Goal: Information Seeking & Learning: Learn about a topic

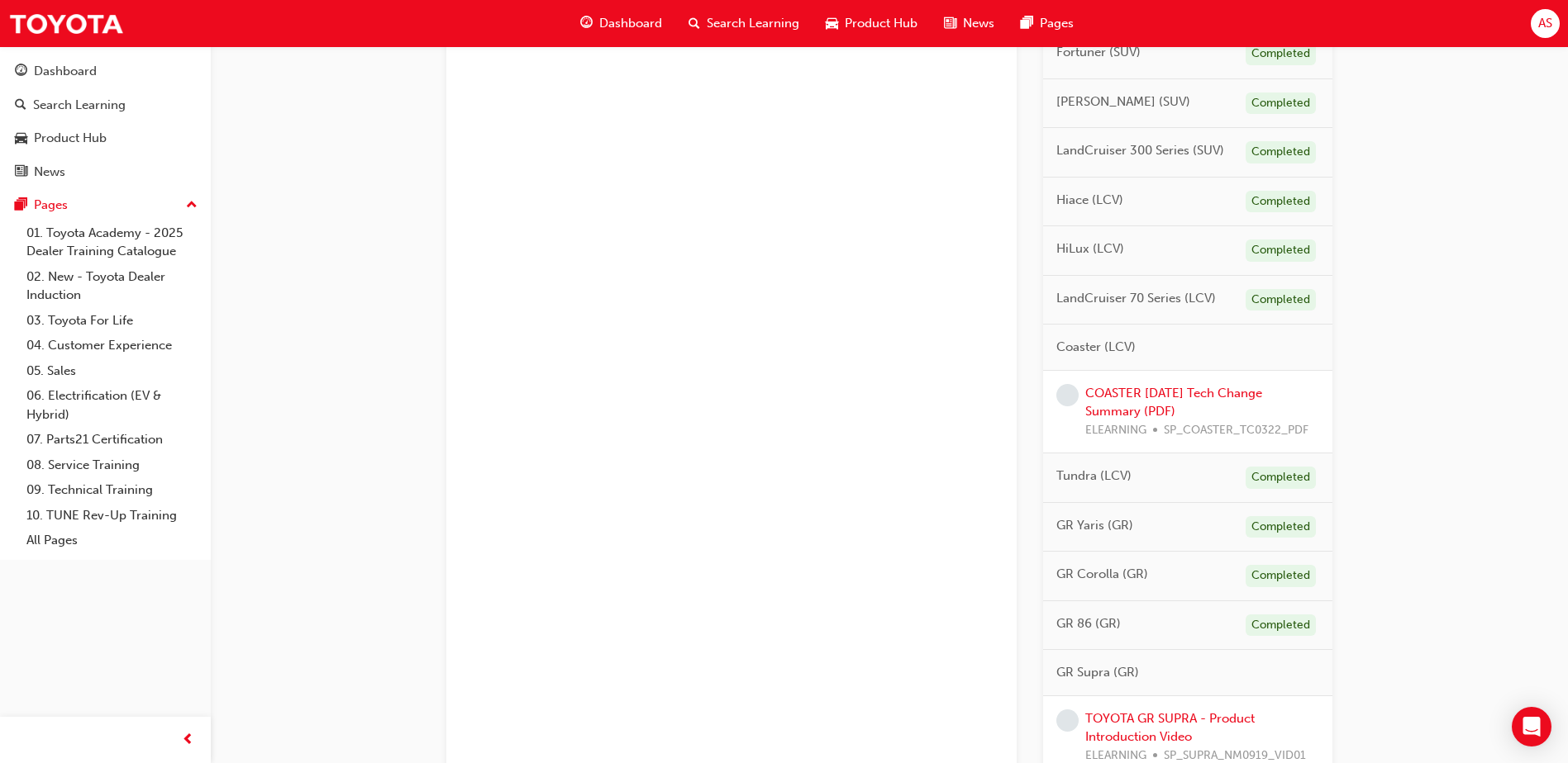
scroll to position [640, 0]
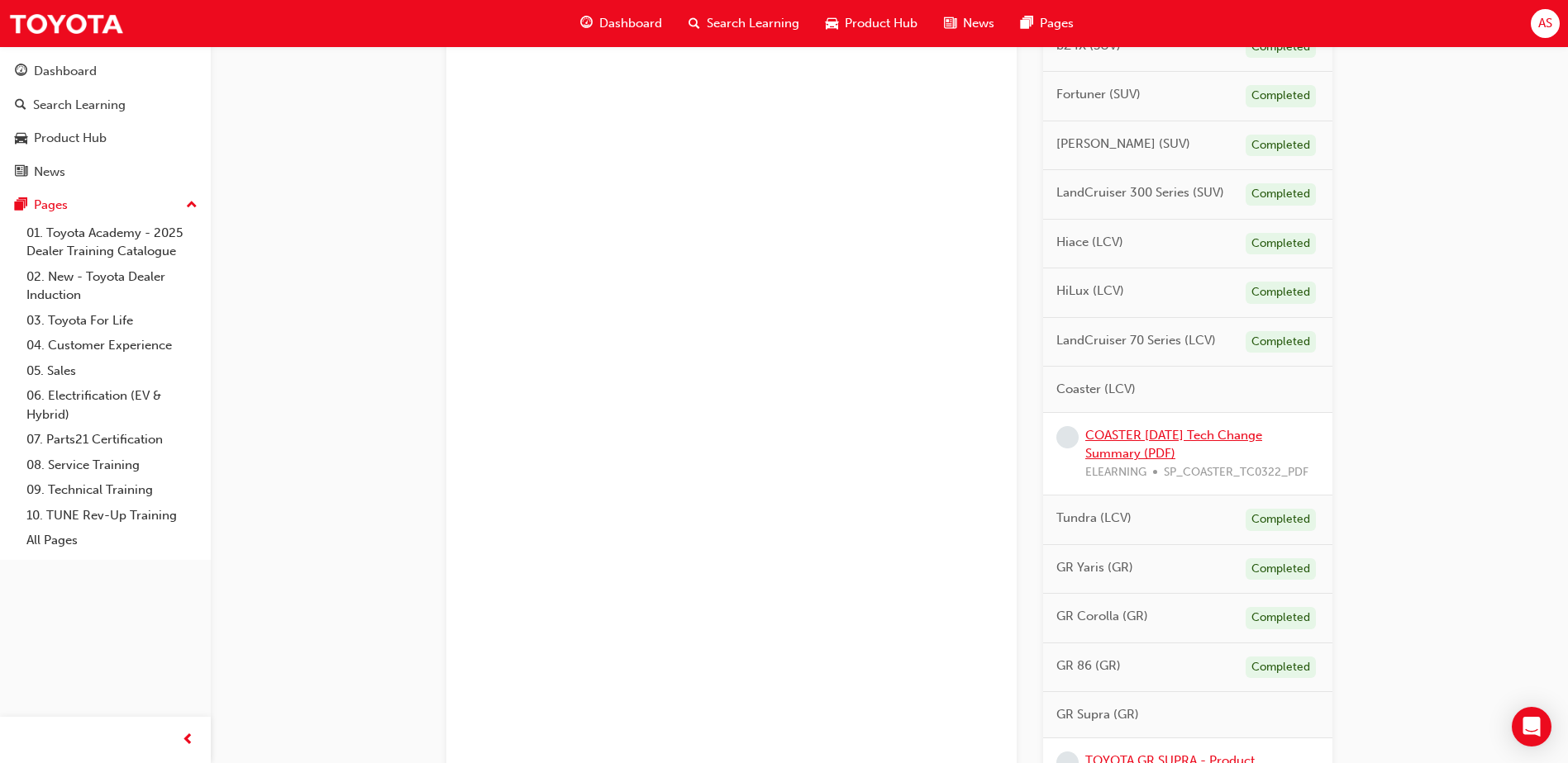
click at [1154, 429] on link "COASTER [DATE] Tech Change Summary (PDF)" at bounding box center [1173, 445] width 177 height 34
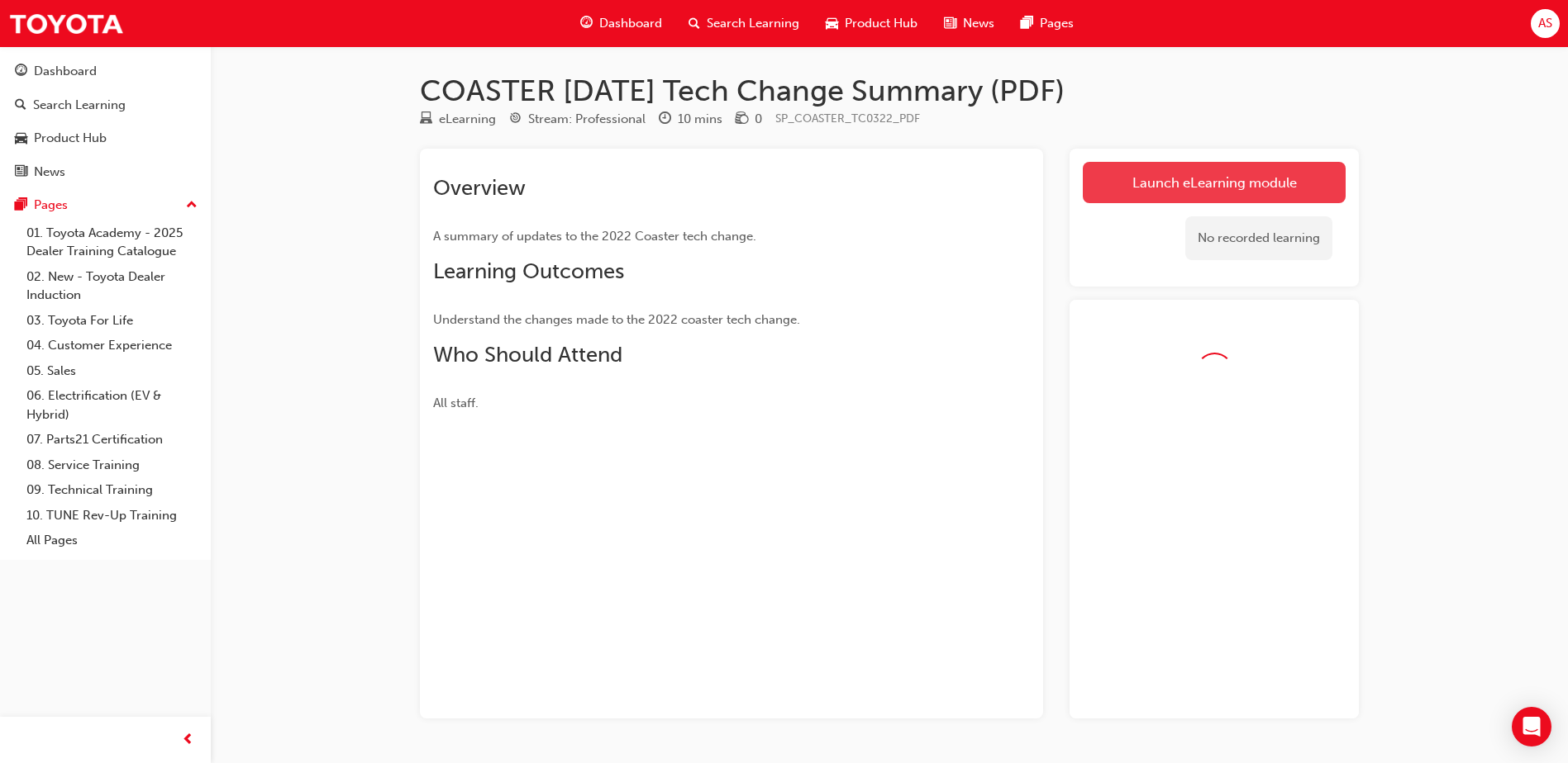
click at [1213, 179] on link "Launch eLearning module" at bounding box center [1214, 182] width 263 height 42
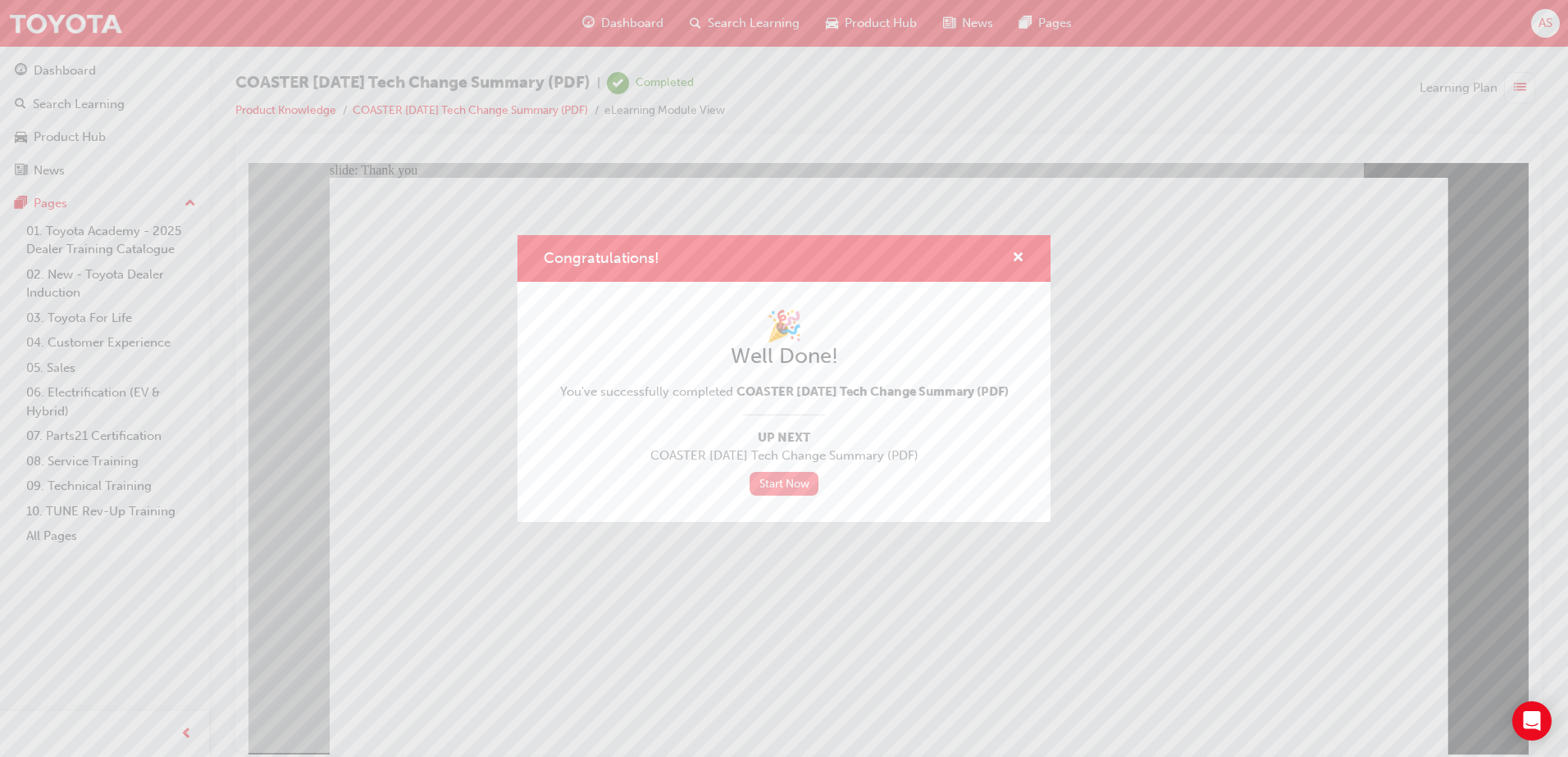
click at [813, 484] on link "Start Now" at bounding box center [783, 484] width 69 height 24
click at [796, 495] on link "Start Now" at bounding box center [783, 484] width 69 height 24
click at [772, 494] on link "Start Now" at bounding box center [783, 484] width 69 height 24
click at [1019, 251] on span "cross-icon" at bounding box center [1017, 259] width 12 height 15
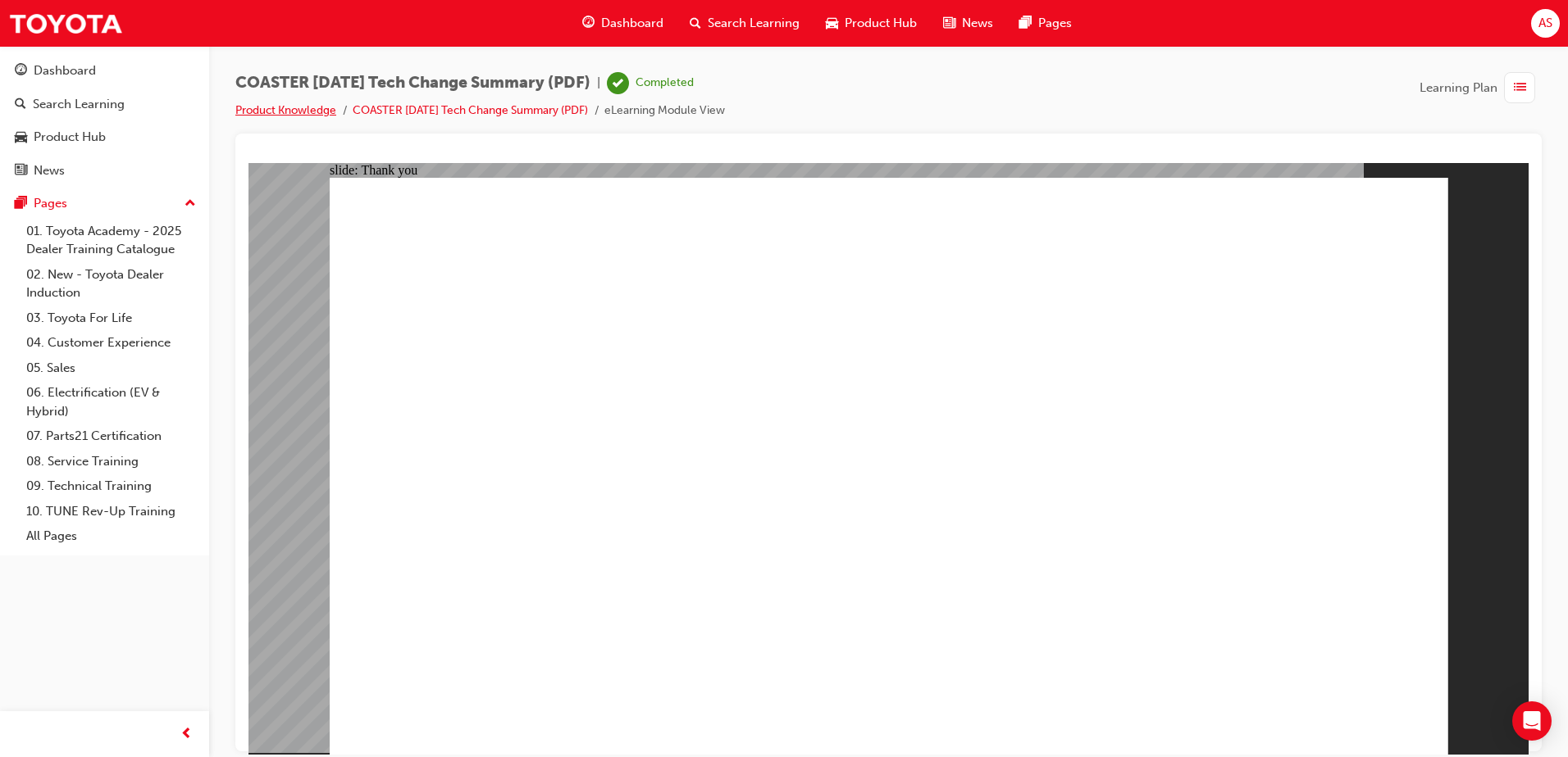
click at [301, 105] on link "Product Knowledge" at bounding box center [286, 110] width 101 height 14
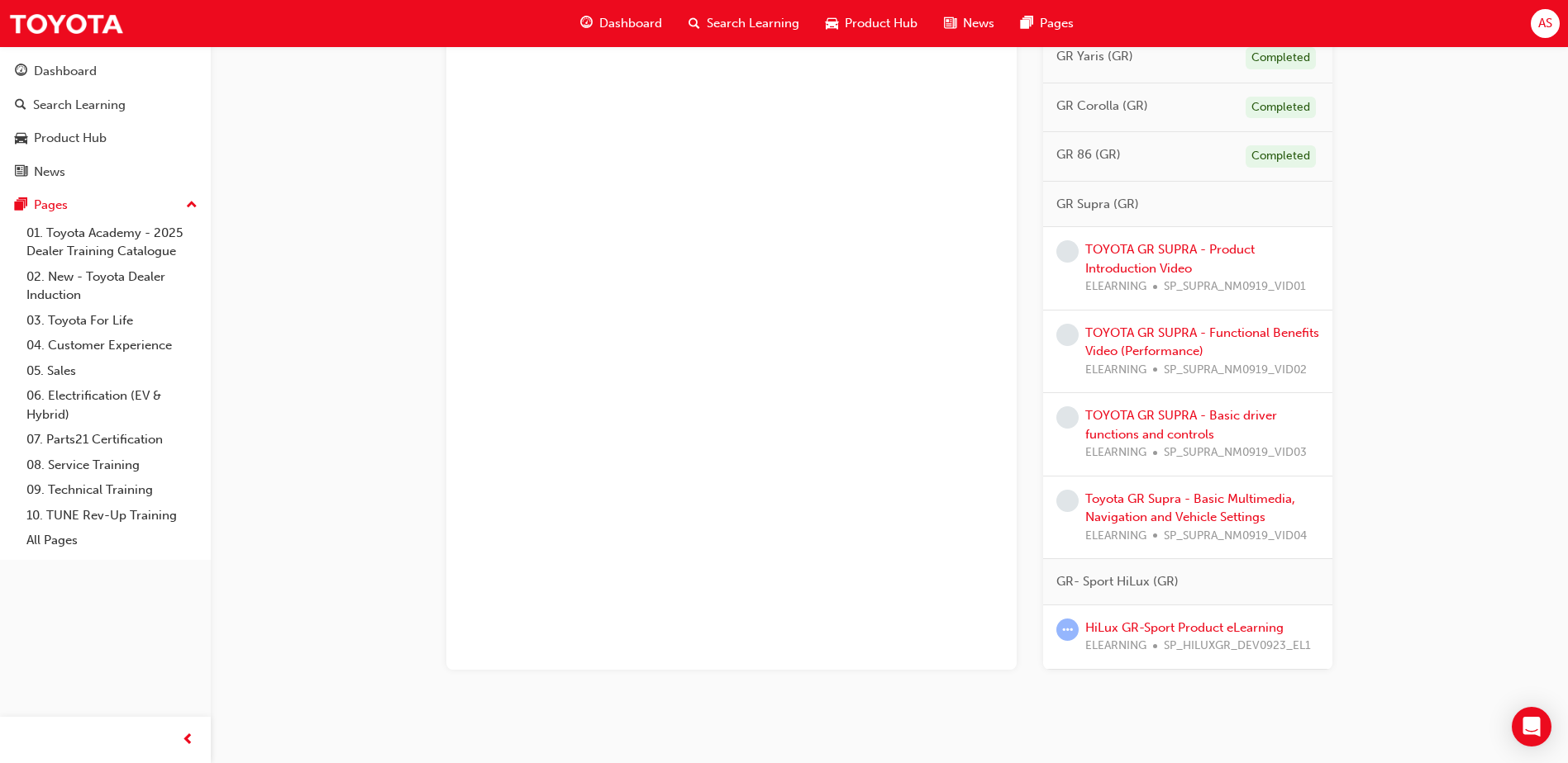
scroll to position [1074, 0]
click at [1145, 243] on link "TOYOTA GR SUPRA - Product Introduction Video" at bounding box center [1169, 256] width 169 height 34
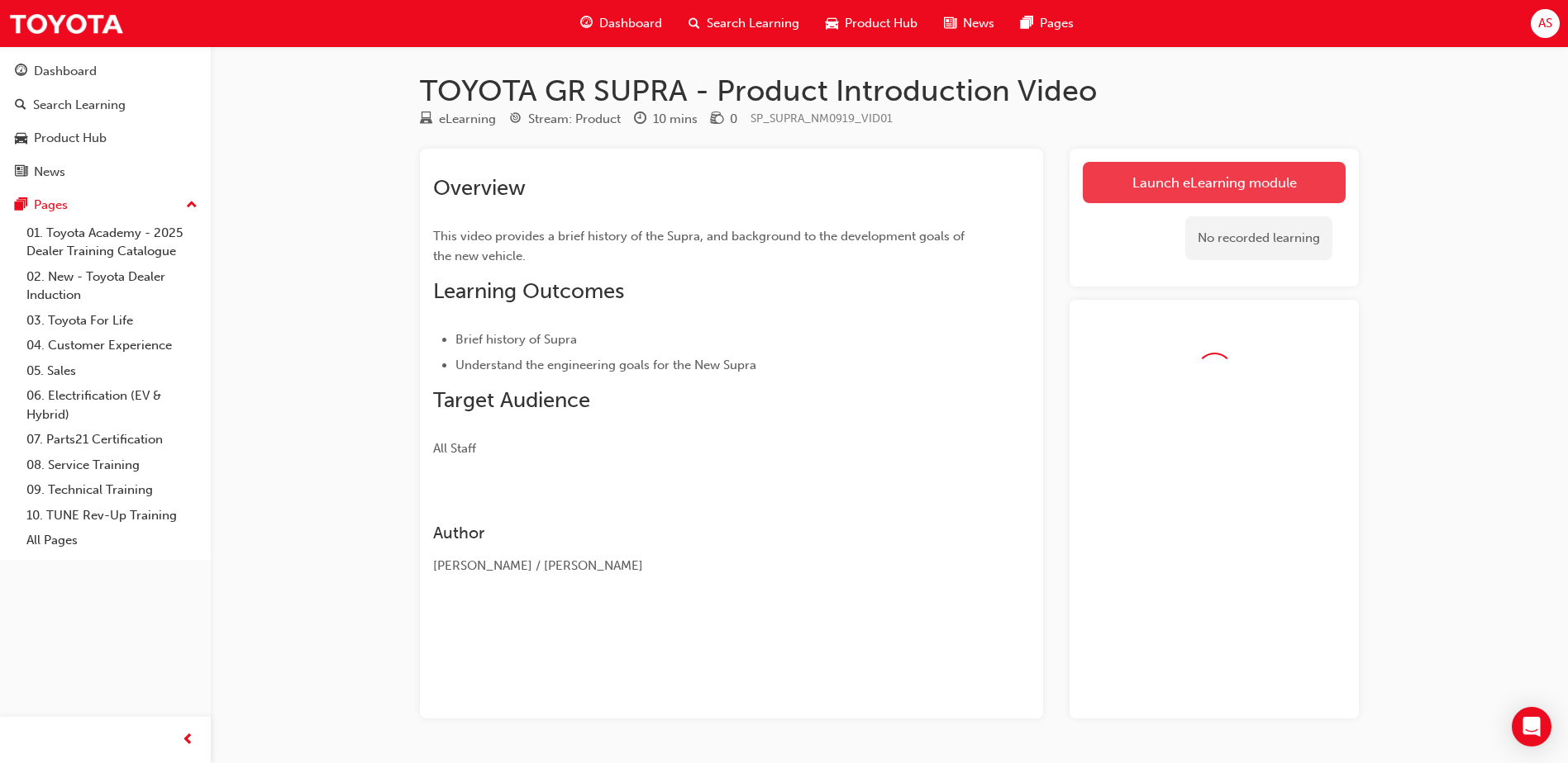
click at [1218, 199] on link "Launch eLearning module" at bounding box center [1214, 182] width 263 height 42
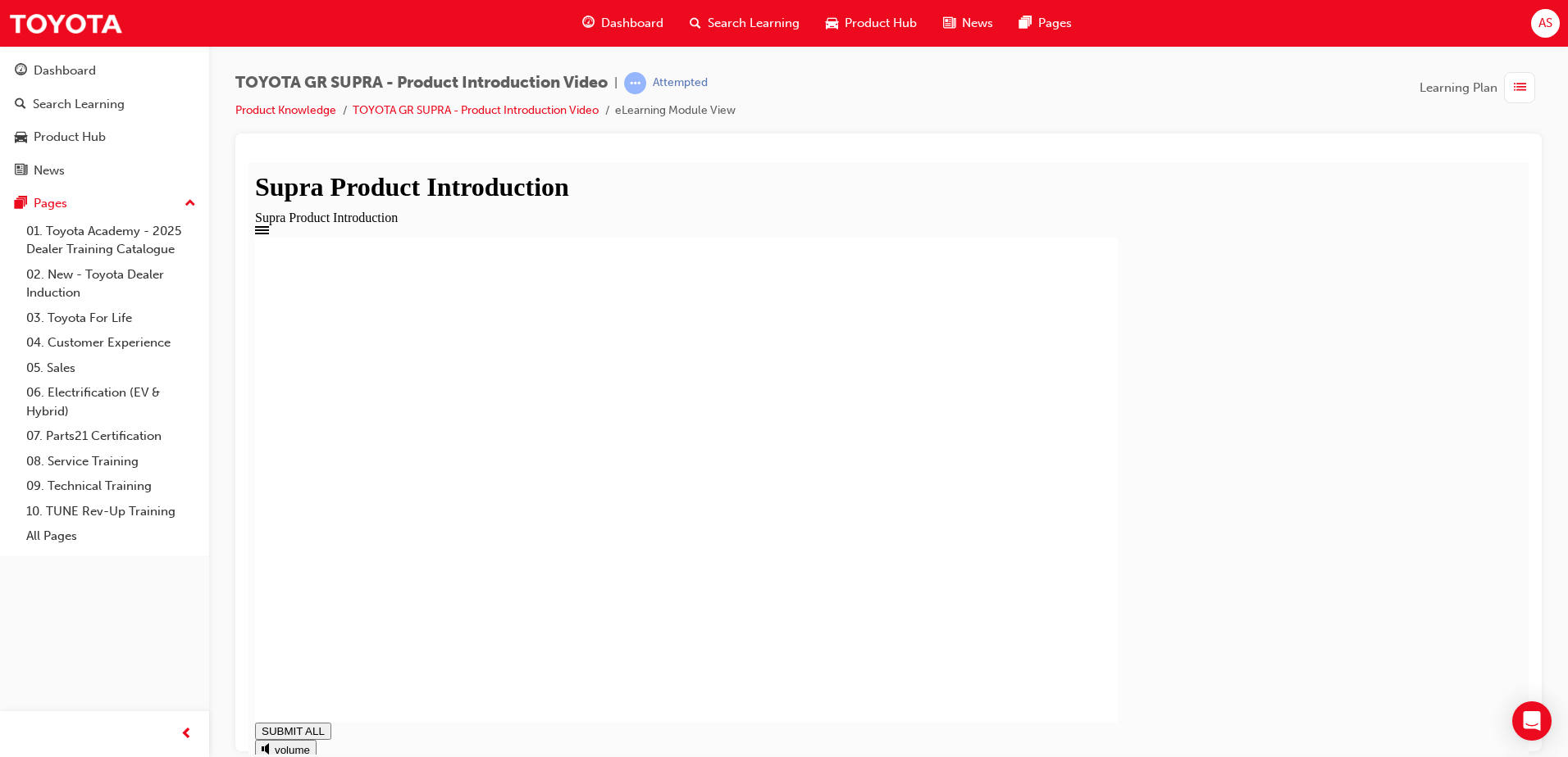
drag, startPoint x: 796, startPoint y: 727, endPoint x: 1170, endPoint y: 734, distance: 374.1
drag, startPoint x: 1180, startPoint y: 729, endPoint x: 1383, endPoint y: 723, distance: 203.1
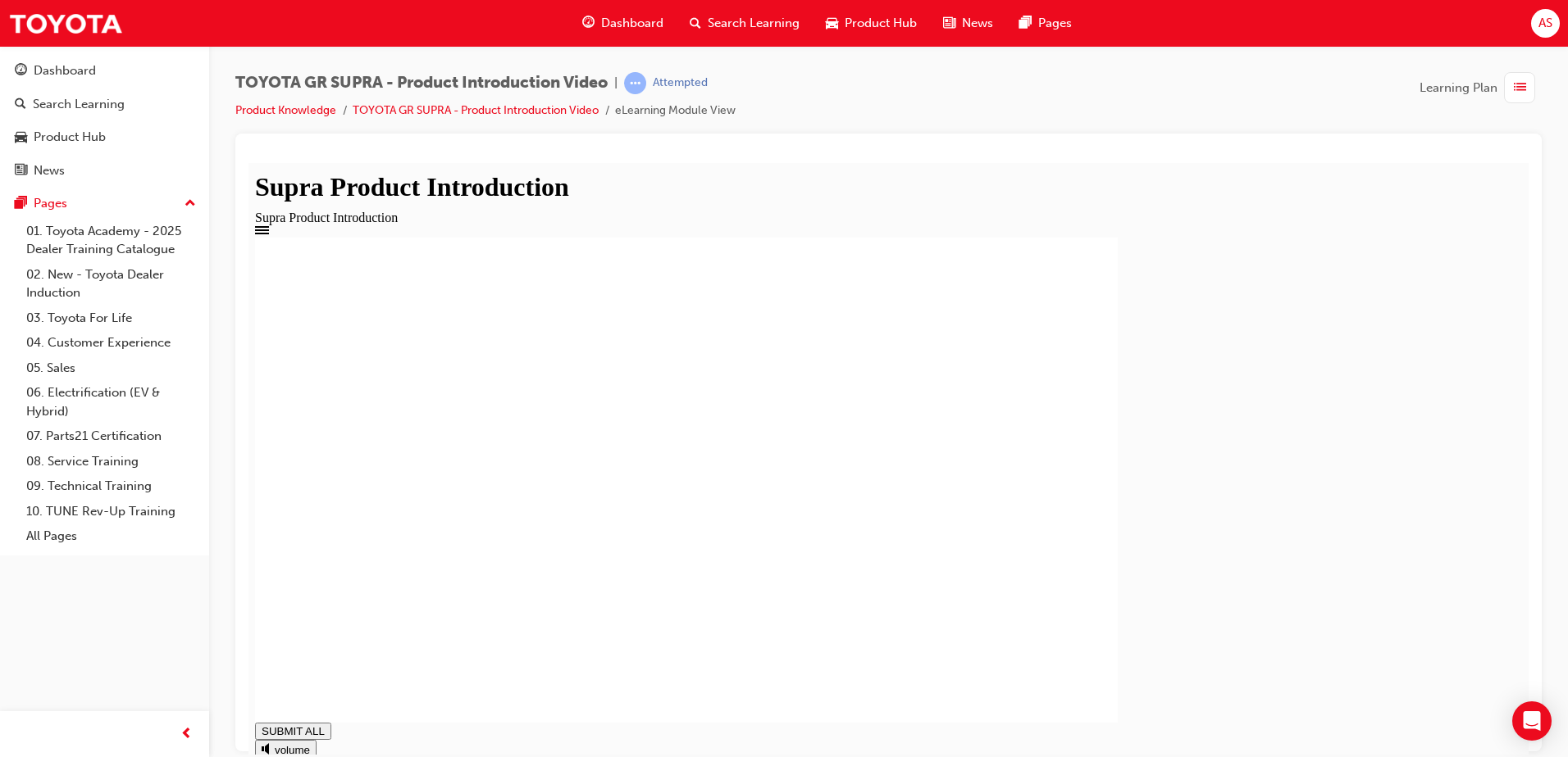
type input "1"
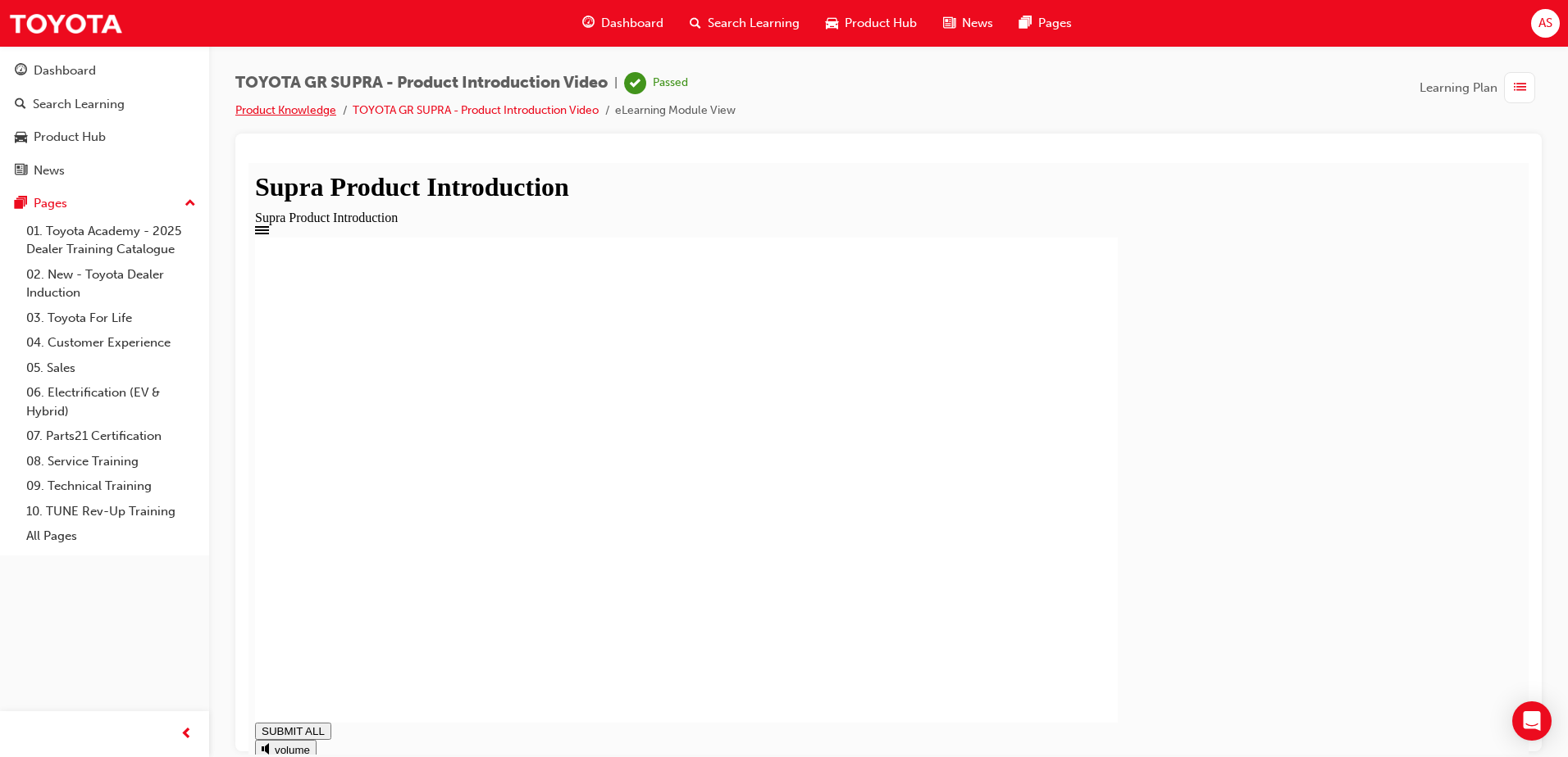
click at [286, 111] on link "Product Knowledge" at bounding box center [286, 110] width 101 height 14
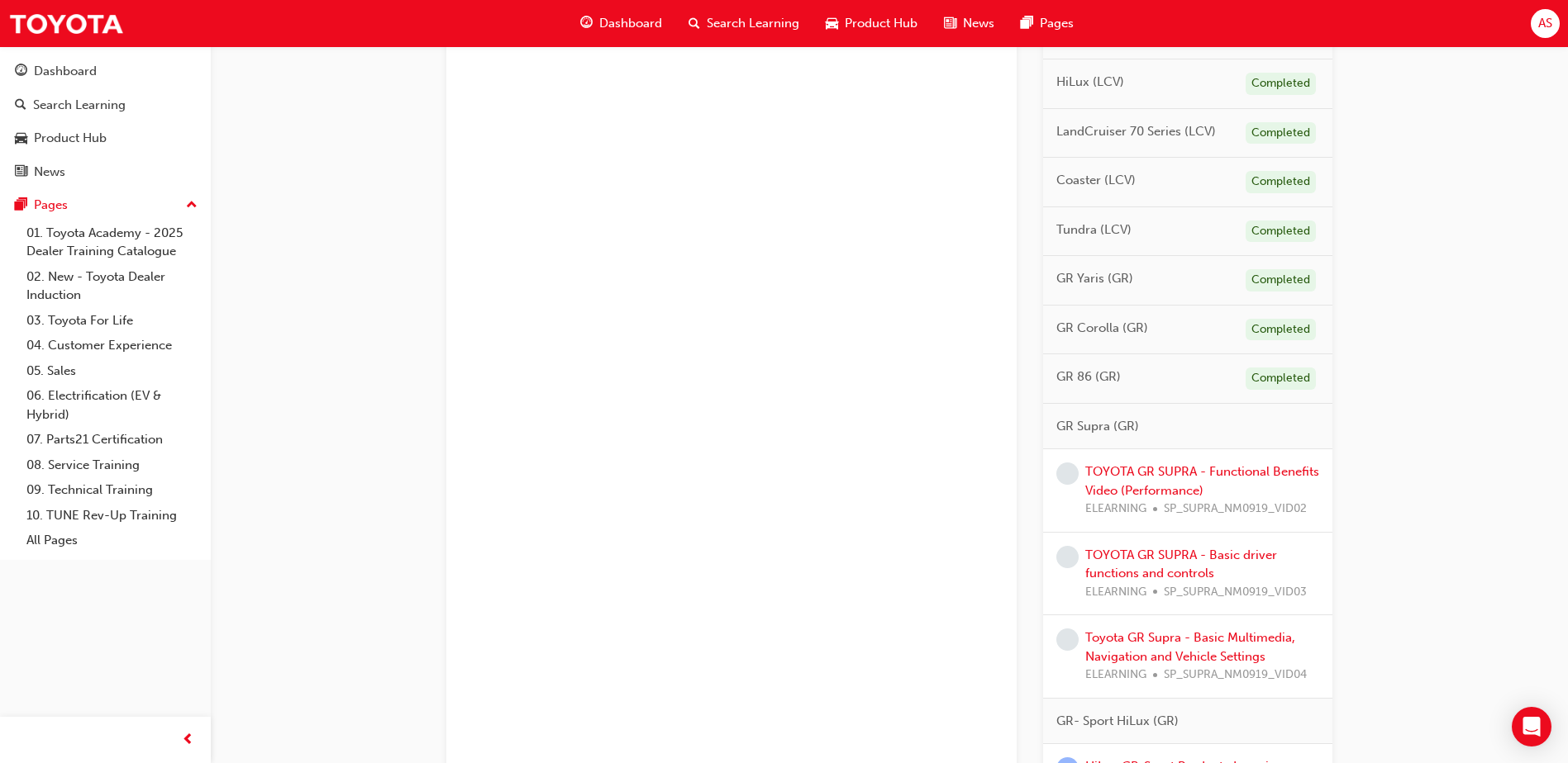
scroll to position [1015, 0]
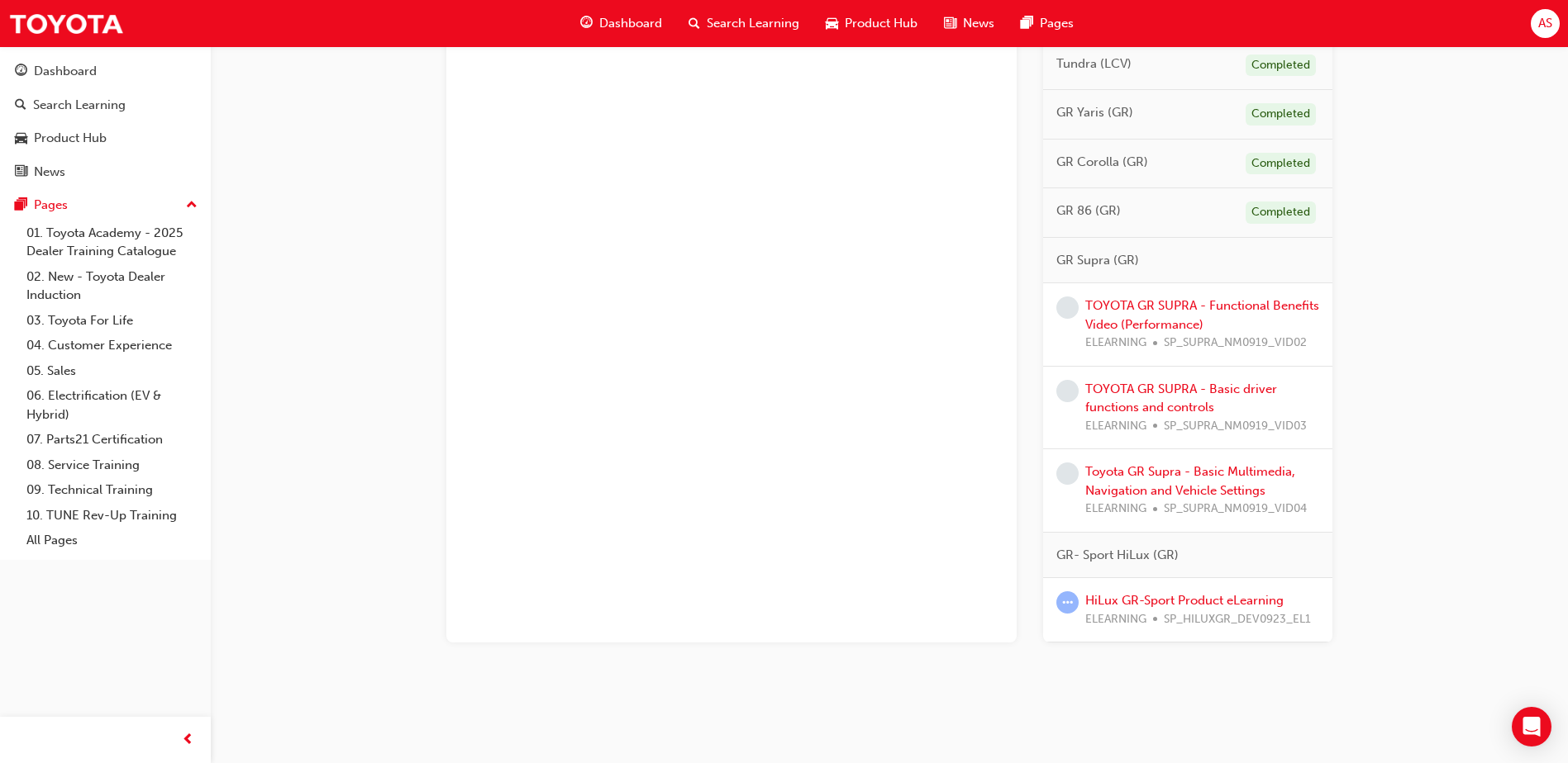
click at [1189, 314] on div "TOYOTA GR SUPRA - Functional Benefits Video (Performance) ELEARNING SP_SUPRA_NM…" at bounding box center [1202, 325] width 234 height 56
click at [1175, 307] on link "TOYOTA GR SUPRA - Functional Benefits Video (Performance)" at bounding box center [1202, 314] width 234 height 34
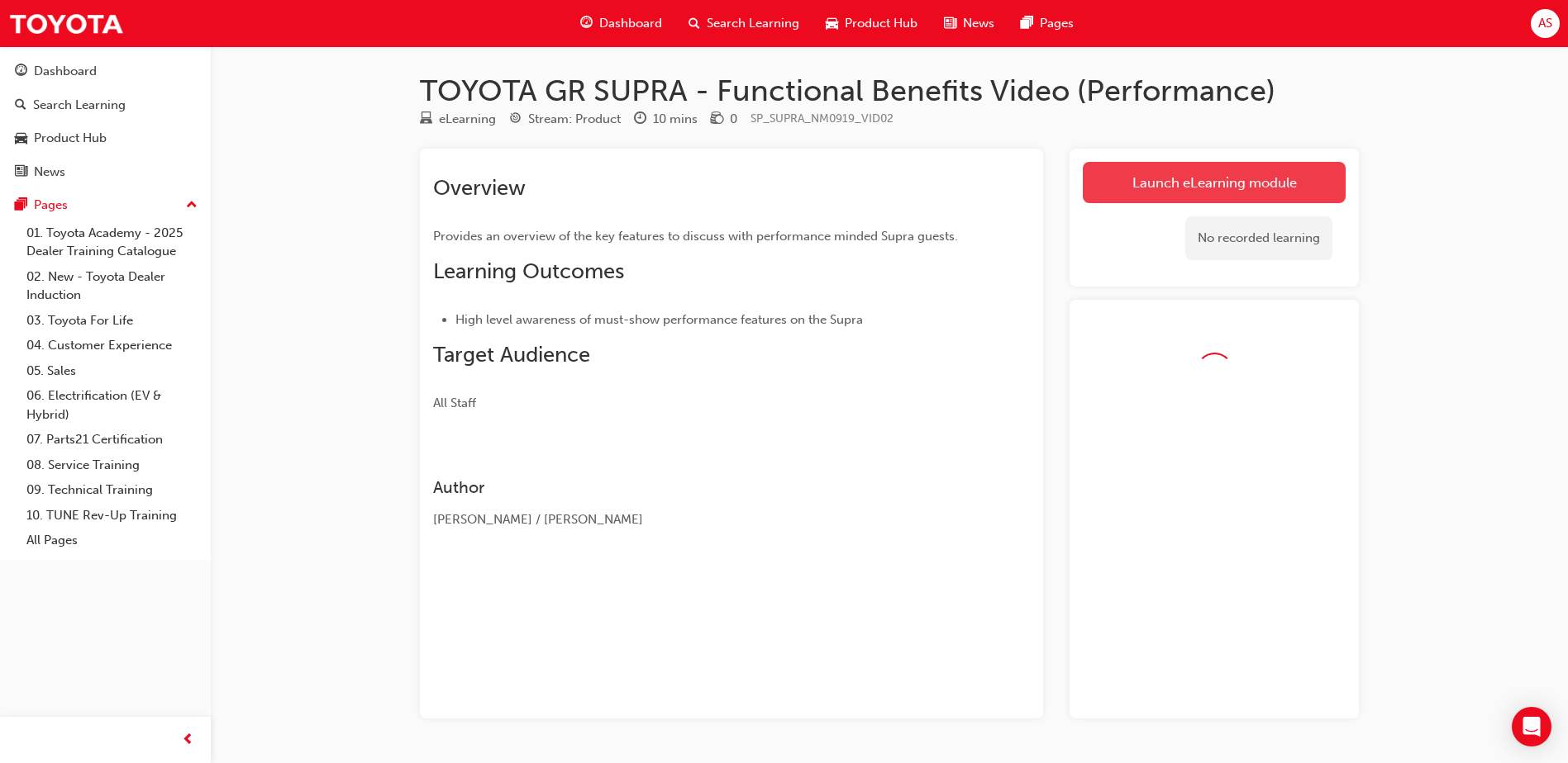
click at [1171, 181] on link "Launch eLearning module" at bounding box center [1214, 182] width 263 height 42
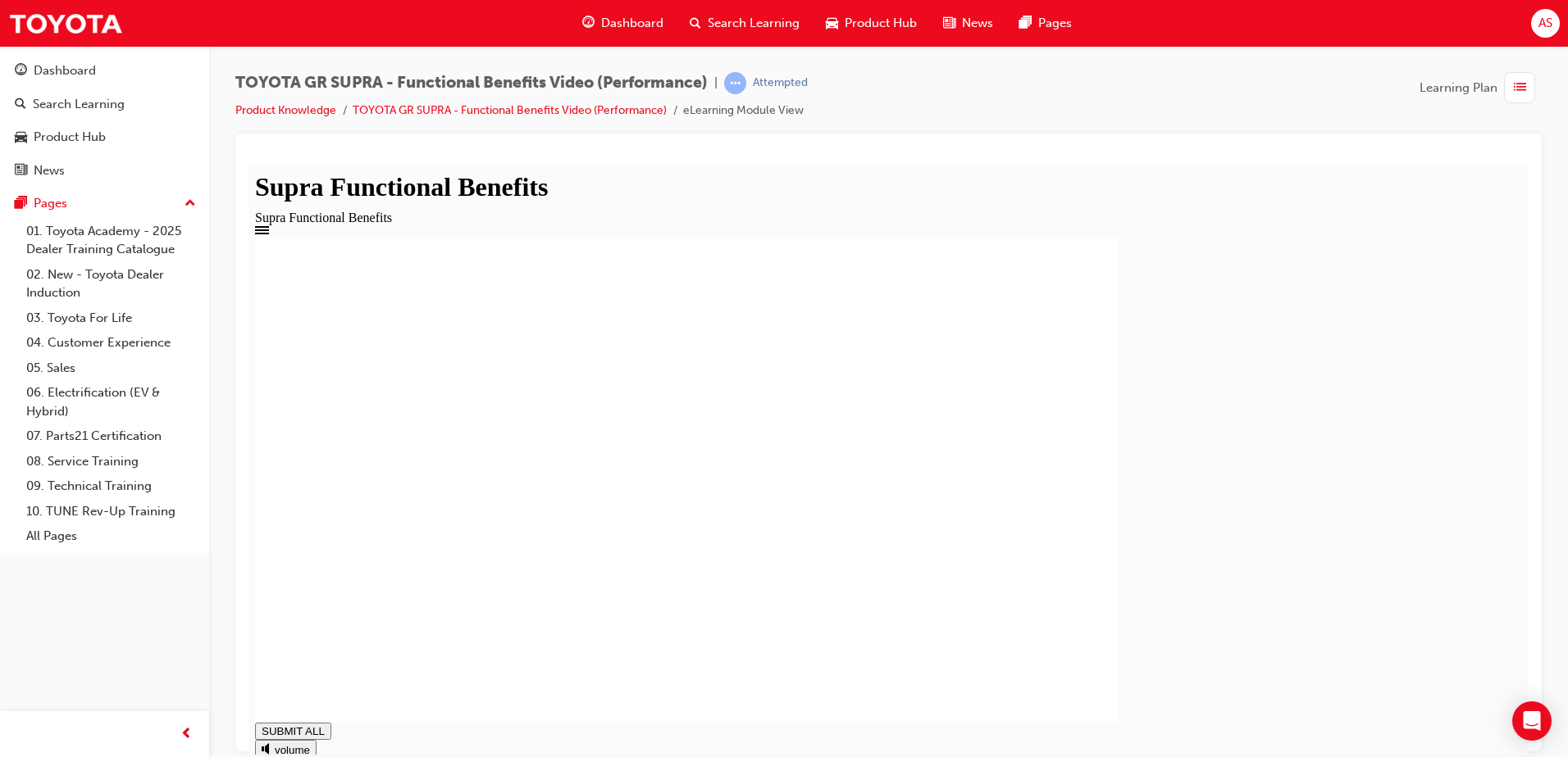
click at [807, 413] on rect at bounding box center [687, 479] width 863 height 485
drag, startPoint x: 333, startPoint y: 729, endPoint x: 1375, endPoint y: 753, distance: 1042.3
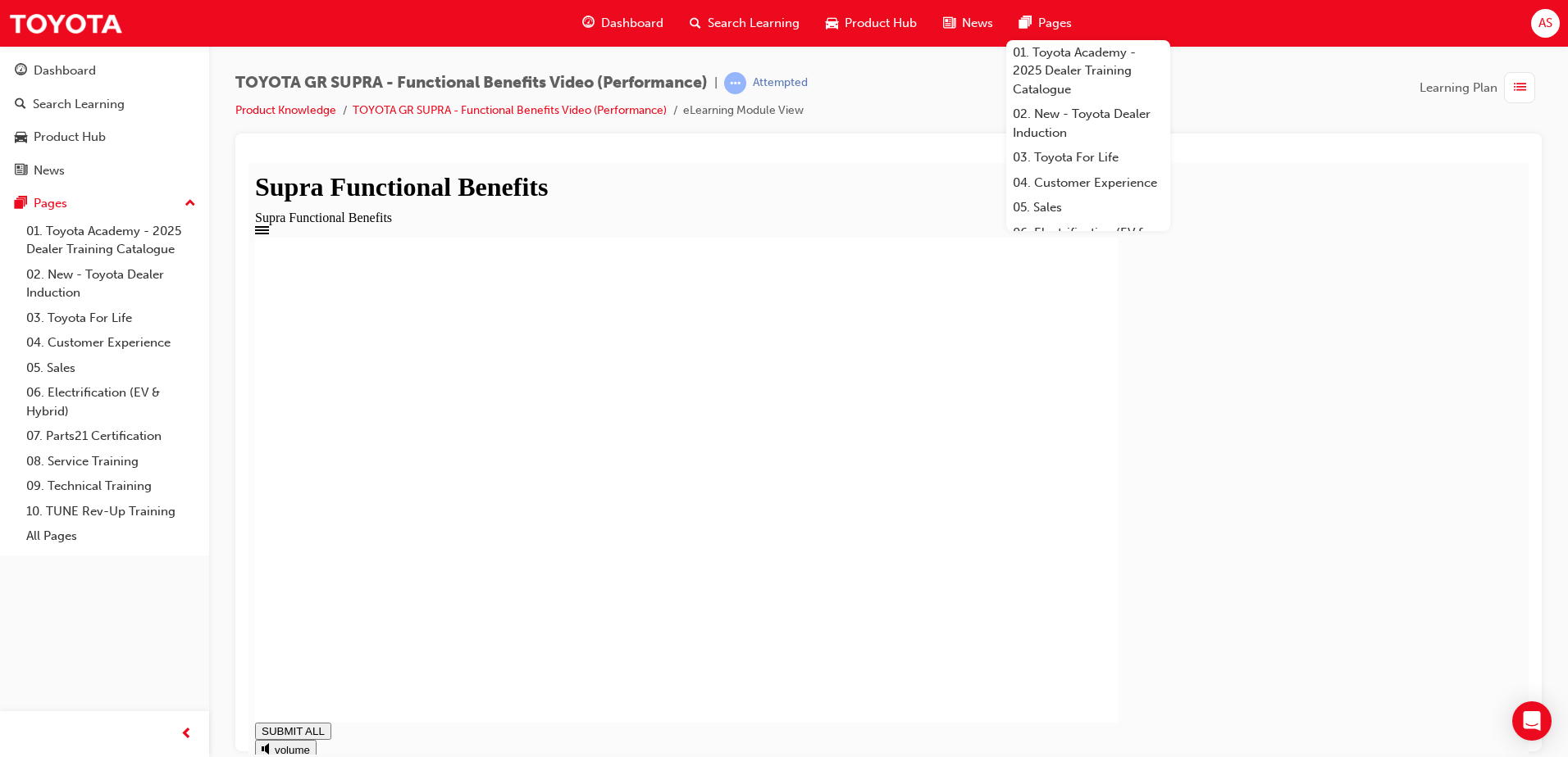
drag, startPoint x: 916, startPoint y: 629, endPoint x: 915, endPoint y: 599, distance: 30.0
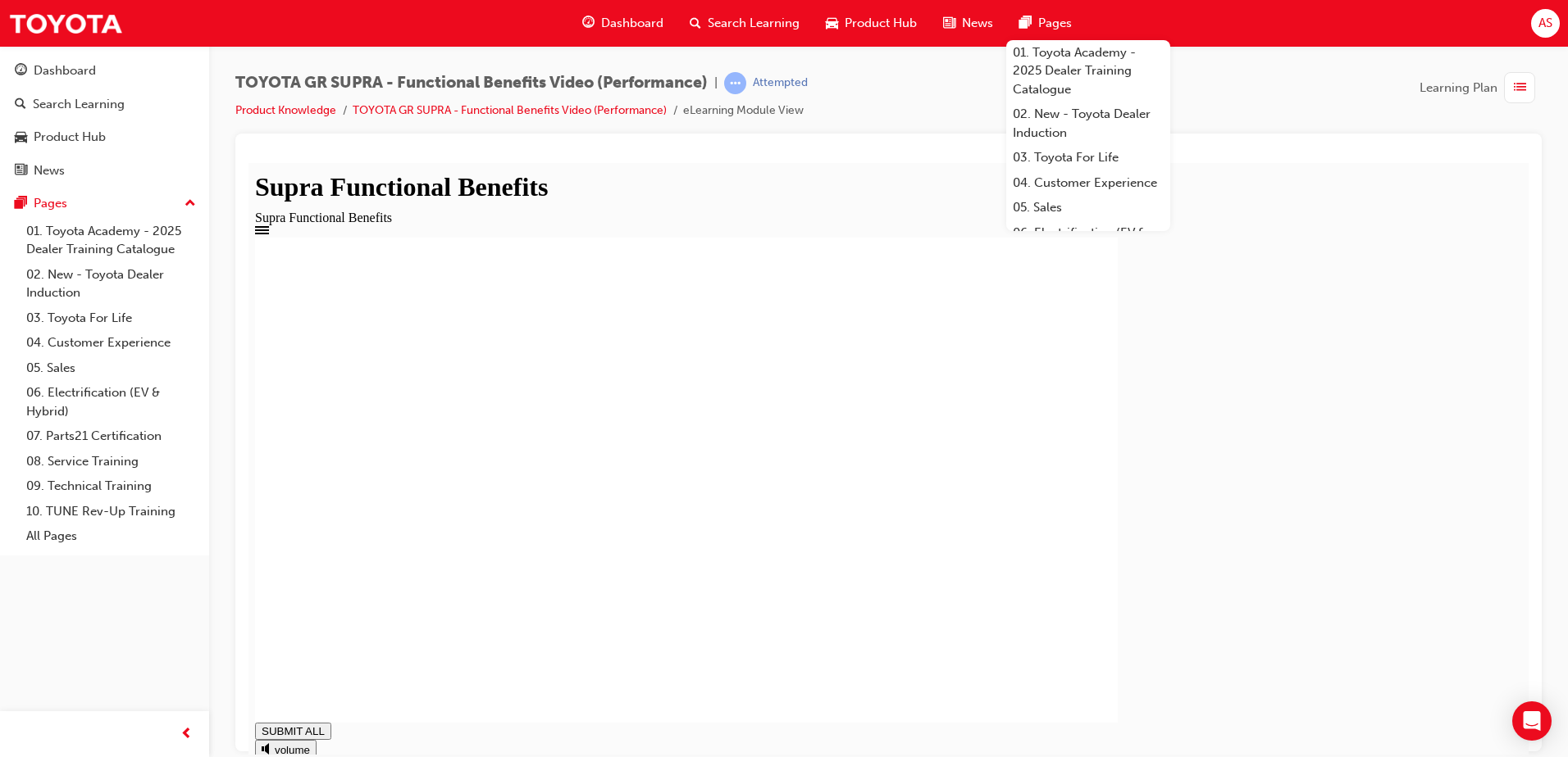
type input "1"
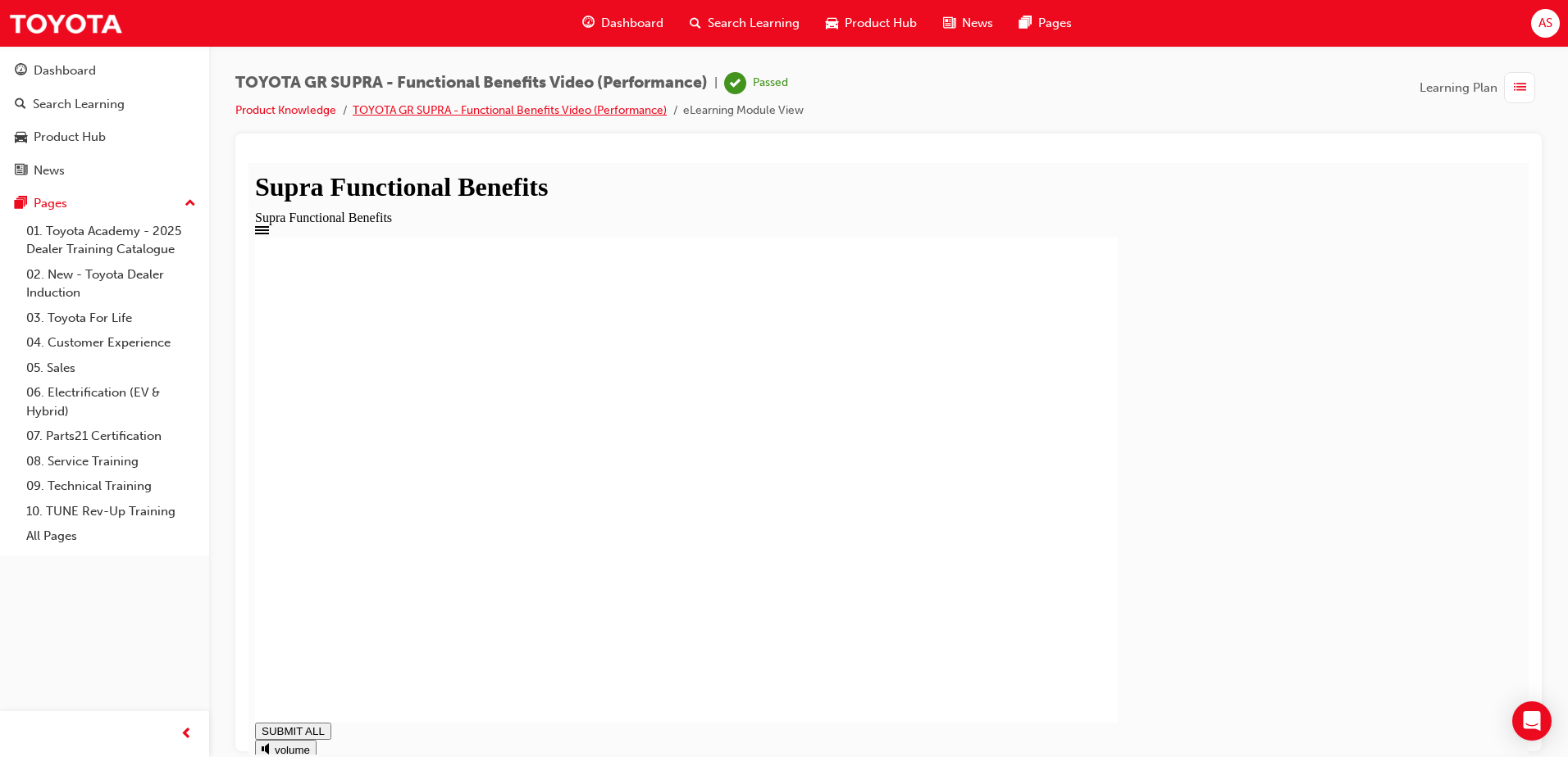
click at [392, 108] on link "TOYOTA GR SUPRA - Functional Benefits Video (Performance)" at bounding box center [510, 110] width 314 height 14
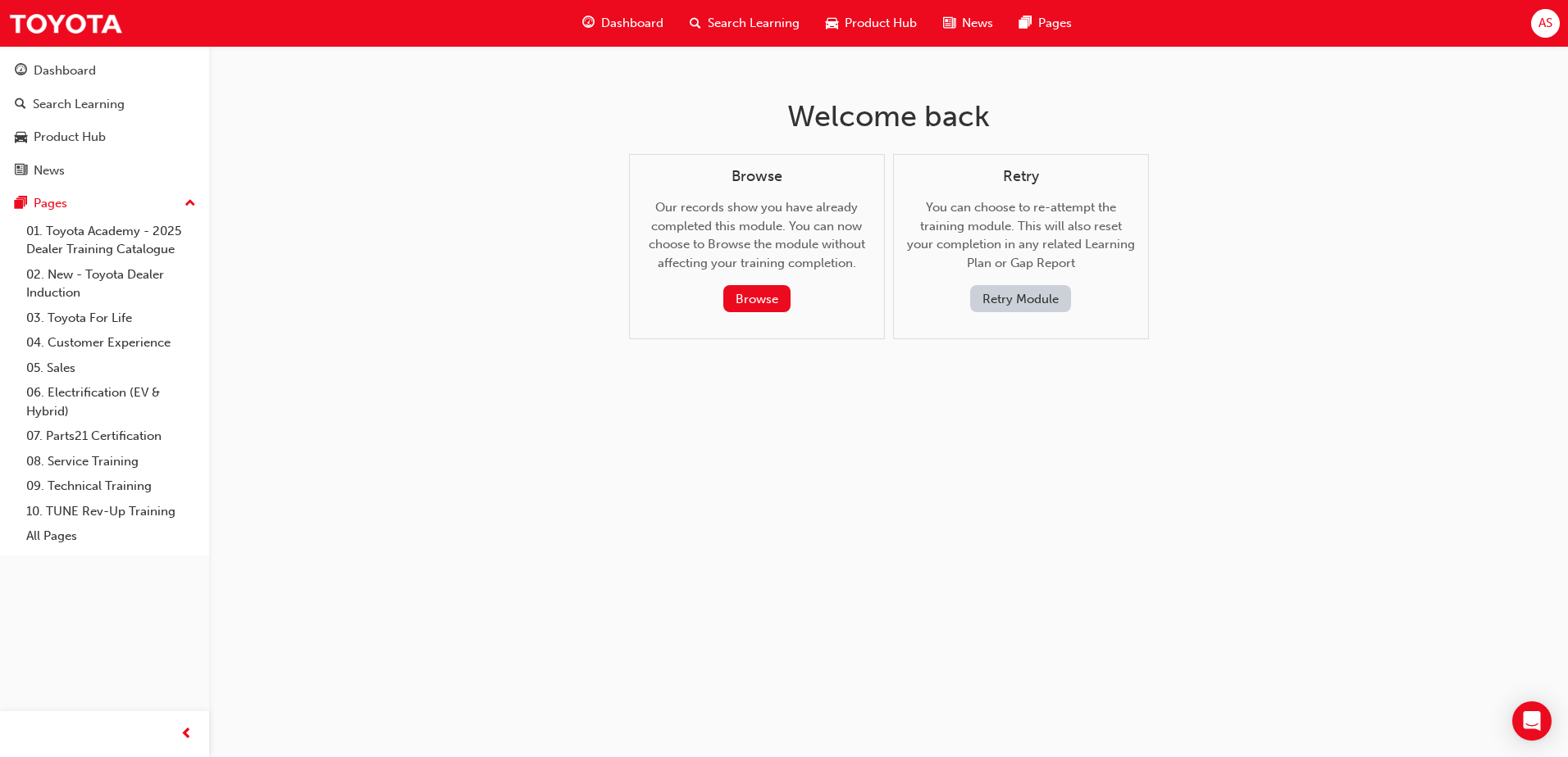
click at [639, 34] on div "Dashboard" at bounding box center [622, 23] width 107 height 34
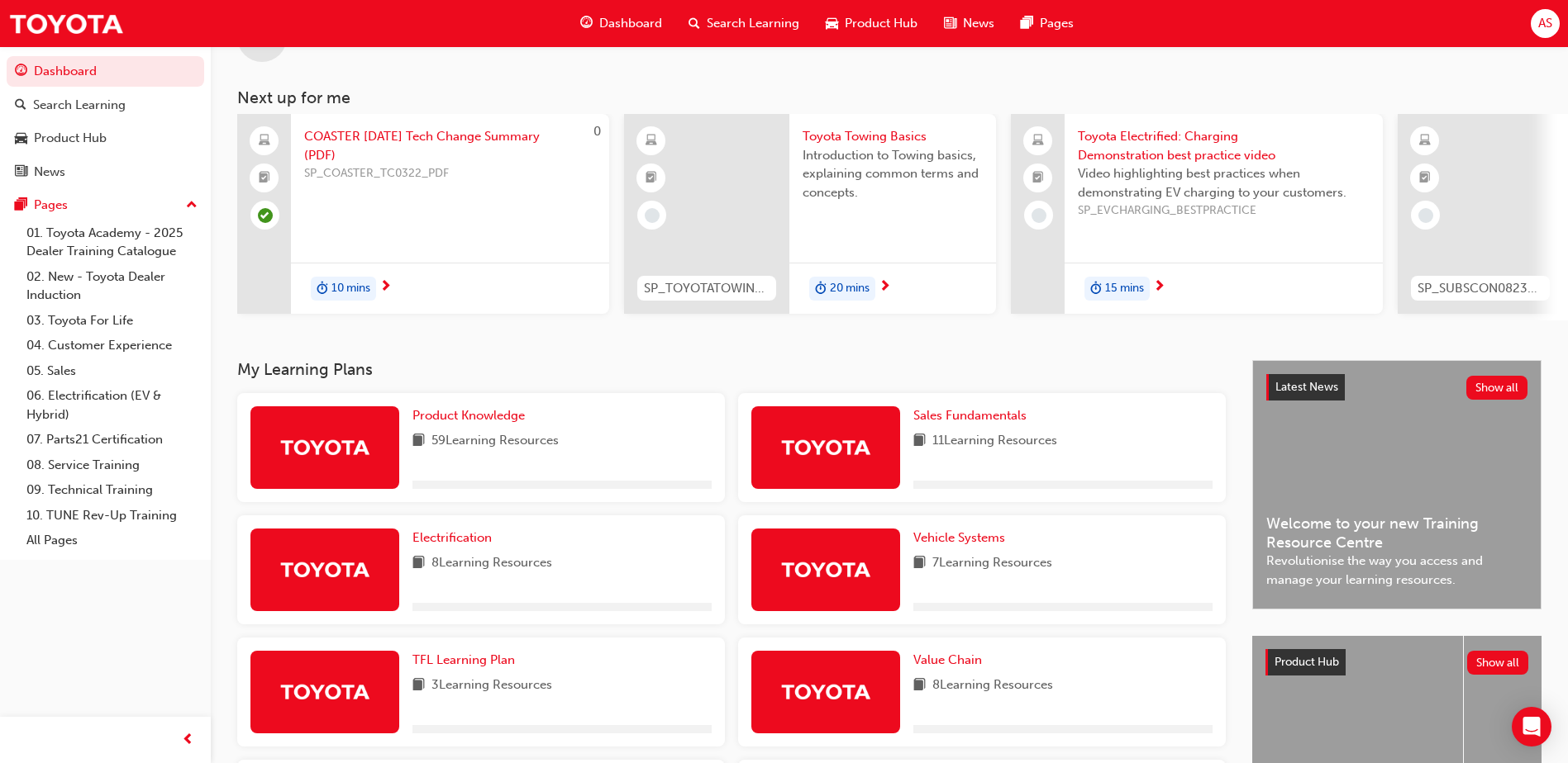
scroll to position [253, 0]
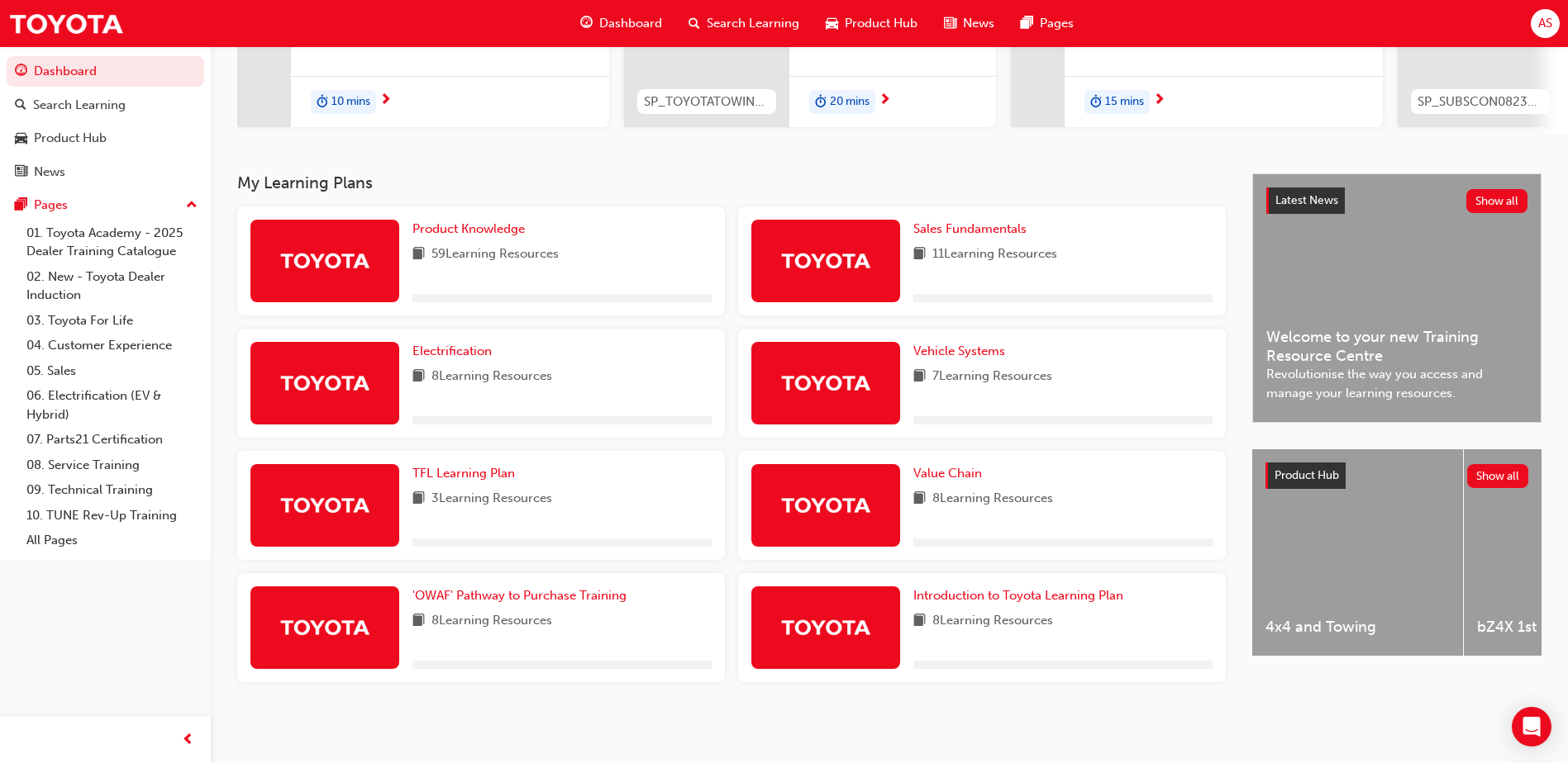
click at [1013, 716] on div "My Learning Plans Product Knowledge 59 Learning Resources Sales Fundamentals 11…" at bounding box center [744, 448] width 1015 height 548
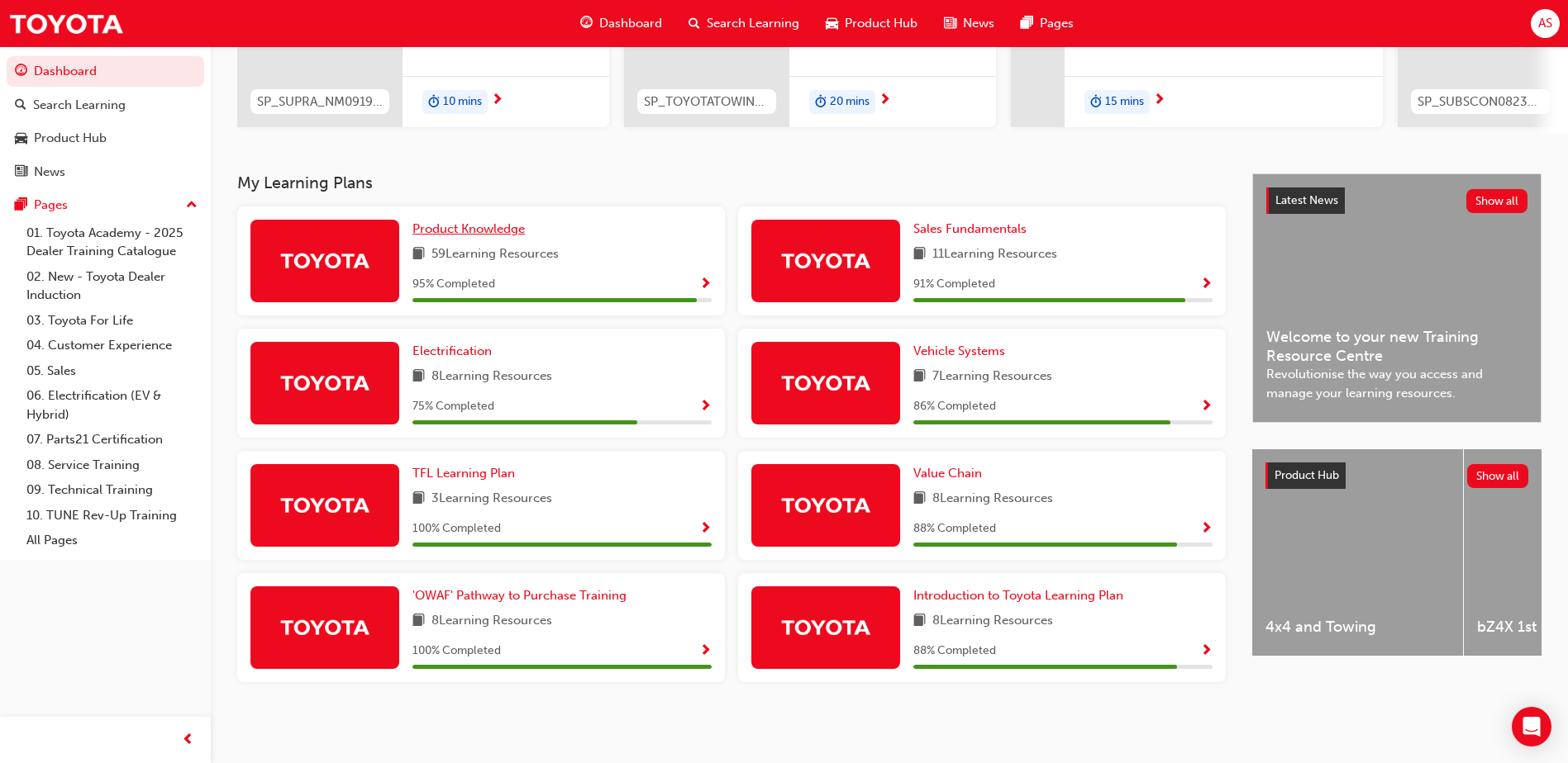
click at [506, 228] on span "Product Knowledge" at bounding box center [468, 228] width 112 height 15
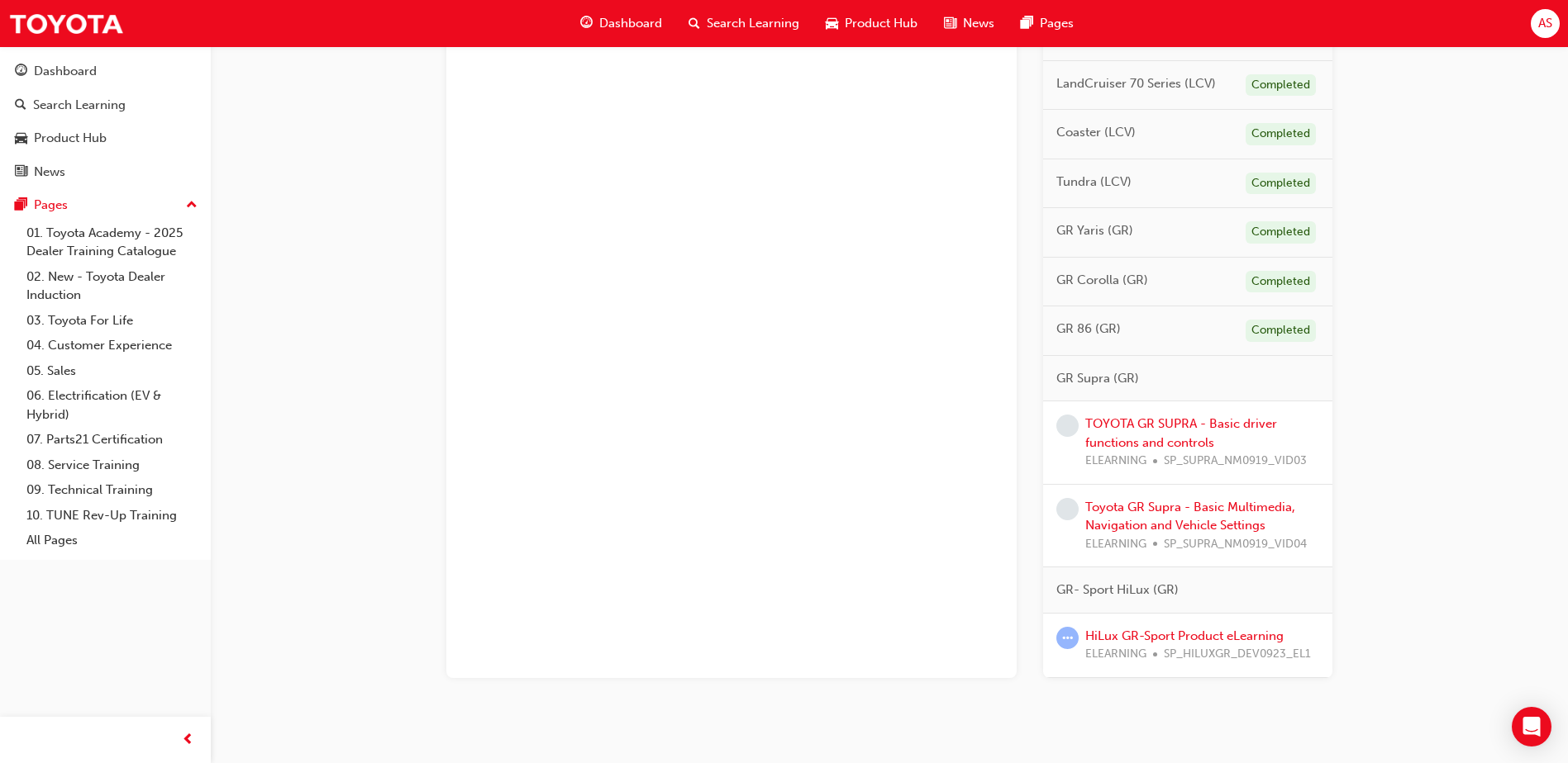
scroll to position [933, 0]
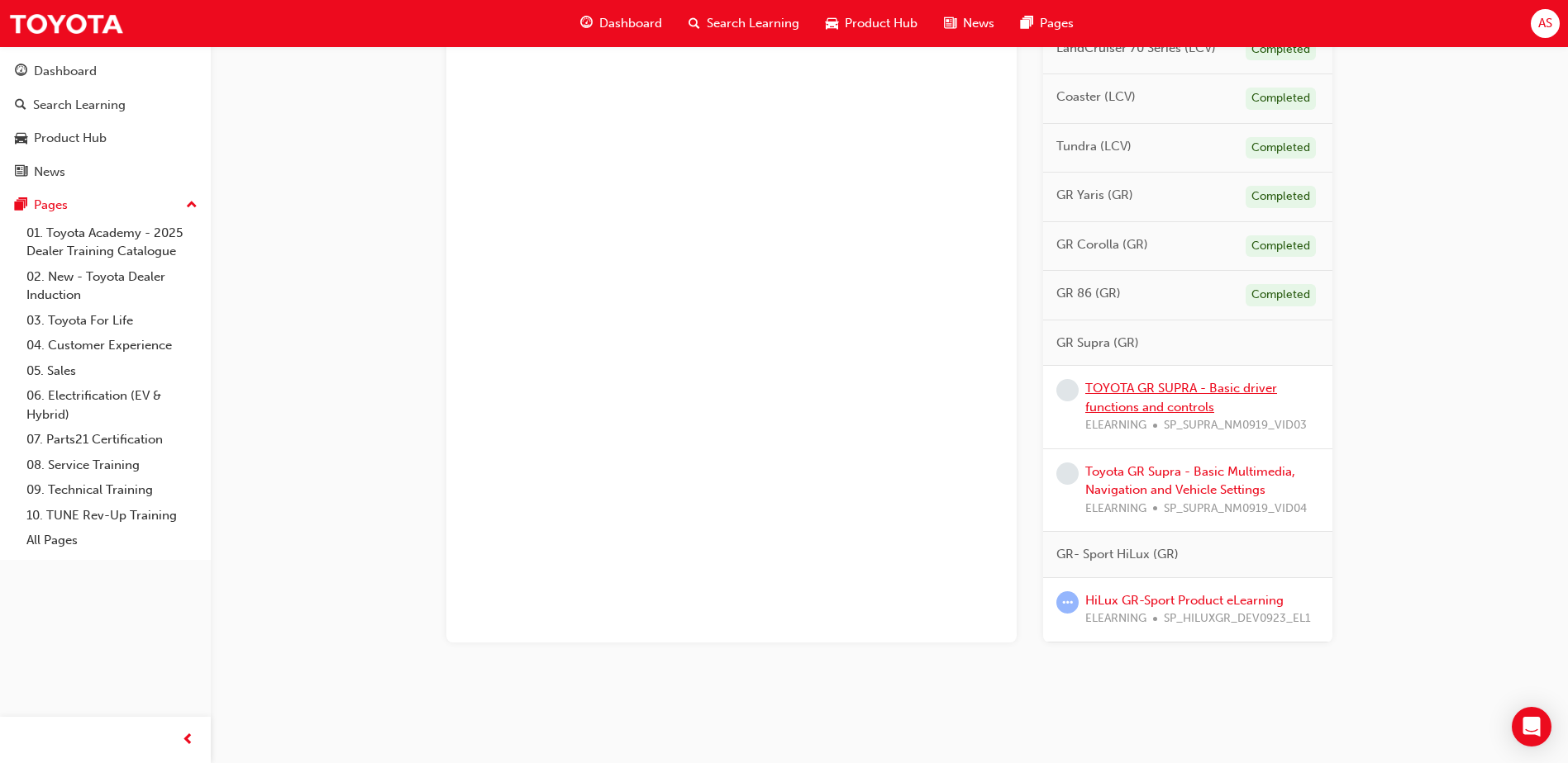
click at [1183, 390] on link "TOYOTA GR SUPRA - Basic driver functions and controls" at bounding box center [1180, 398] width 191 height 34
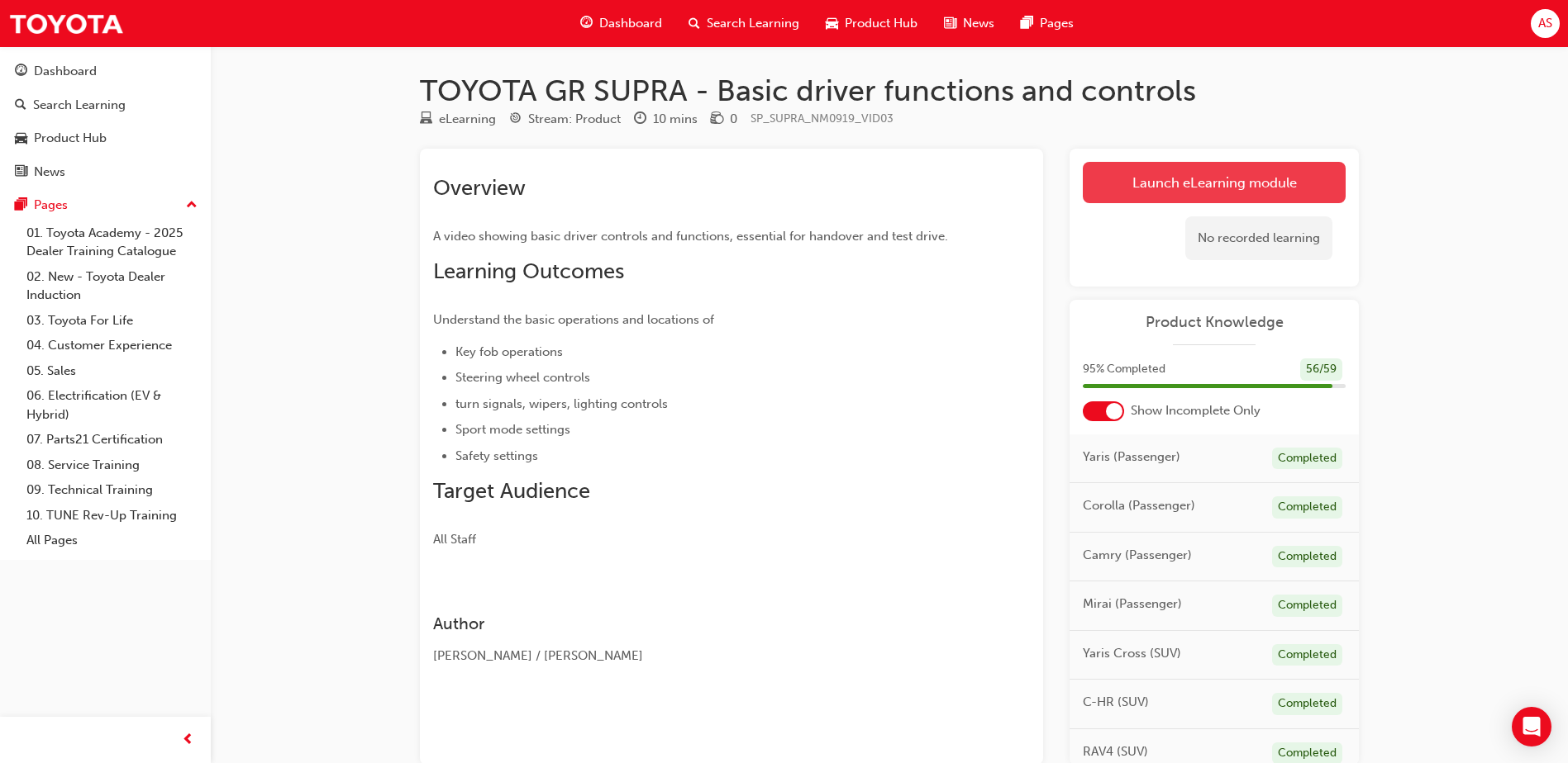
click at [1235, 185] on link "Launch eLearning module" at bounding box center [1214, 182] width 263 height 42
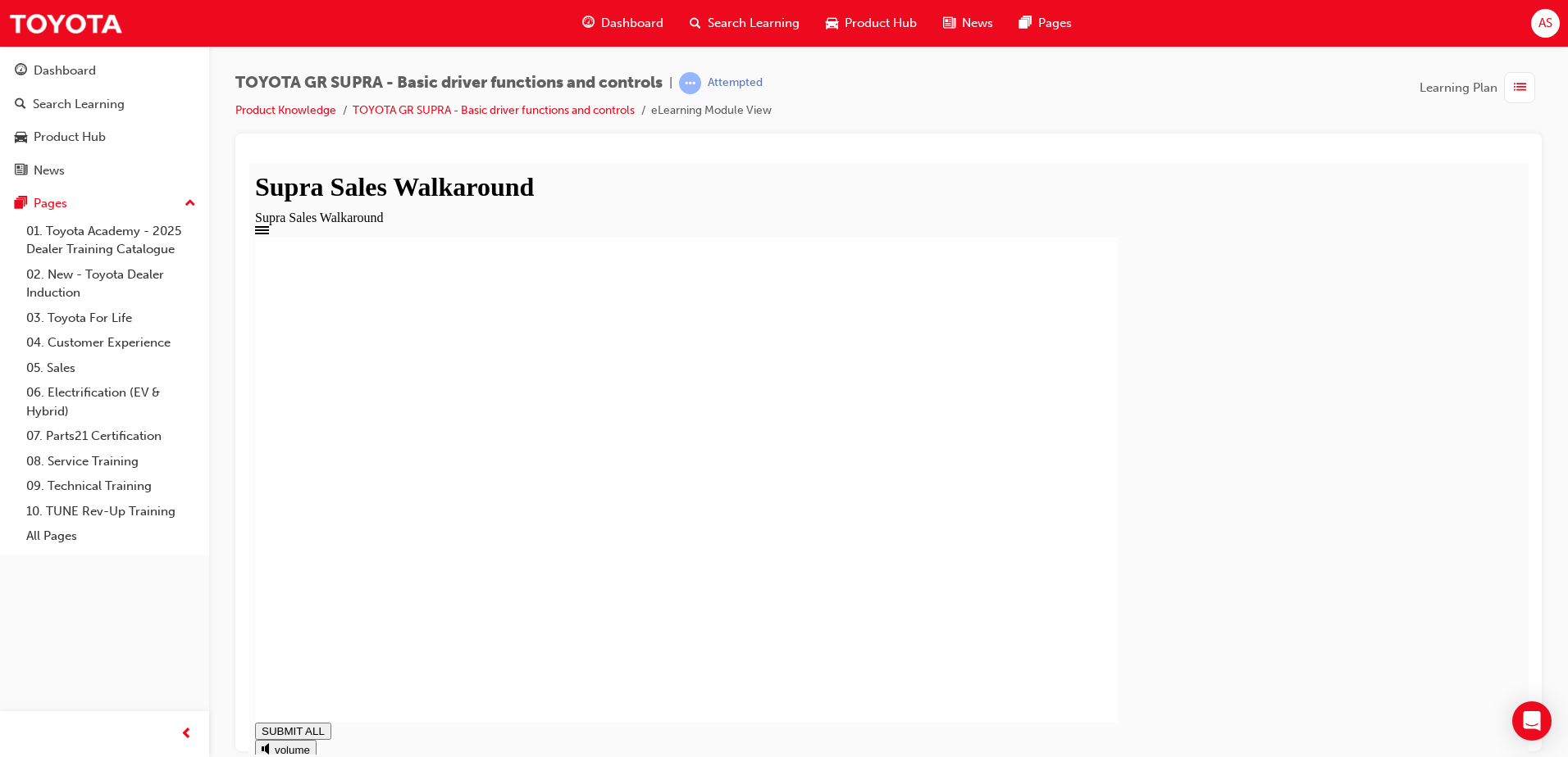
drag, startPoint x: 360, startPoint y: 726, endPoint x: 1444, endPoint y: 790, distance: 1085.9
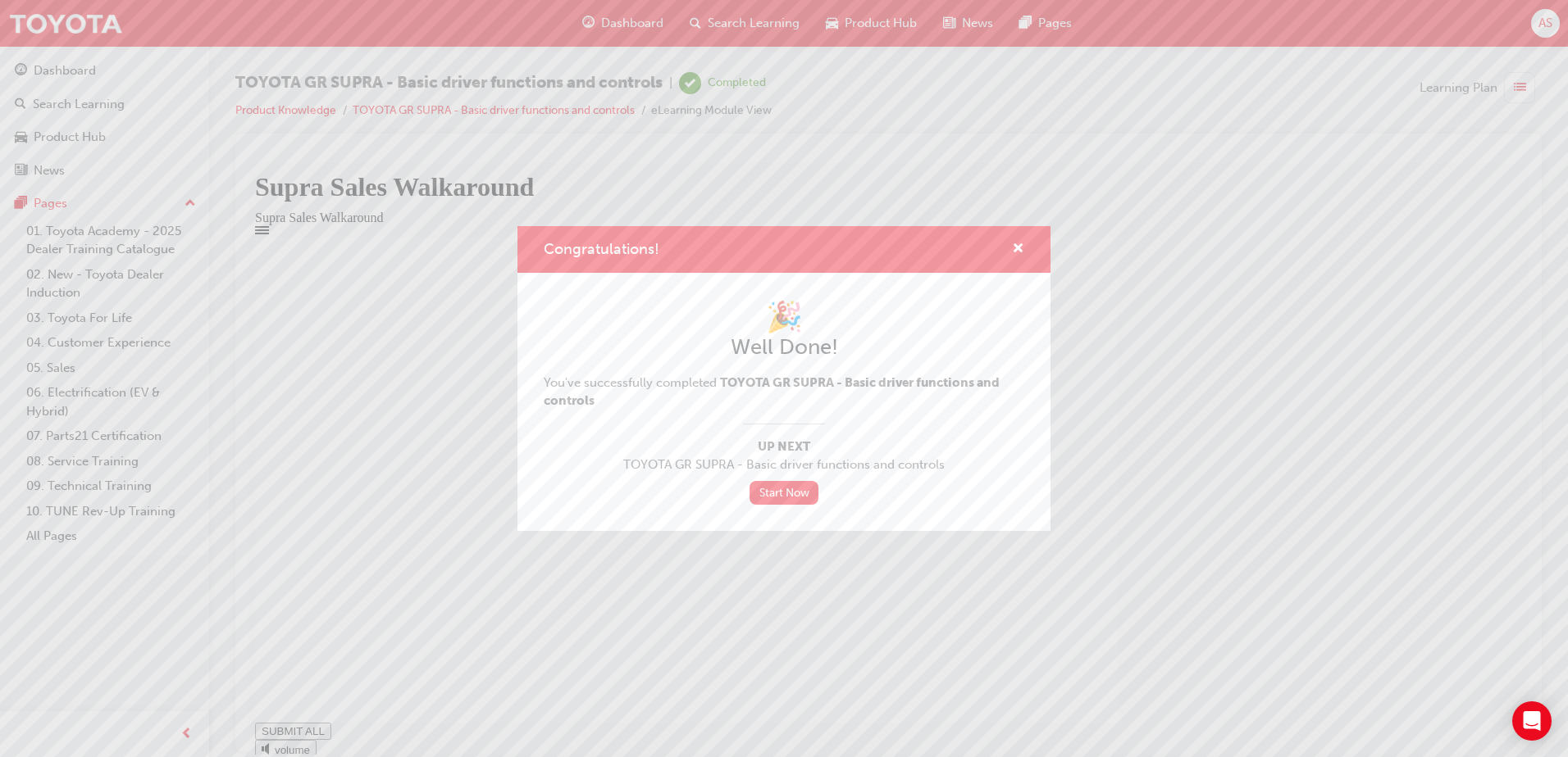
type input "1"
click at [1020, 247] on span "cross-icon" at bounding box center [1017, 250] width 12 height 15
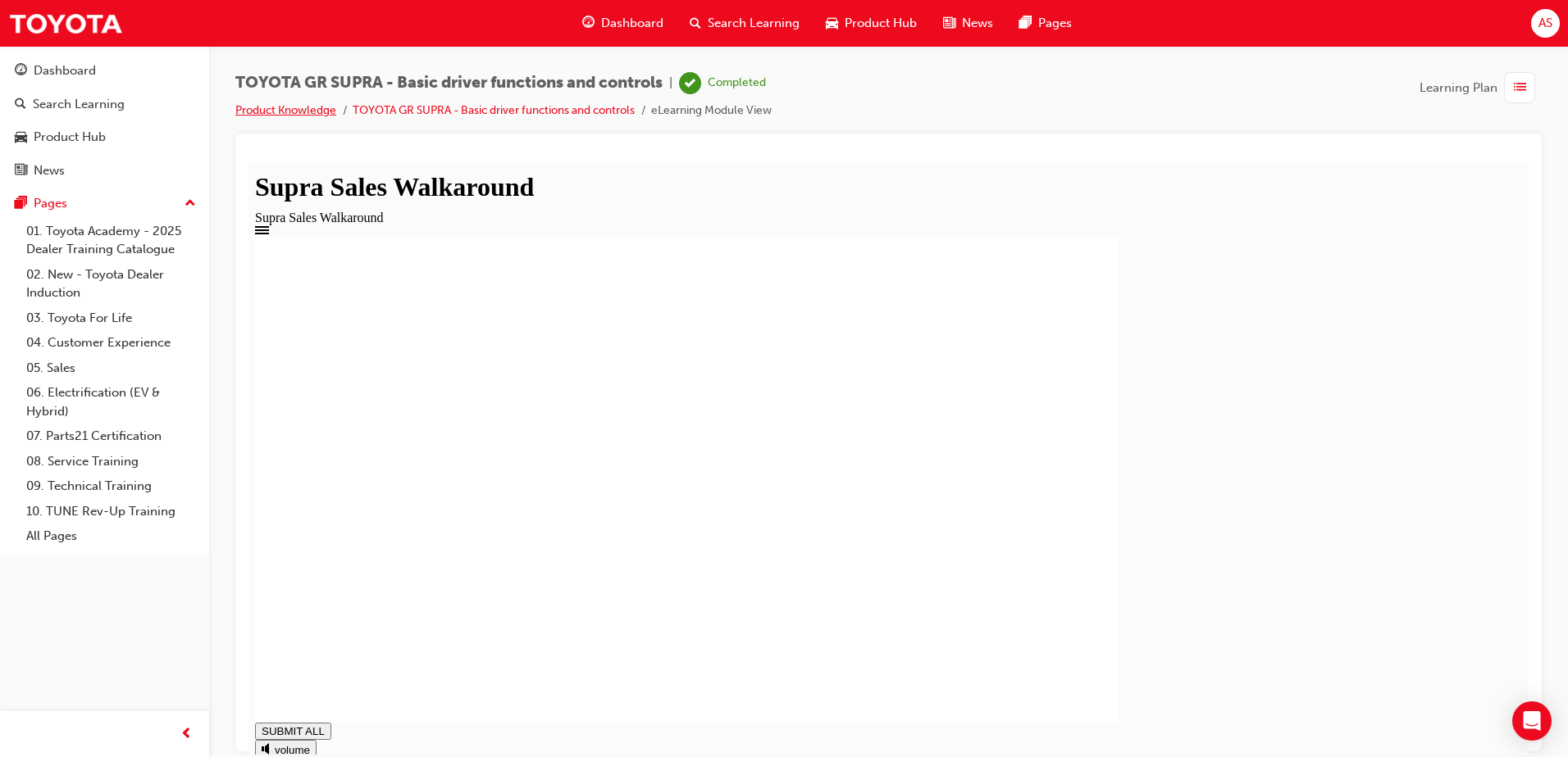
click at [302, 104] on link "Product Knowledge" at bounding box center [286, 110] width 101 height 14
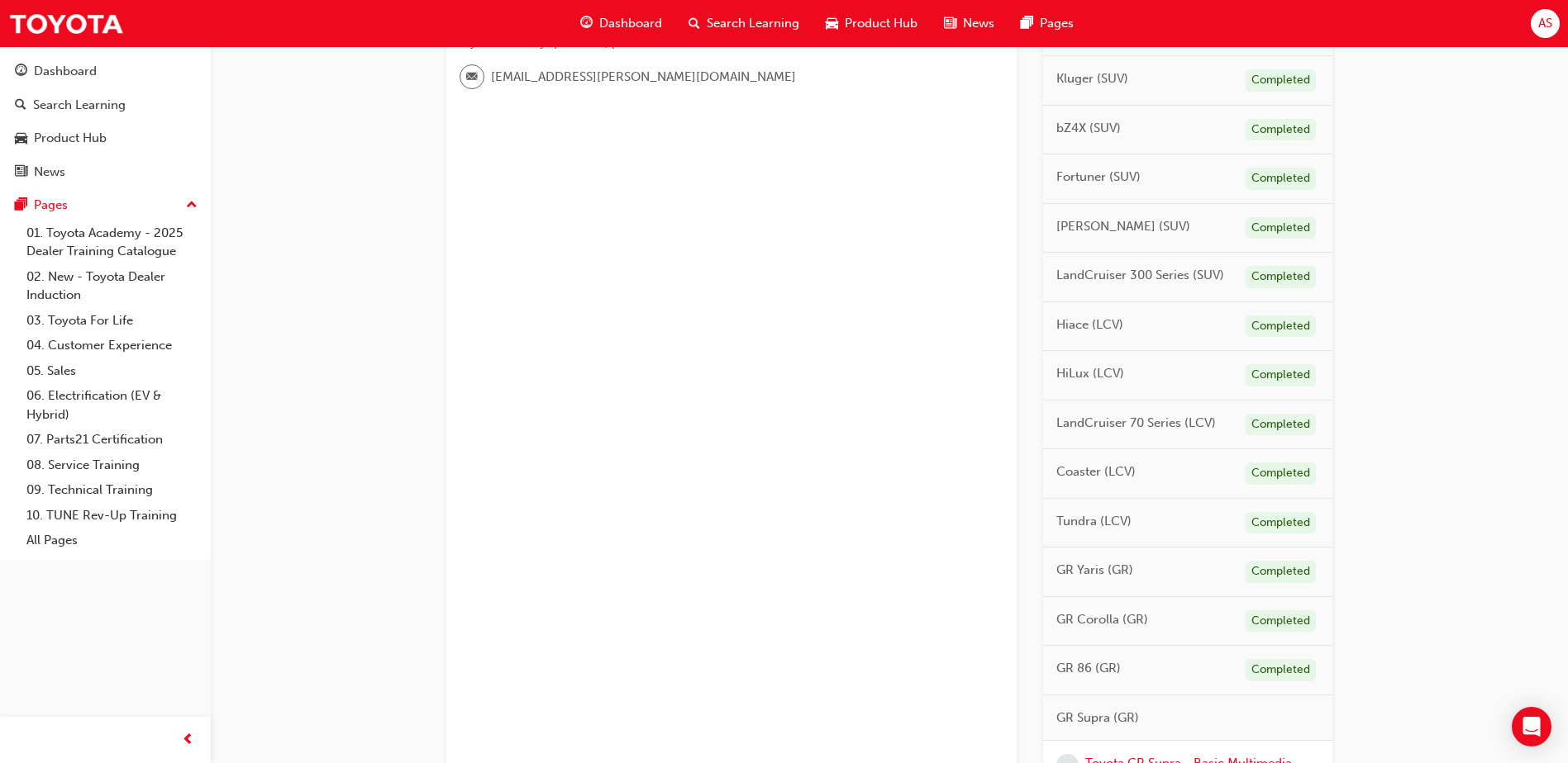
scroll to position [849, 0]
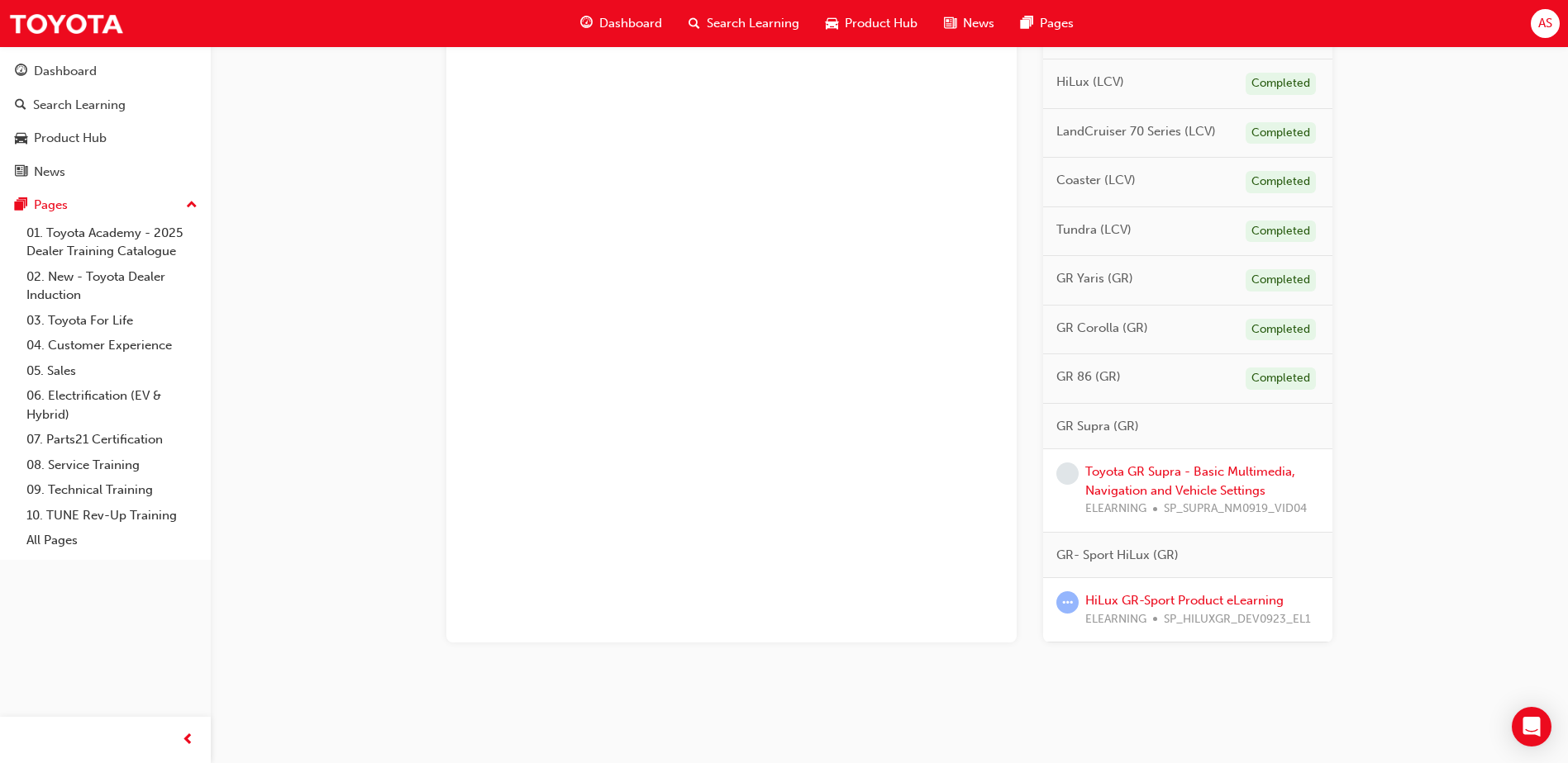
click at [1126, 479] on div "Toyota GR Supra - Basic Multimedia, Navigation and Vehicle Settings ELEARNING S…" at bounding box center [1202, 490] width 234 height 56
click at [1127, 472] on link "Toyota GR Supra - Basic Multimedia, Navigation and Vehicle Settings" at bounding box center [1190, 481] width 210 height 34
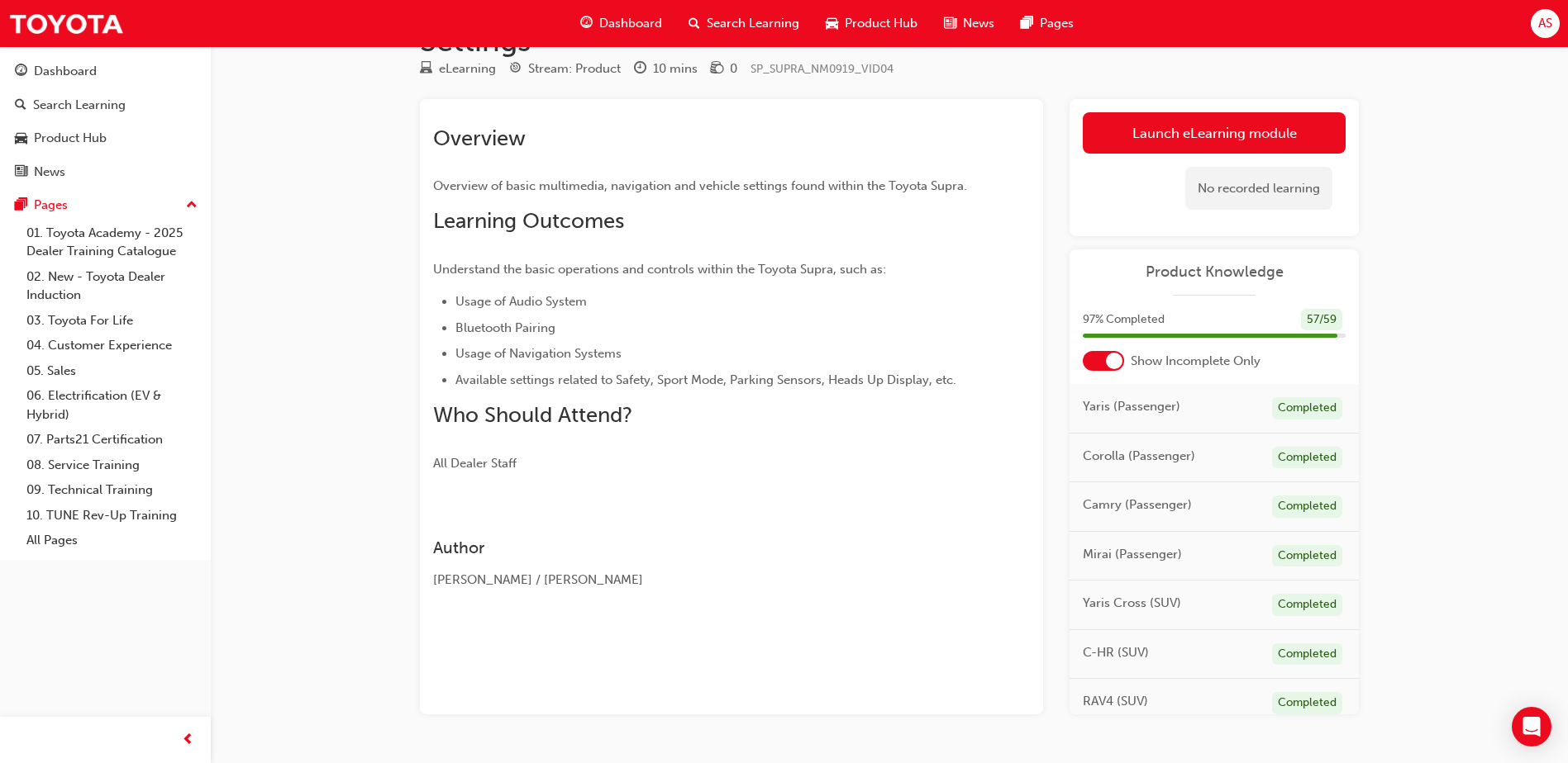
scroll to position [131, 0]
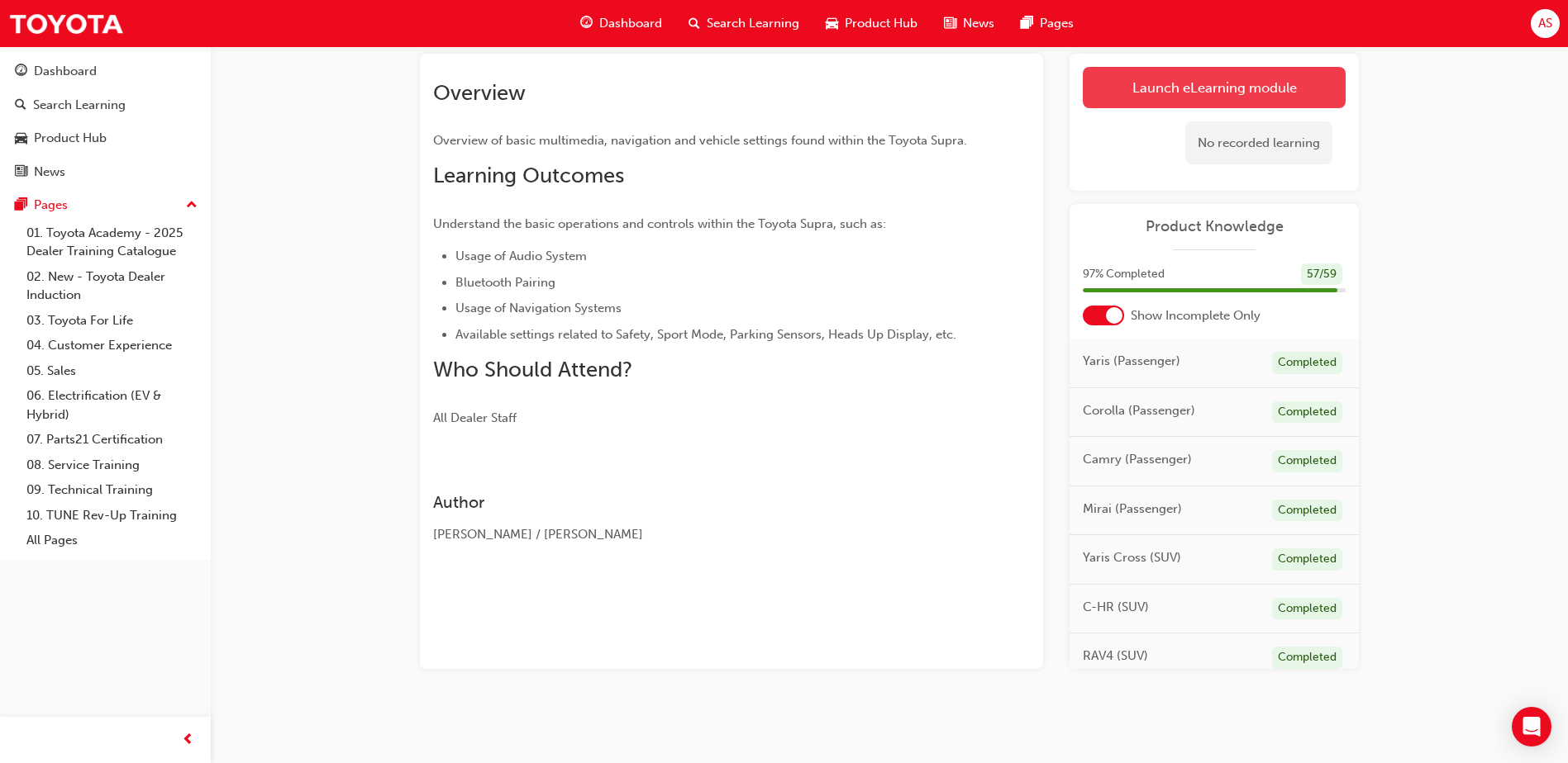
click at [1265, 102] on link "Launch eLearning module" at bounding box center [1214, 87] width 263 height 42
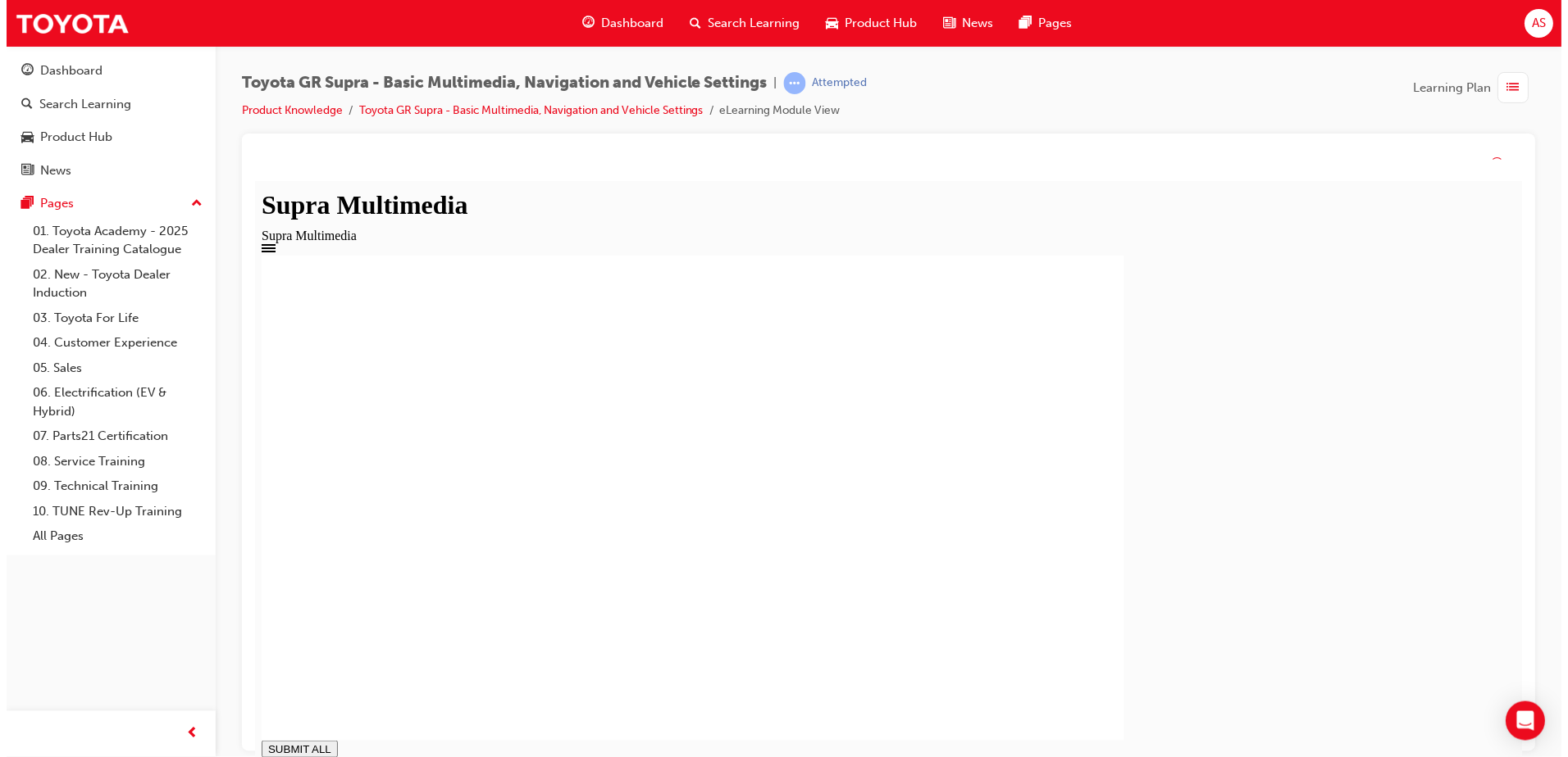
click at [1403, 729] on div "2019 Supra Multimedia You have Completed this module. SUBMIT ALL volume pause r…" at bounding box center [888, 563] width 1255 height 618
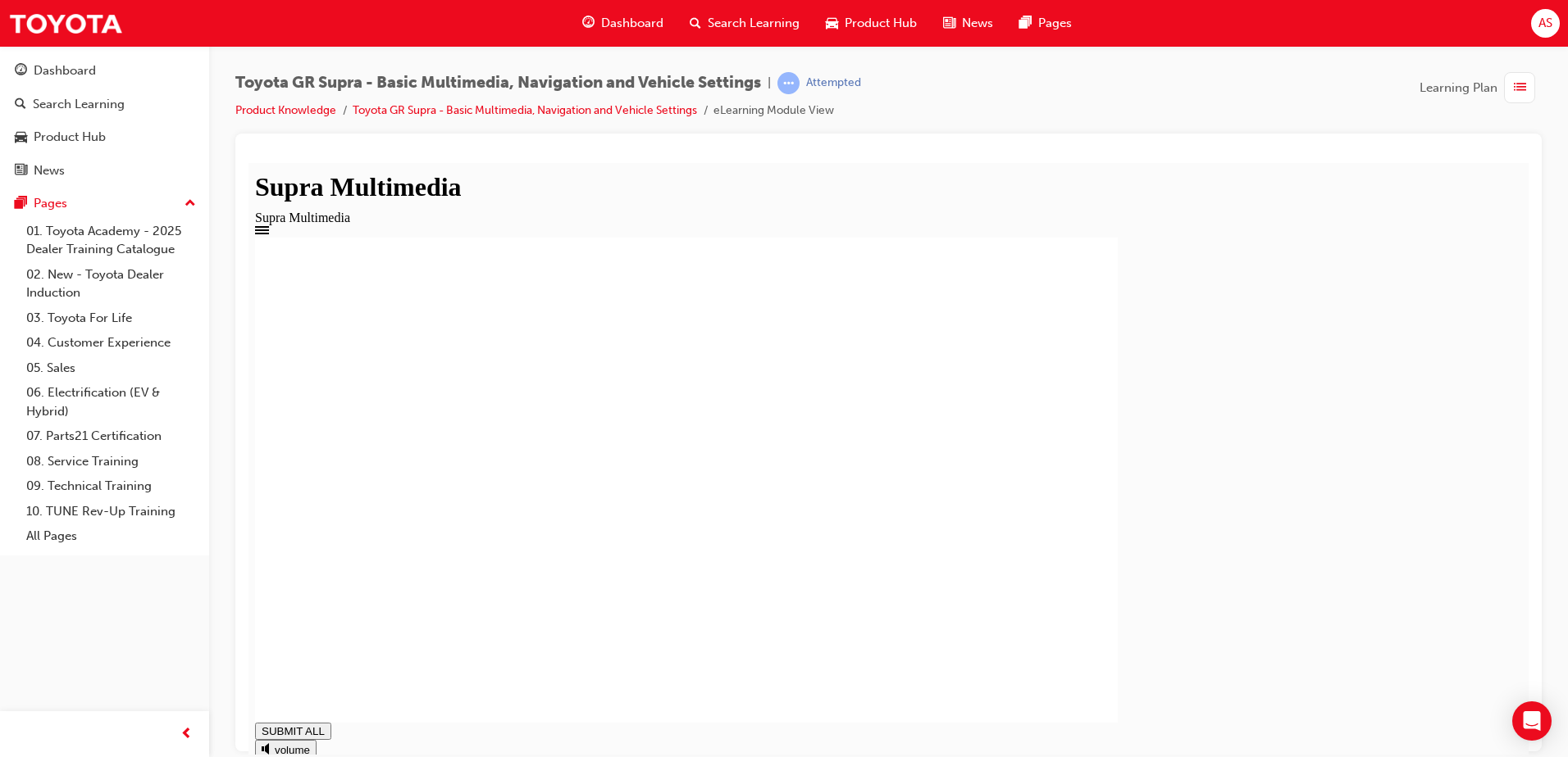
type input "0.997"
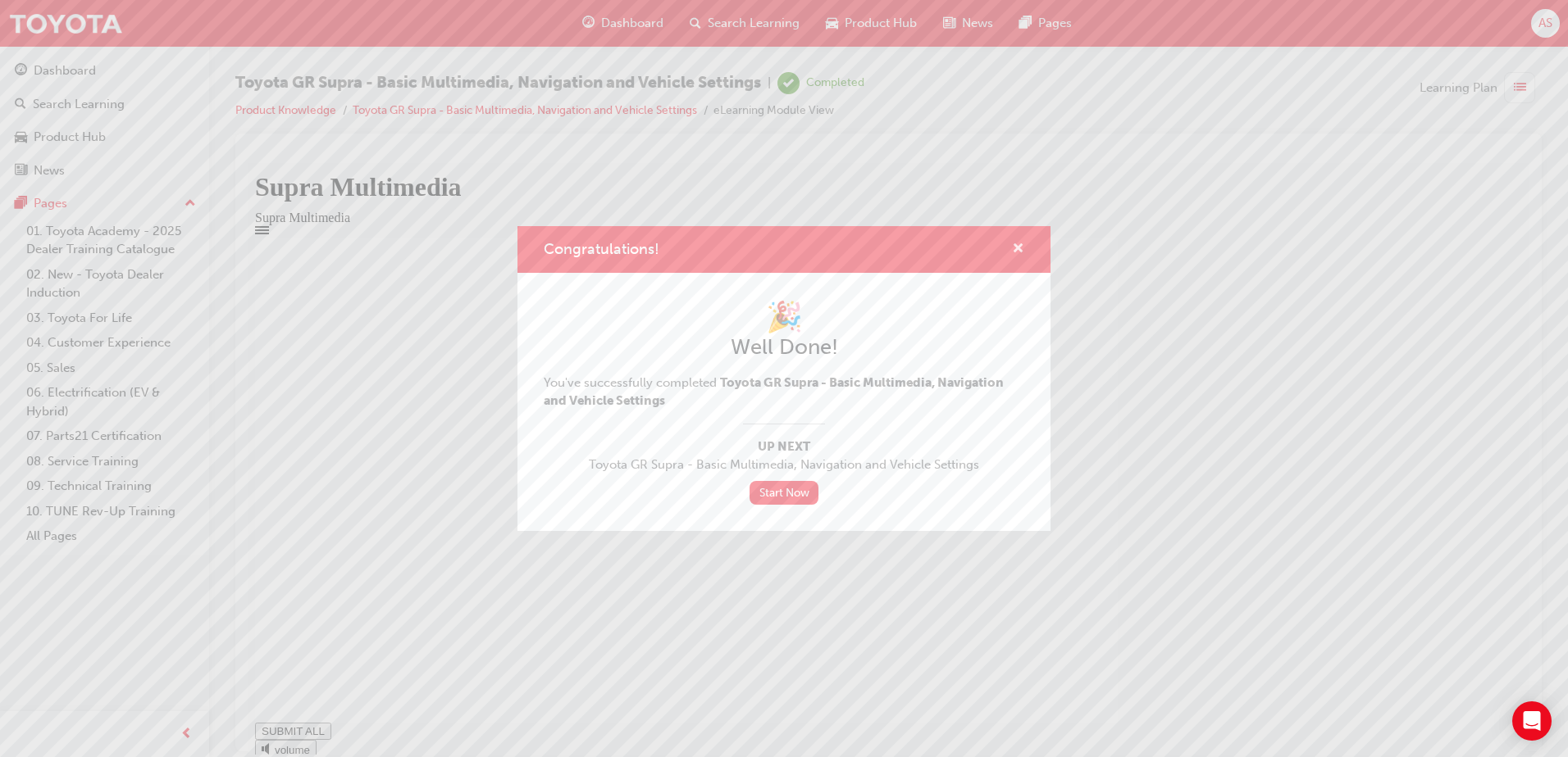
click at [1016, 250] on span "cross-icon" at bounding box center [1017, 250] width 12 height 15
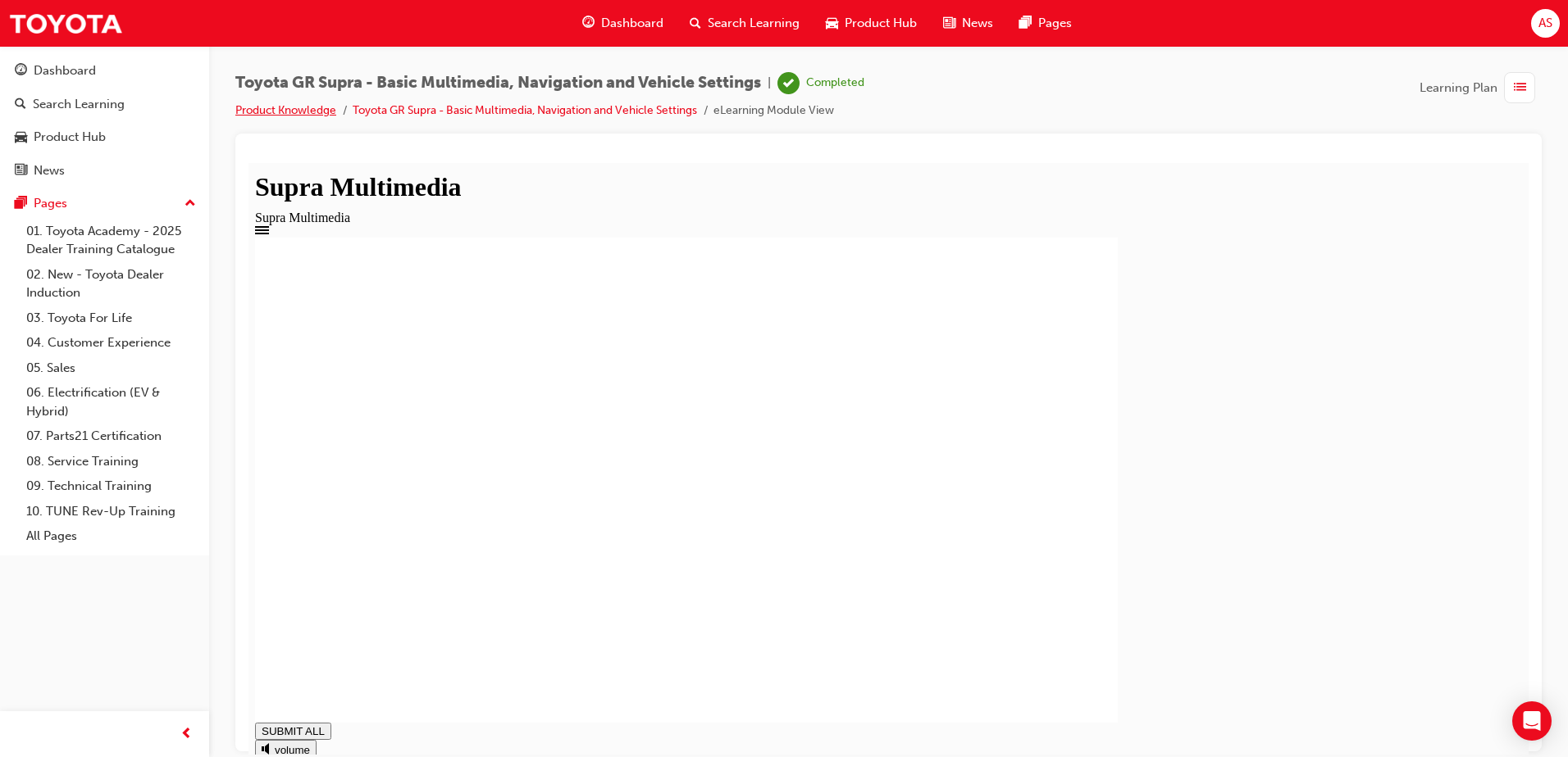
click at [308, 107] on link "Product Knowledge" at bounding box center [286, 110] width 101 height 14
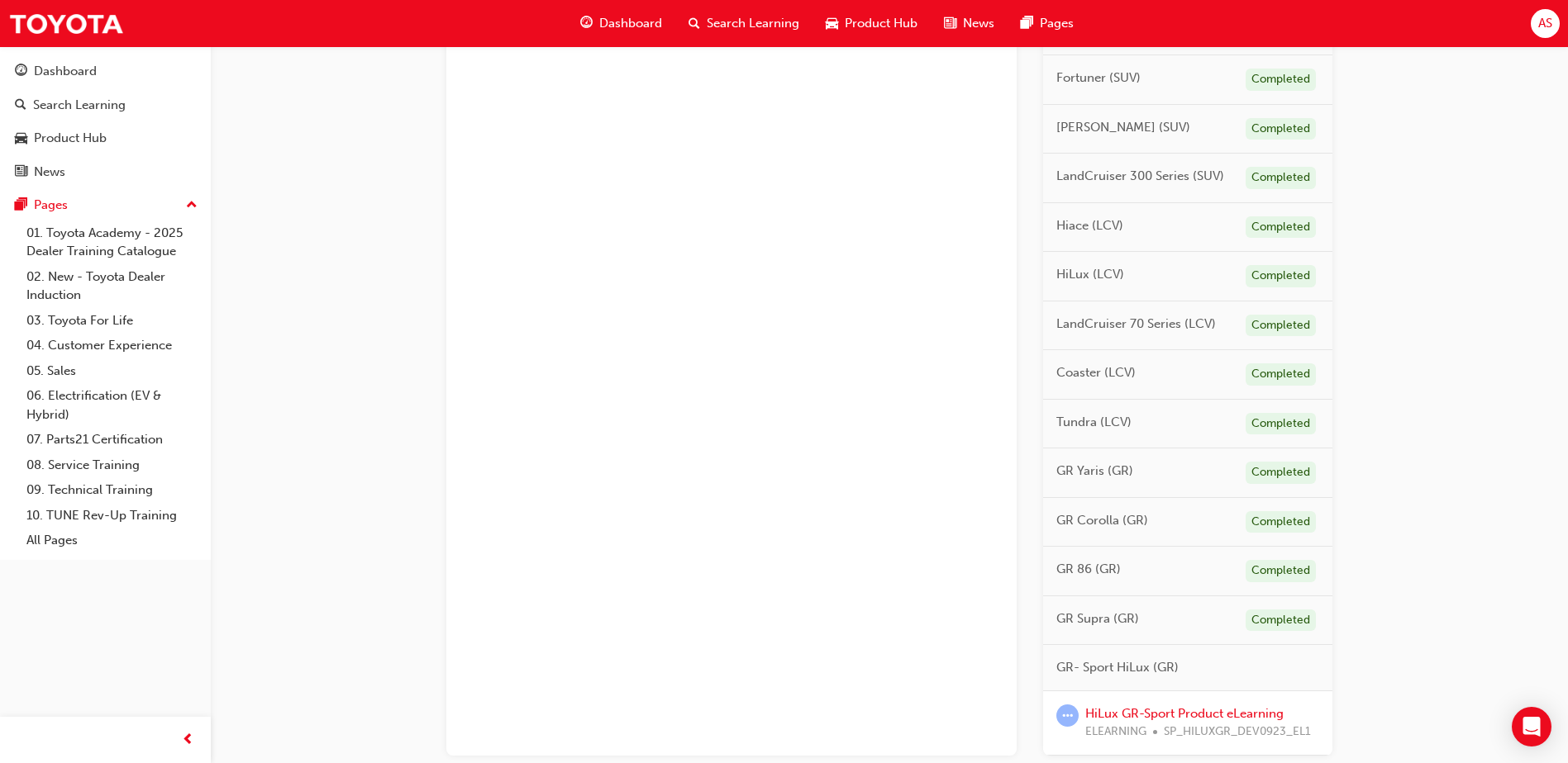
scroll to position [770, 0]
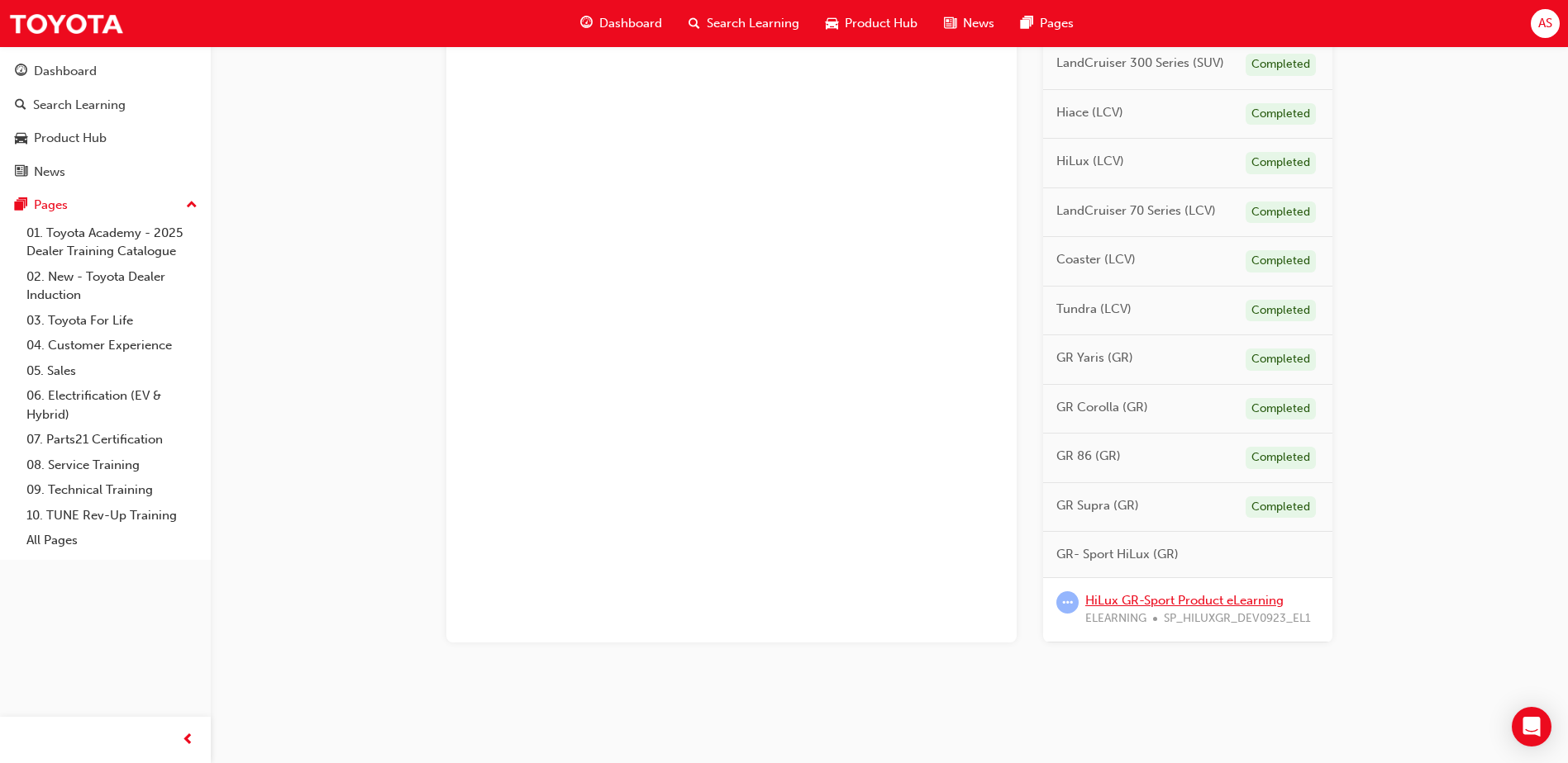
click at [1207, 593] on link "HiLux GR-Sport Product eLearning" at bounding box center [1184, 600] width 198 height 15
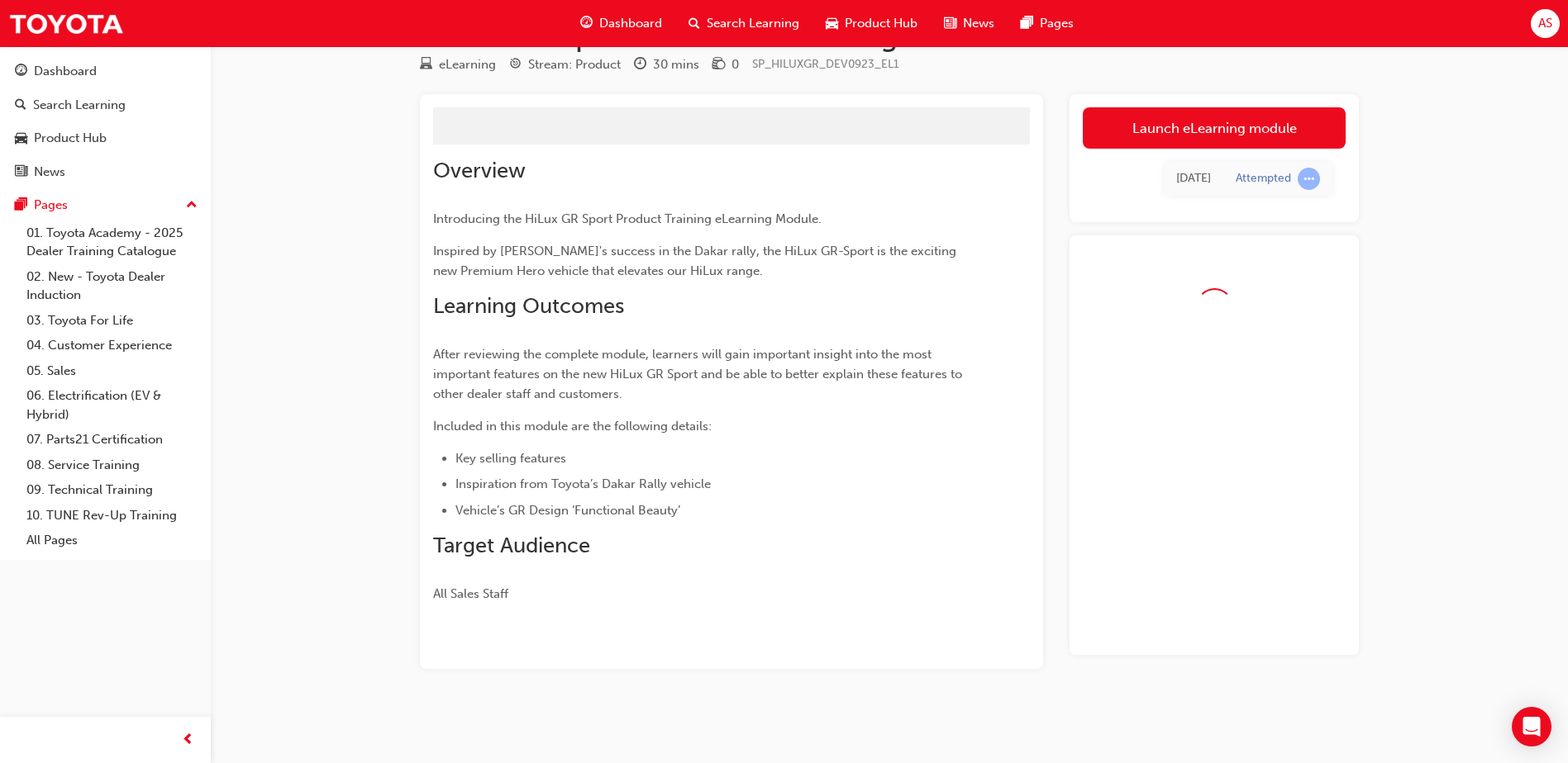
scroll to position [86, 0]
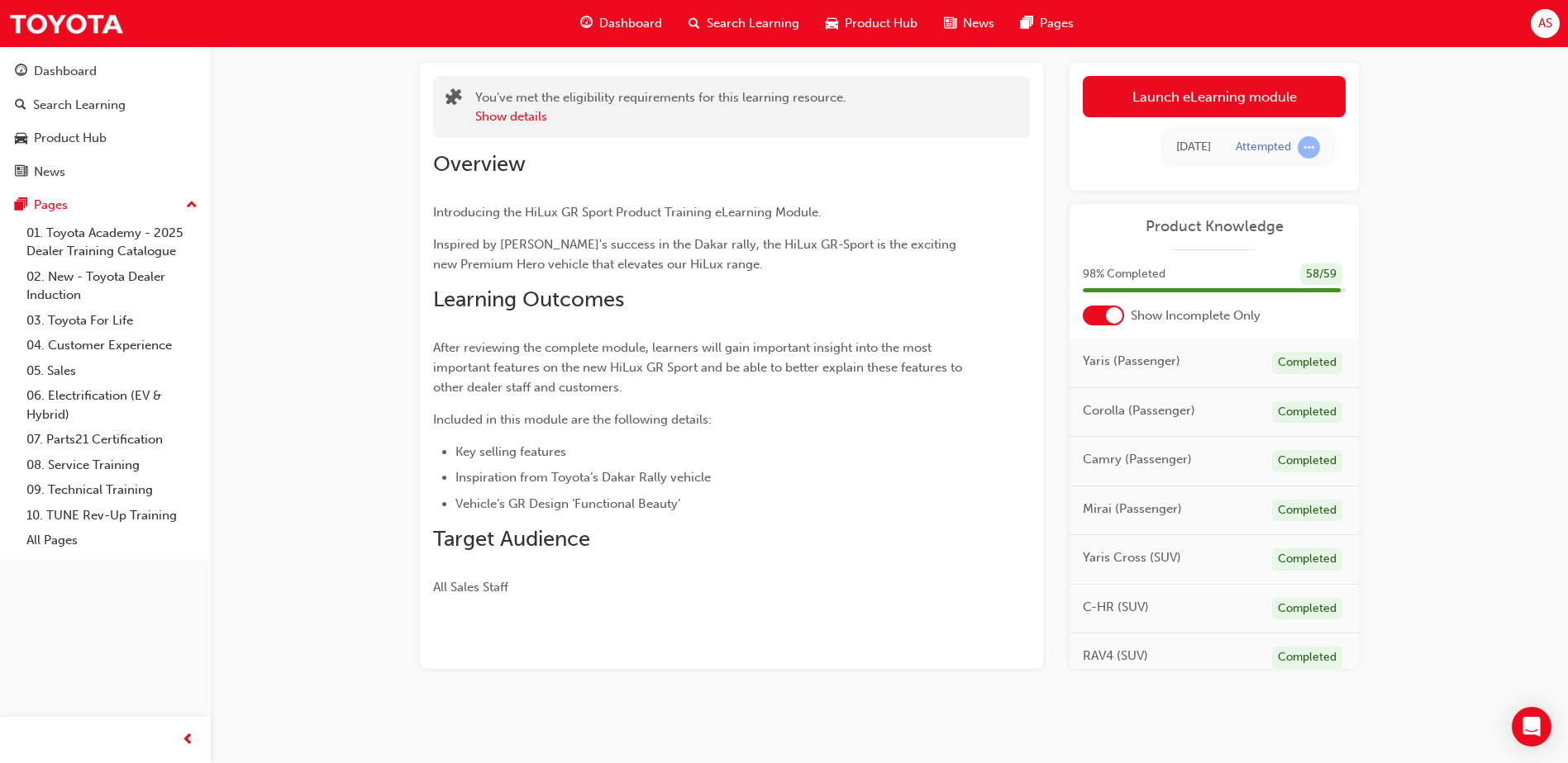
click at [1147, 68] on div "Launch eLearning module Learning Plan [DATE] Attempted" at bounding box center [1214, 127] width 290 height 128
click at [1150, 103] on link "Launch eLearning module" at bounding box center [1214, 96] width 263 height 42
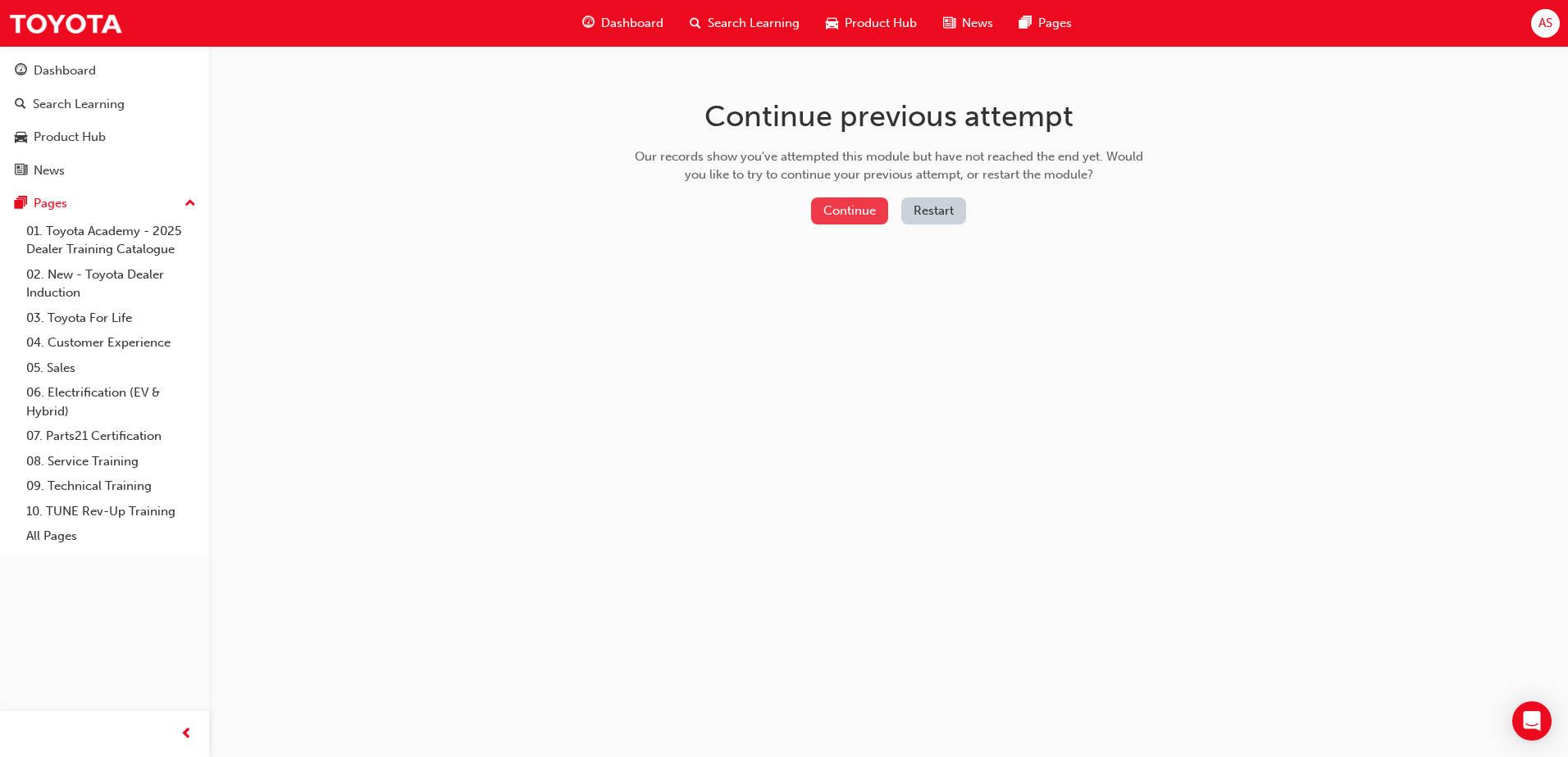
click at [857, 211] on button "Continue" at bounding box center [849, 210] width 77 height 27
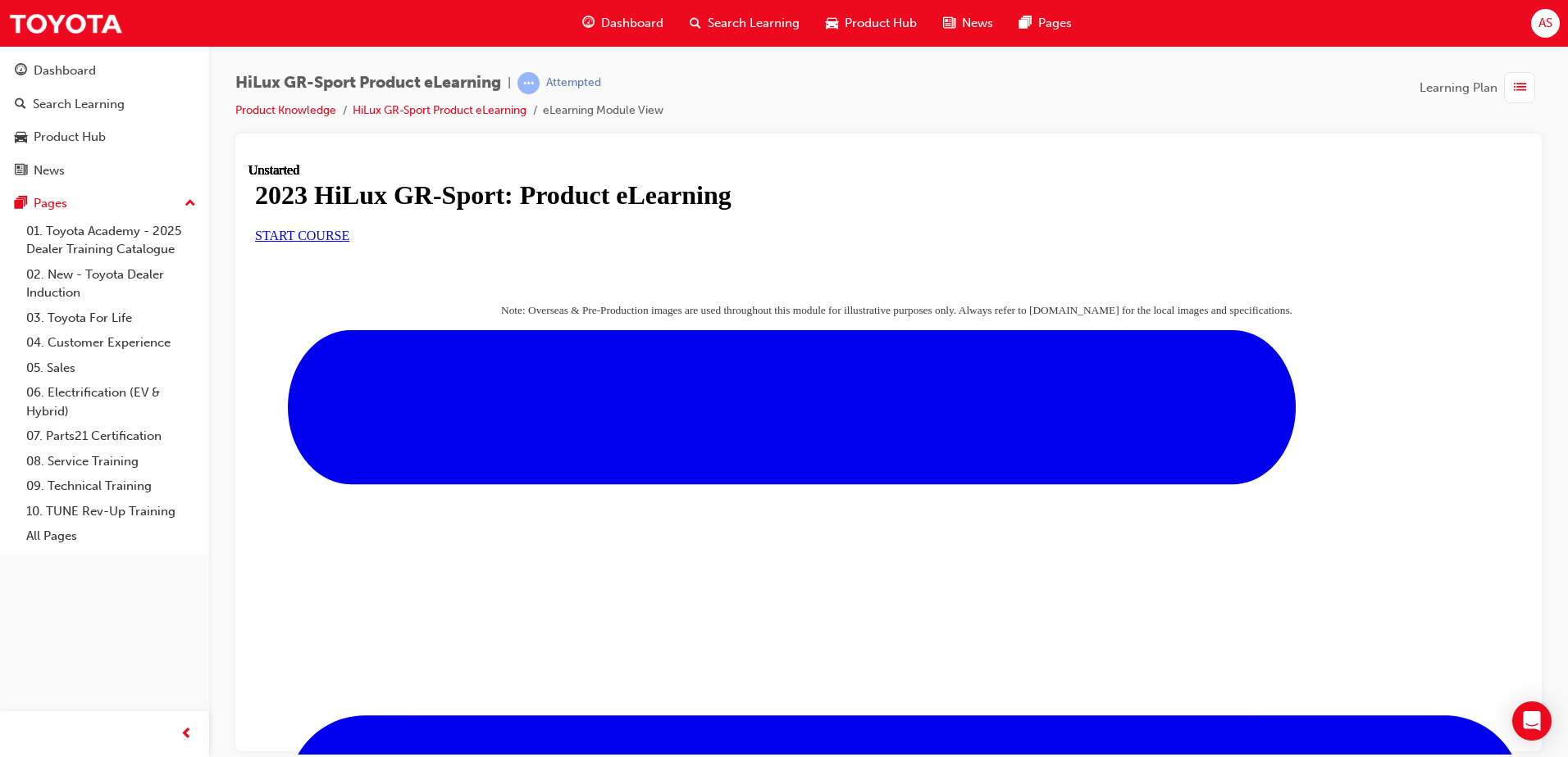
click at [350, 242] on link "START COURSE" at bounding box center [302, 234] width 95 height 14
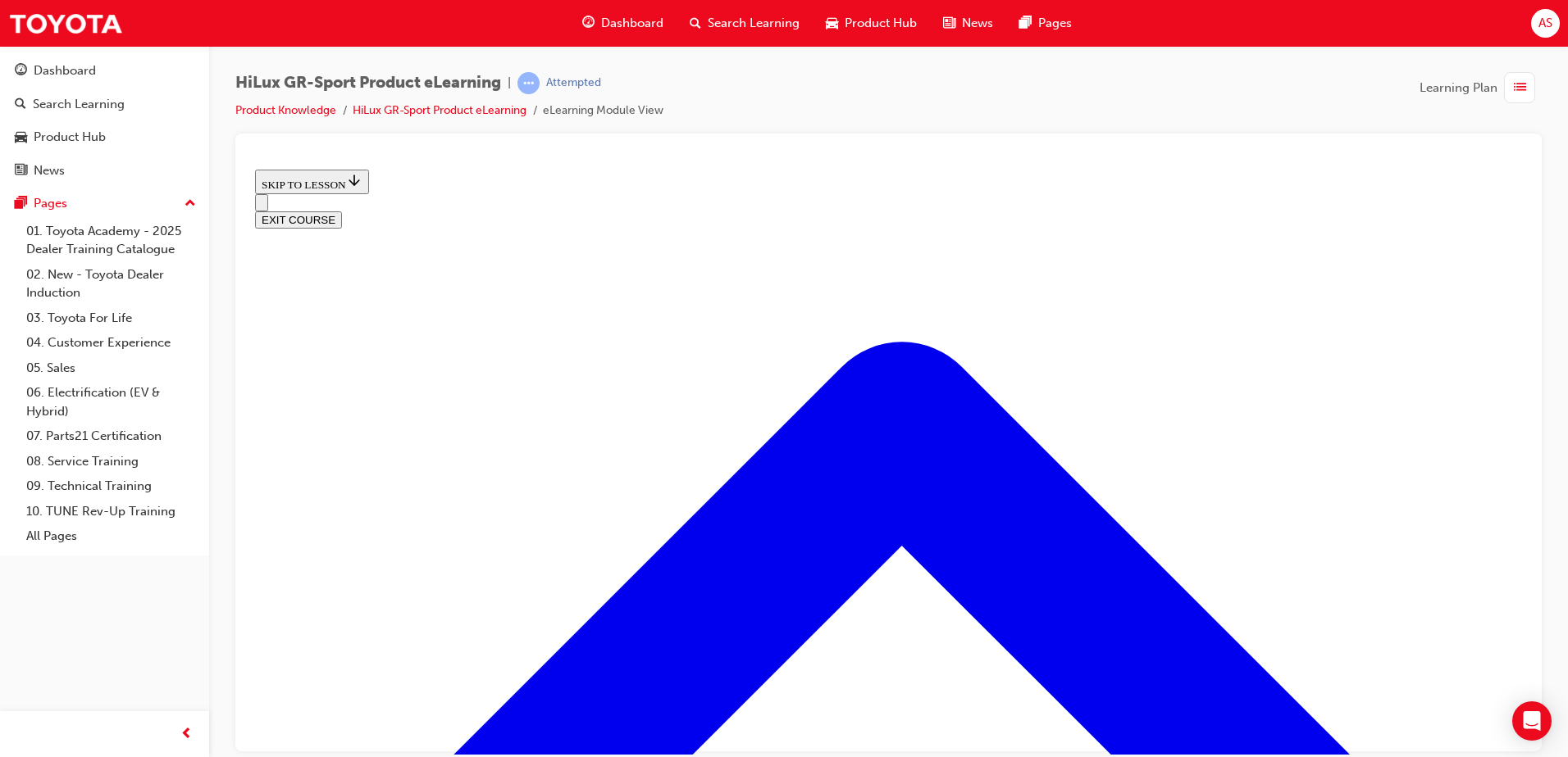
scroll to position [1118, 0]
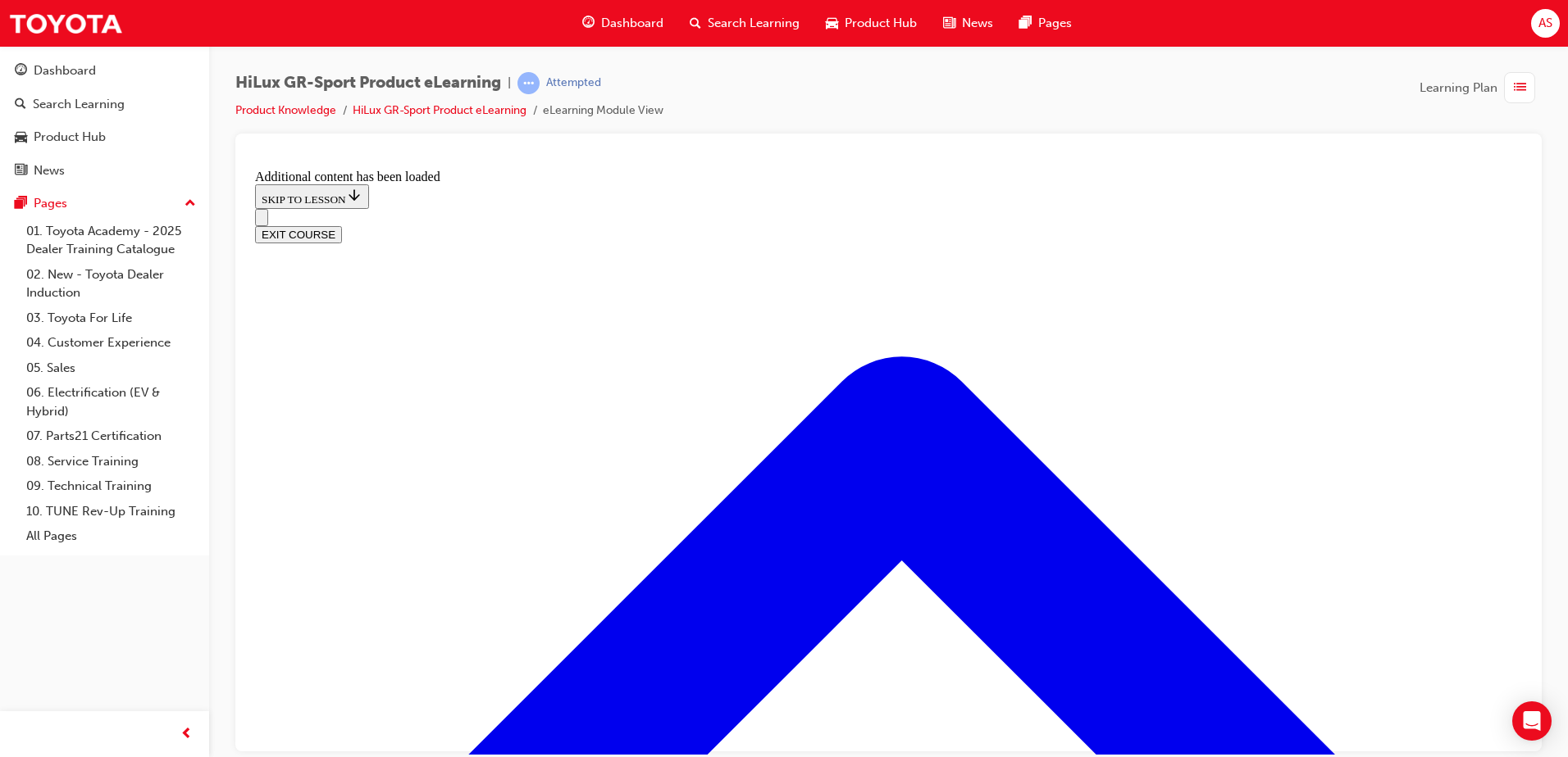
scroll to position [1549, 0]
drag, startPoint x: 979, startPoint y: 512, endPoint x: 905, endPoint y: 424, distance: 115.0
drag, startPoint x: 905, startPoint y: 424, endPoint x: 950, endPoint y: 508, distance: 95.3
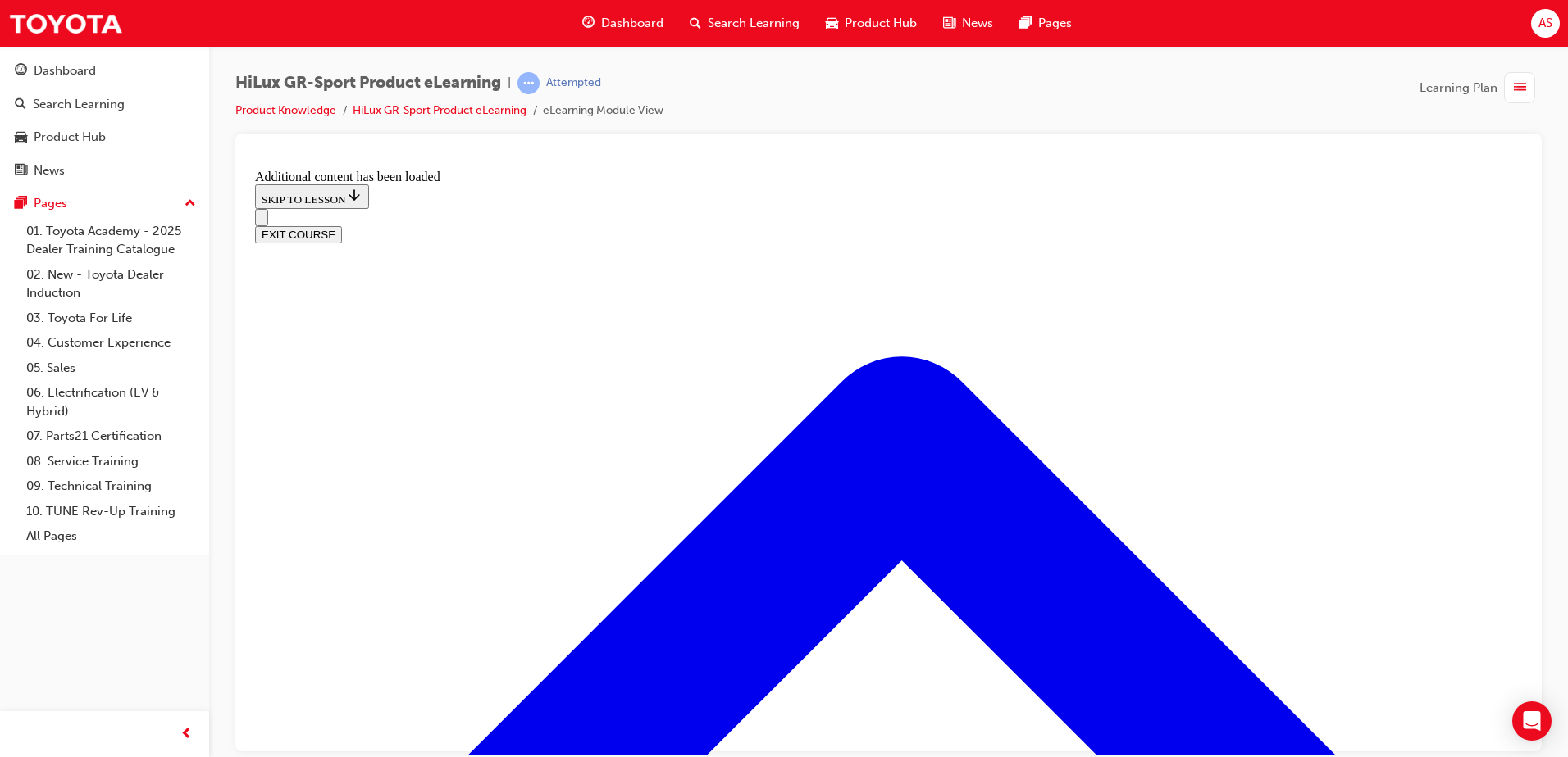
drag, startPoint x: 778, startPoint y: 418, endPoint x: 814, endPoint y: 508, distance: 96.9
drag, startPoint x: 795, startPoint y: 415, endPoint x: 924, endPoint y: 534, distance: 175.5
drag, startPoint x: 781, startPoint y: 613, endPoint x: 796, endPoint y: 529, distance: 85.3
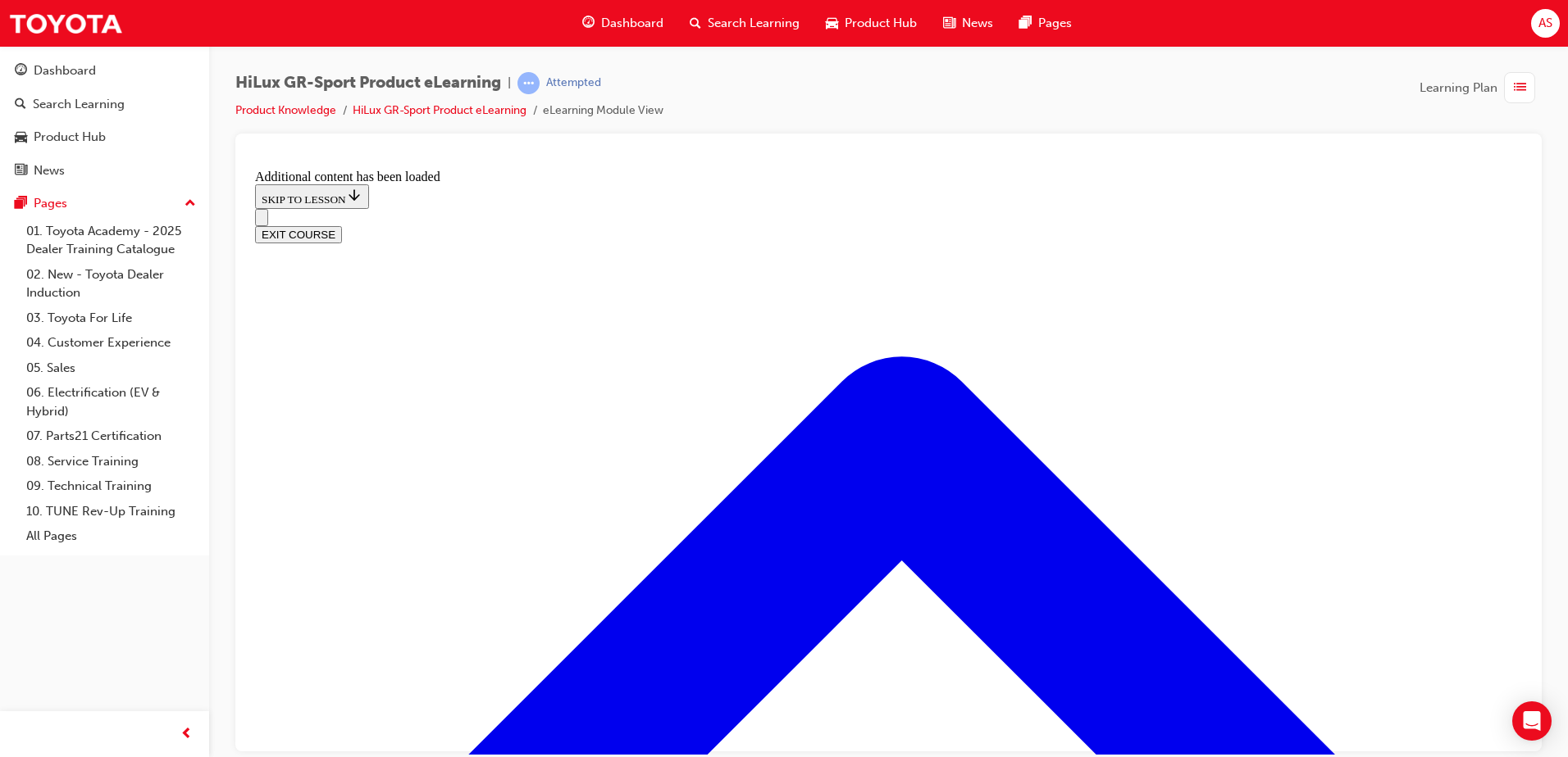
drag, startPoint x: 816, startPoint y: 430, endPoint x: 867, endPoint y: 617, distance: 193.8
drag, startPoint x: 726, startPoint y: 418, endPoint x: 816, endPoint y: 414, distance: 90.1
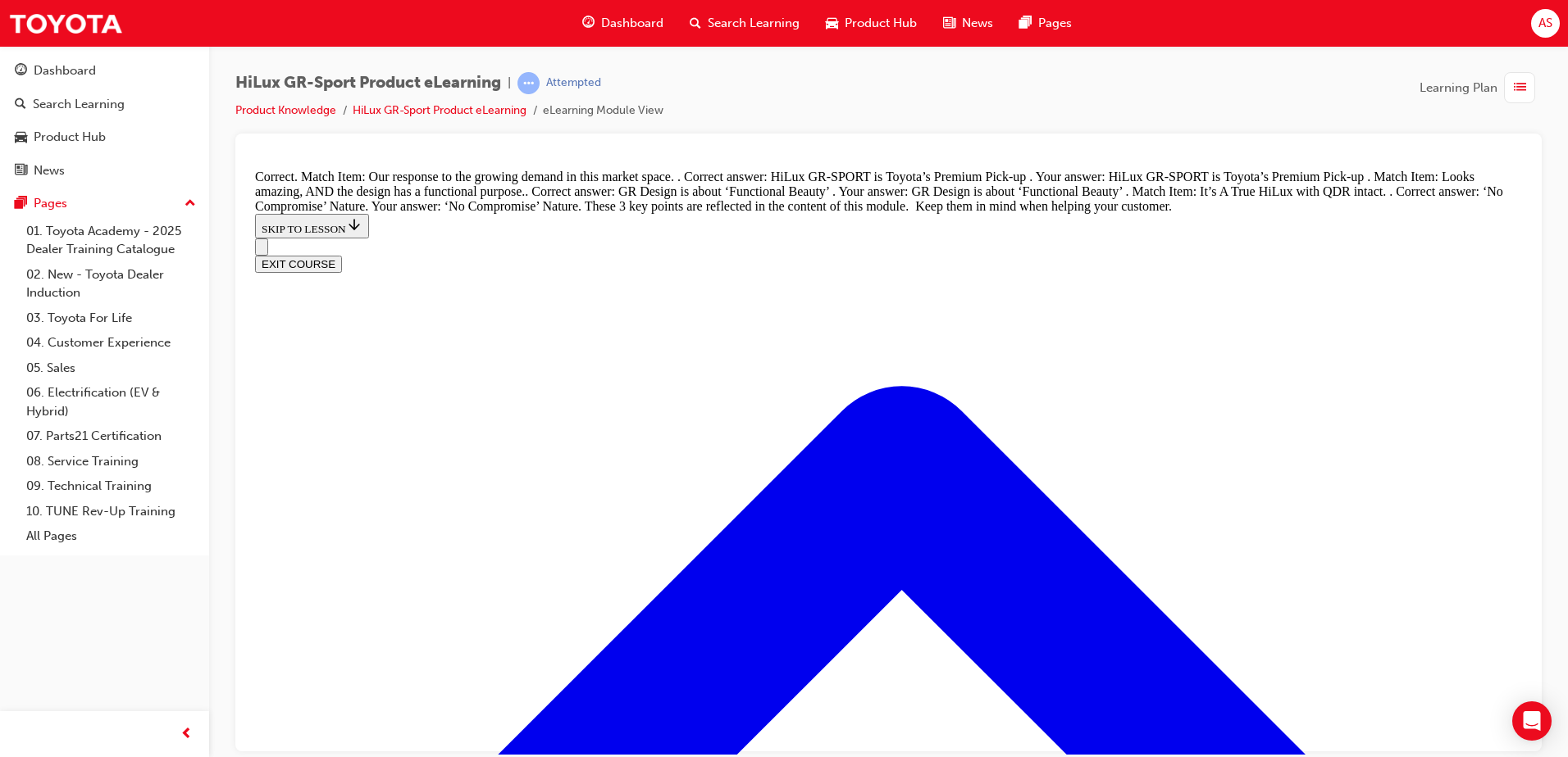
scroll to position [1931, 0]
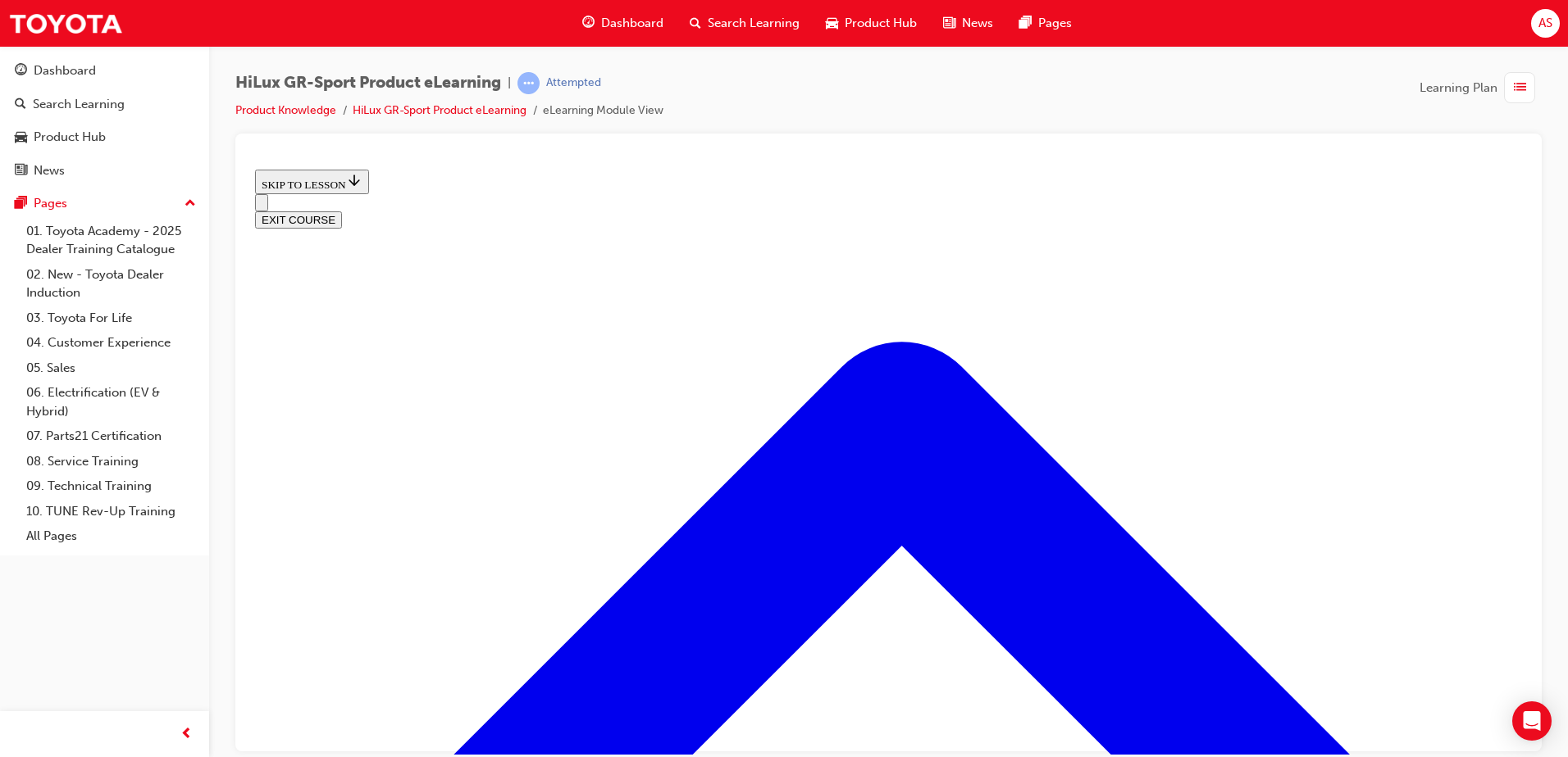
scroll to position [935, 0]
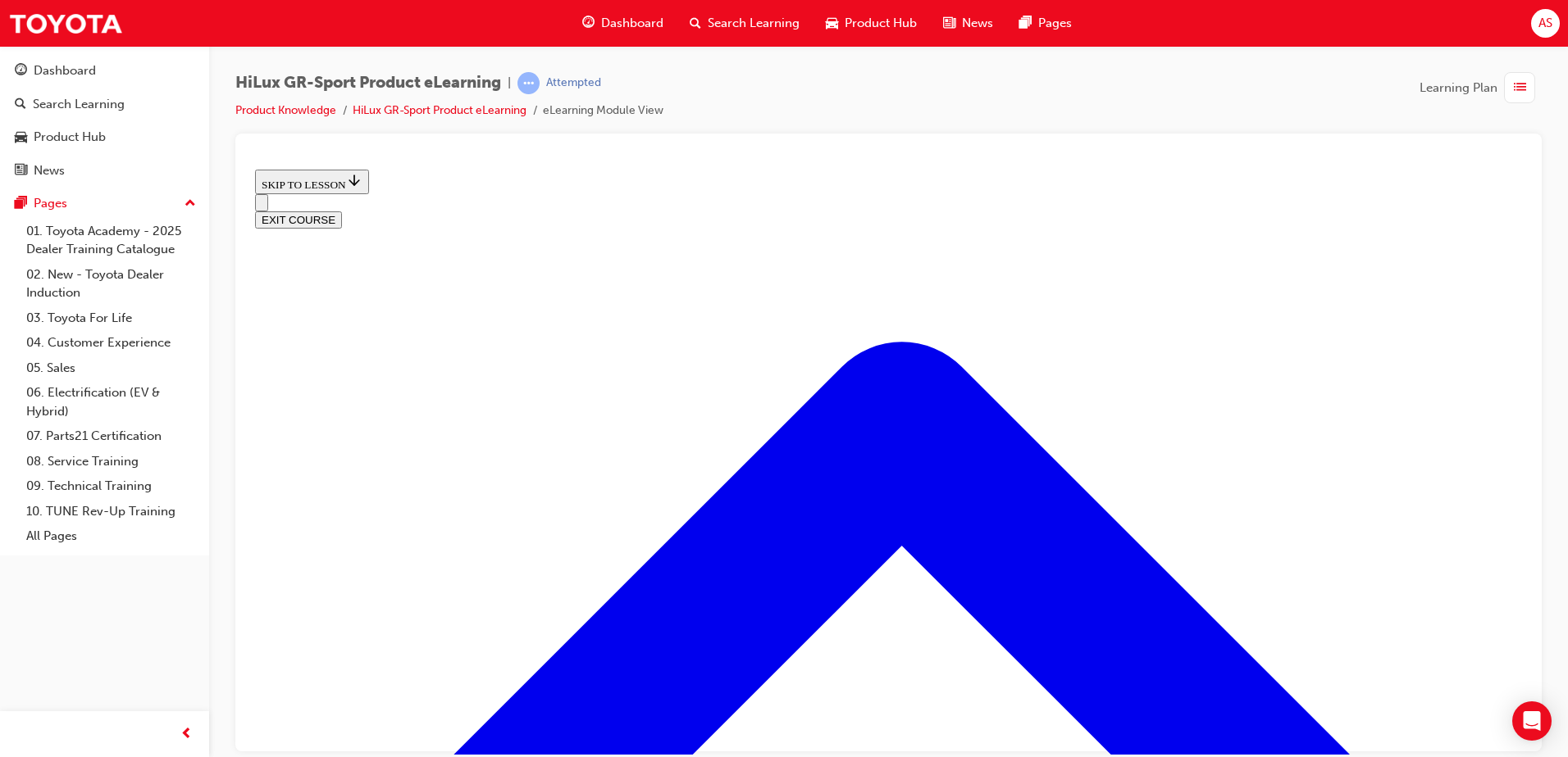
scroll to position [933, 0]
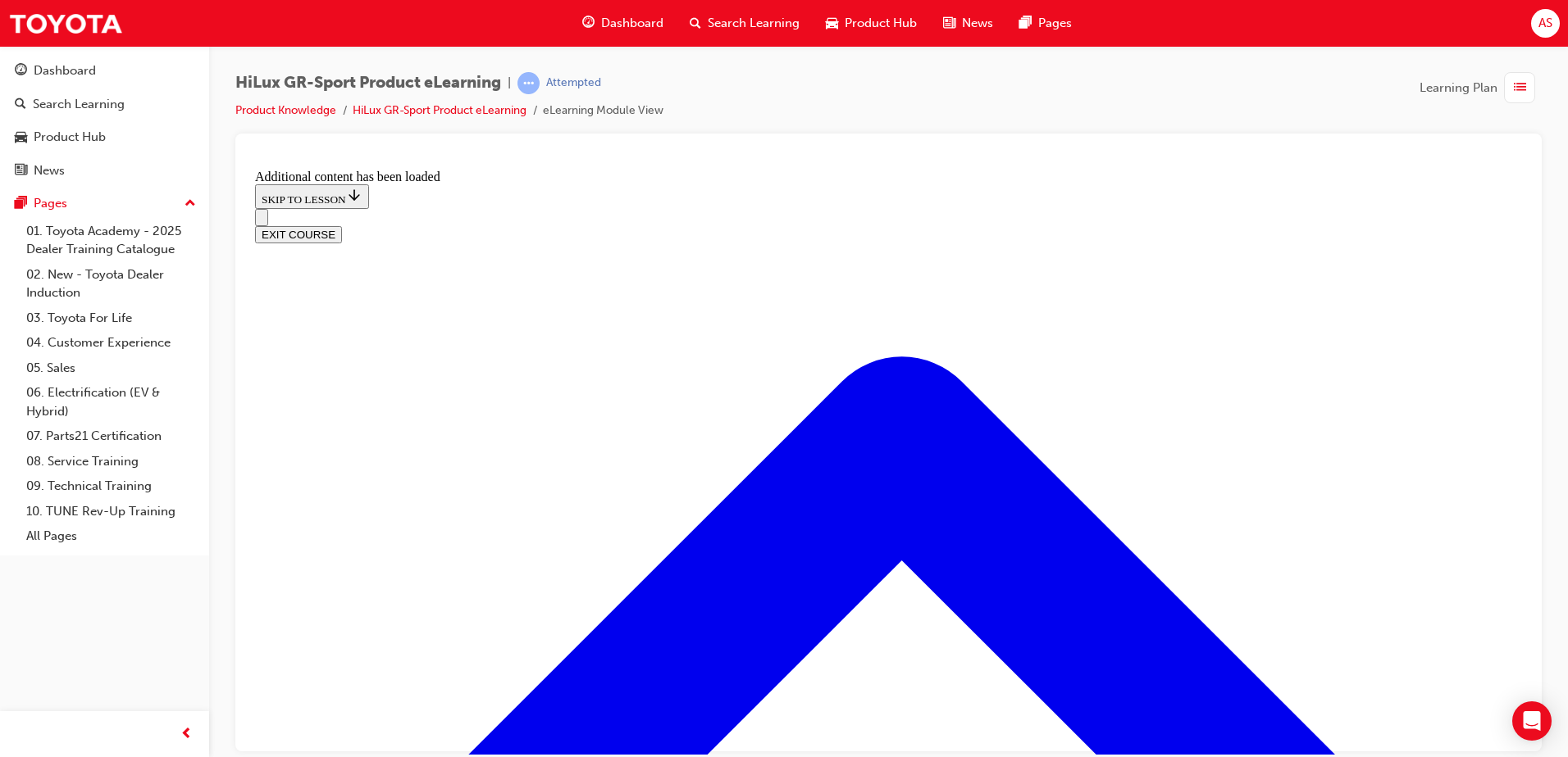
scroll to position [1367, 0]
radio input "true"
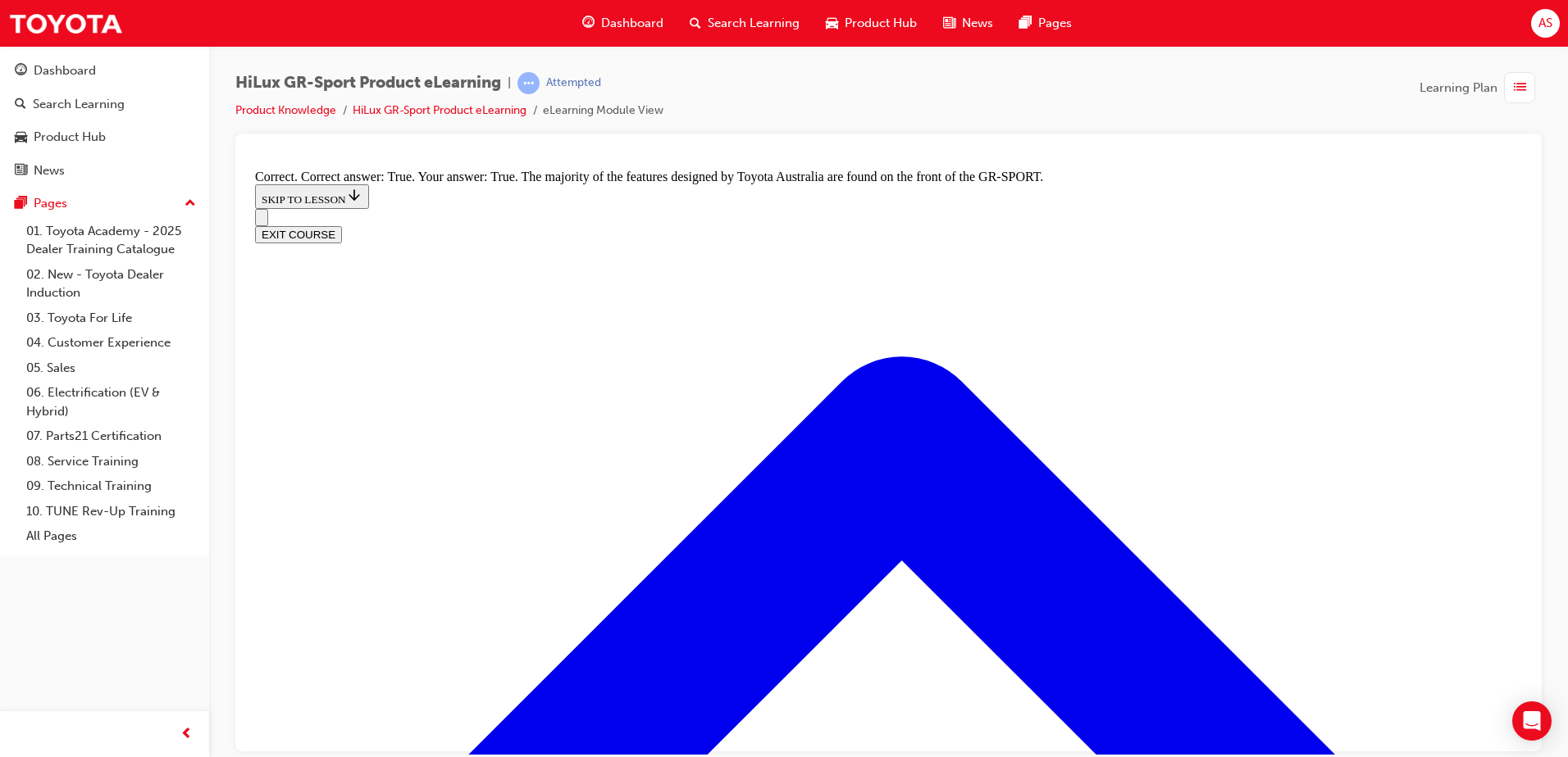
scroll to position [2002, 0]
radio input "true"
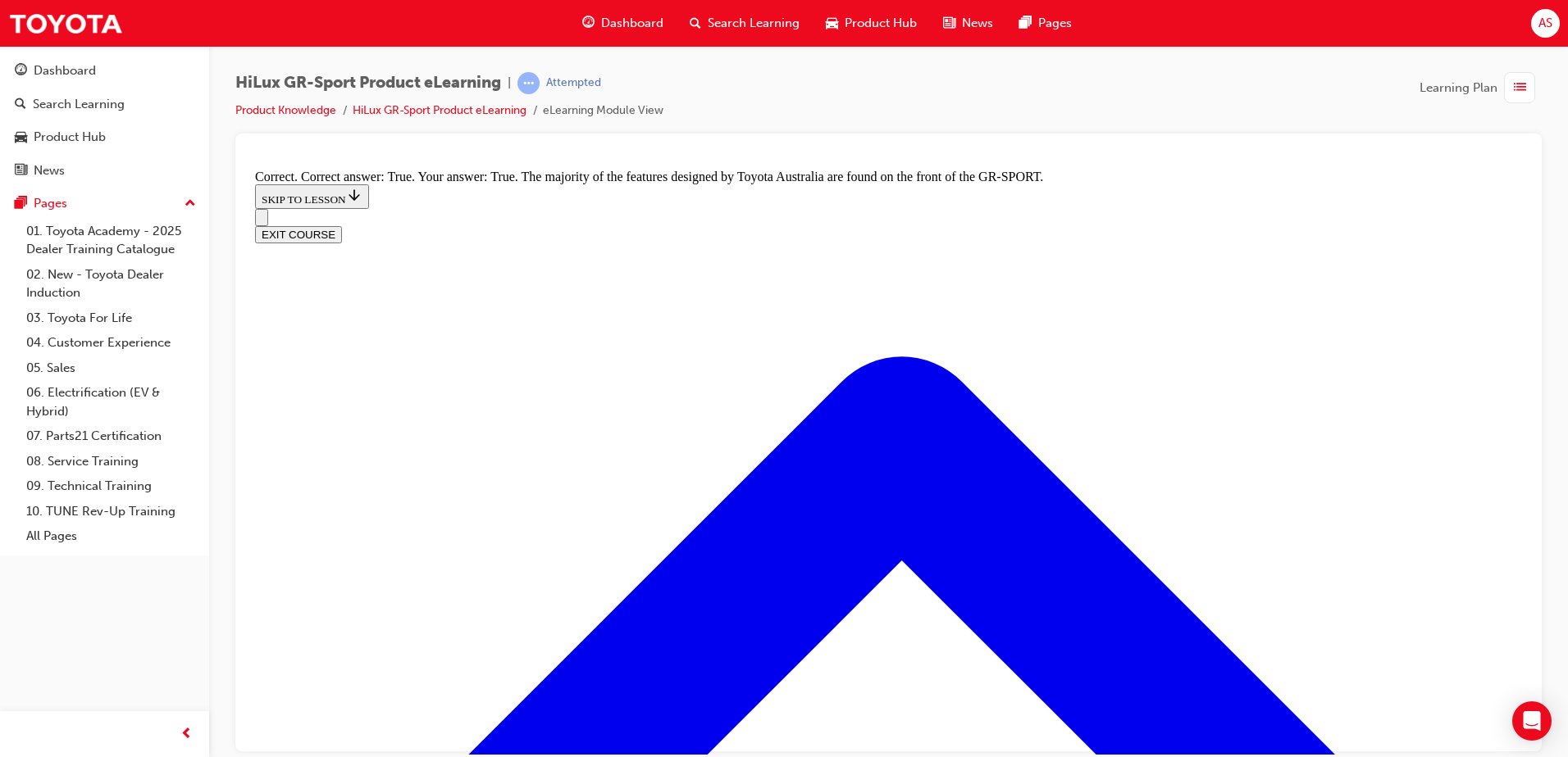
radio input "true"
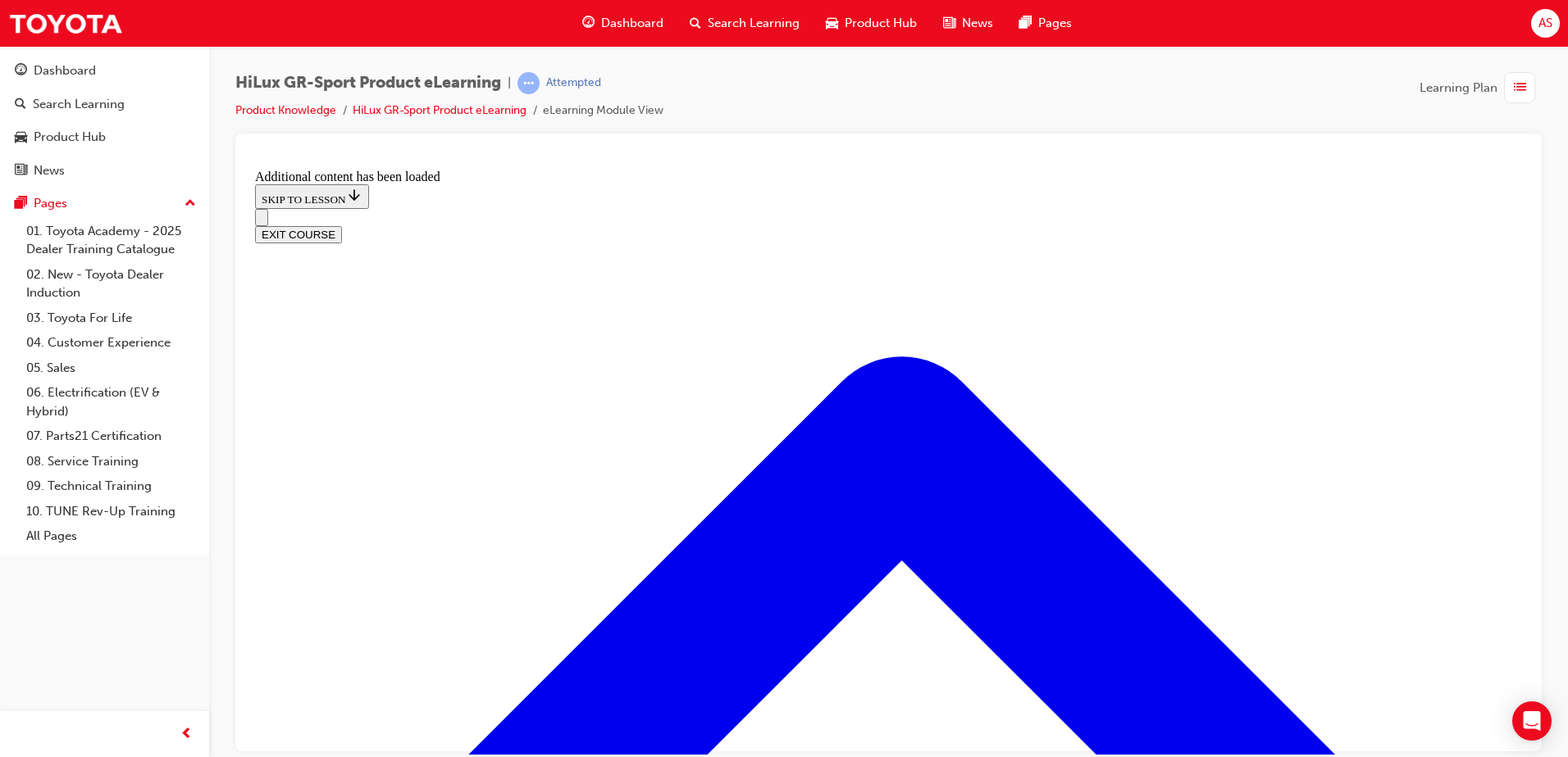
scroll to position [874, 0]
drag, startPoint x: 675, startPoint y: 429, endPoint x: 699, endPoint y: 533, distance: 106.7
radio input "true"
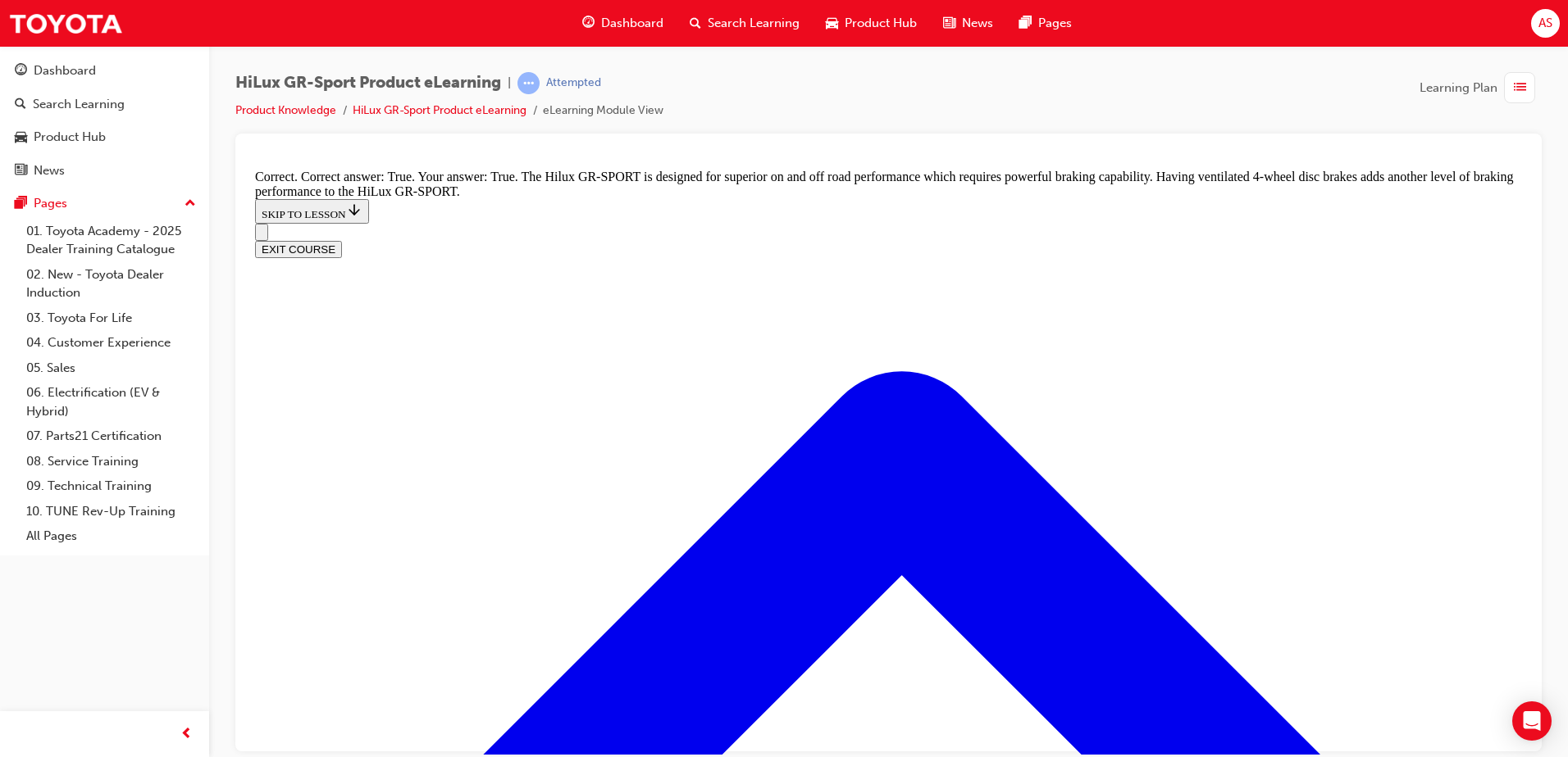
scroll to position [1229, 0]
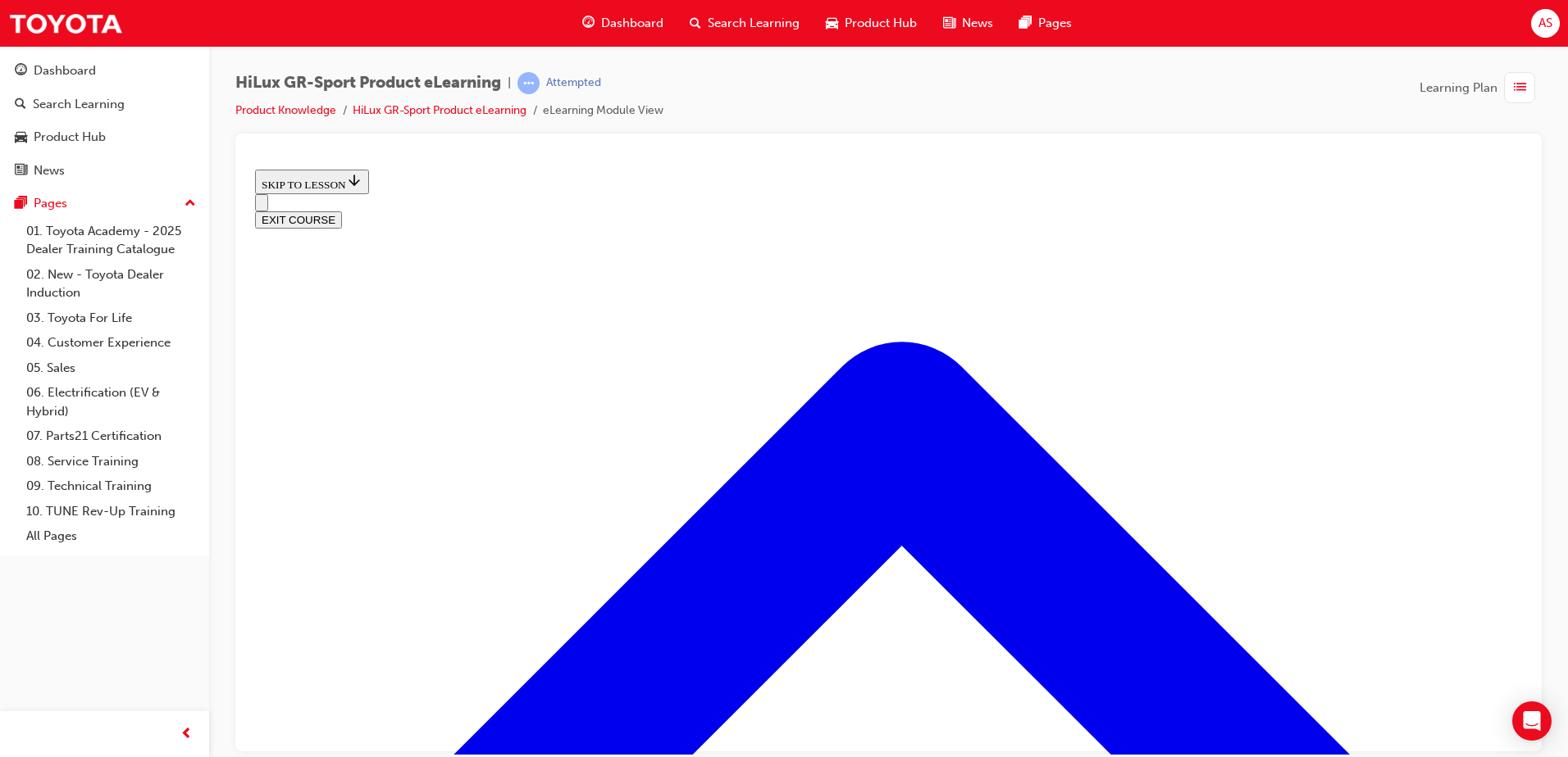
scroll to position [1536, 0]
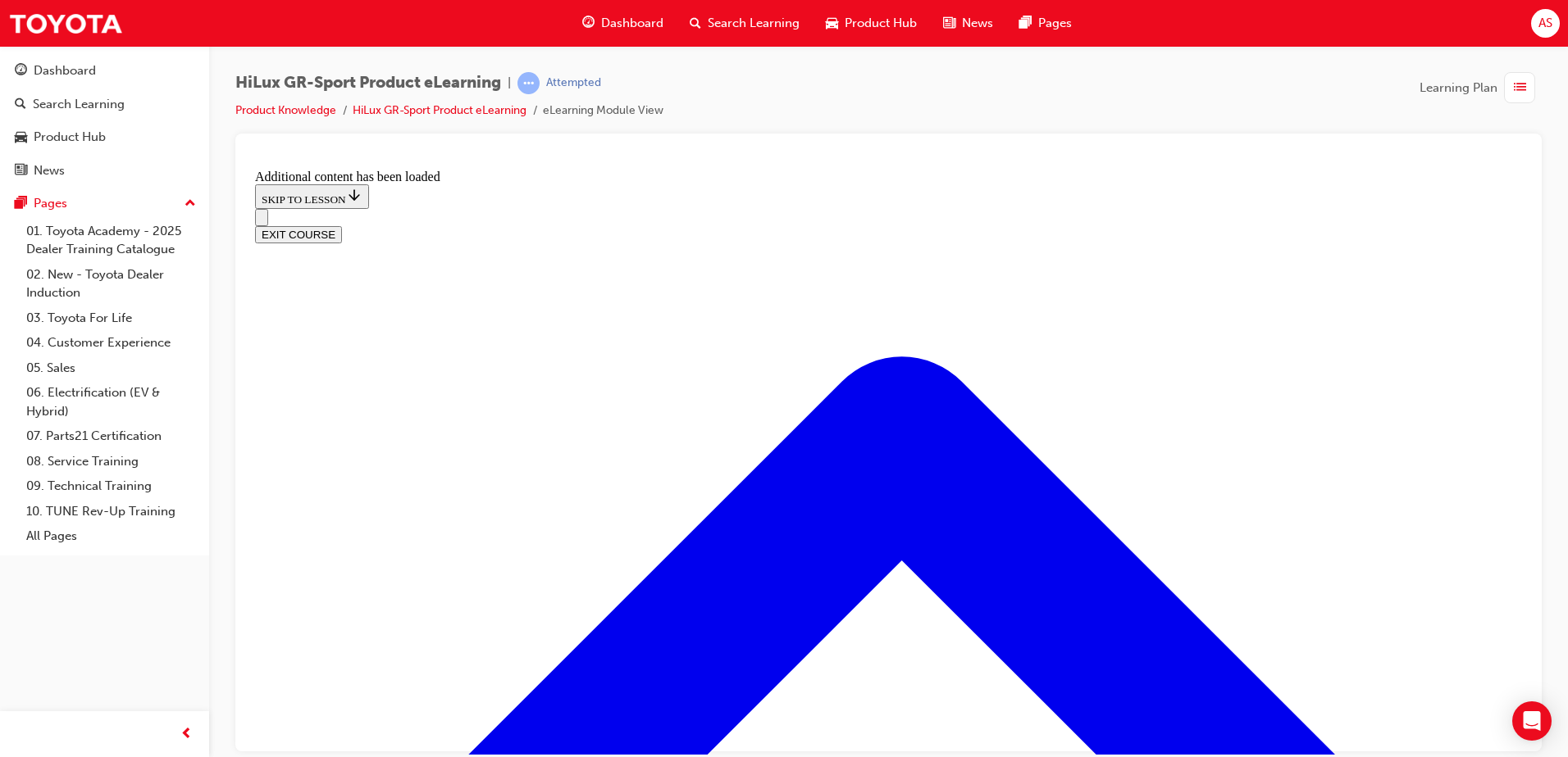
scroll to position [2073, 0]
checkbox input "true"
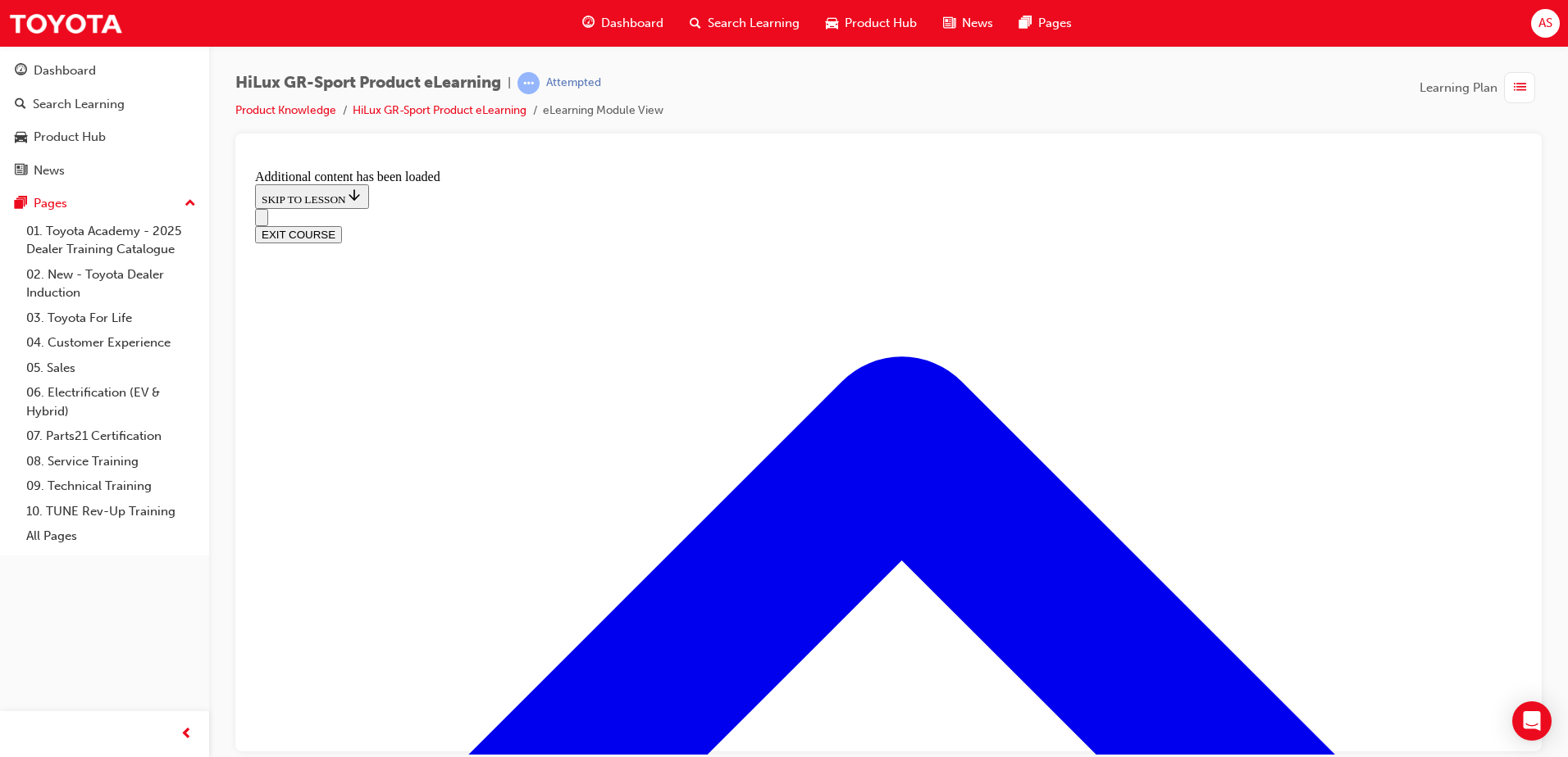
checkbox input "true"
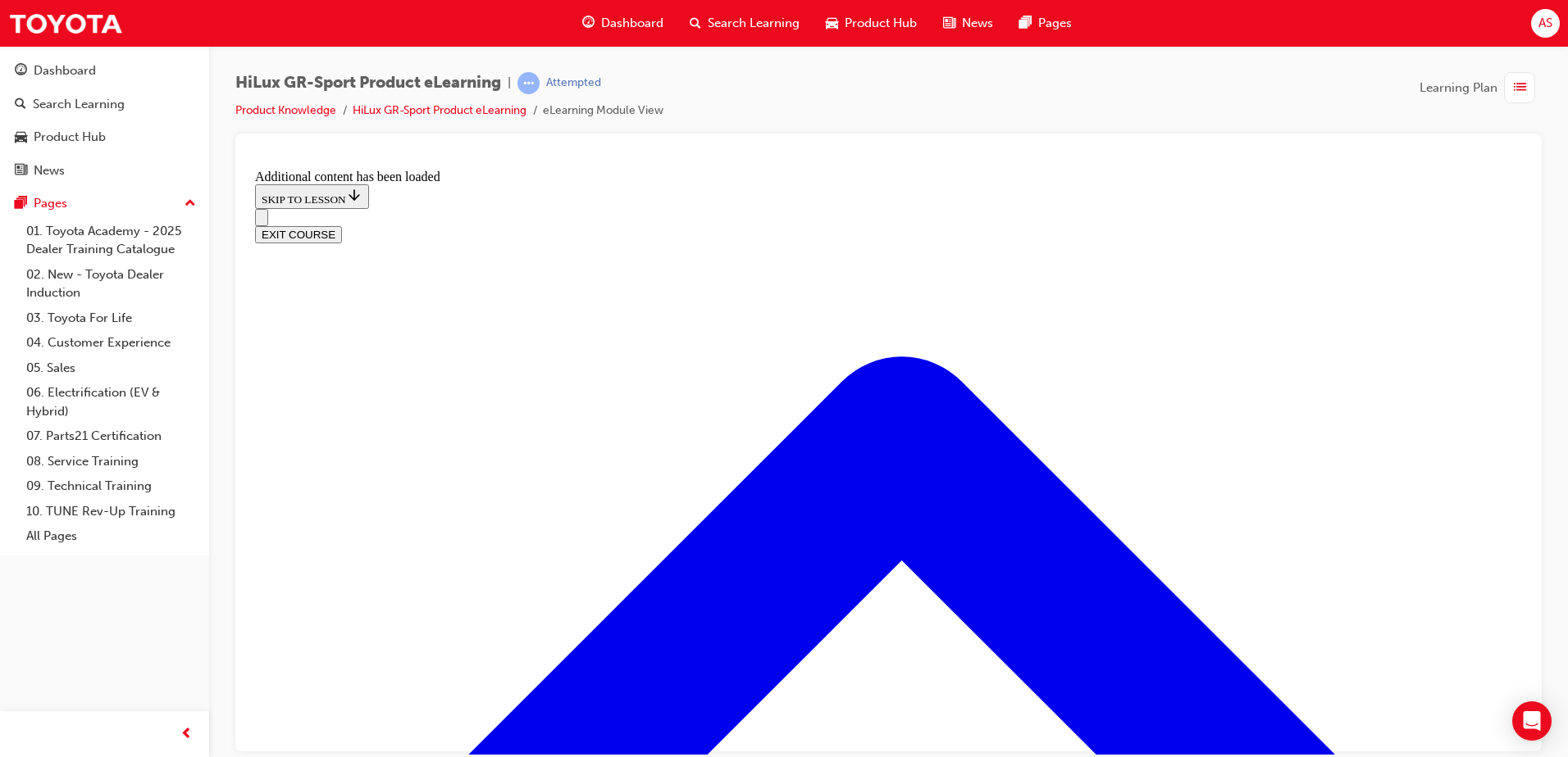
checkbox input "true"
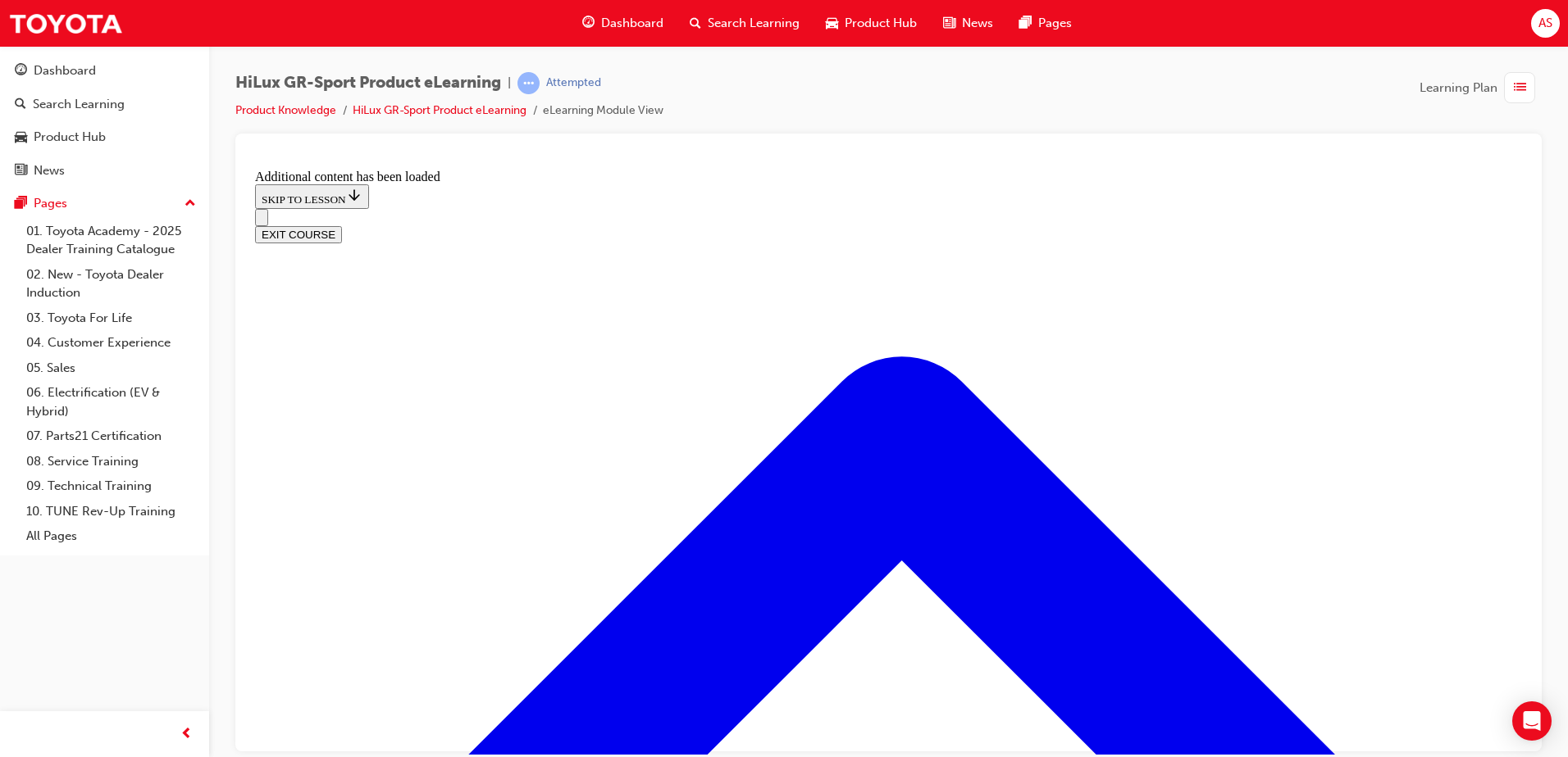
checkbox input "true"
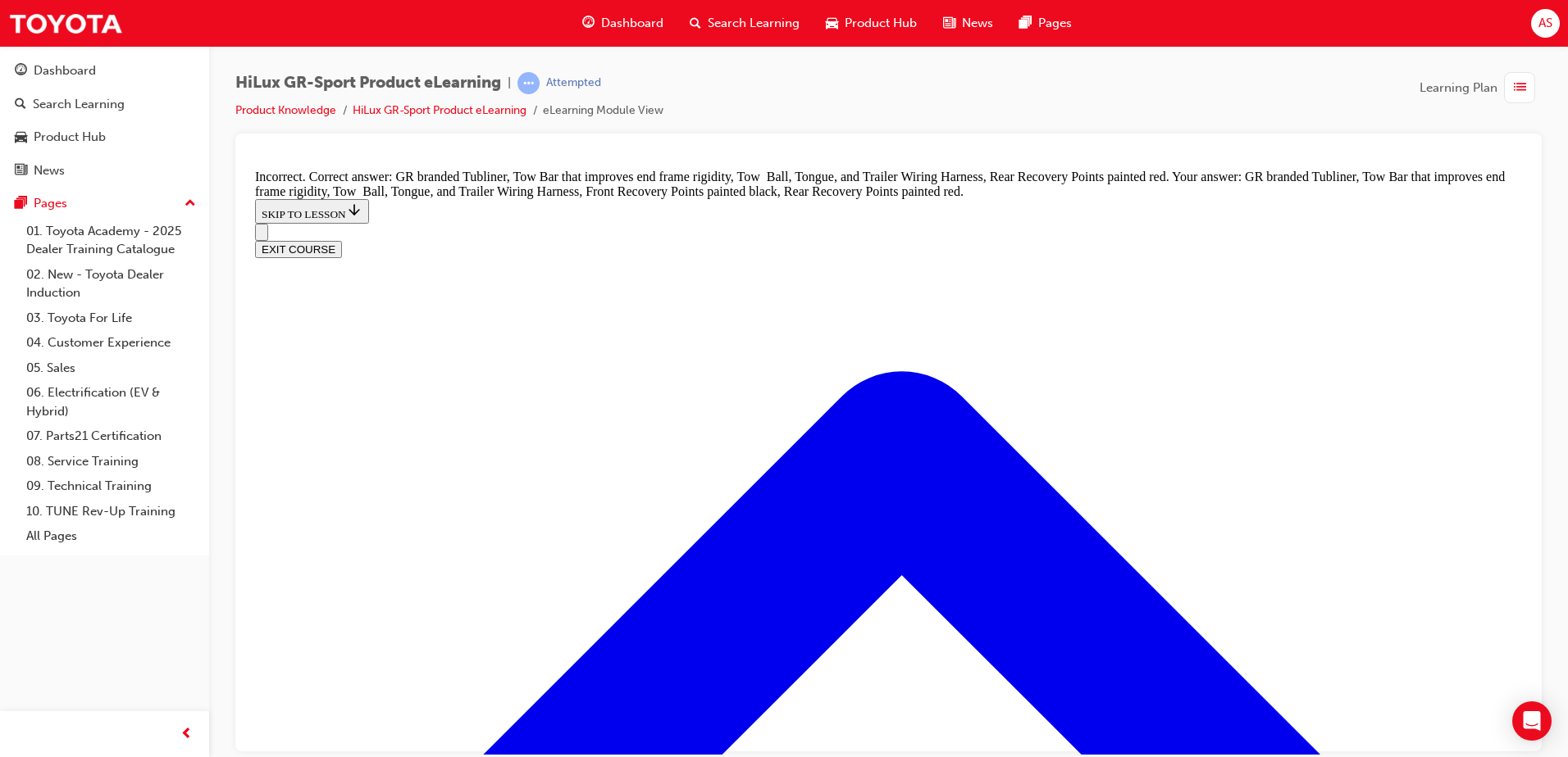
scroll to position [2403, 0]
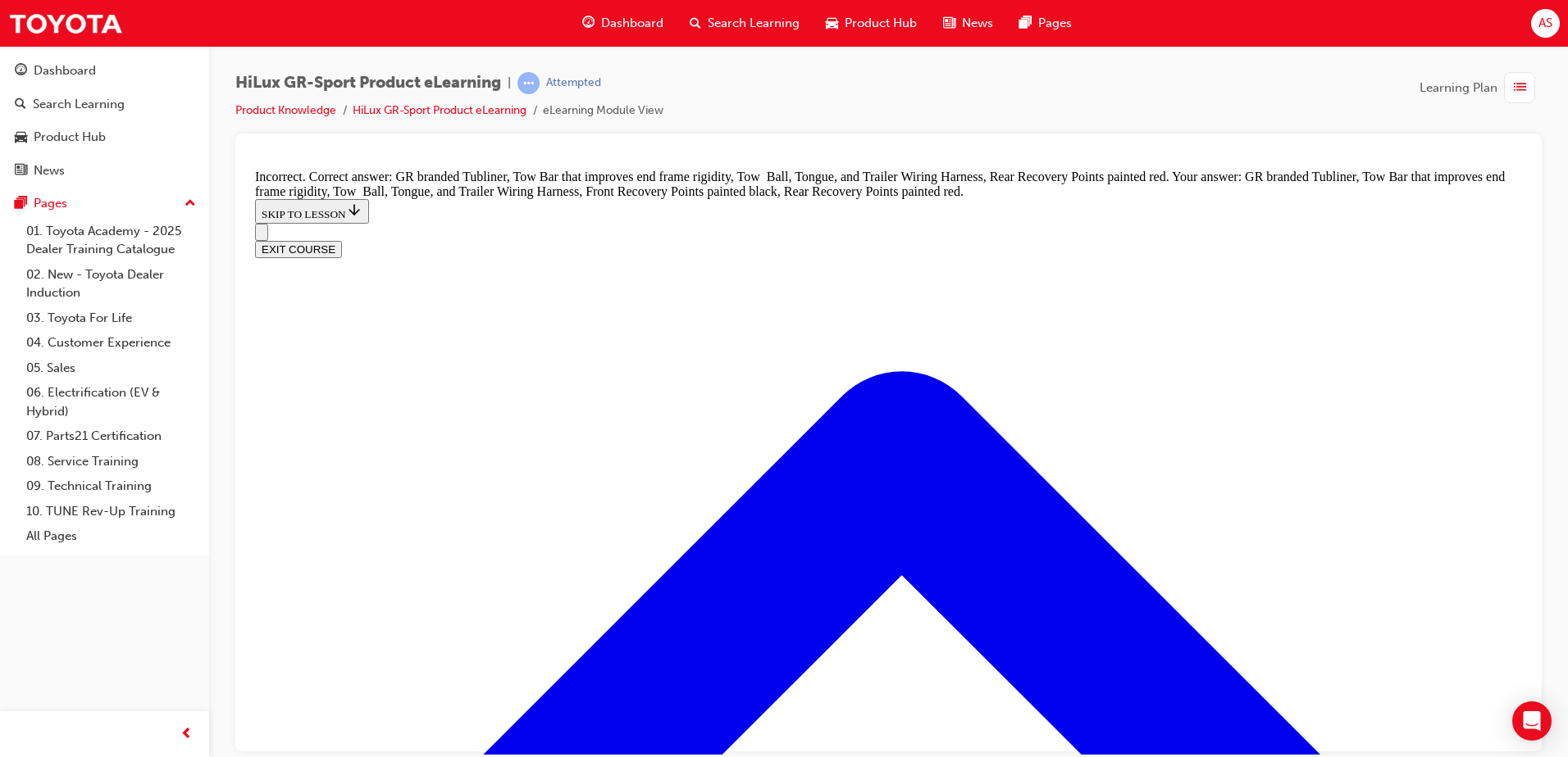
checkbox input "false"
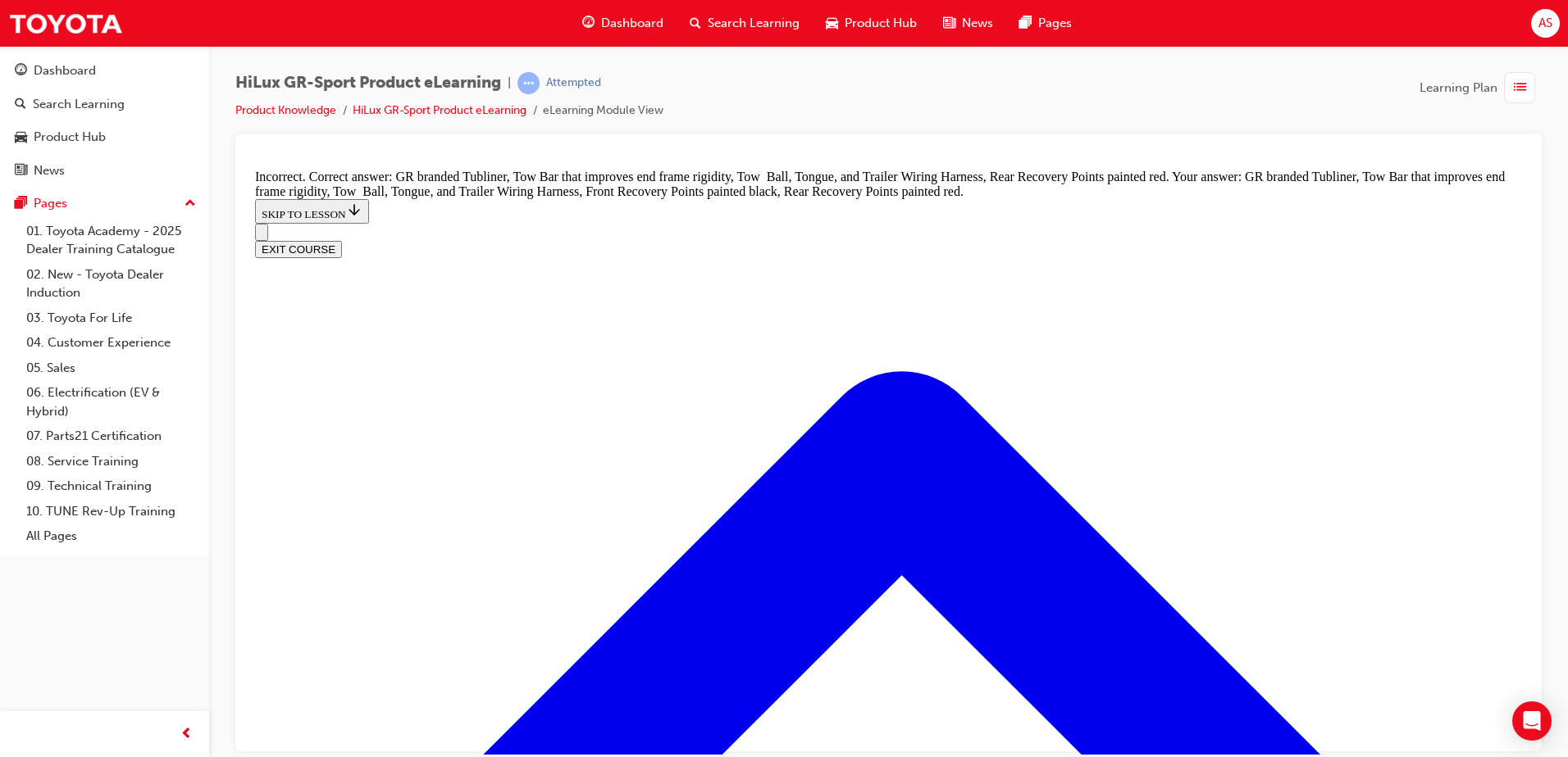
checkbox input "false"
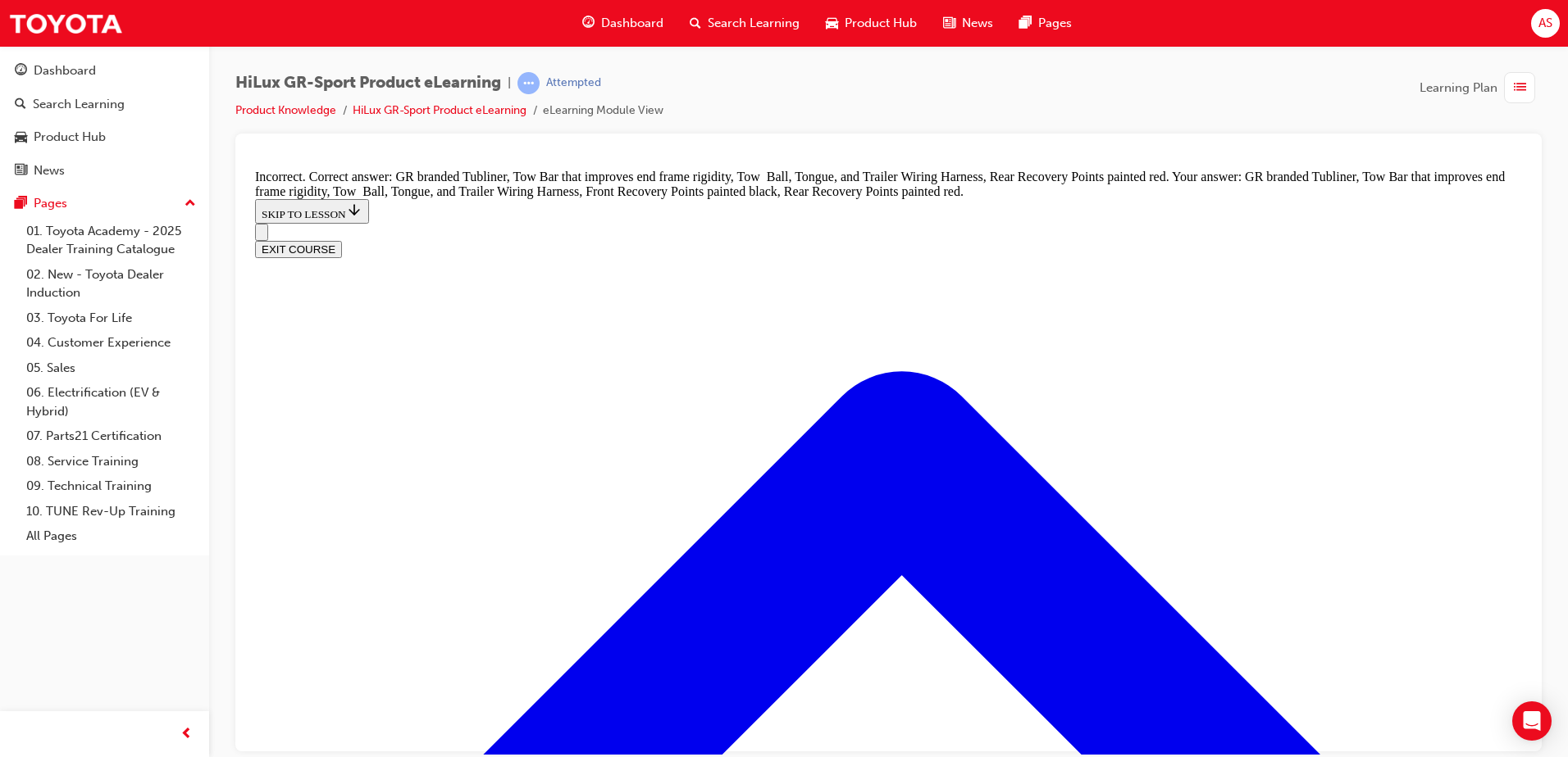
checkbox input "false"
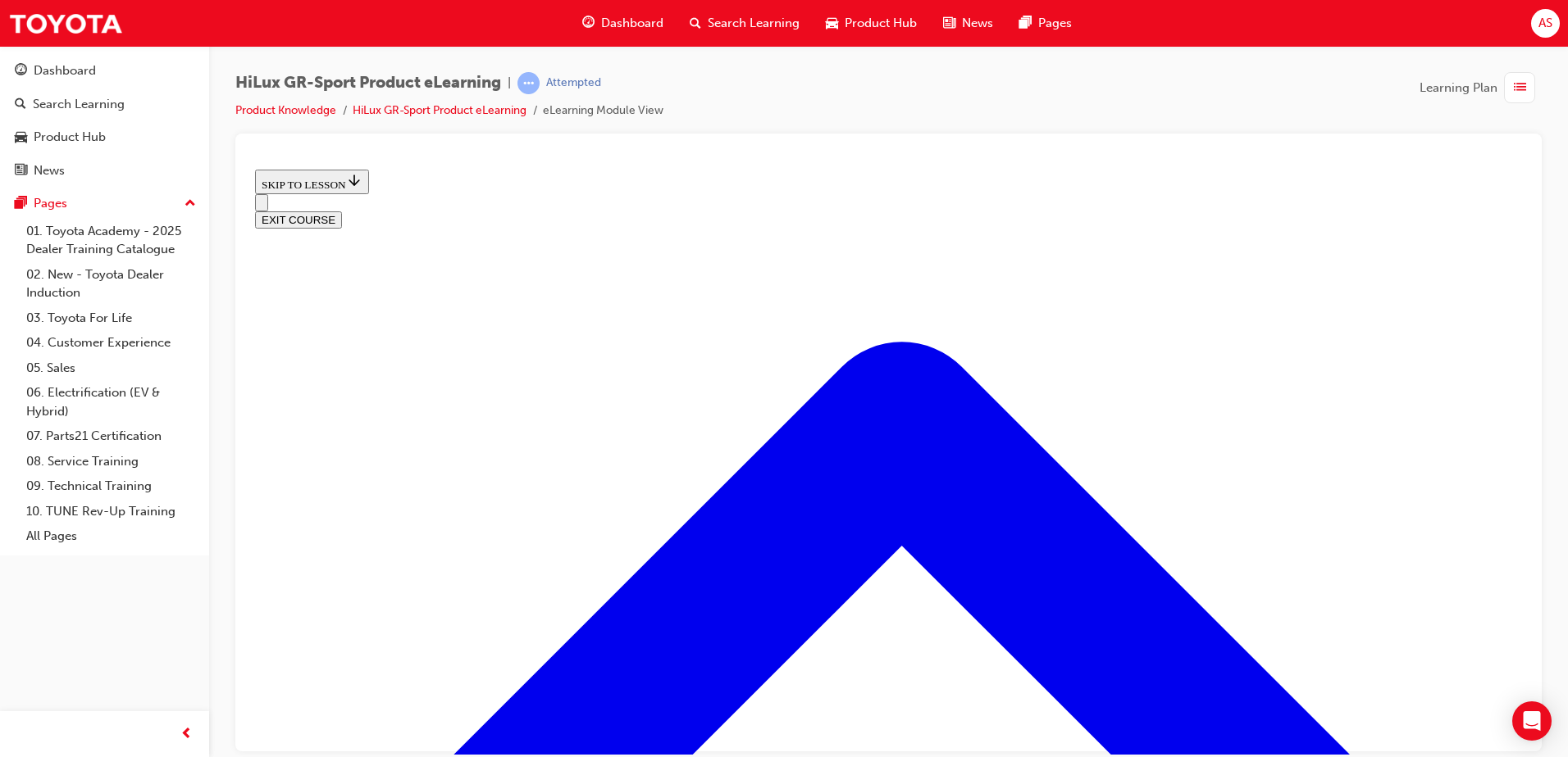
scroll to position [584, 0]
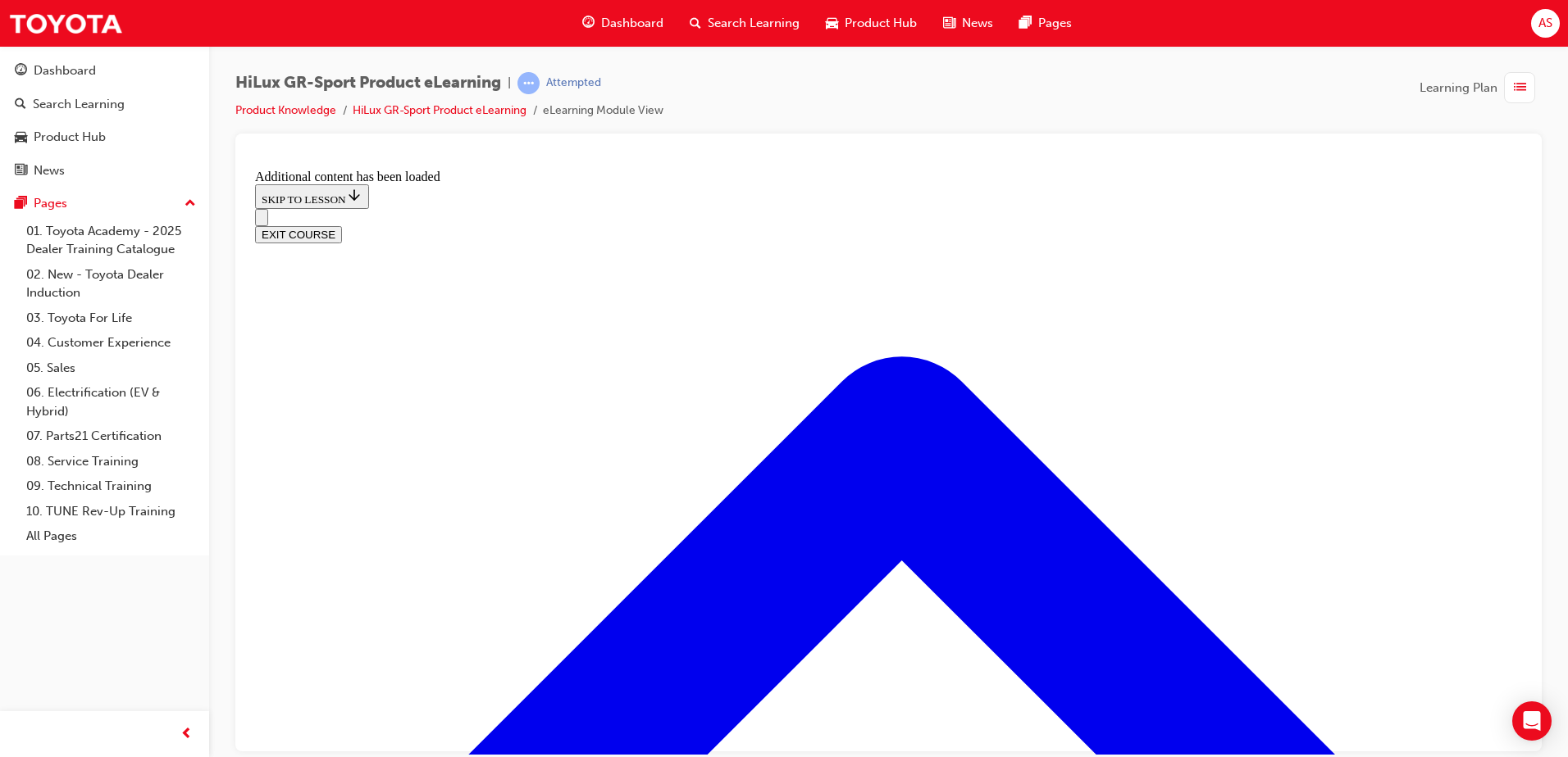
scroll to position [1491, 0]
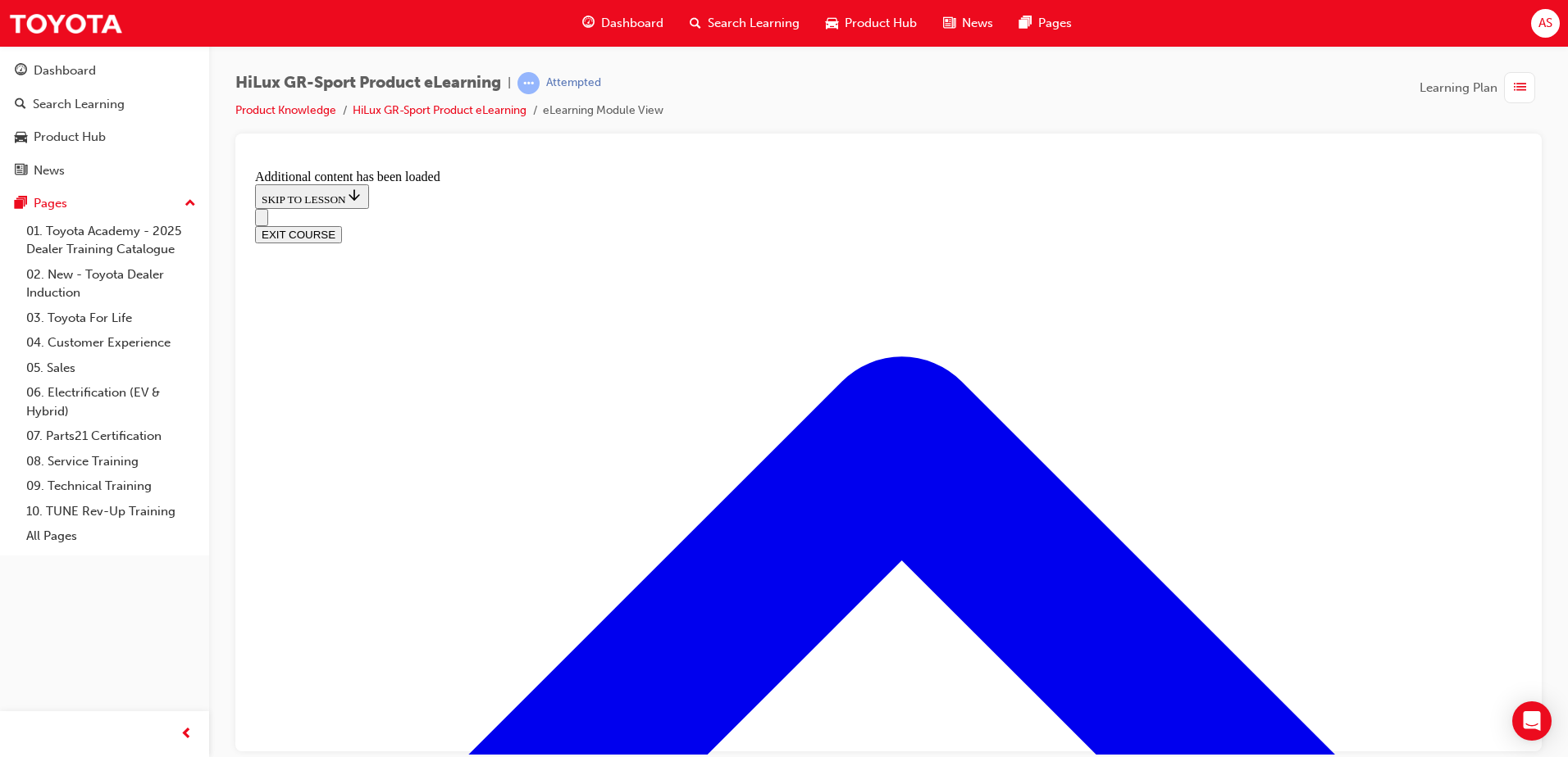
scroll to position [2045, 0]
checkbox input "true"
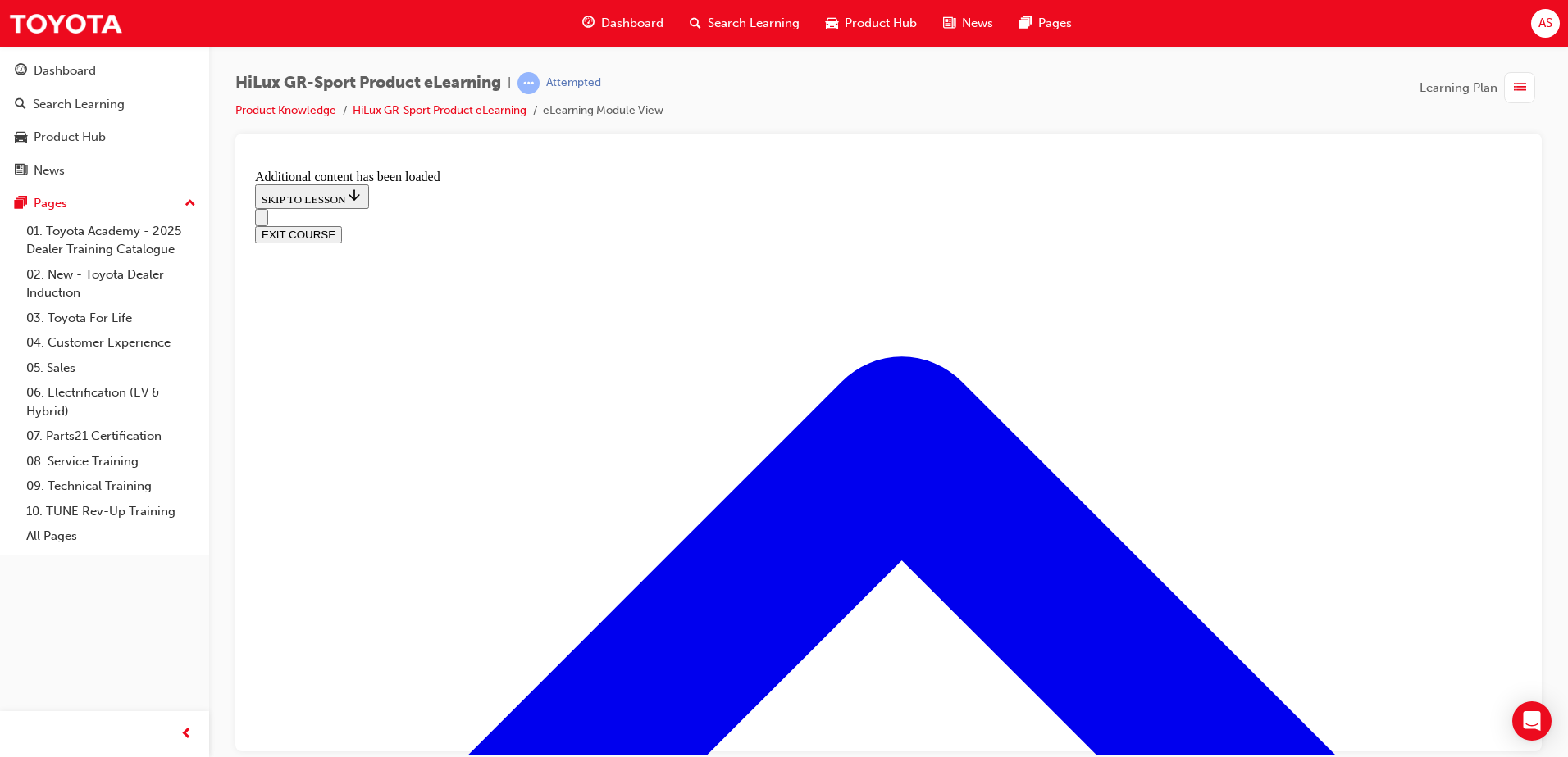
checkbox input "true"
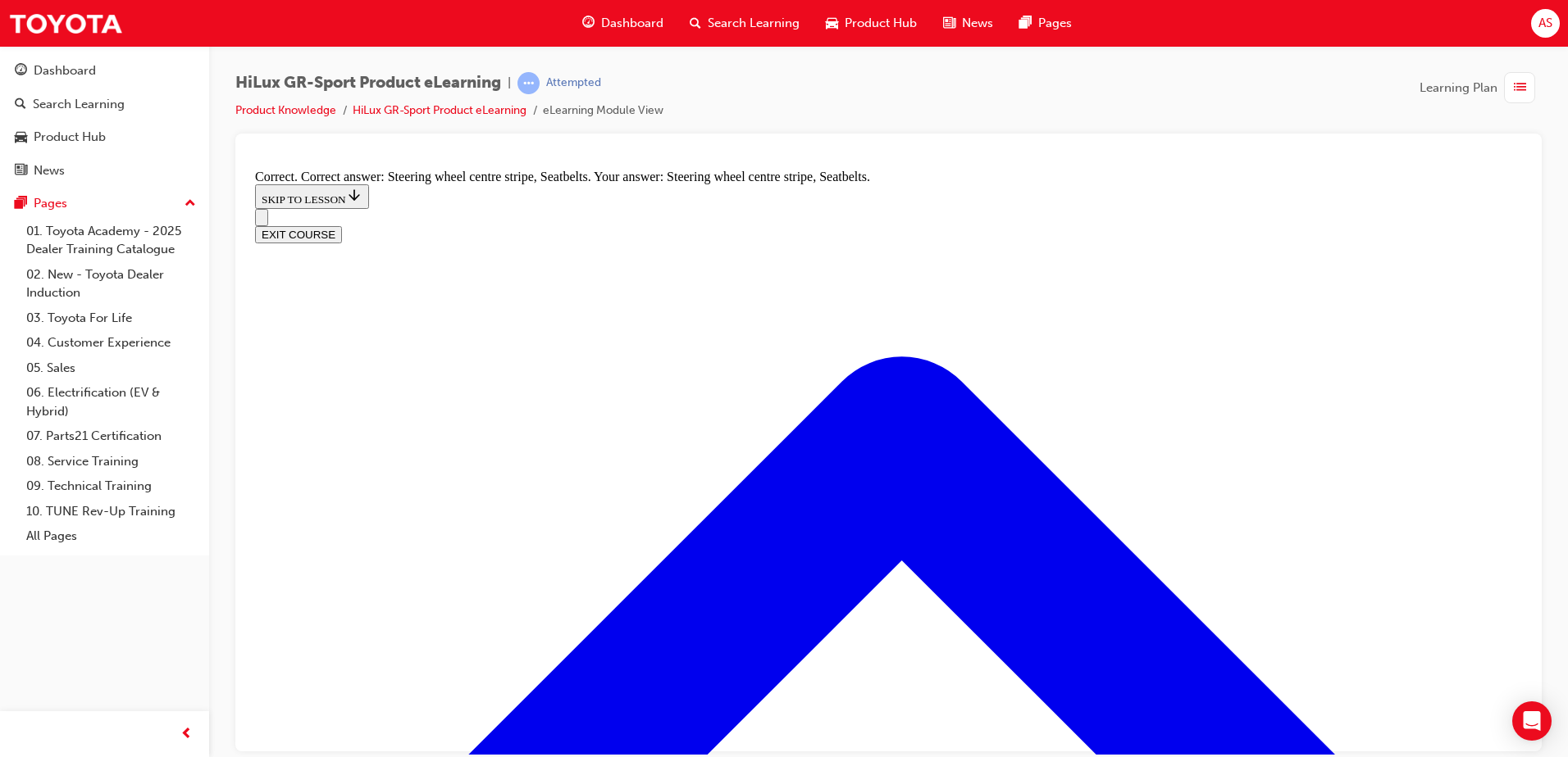
drag, startPoint x: 644, startPoint y: 437, endPoint x: 754, endPoint y: 487, distance: 120.8
radio input "true"
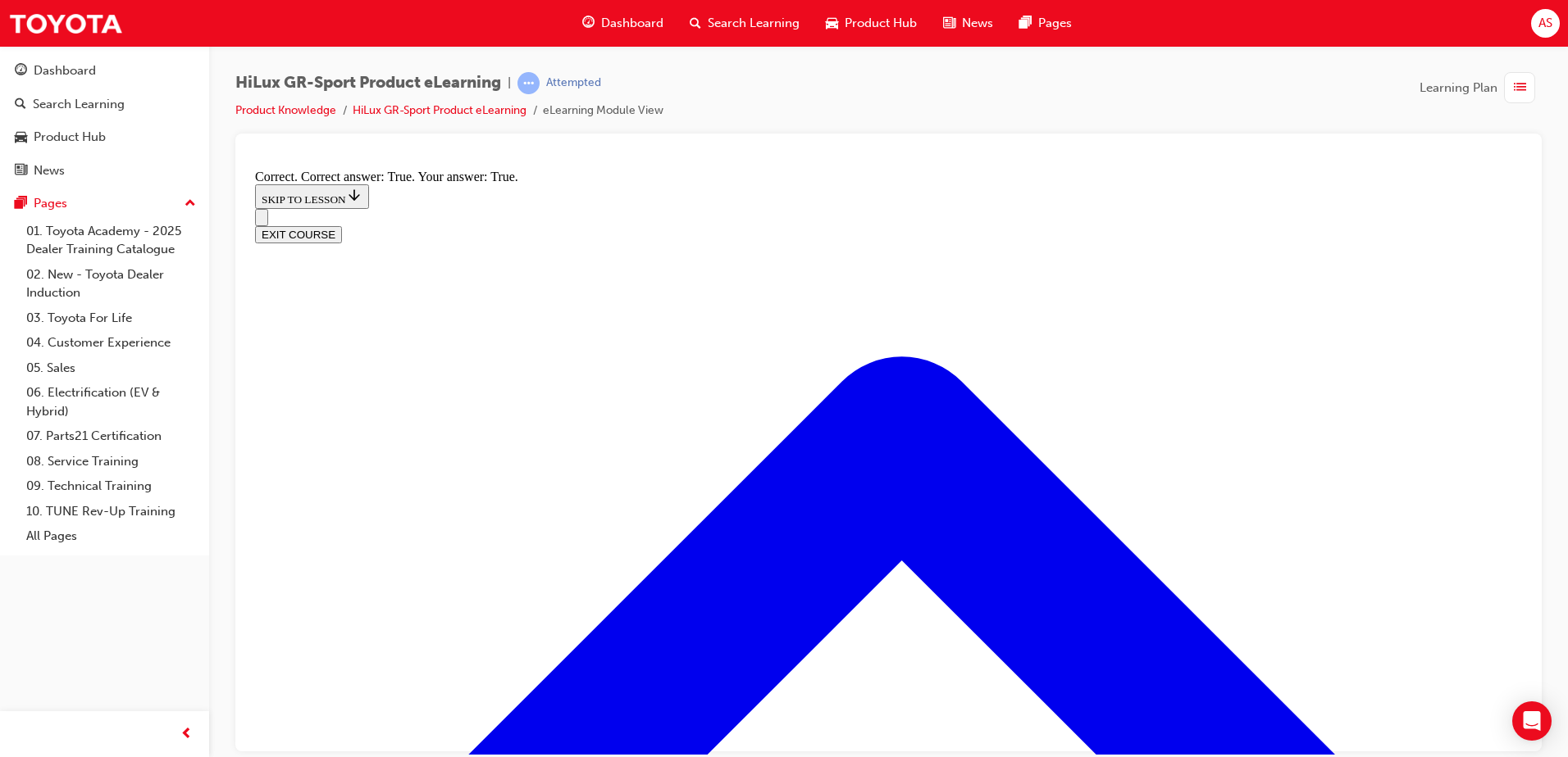
scroll to position [2832, 0]
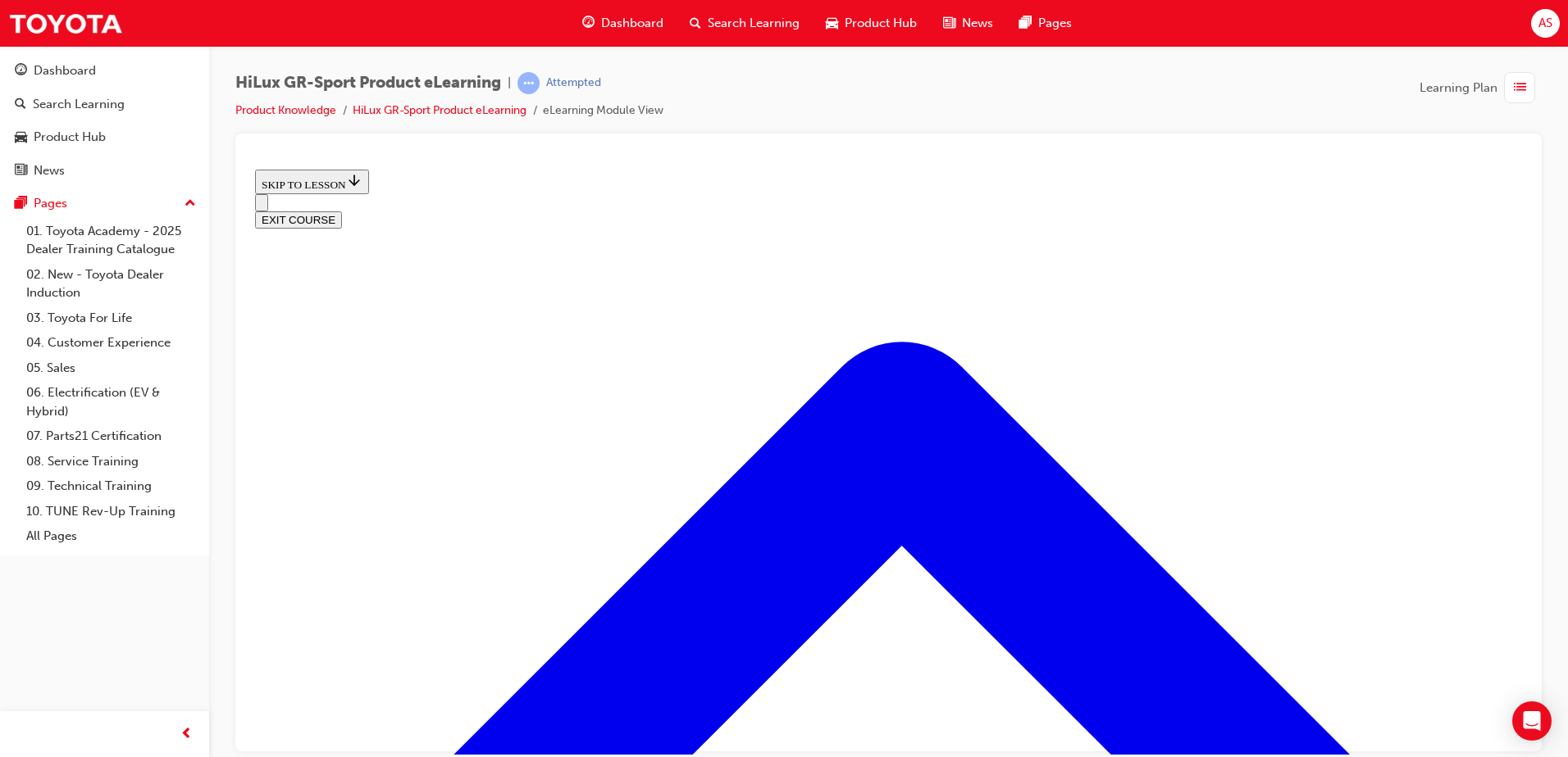
scroll to position [563, 0]
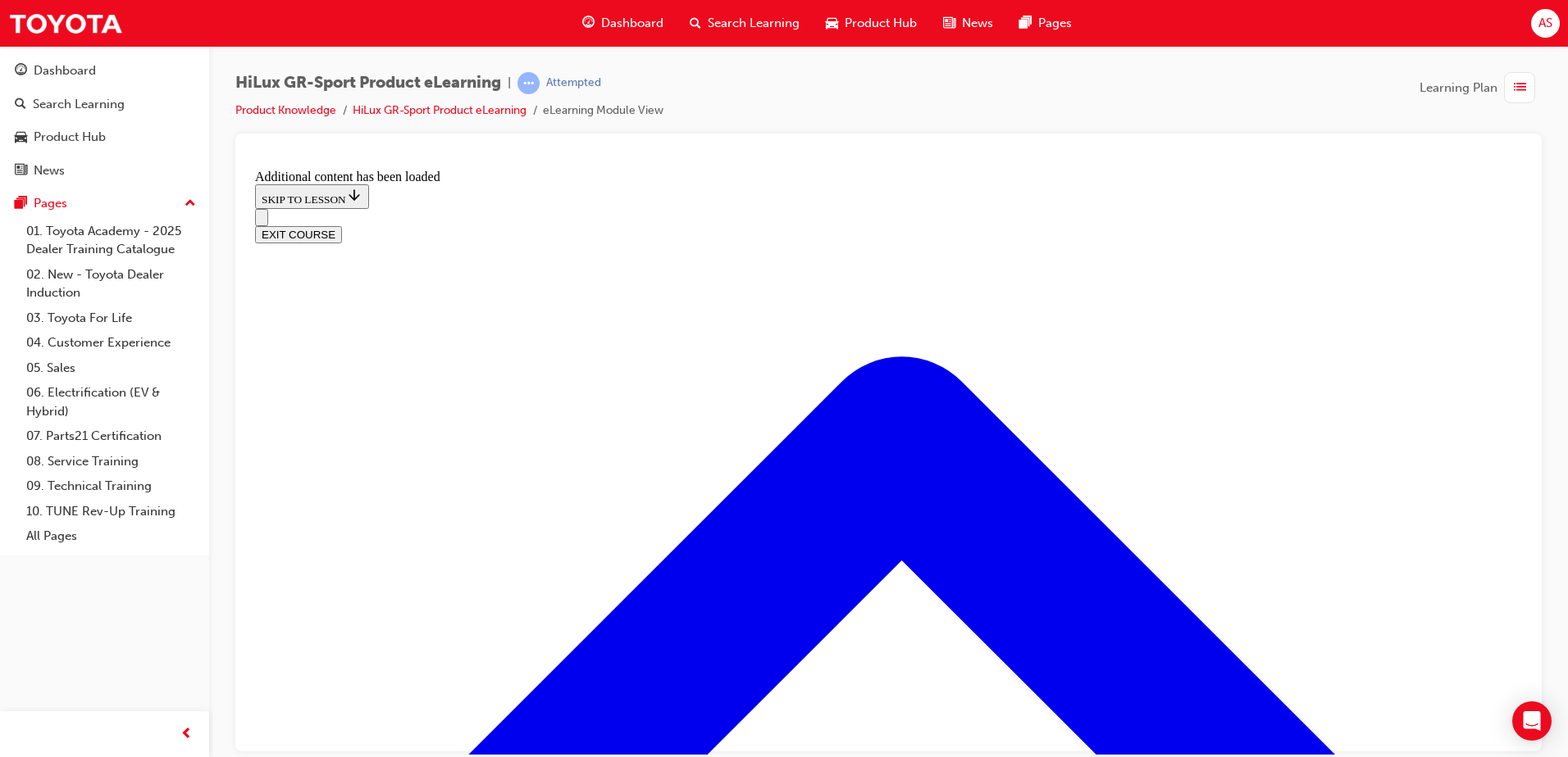
scroll to position [1116, 0]
radio input "true"
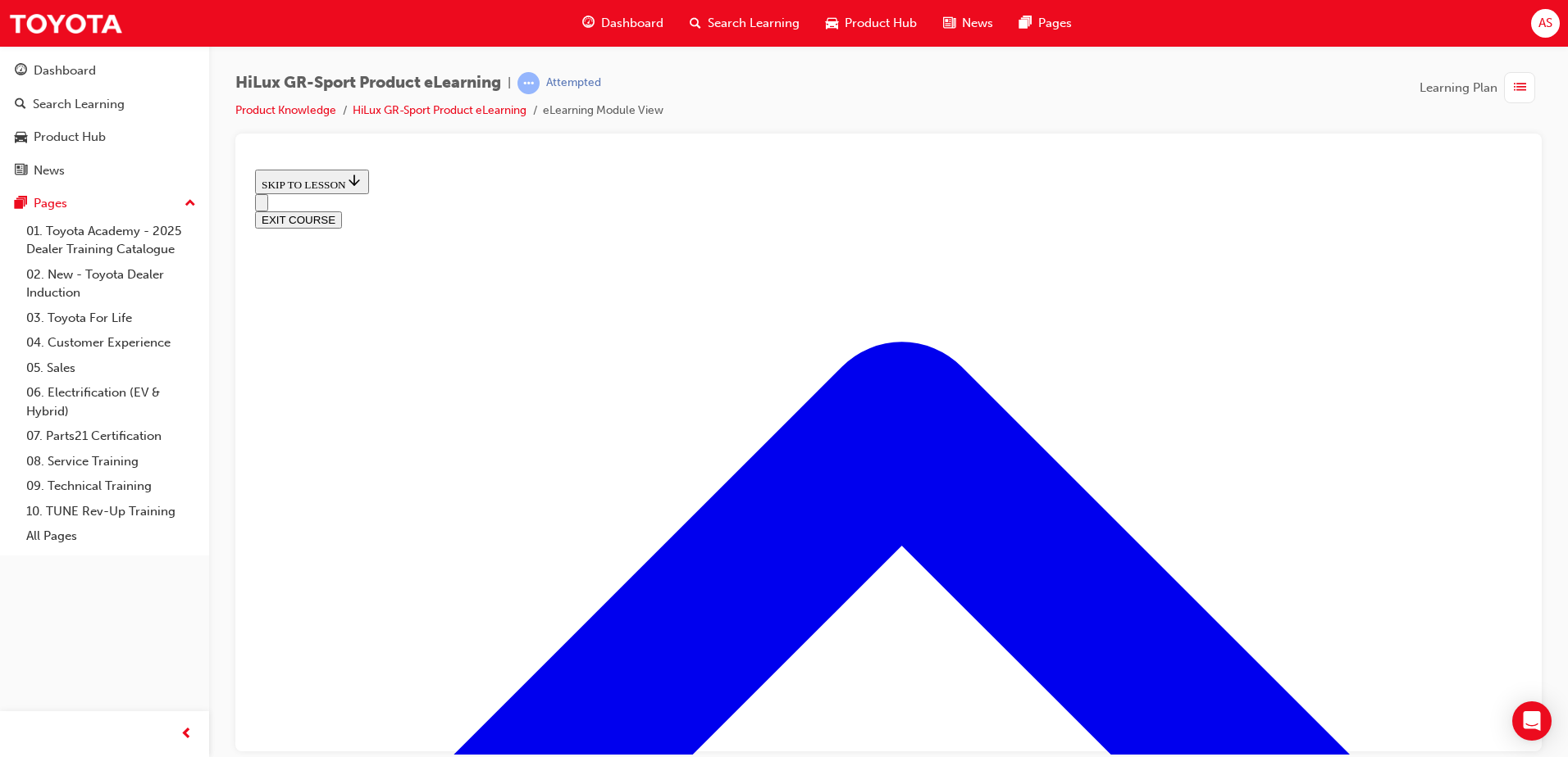
scroll to position [2130, 0]
drag, startPoint x: 833, startPoint y: 638, endPoint x: 842, endPoint y: 591, distance: 47.9
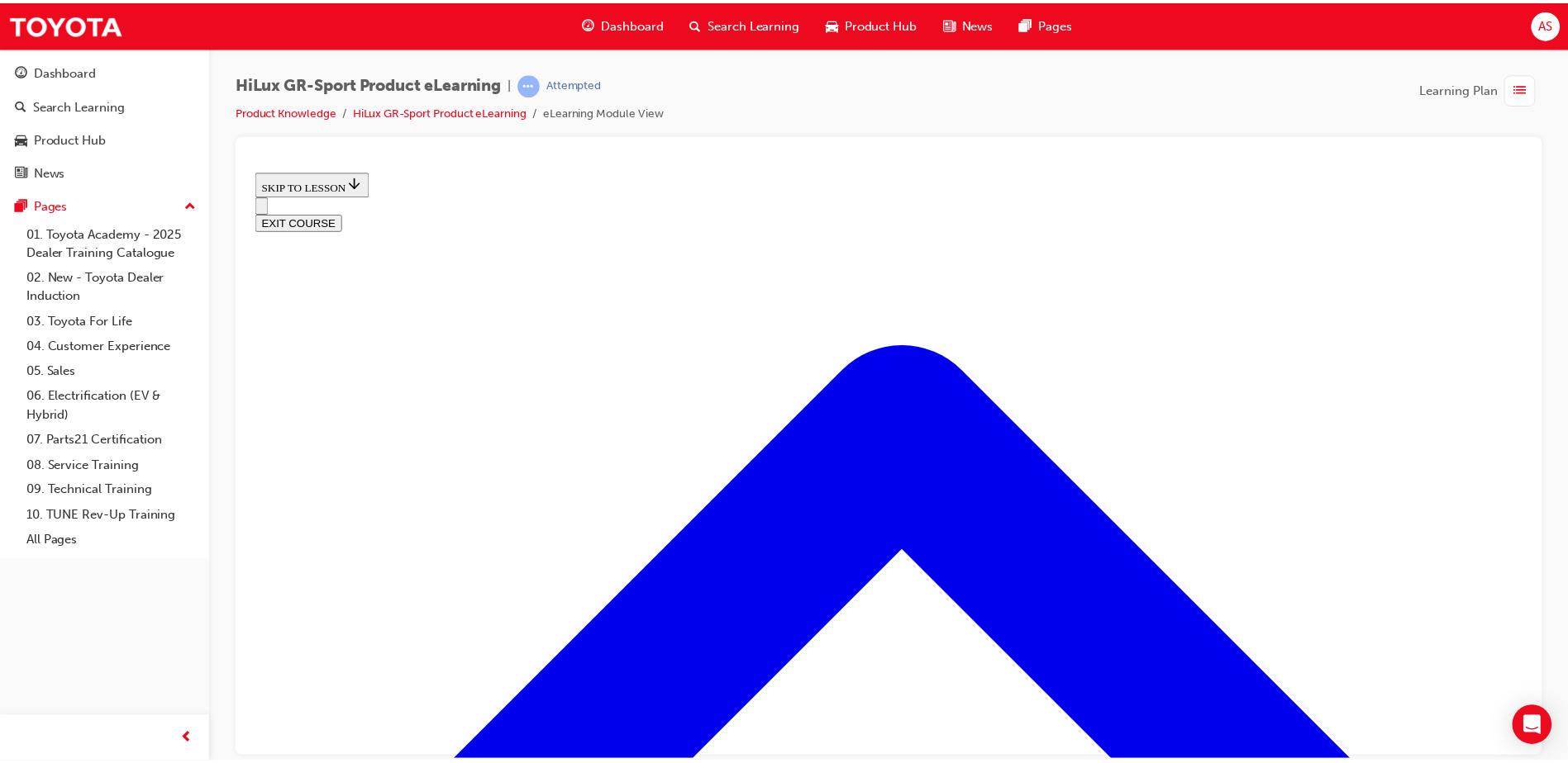
scroll to position [222, 0]
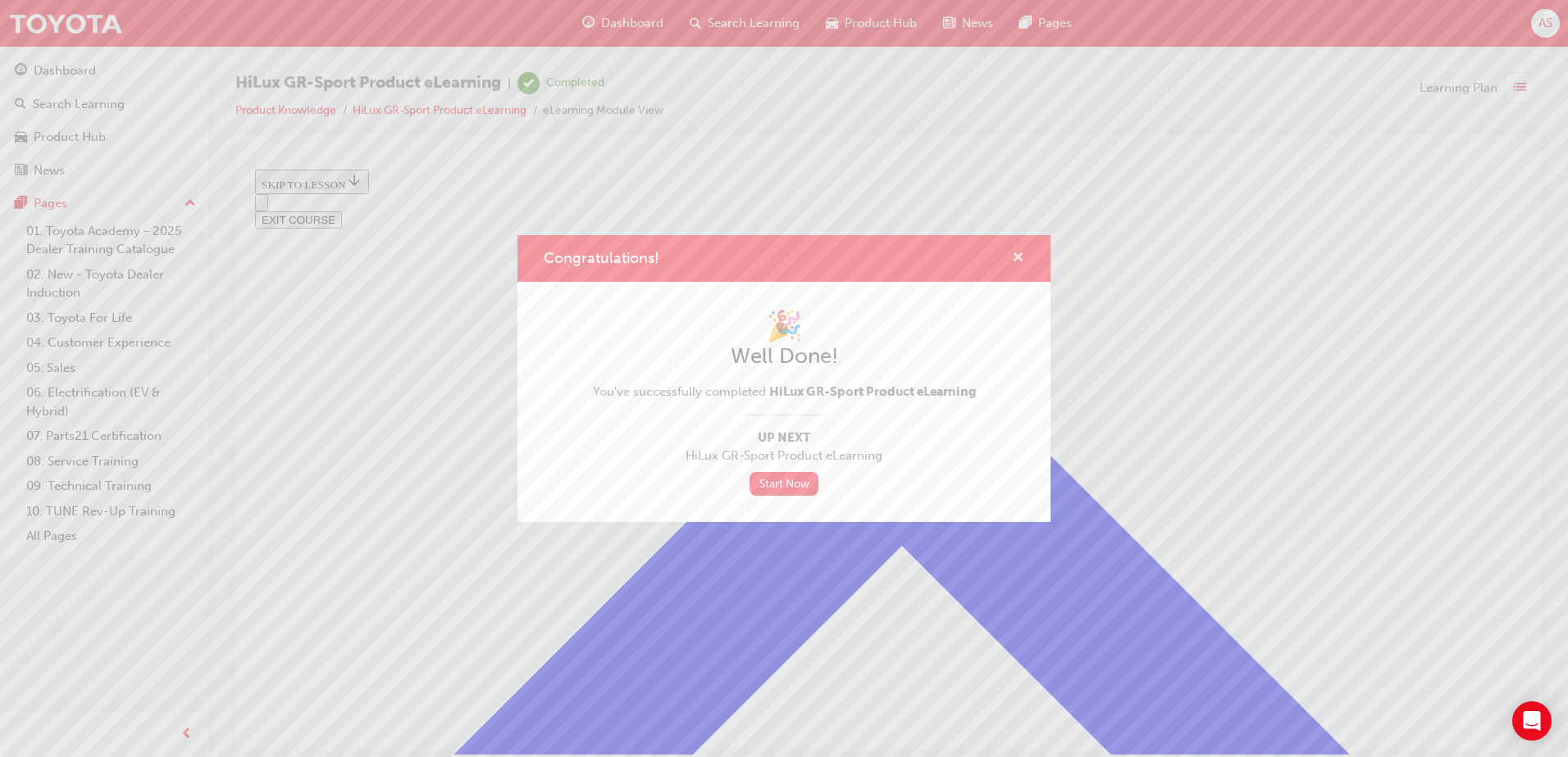
click at [1021, 257] on span "cross-icon" at bounding box center [1017, 259] width 12 height 15
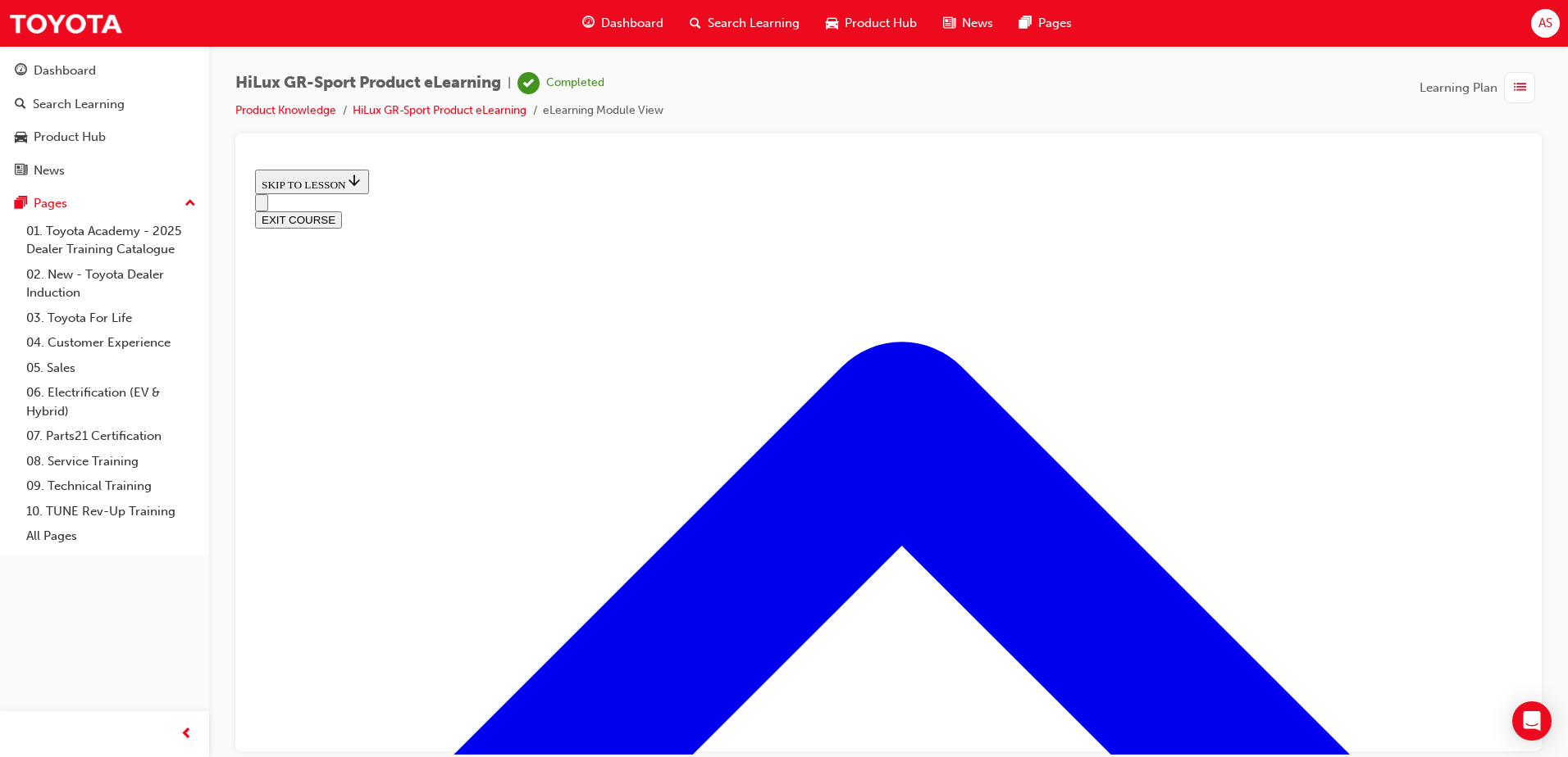
click at [641, 21] on span "Dashboard" at bounding box center [633, 23] width 62 height 19
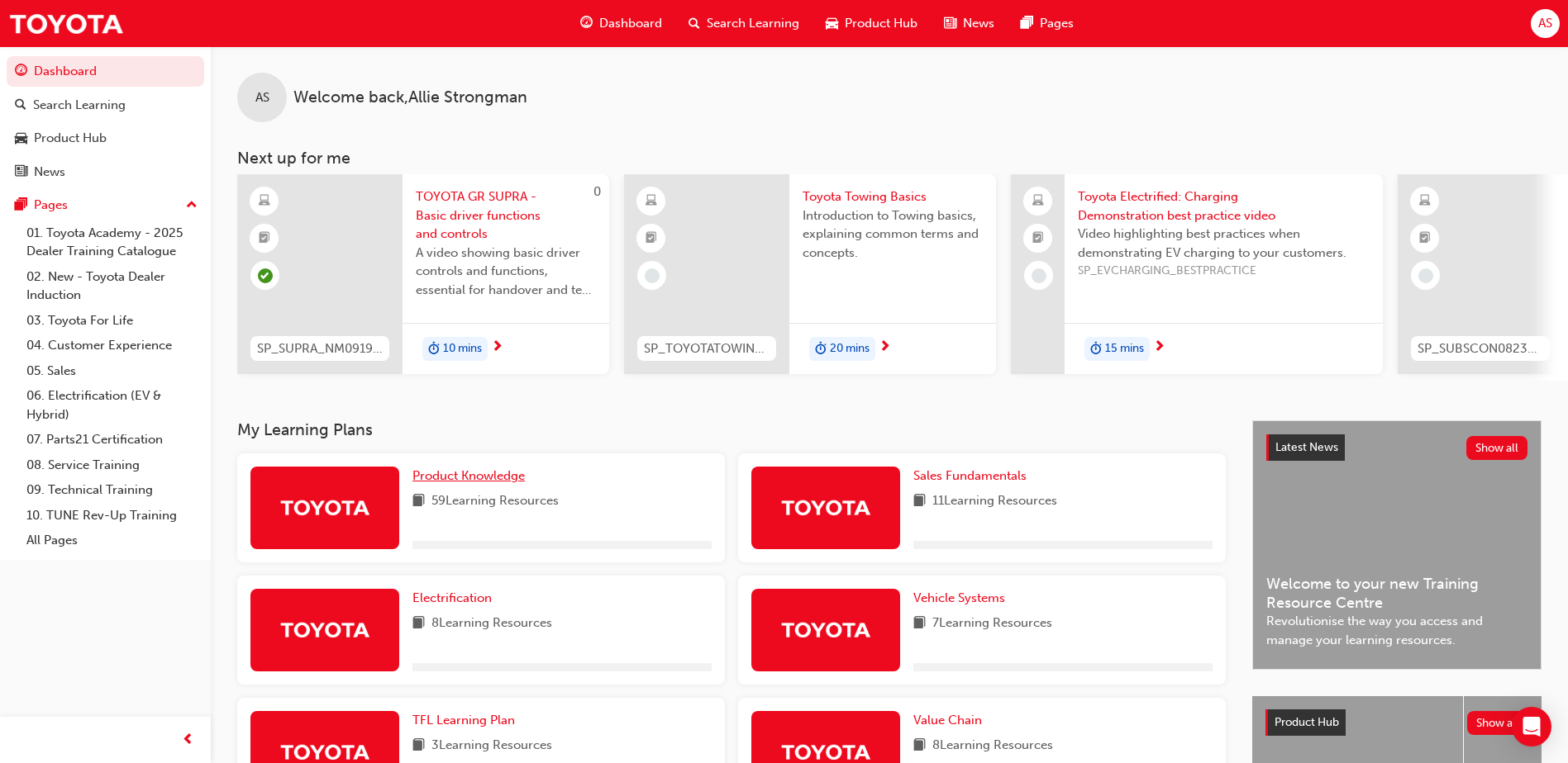
click at [476, 483] on span "Product Knowledge" at bounding box center [468, 476] width 112 height 15
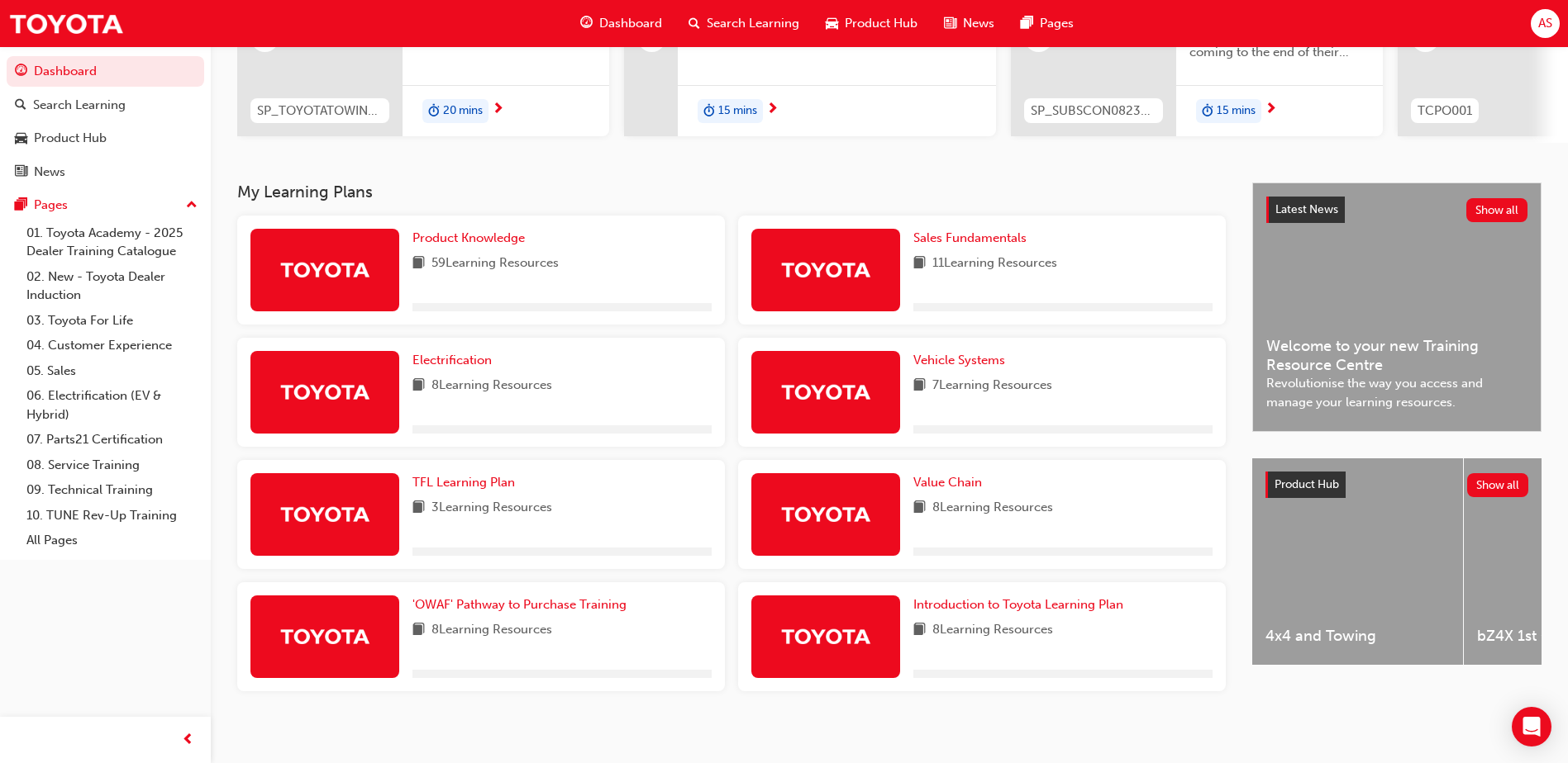
scroll to position [233, 0]
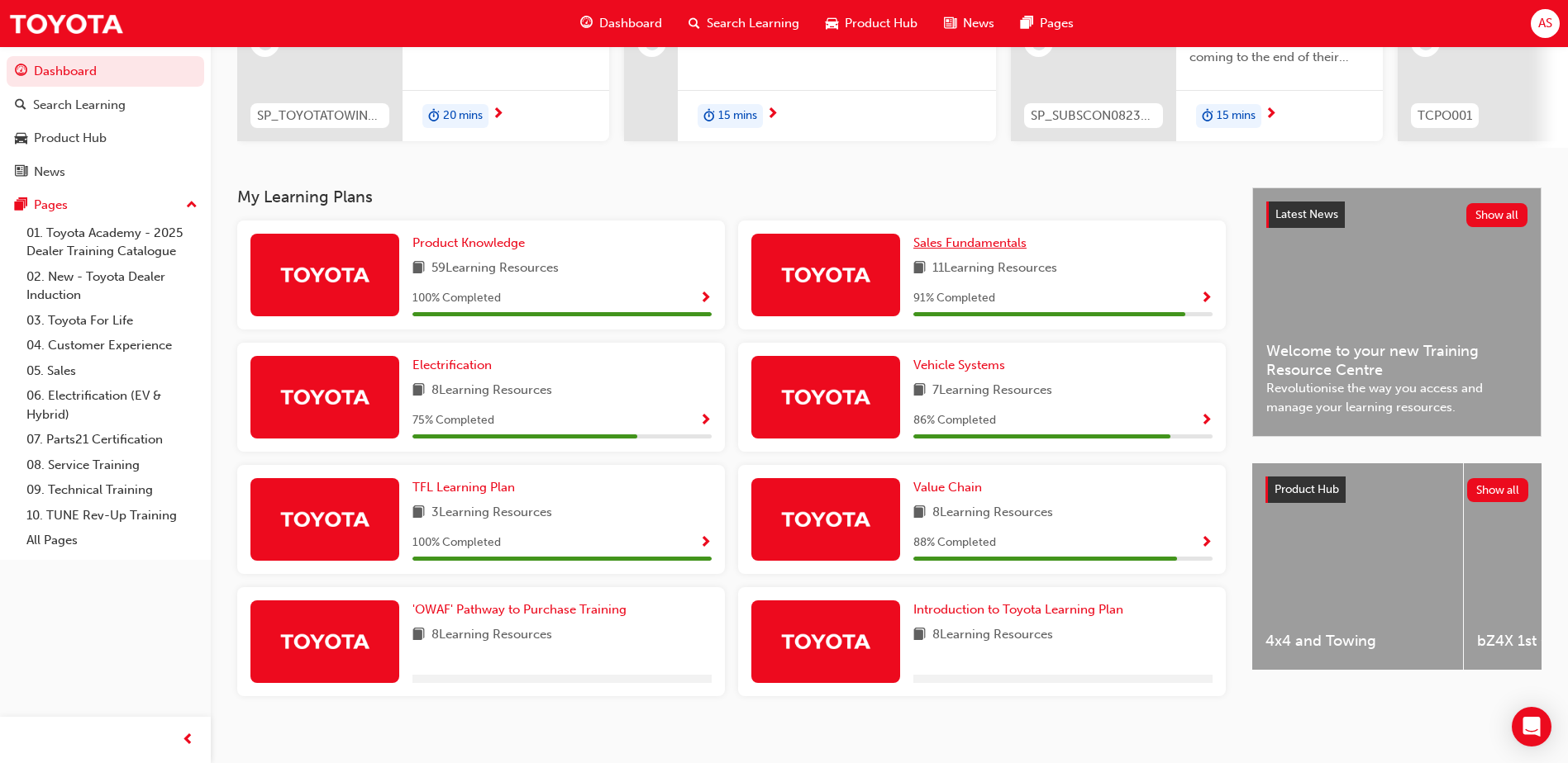
click at [1007, 249] on span "Sales Fundamentals" at bounding box center [969, 243] width 113 height 15
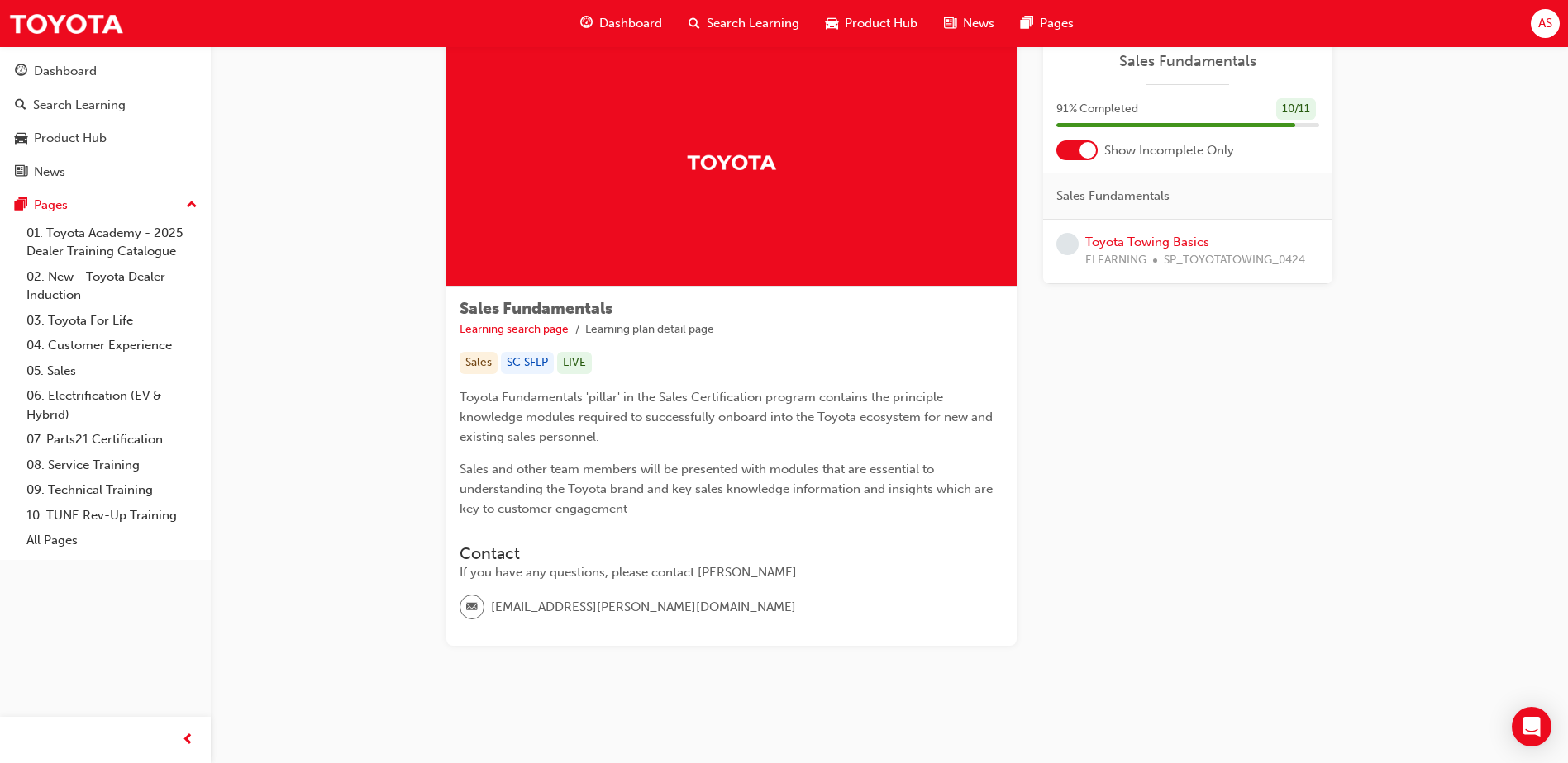
scroll to position [50, 0]
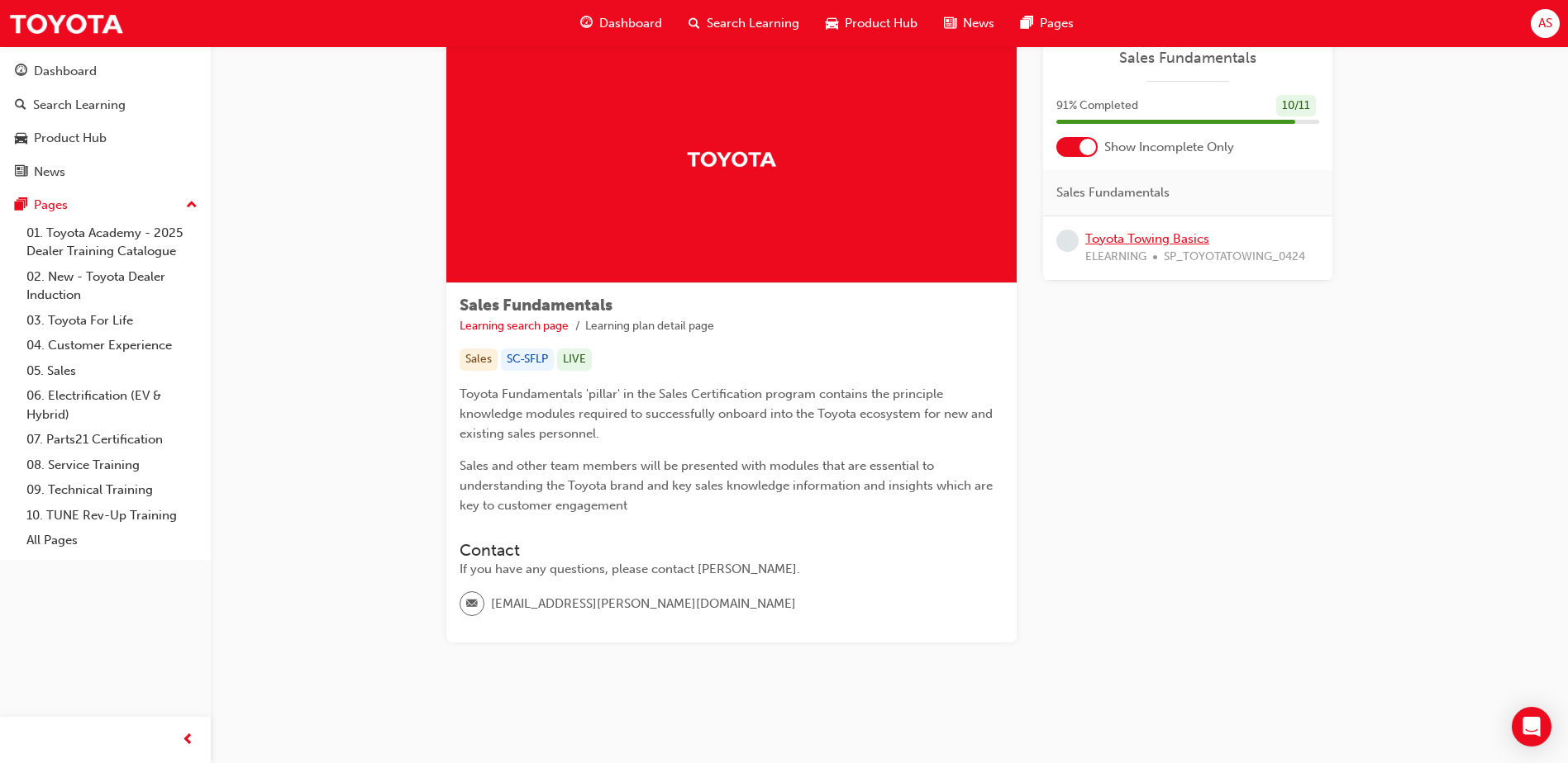
click at [1142, 240] on link "Toyota Towing Basics" at bounding box center [1147, 239] width 124 height 15
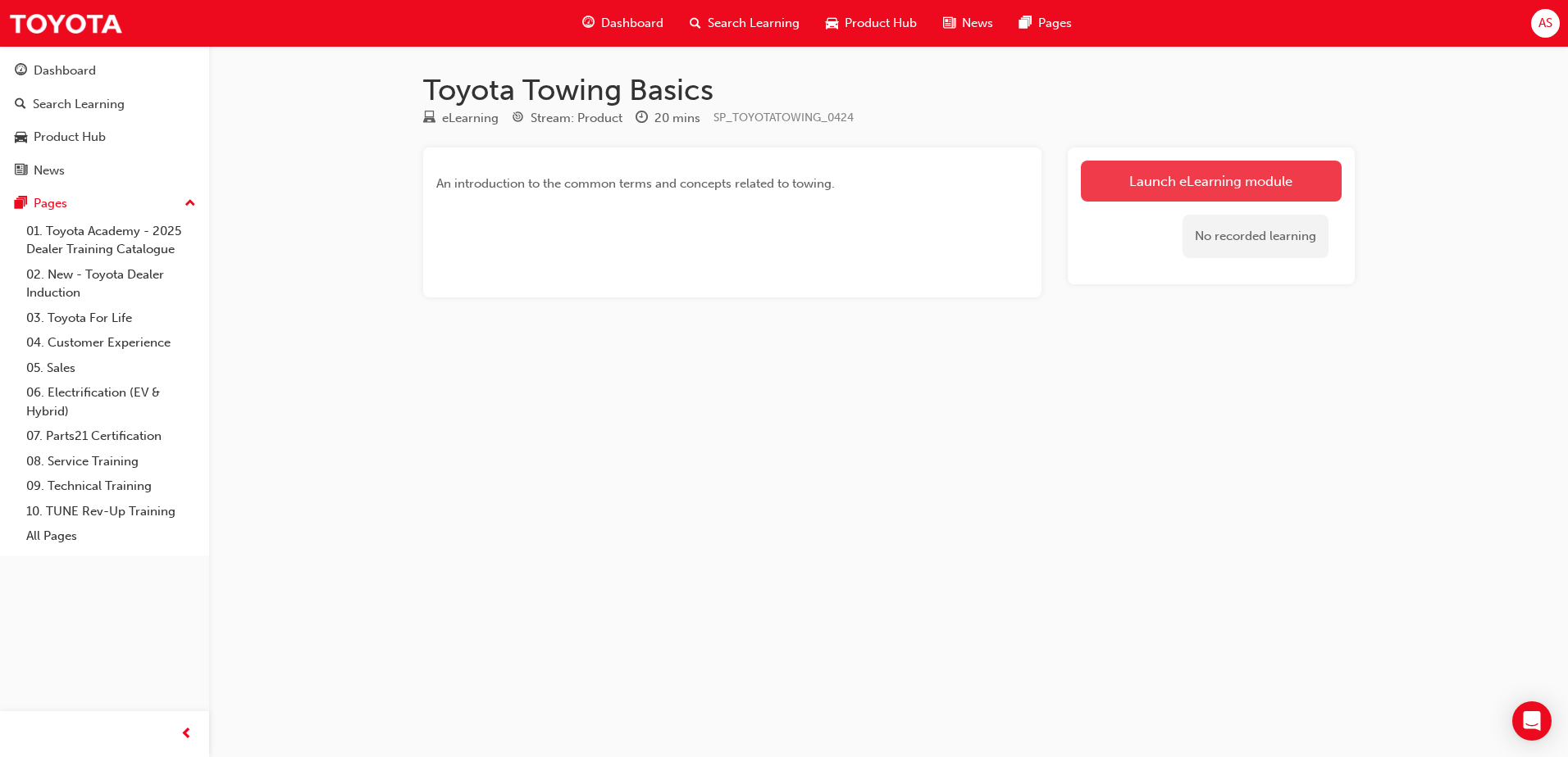
click at [1282, 183] on link "Launch eLearning module" at bounding box center [1211, 181] width 261 height 41
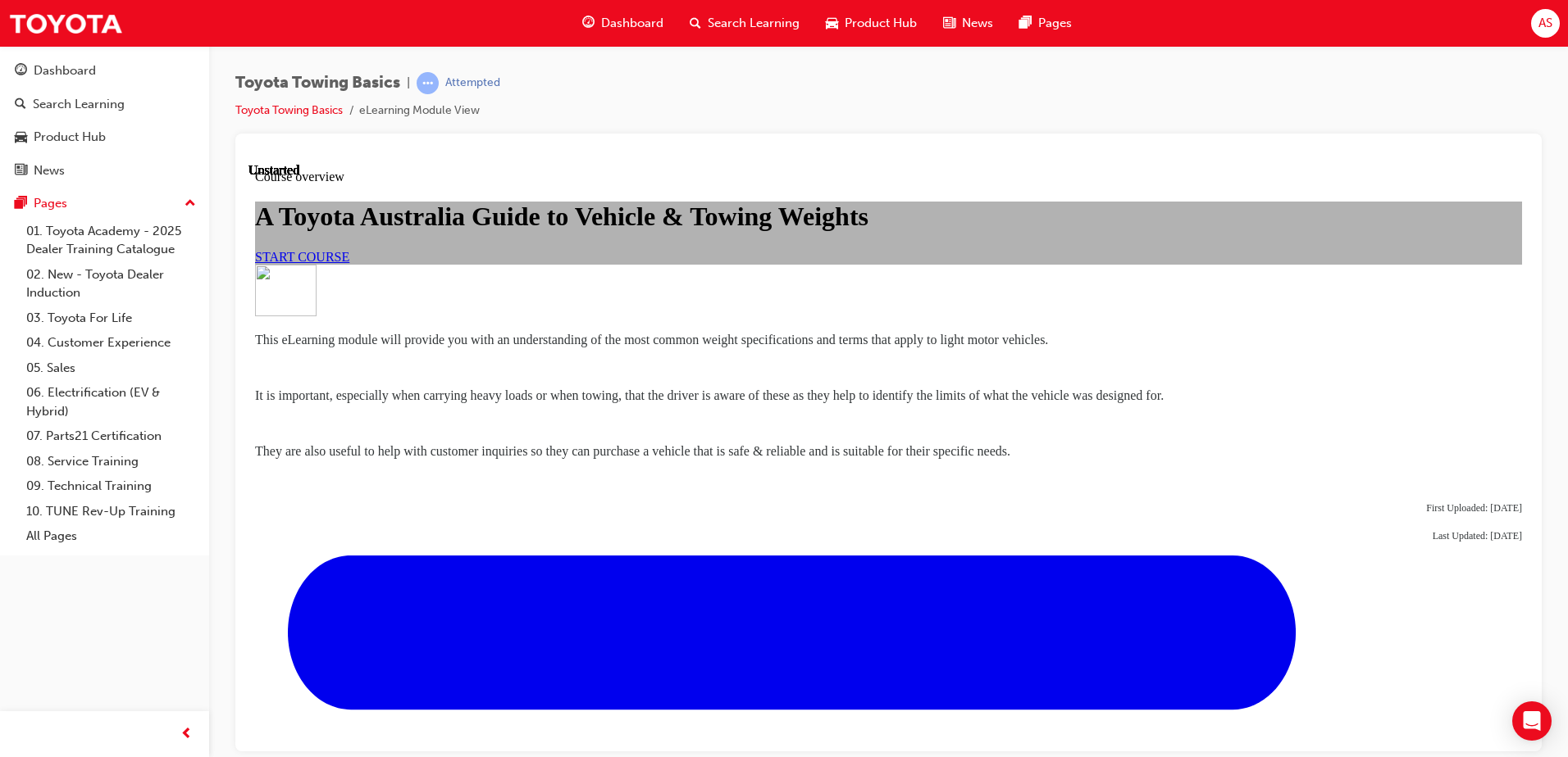
click at [350, 263] on span "START COURSE" at bounding box center [302, 256] width 95 height 14
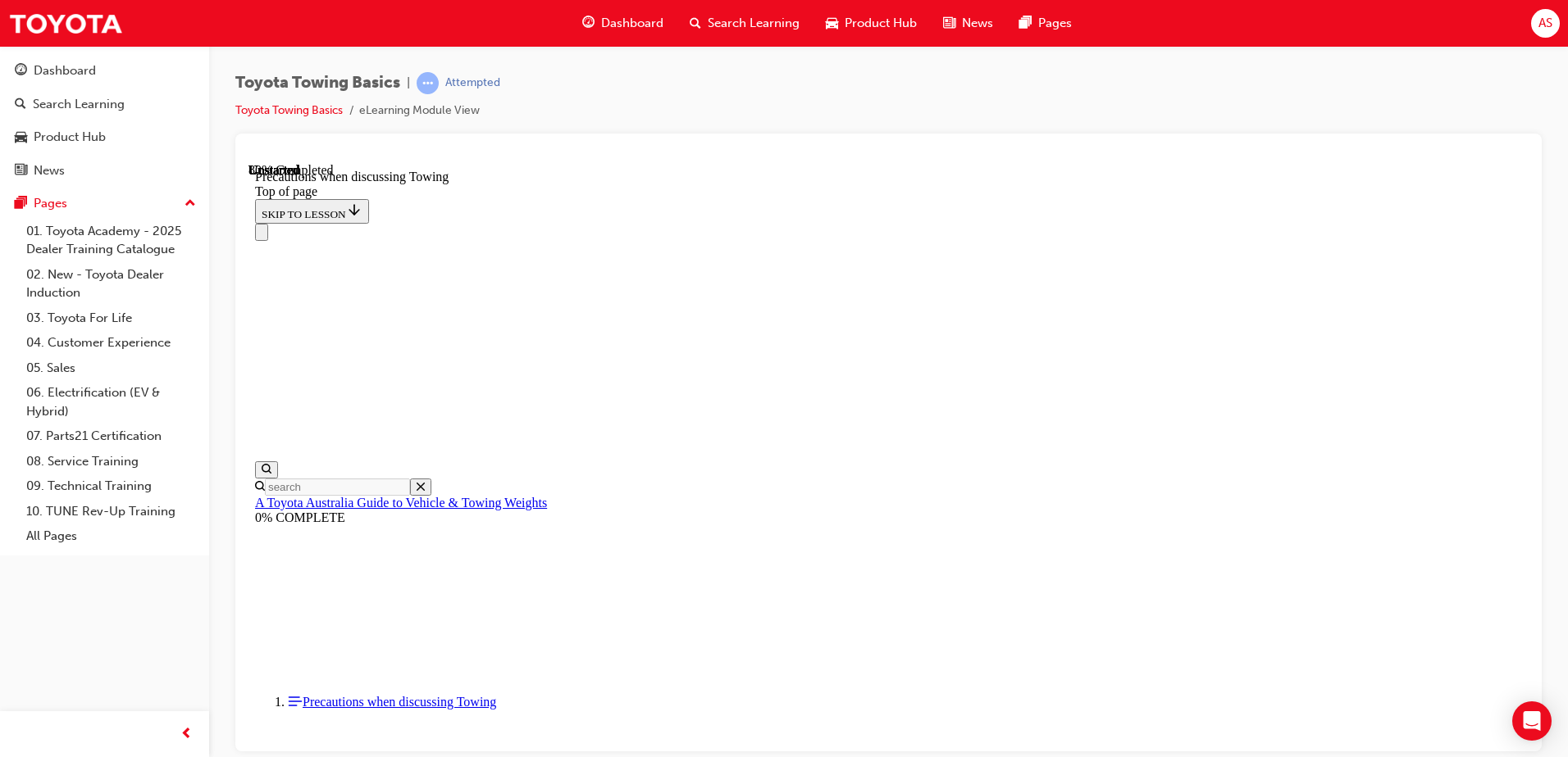
scroll to position [1763, 0]
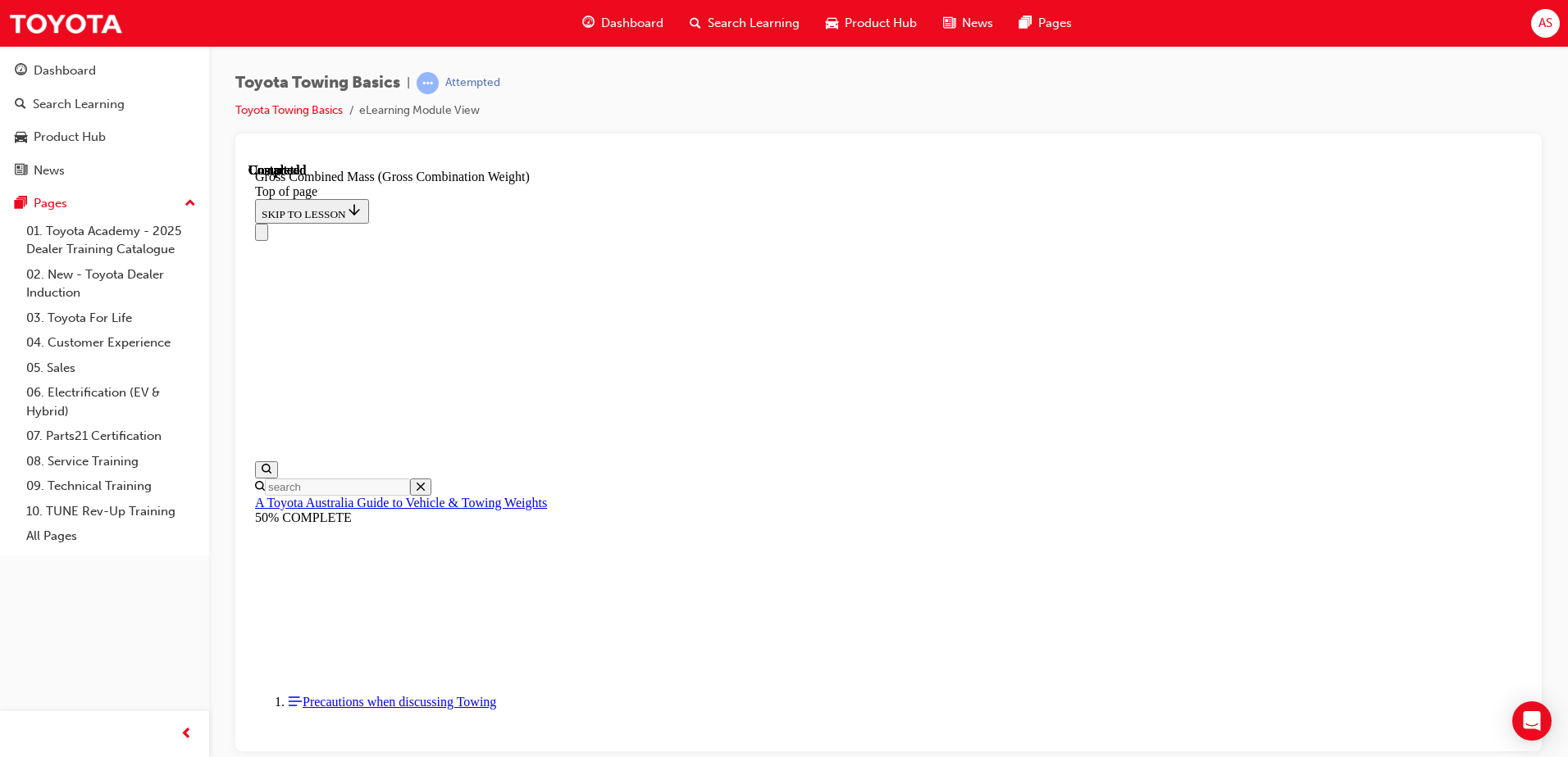
scroll to position [724, 0]
drag, startPoint x: 993, startPoint y: 718, endPoint x: 991, endPoint y: 708, distance: 10.2
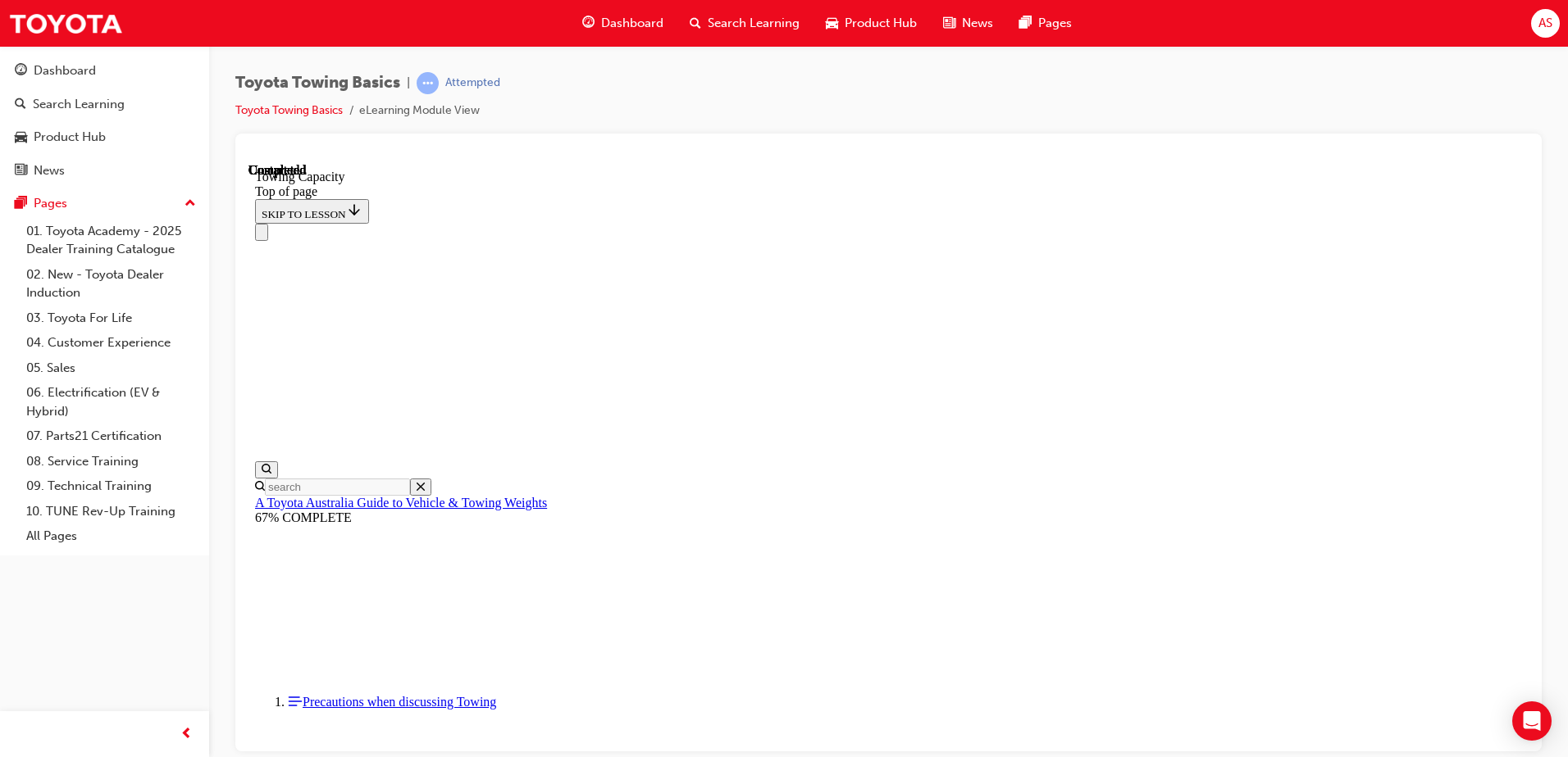
scroll to position [641, 0]
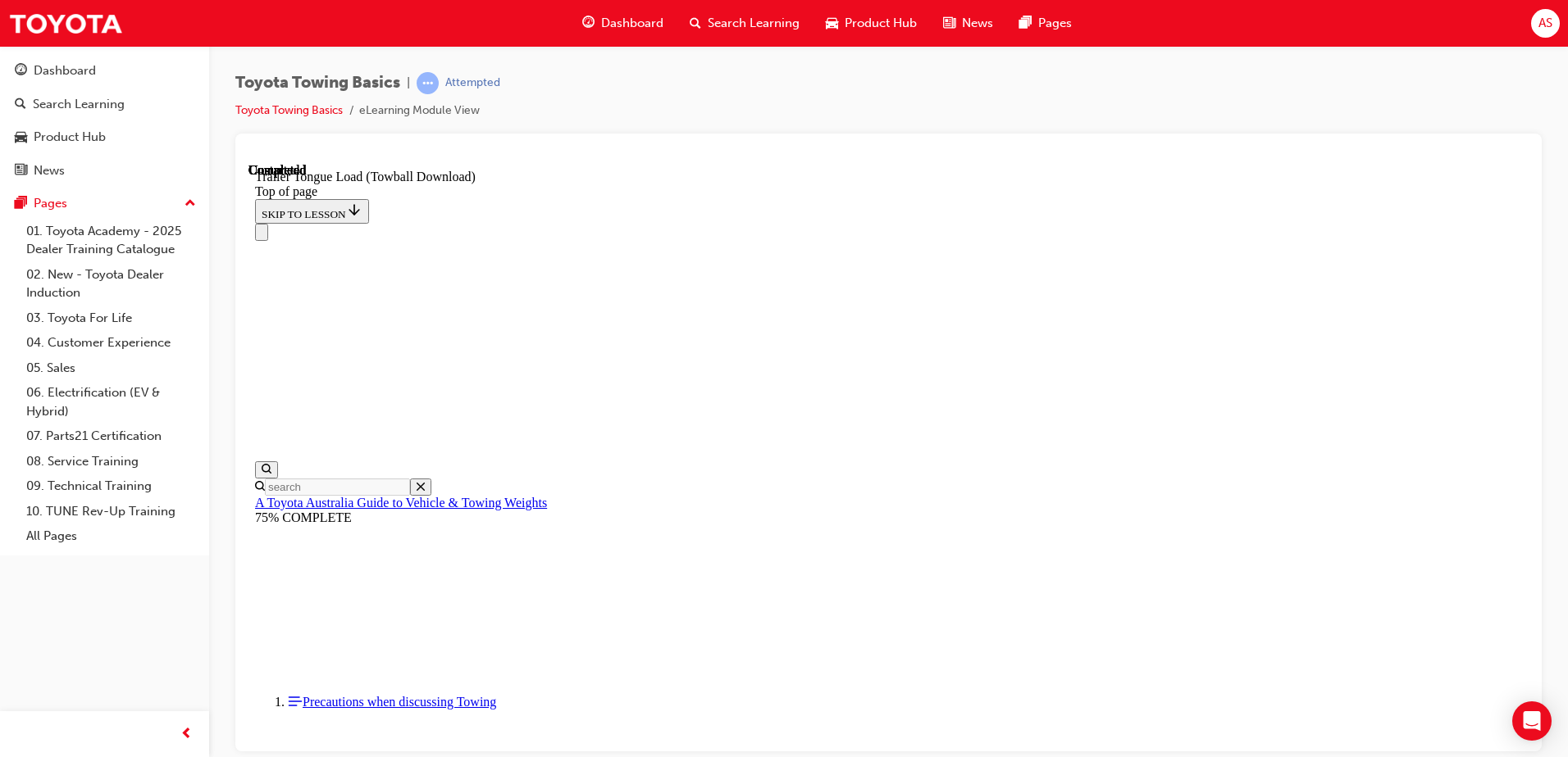
drag, startPoint x: 552, startPoint y: 17435, endPoint x: 651, endPoint y: 17634, distance: 222.3
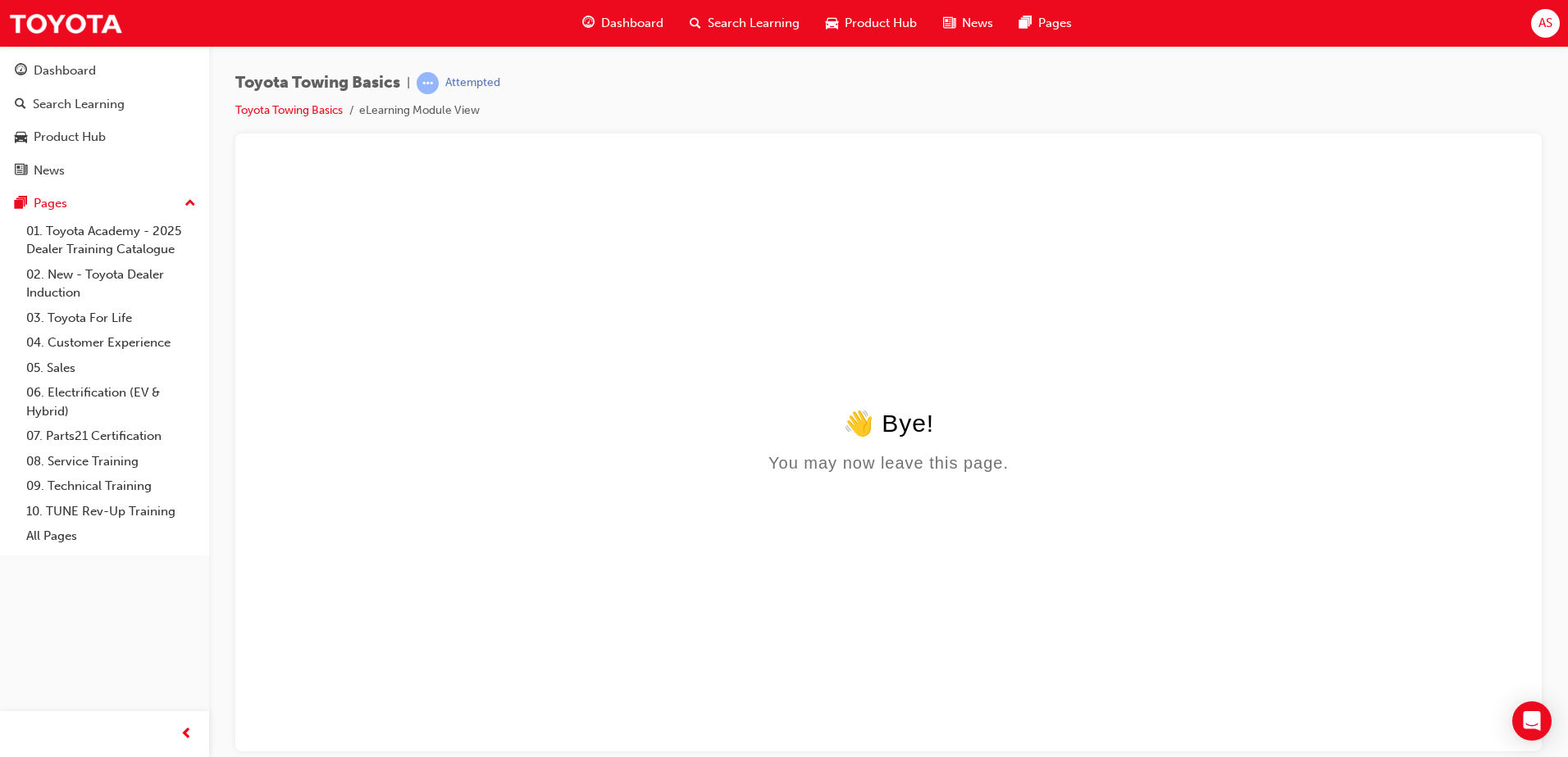
scroll to position [0, 0]
click at [958, 429] on div "👋 Bye!" at bounding box center [889, 422] width 1267 height 28
click at [288, 108] on link "Toyota Towing Basics" at bounding box center [288, 110] width 107 height 14
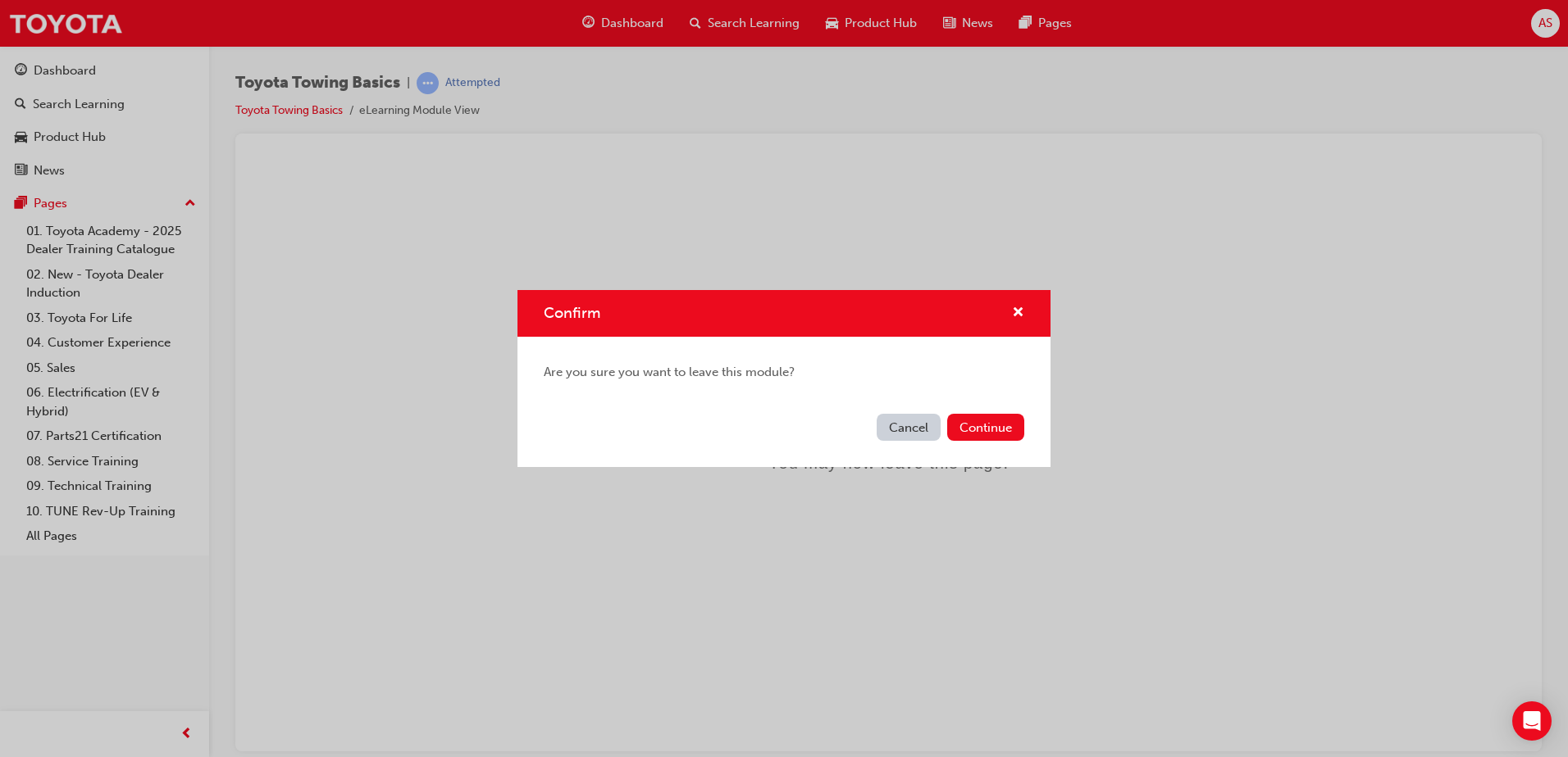
drag, startPoint x: 922, startPoint y: 431, endPoint x: 1003, endPoint y: 21, distance: 417.9
click at [922, 431] on button "Cancel" at bounding box center [909, 427] width 64 height 27
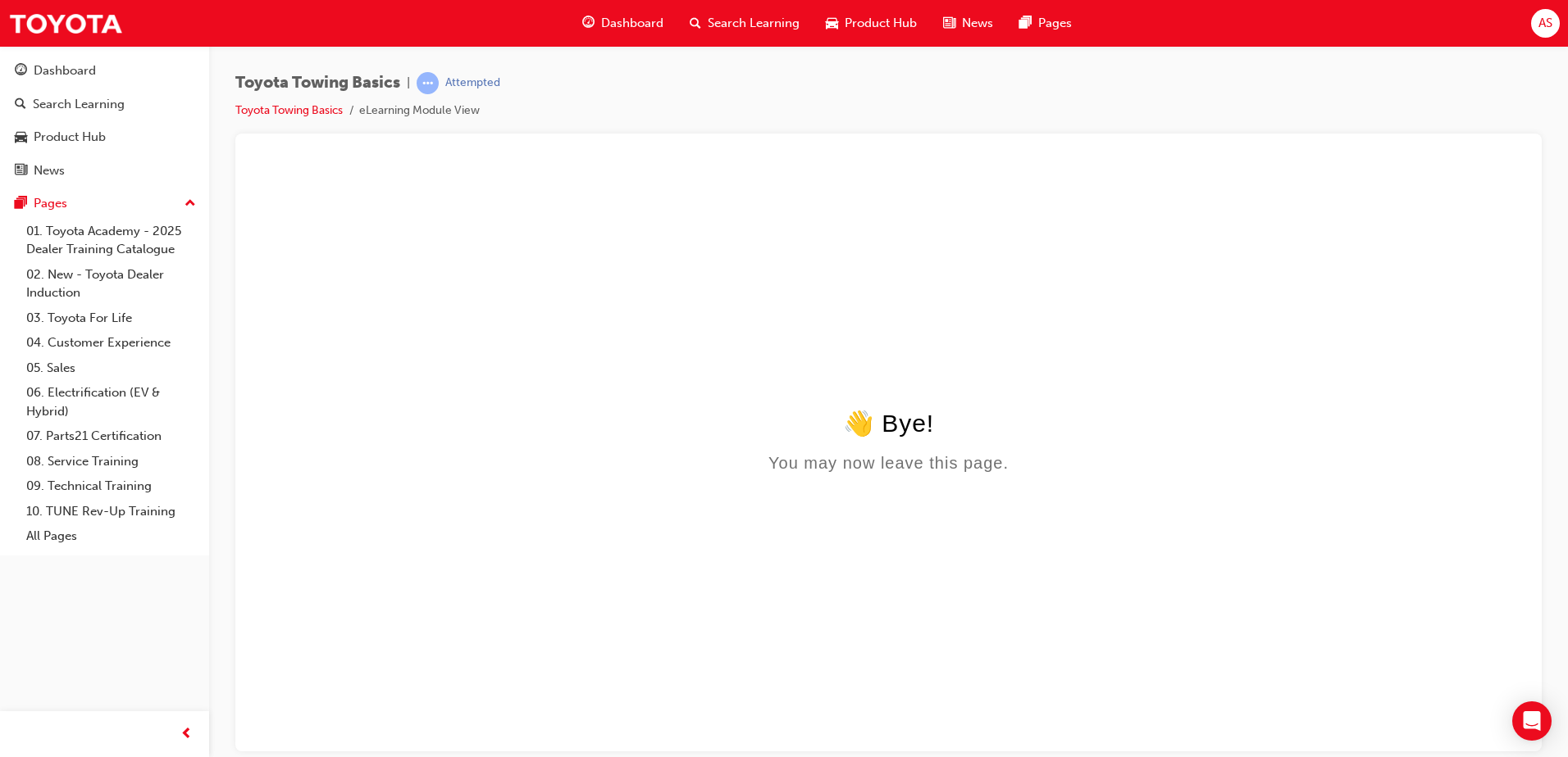
click at [285, 103] on li "Toyota Towing Basics" at bounding box center [297, 111] width 124 height 19
click at [295, 104] on link "Toyota Towing Basics" at bounding box center [288, 110] width 107 height 14
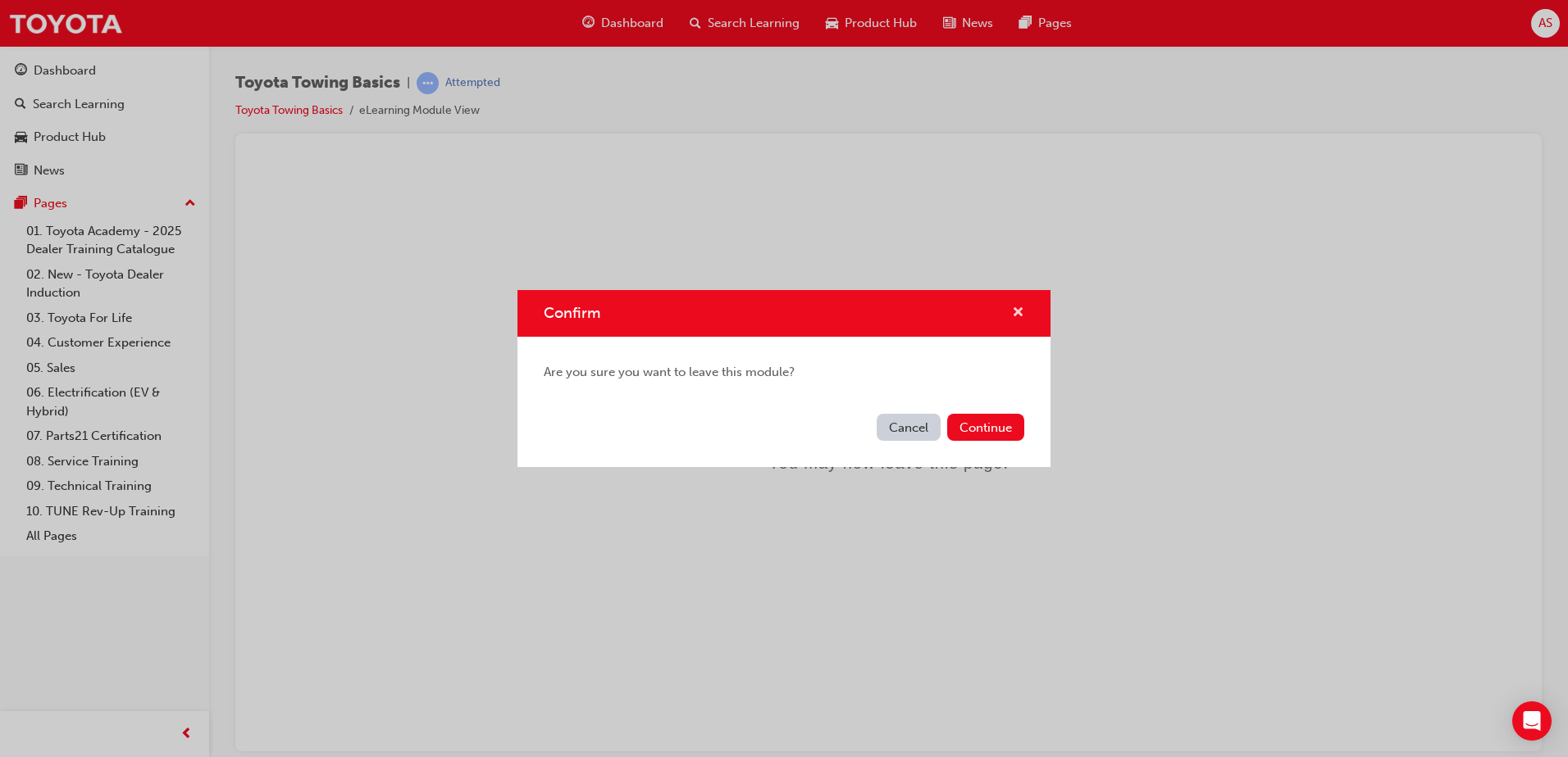
click at [1018, 313] on span "cross-icon" at bounding box center [1017, 314] width 12 height 15
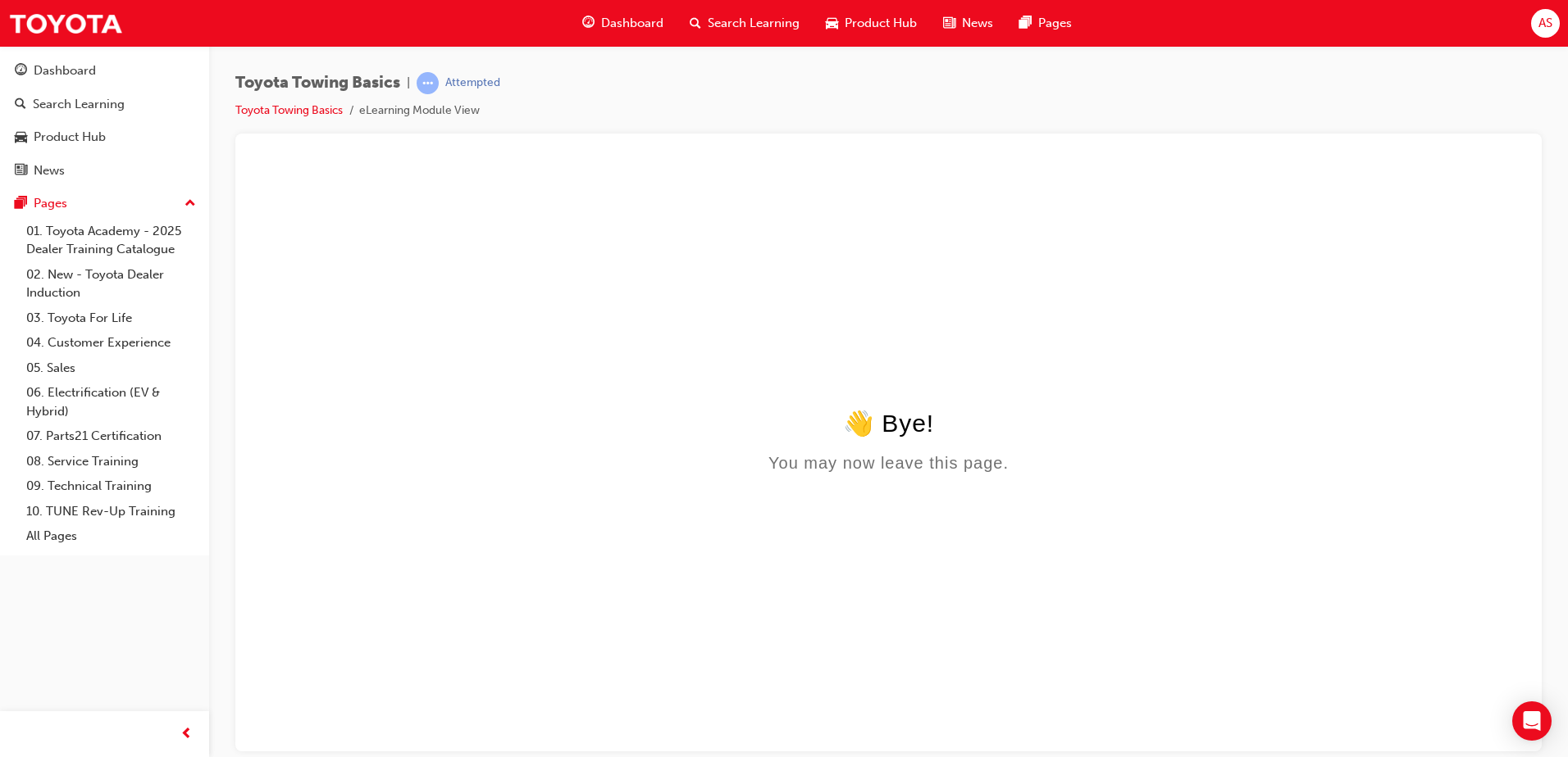
click at [1131, 380] on html "👋 Bye! You may now leave this page." at bounding box center [889, 320] width 1280 height 317
click at [883, 425] on div "👋 Bye!" at bounding box center [889, 422] width 1267 height 28
click at [431, 112] on li "eLearning Module View" at bounding box center [419, 111] width 120 height 19
click at [281, 107] on link "Toyota Towing Basics" at bounding box center [288, 110] width 107 height 14
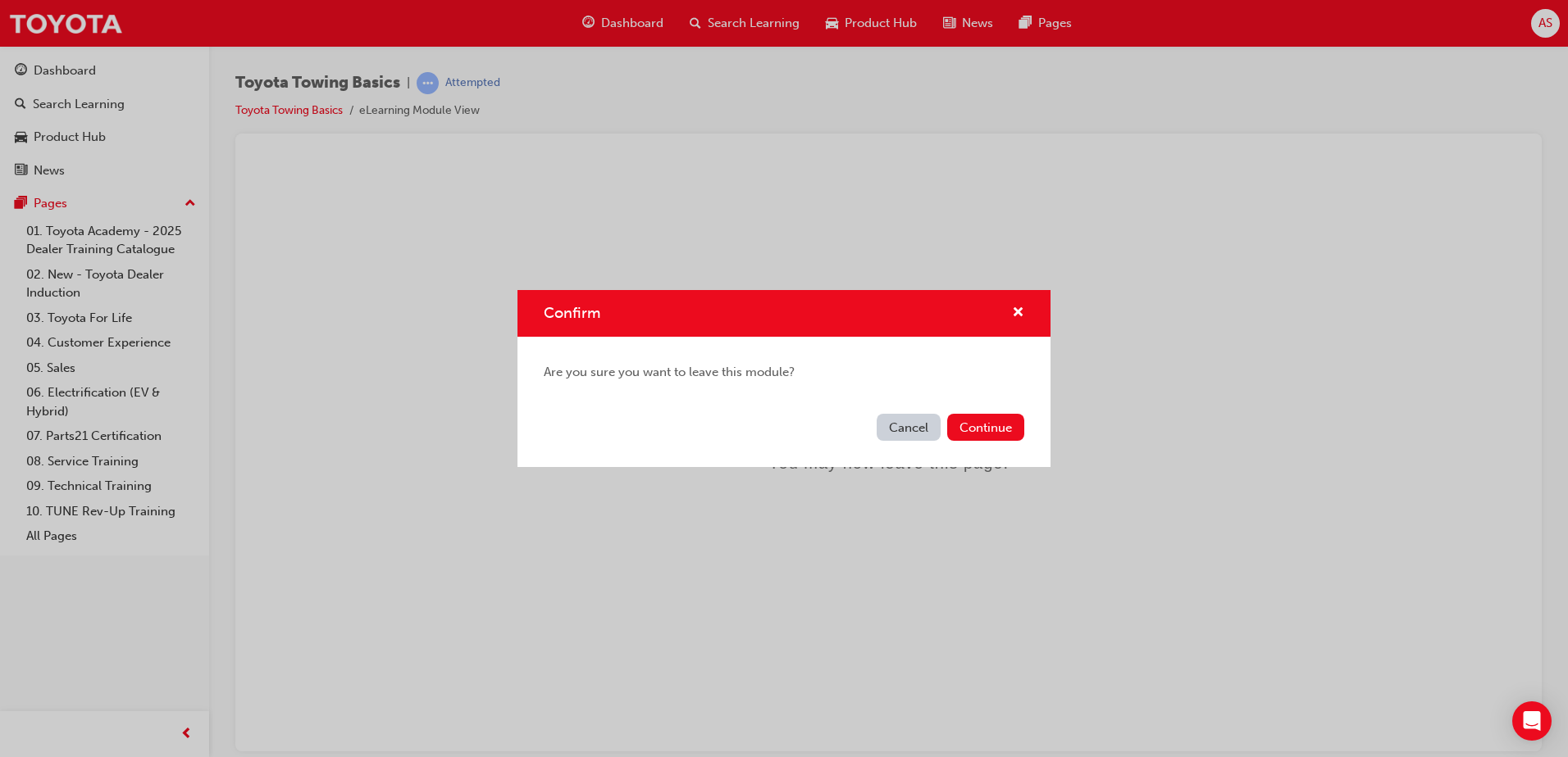
click at [902, 427] on button "Cancel" at bounding box center [909, 427] width 64 height 27
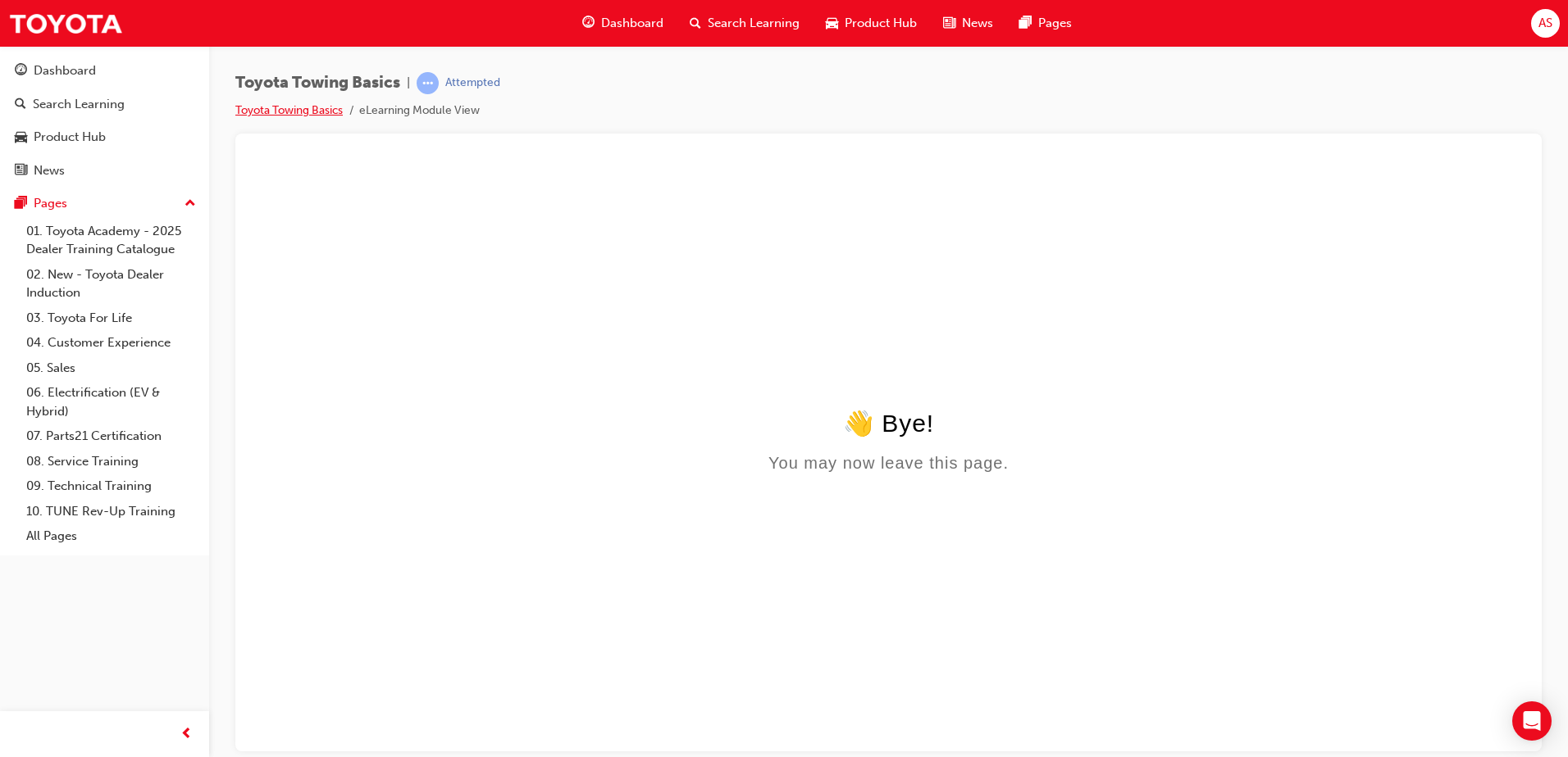
click at [260, 114] on link "Toyota Towing Basics" at bounding box center [288, 110] width 107 height 14
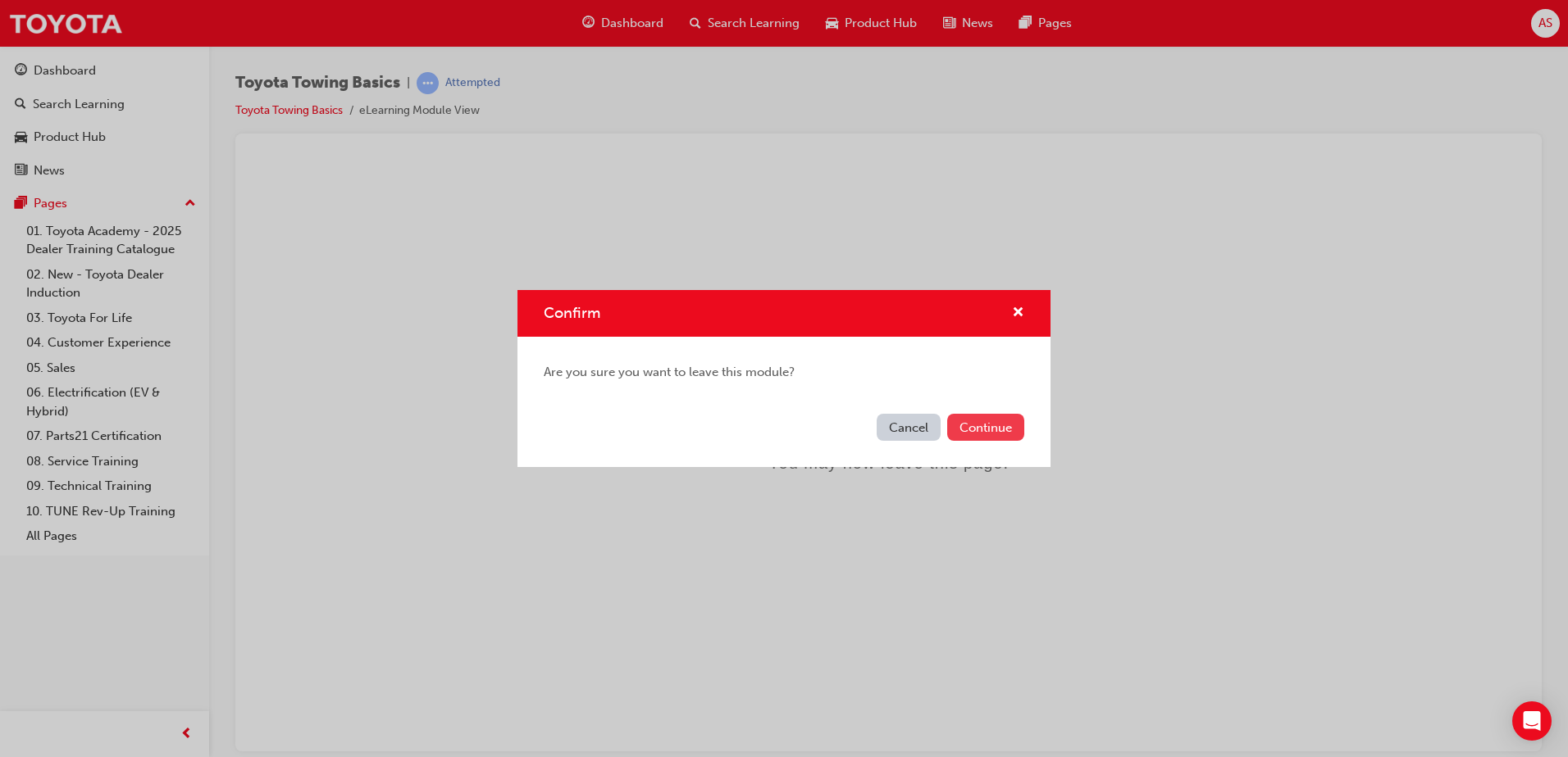
click at [970, 427] on button "Continue" at bounding box center [986, 427] width 77 height 27
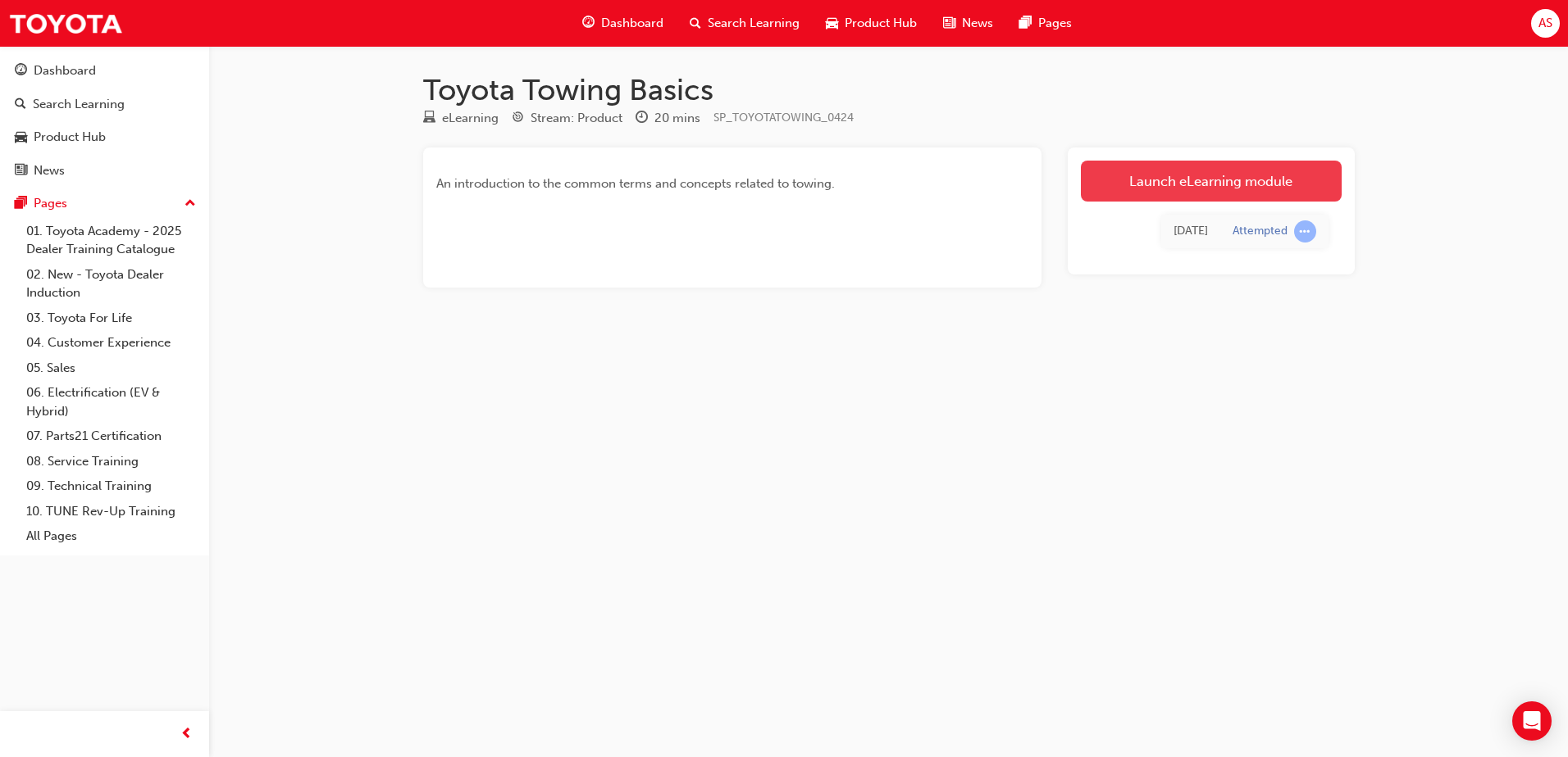
click at [1236, 184] on link "Launch eLearning module" at bounding box center [1211, 181] width 261 height 41
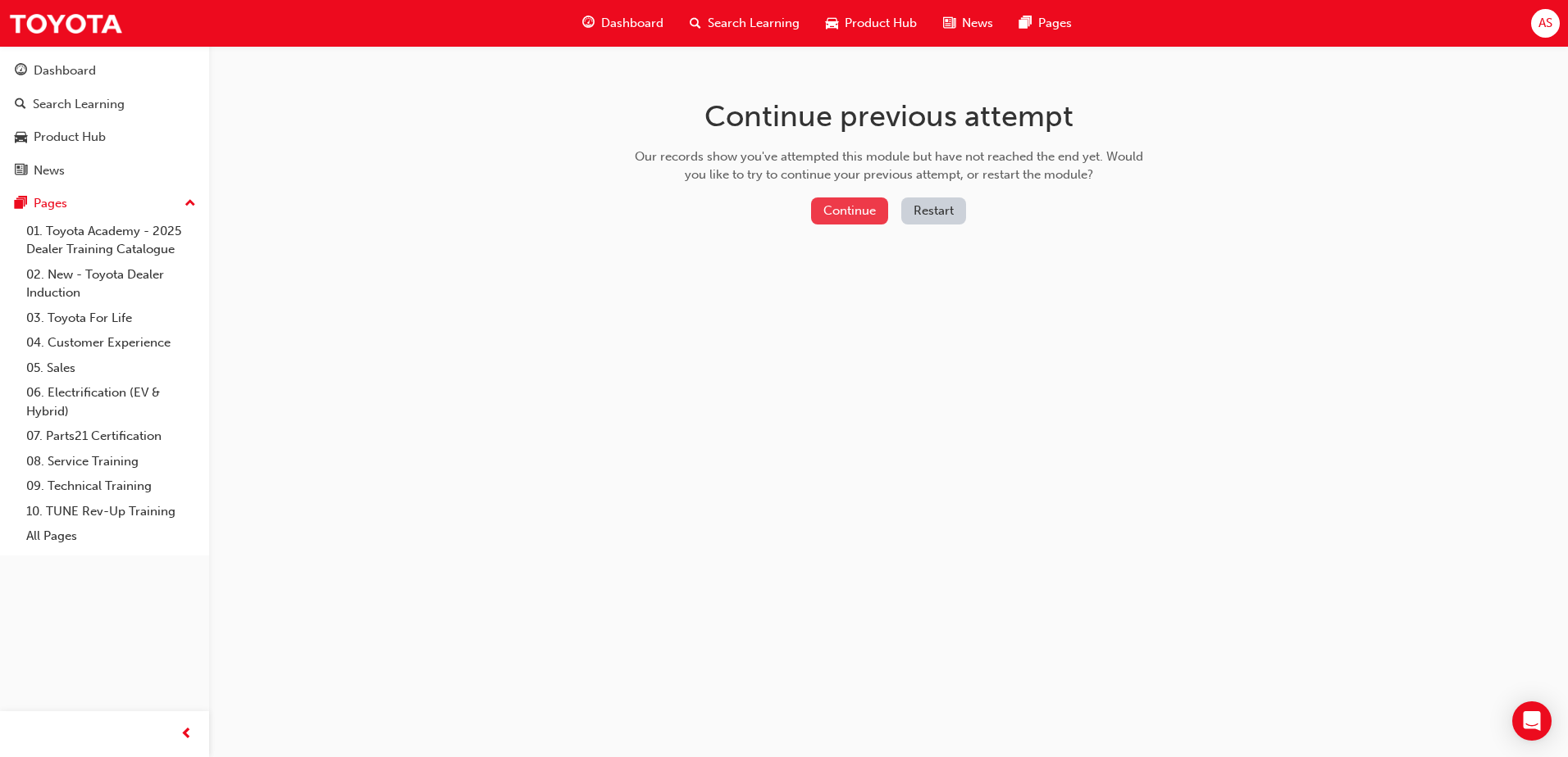
click at [853, 209] on button "Continue" at bounding box center [849, 210] width 77 height 27
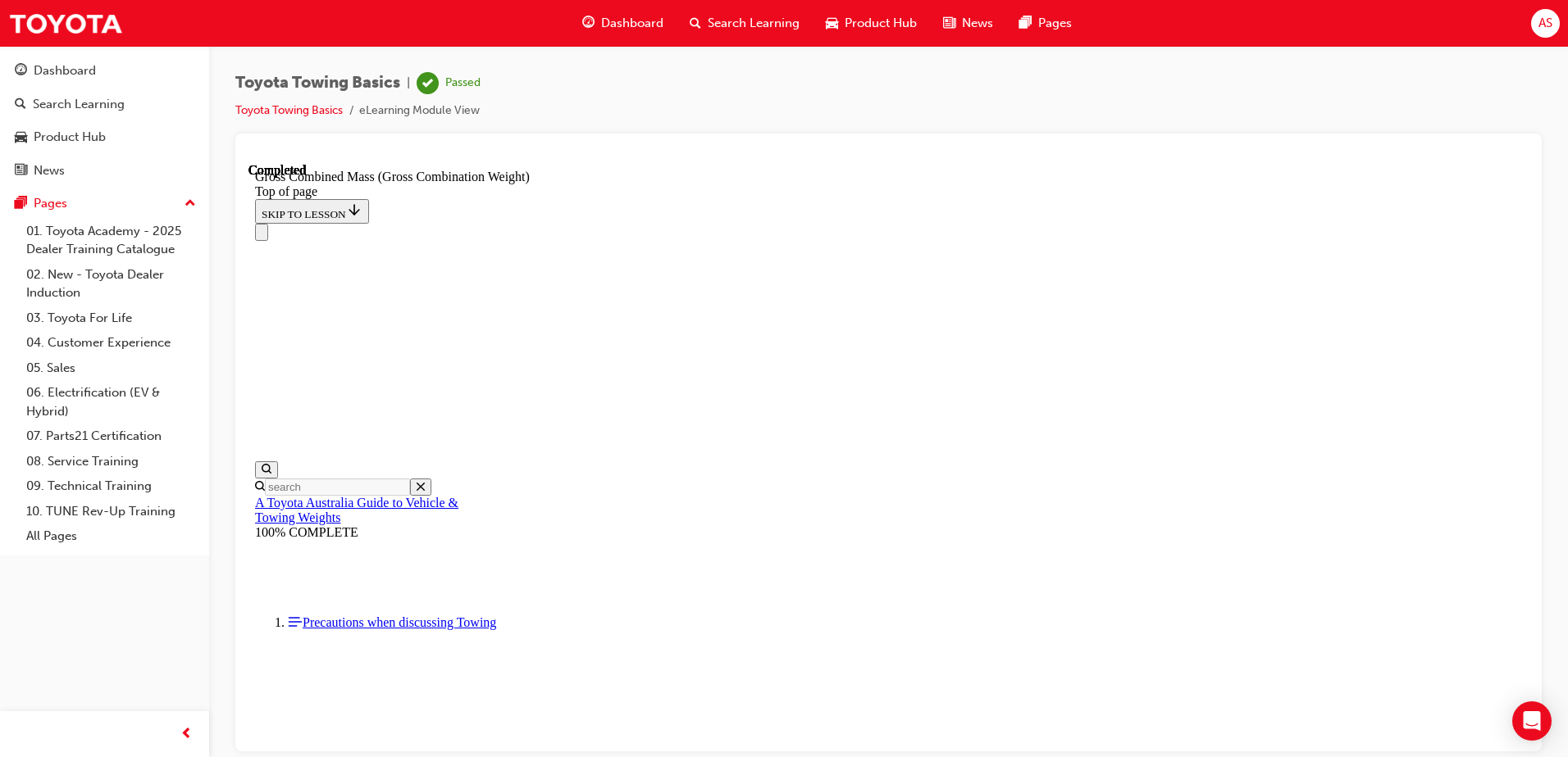
scroll to position [724, 0]
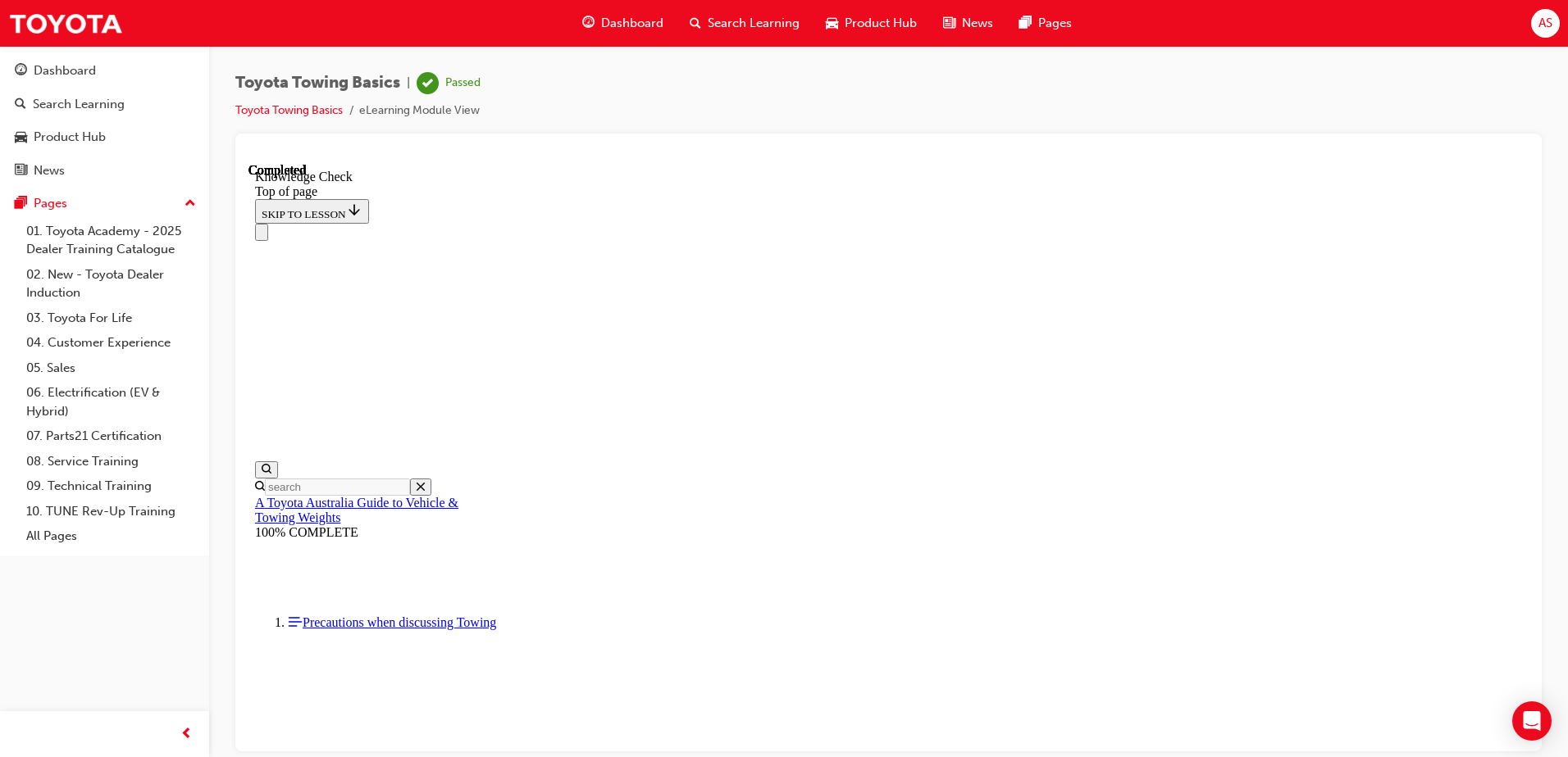
drag, startPoint x: 496, startPoint y: 17623, endPoint x: 510, endPoint y: 17614, distance: 16.6
drag, startPoint x: 477, startPoint y: 17624, endPoint x: 600, endPoint y: 17356, distance: 294.9
drag, startPoint x: 596, startPoint y: 17335, endPoint x: 582, endPoint y: 17555, distance: 220.4
drag, startPoint x: 492, startPoint y: 17617, endPoint x: 599, endPoint y: 17330, distance: 306.3
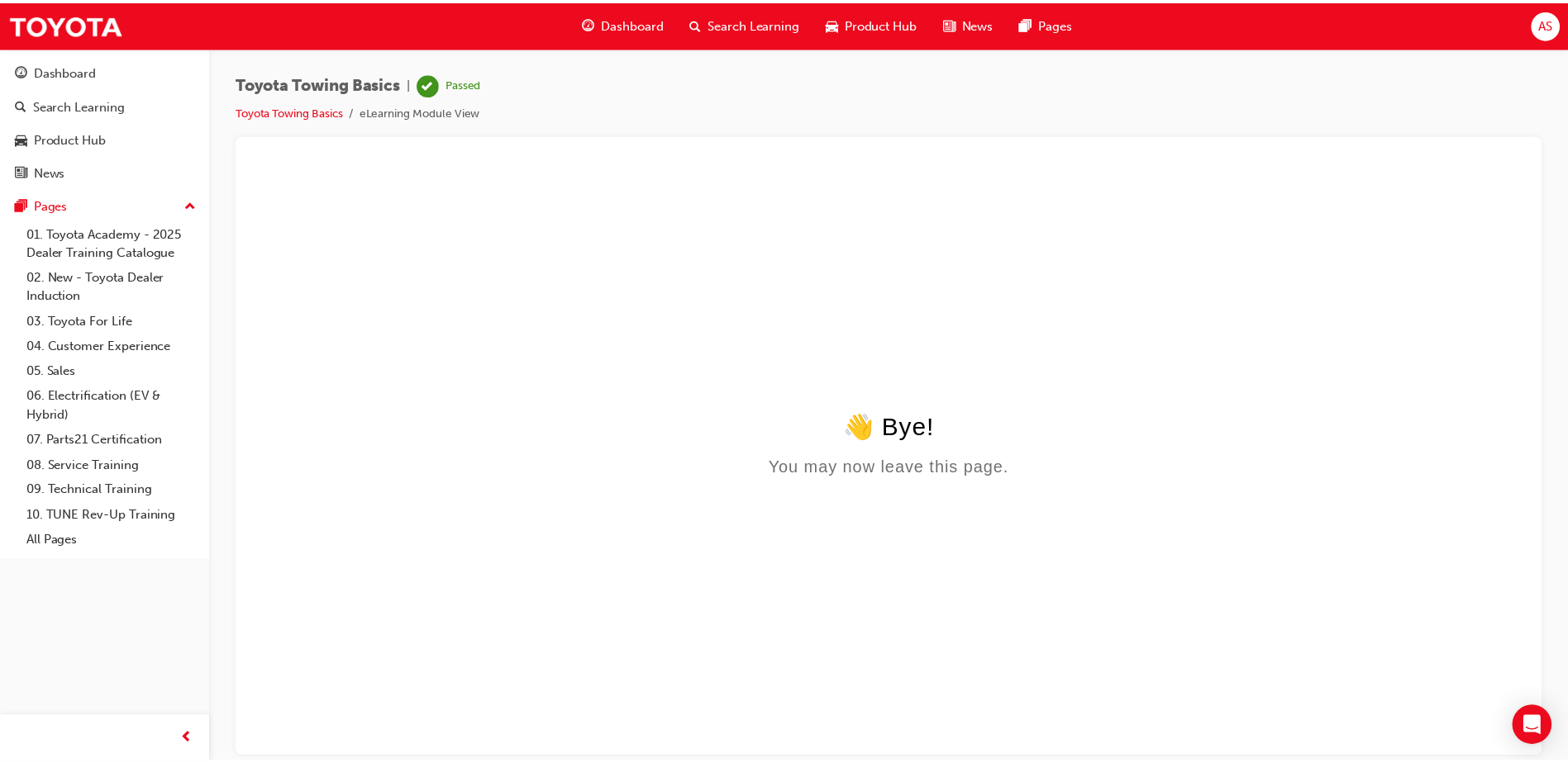
scroll to position [0, 0]
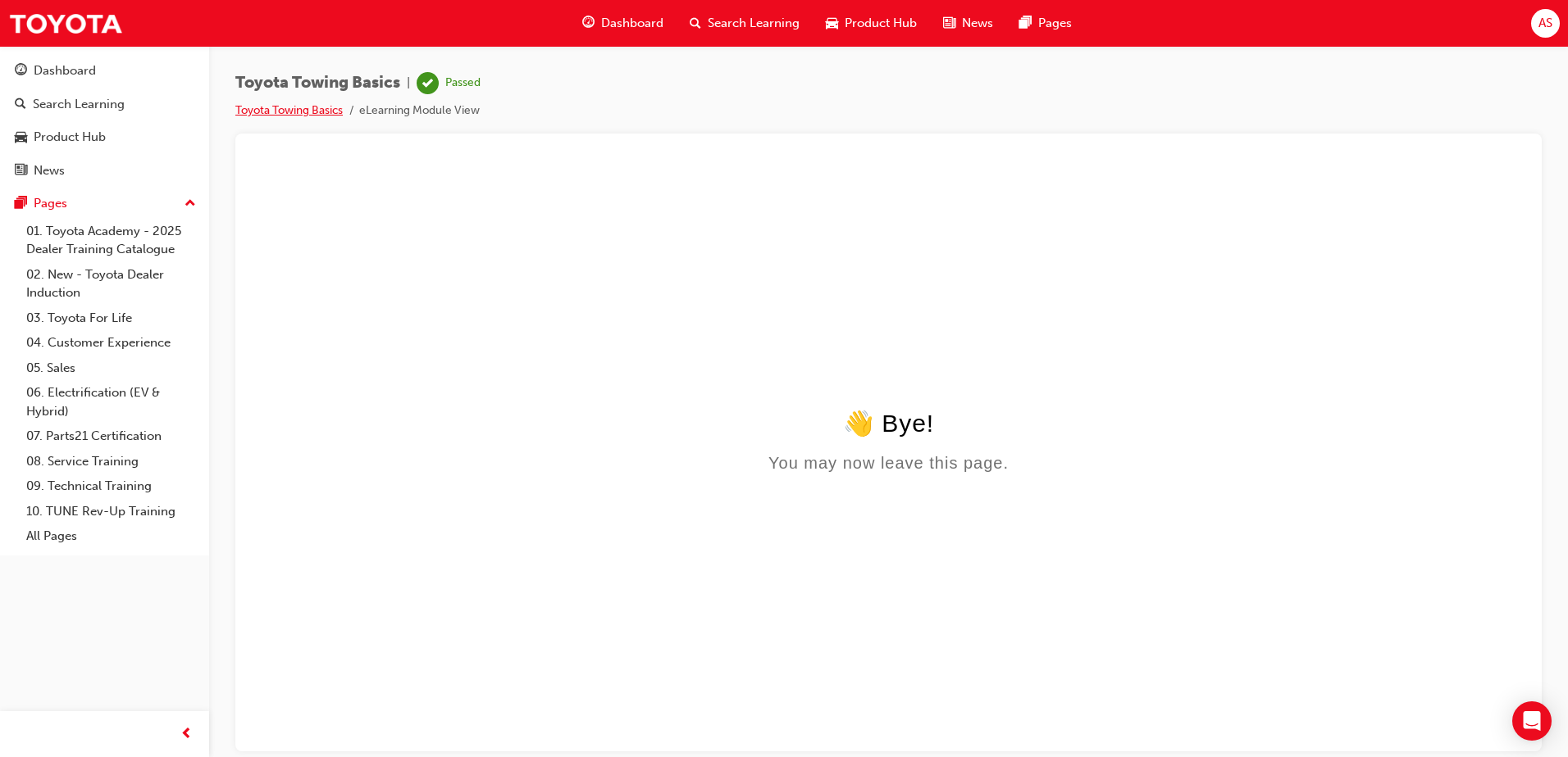
drag, startPoint x: 259, startPoint y: 113, endPoint x: 334, endPoint y: 108, distance: 75.2
click at [260, 113] on link "Toyota Towing Basics" at bounding box center [288, 110] width 107 height 14
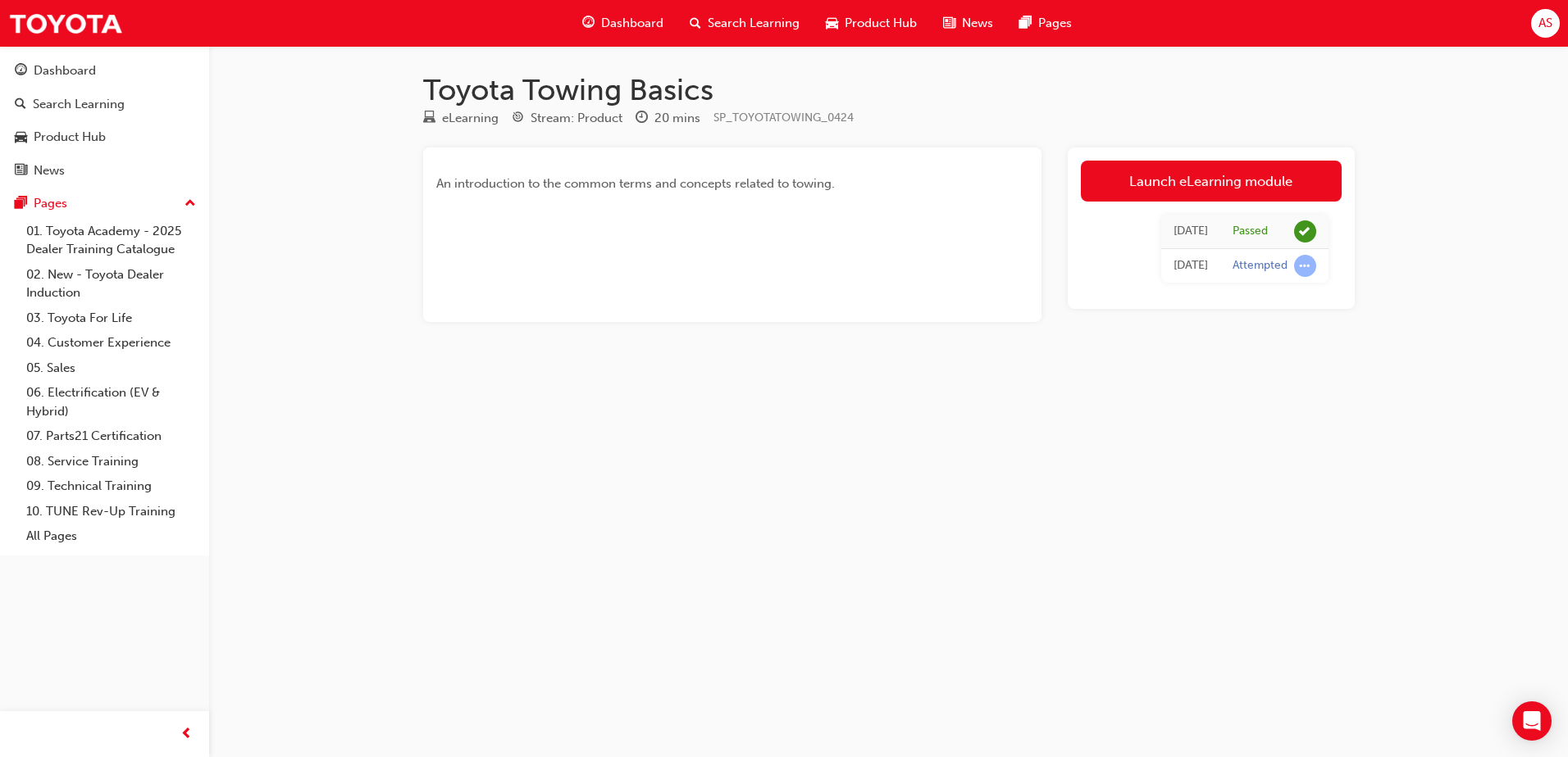
click at [607, 23] on span "Dashboard" at bounding box center [633, 23] width 62 height 19
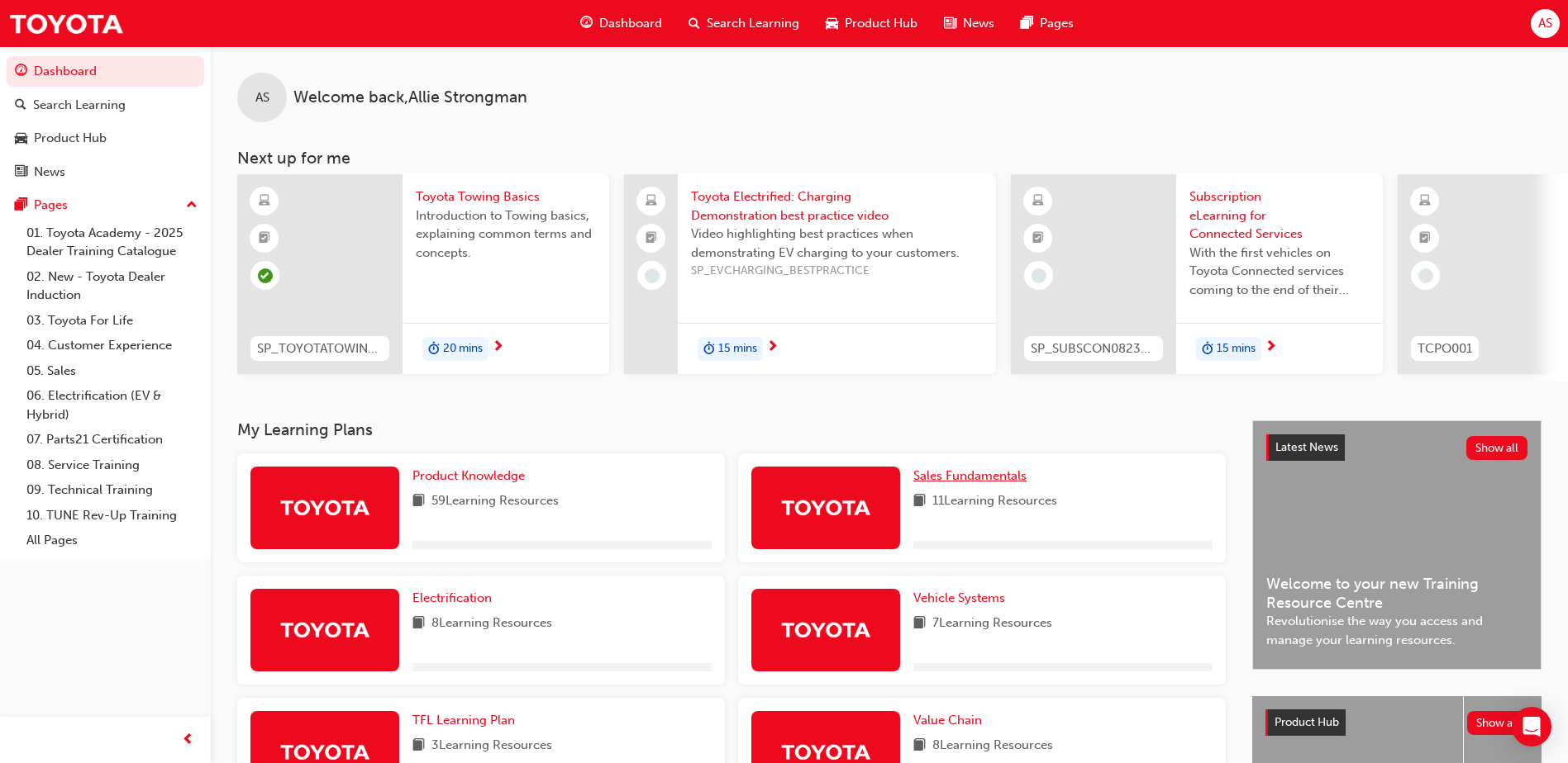
click at [957, 484] on span "Sales Fundamentals" at bounding box center [969, 476] width 113 height 15
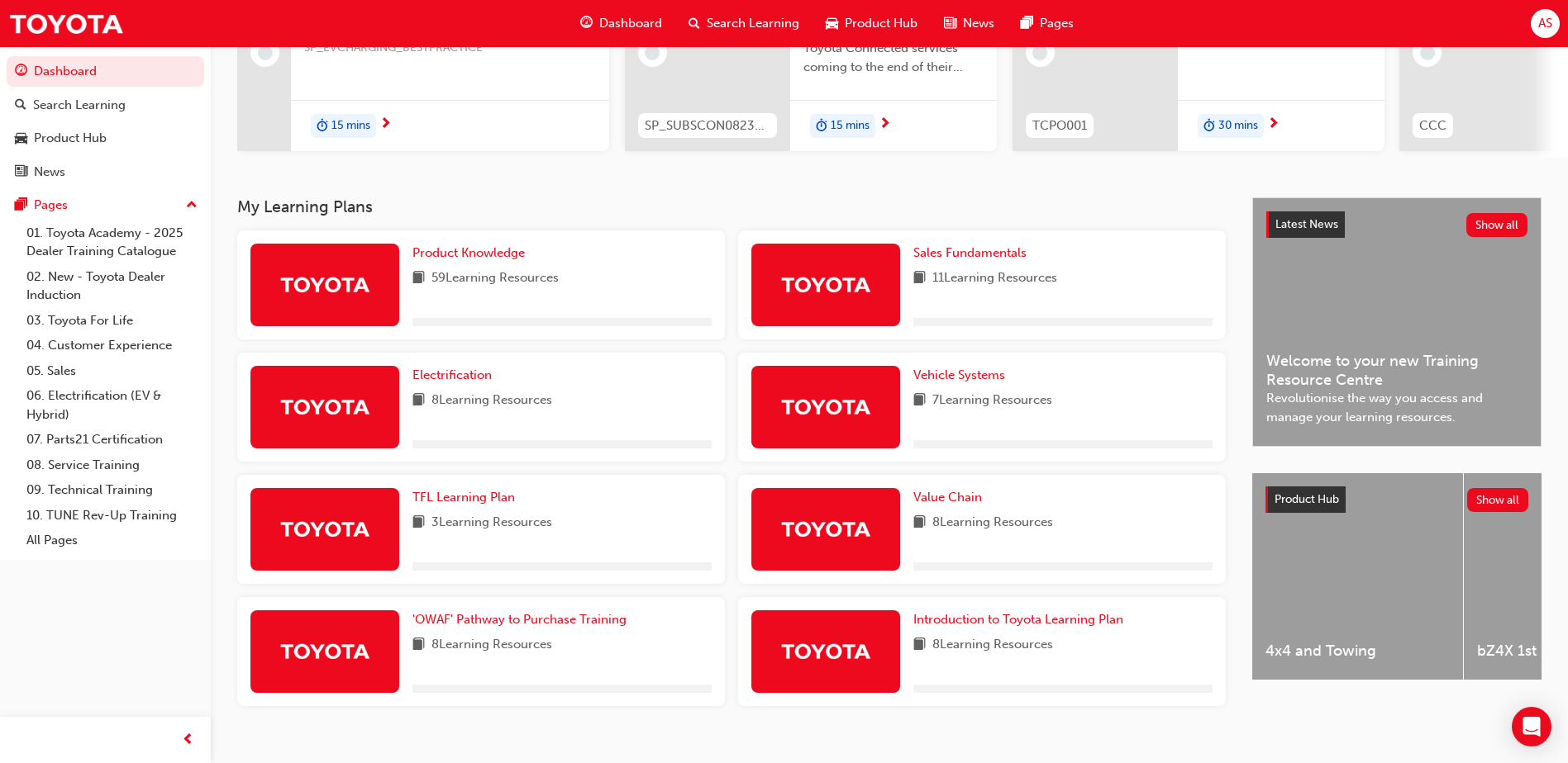
scroll to position [213, 0]
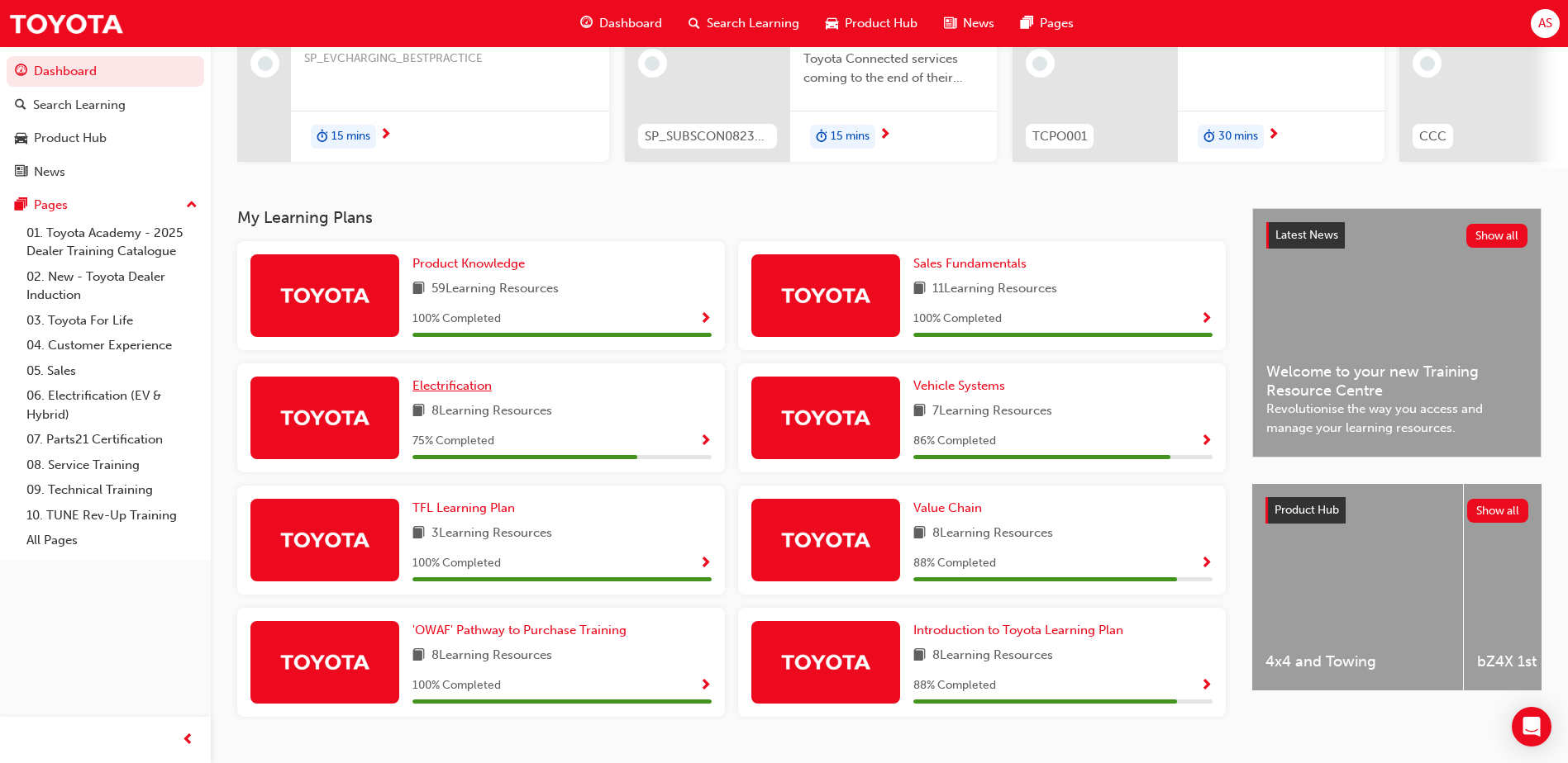
click at [463, 393] on span "Electrification" at bounding box center [452, 386] width 80 height 15
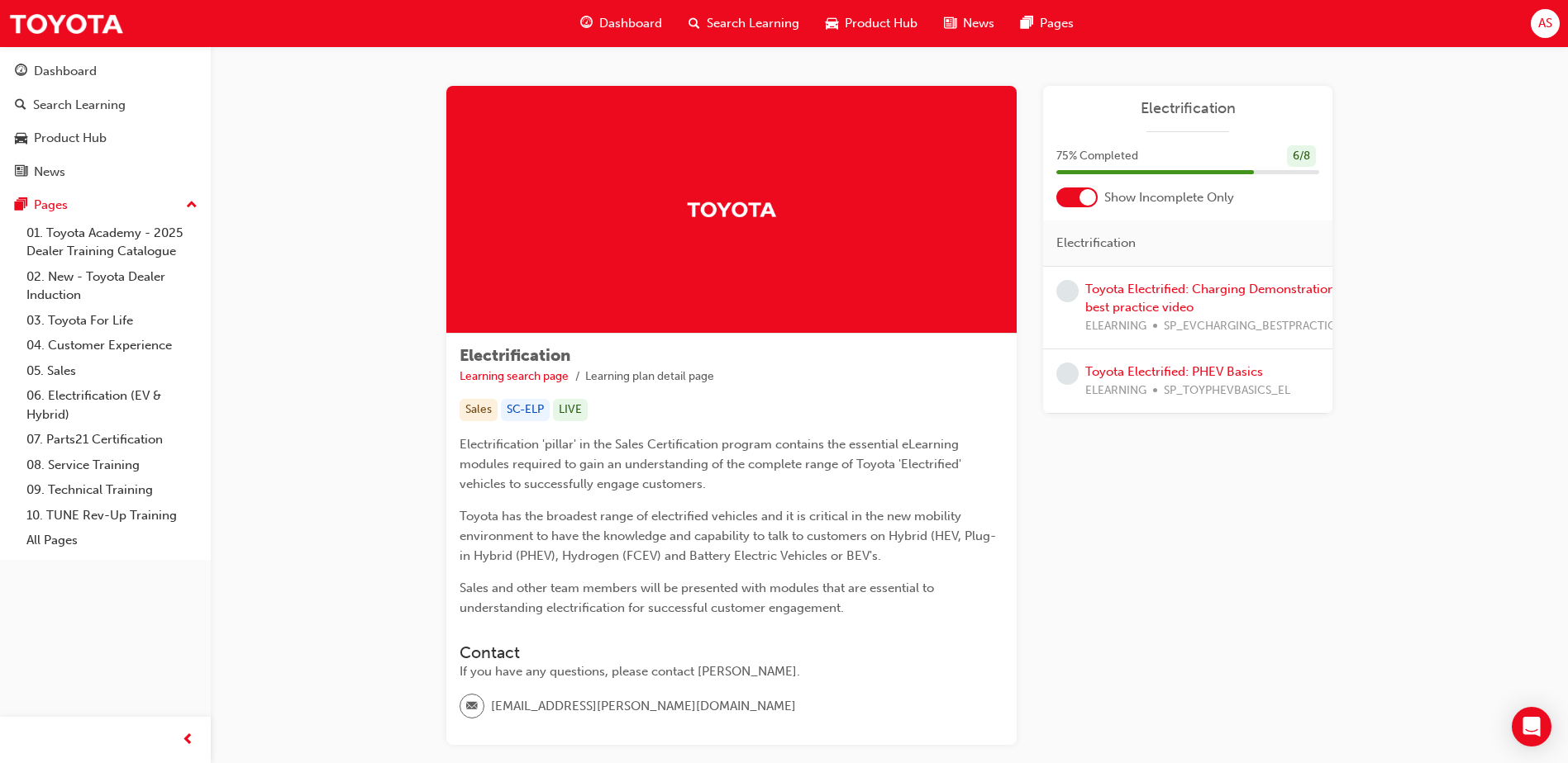
click at [1199, 300] on div "Toyota Electrified: Charging Demonstration best practice video ELEARNING SP_EVC…" at bounding box center [1214, 308] width 257 height 56
click at [1147, 299] on div "Toyota Electrified: Charging Demonstration best practice video ELEARNING SP_EVC…" at bounding box center [1214, 308] width 257 height 56
click at [1147, 288] on link "Toyota Electrified: Charging Demonstration best practice video" at bounding box center [1210, 299] width 250 height 34
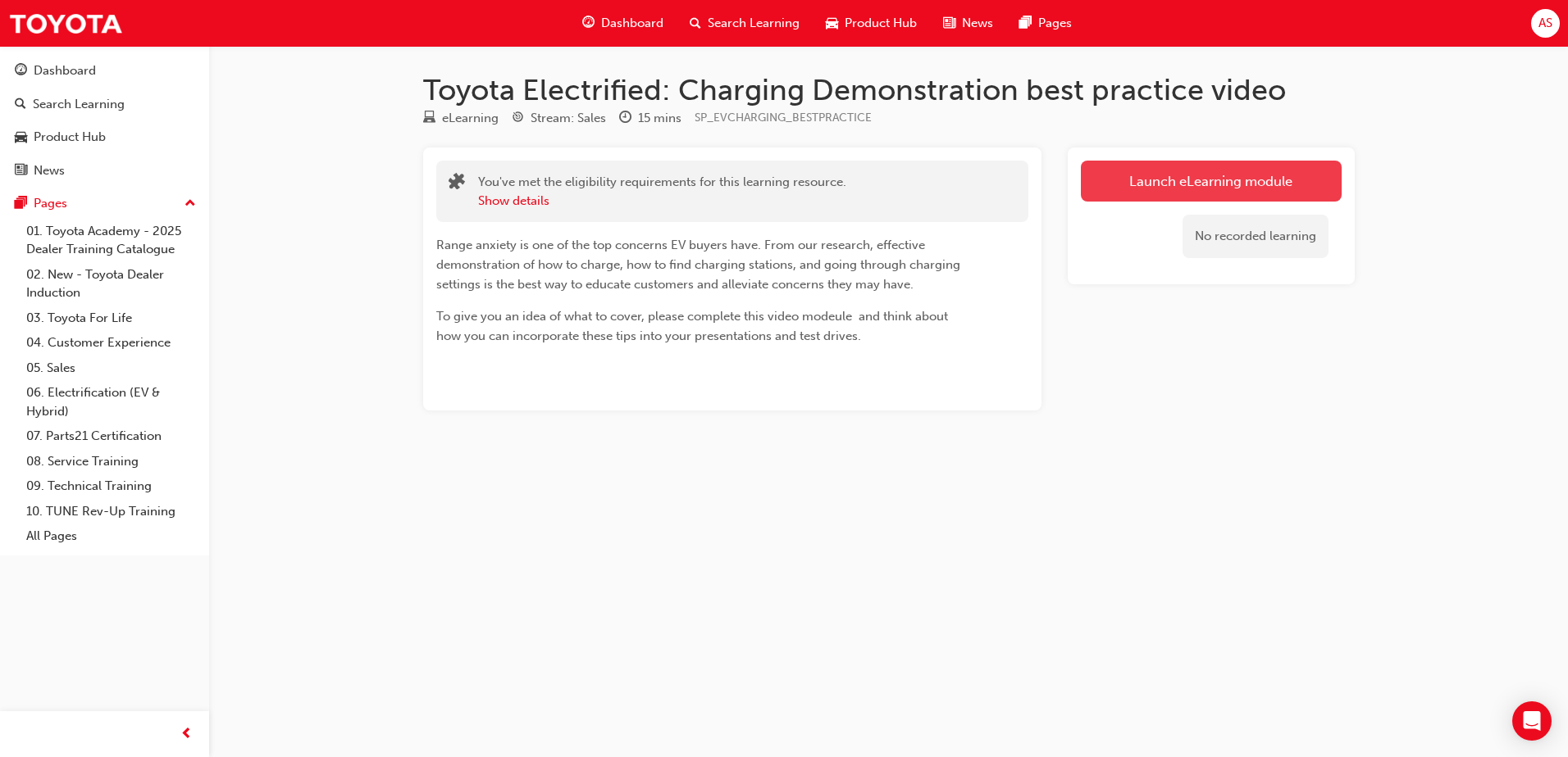
click at [1173, 179] on link "Launch eLearning module" at bounding box center [1211, 181] width 261 height 41
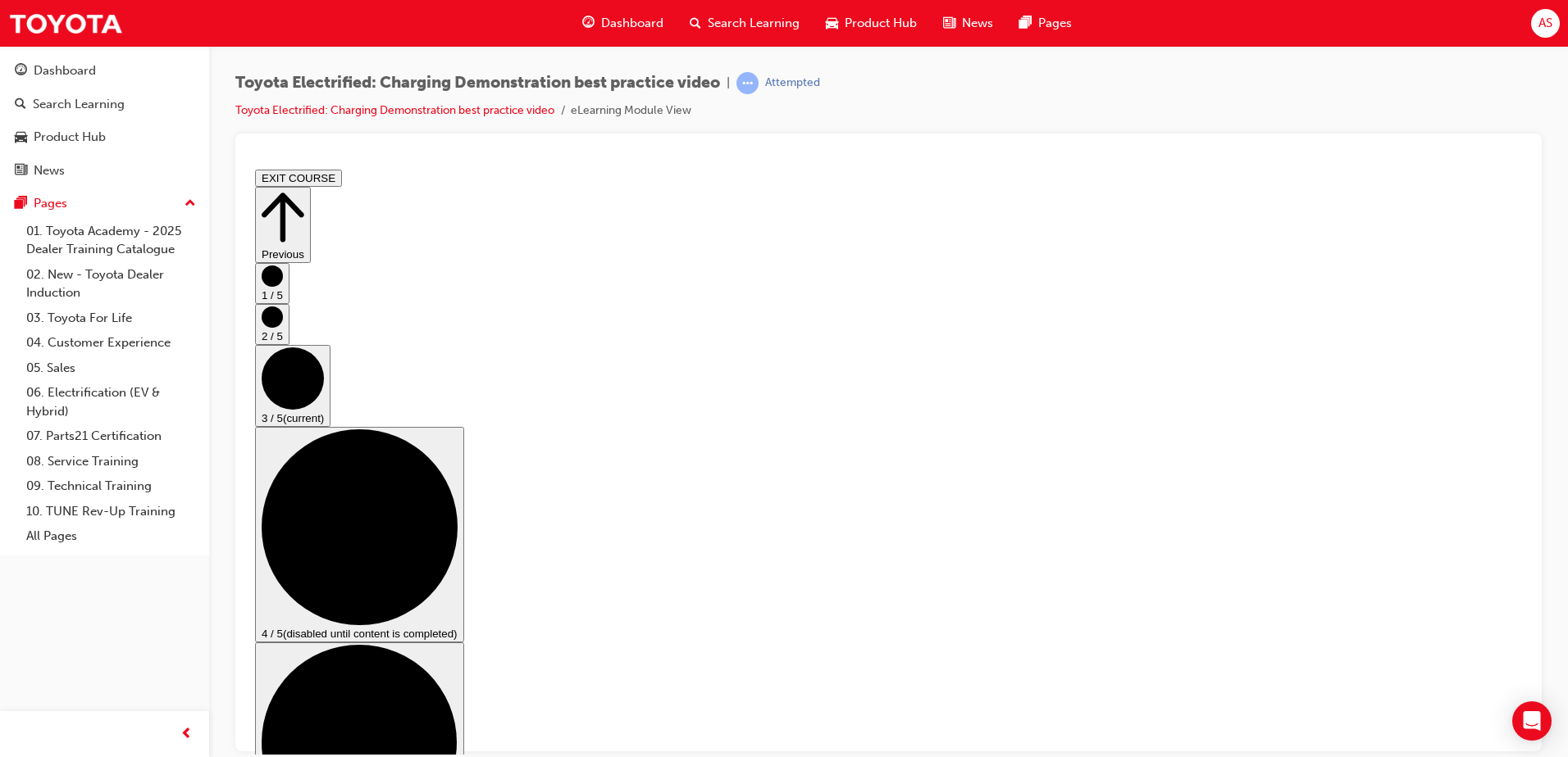
scroll to position [123, 0]
checkbox input "true"
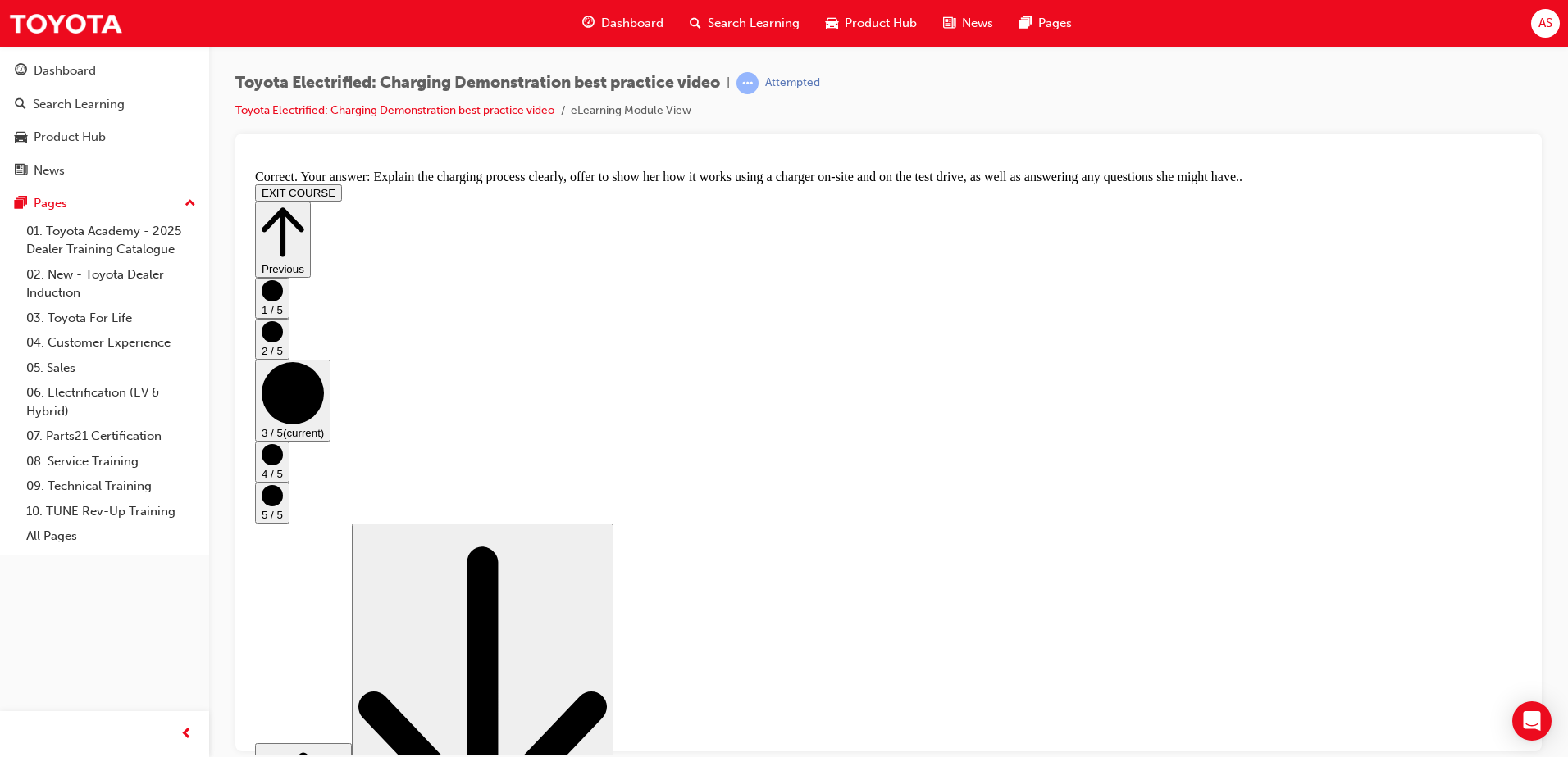
scroll to position [299, 0]
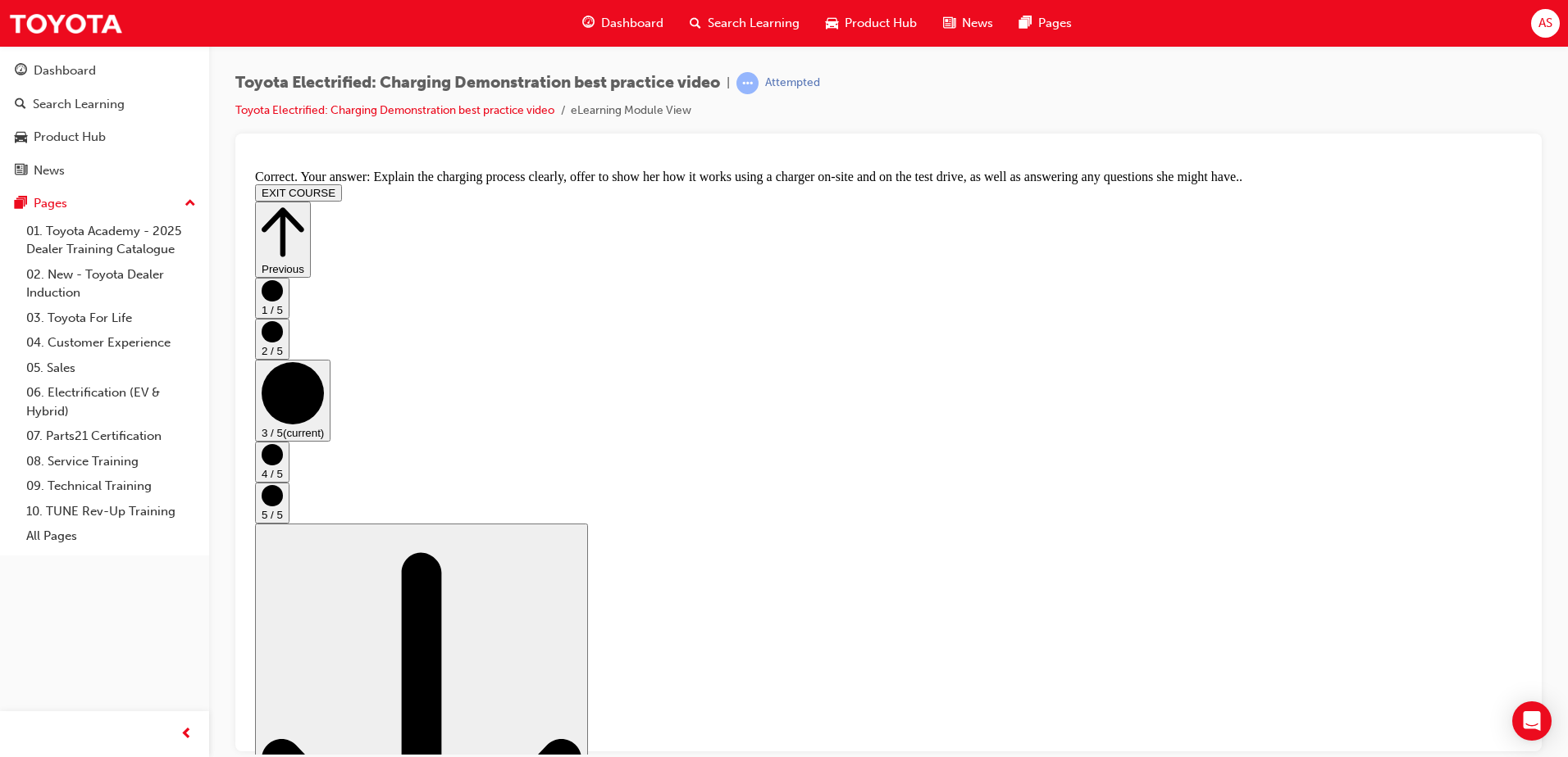
drag, startPoint x: 944, startPoint y: 633, endPoint x: 926, endPoint y: 631, distance: 18.1
drag, startPoint x: 887, startPoint y: 619, endPoint x: 902, endPoint y: 612, distance: 16.6
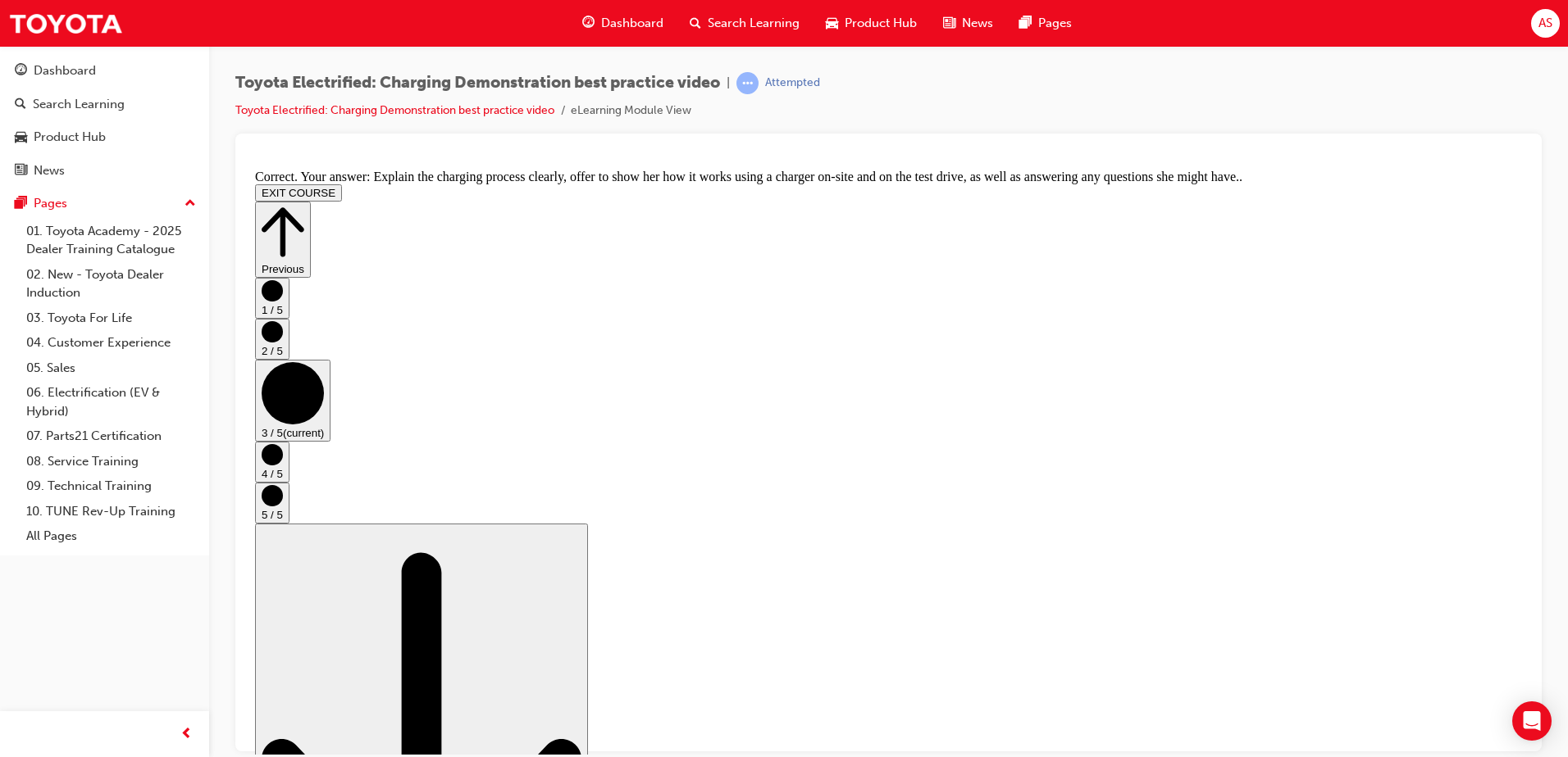
click at [283, 465] on circle "Step controls" at bounding box center [272, 453] width 21 height 21
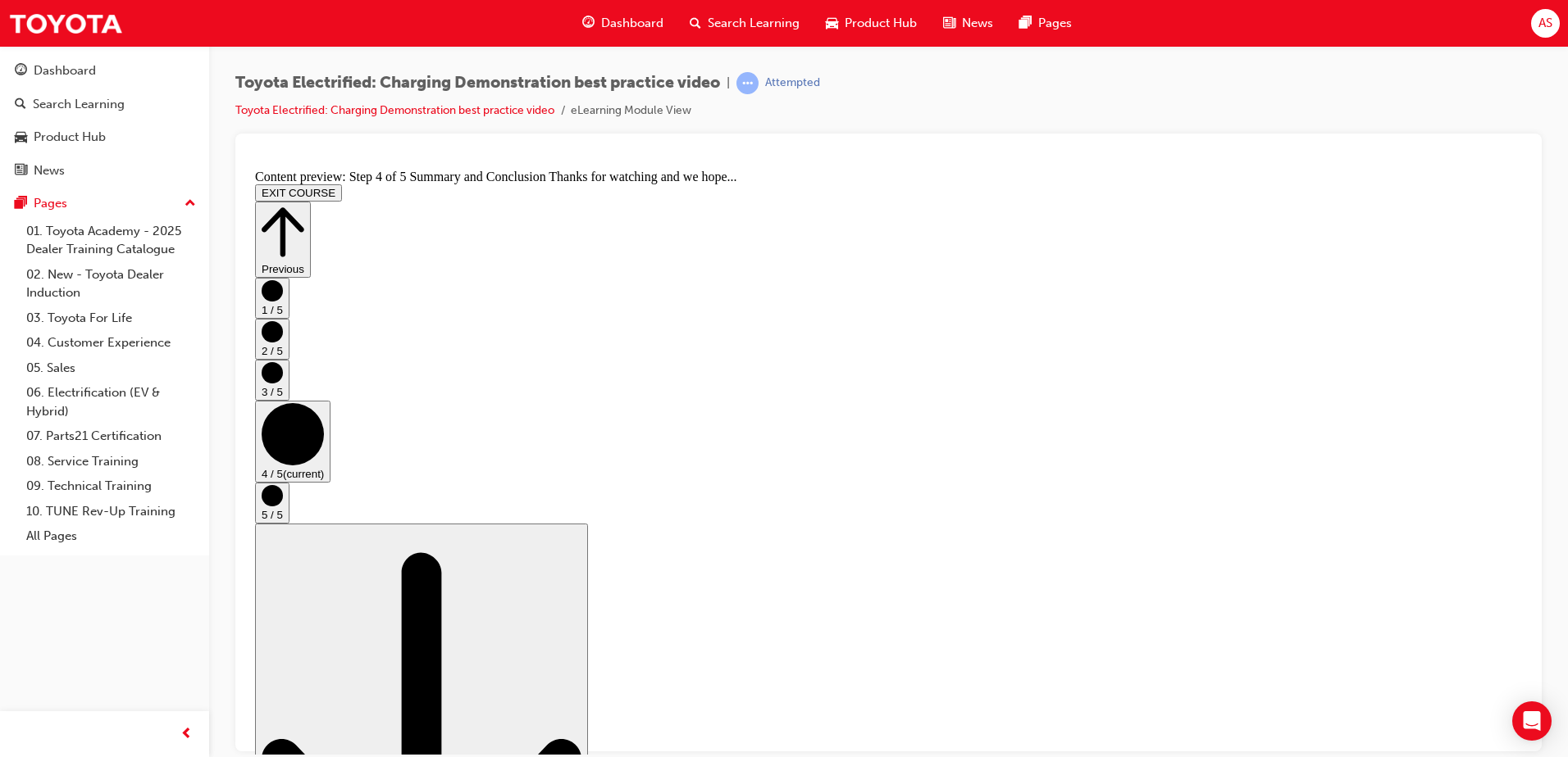
click at [289, 504] on button "5 / 5" at bounding box center [273, 502] width 35 height 41
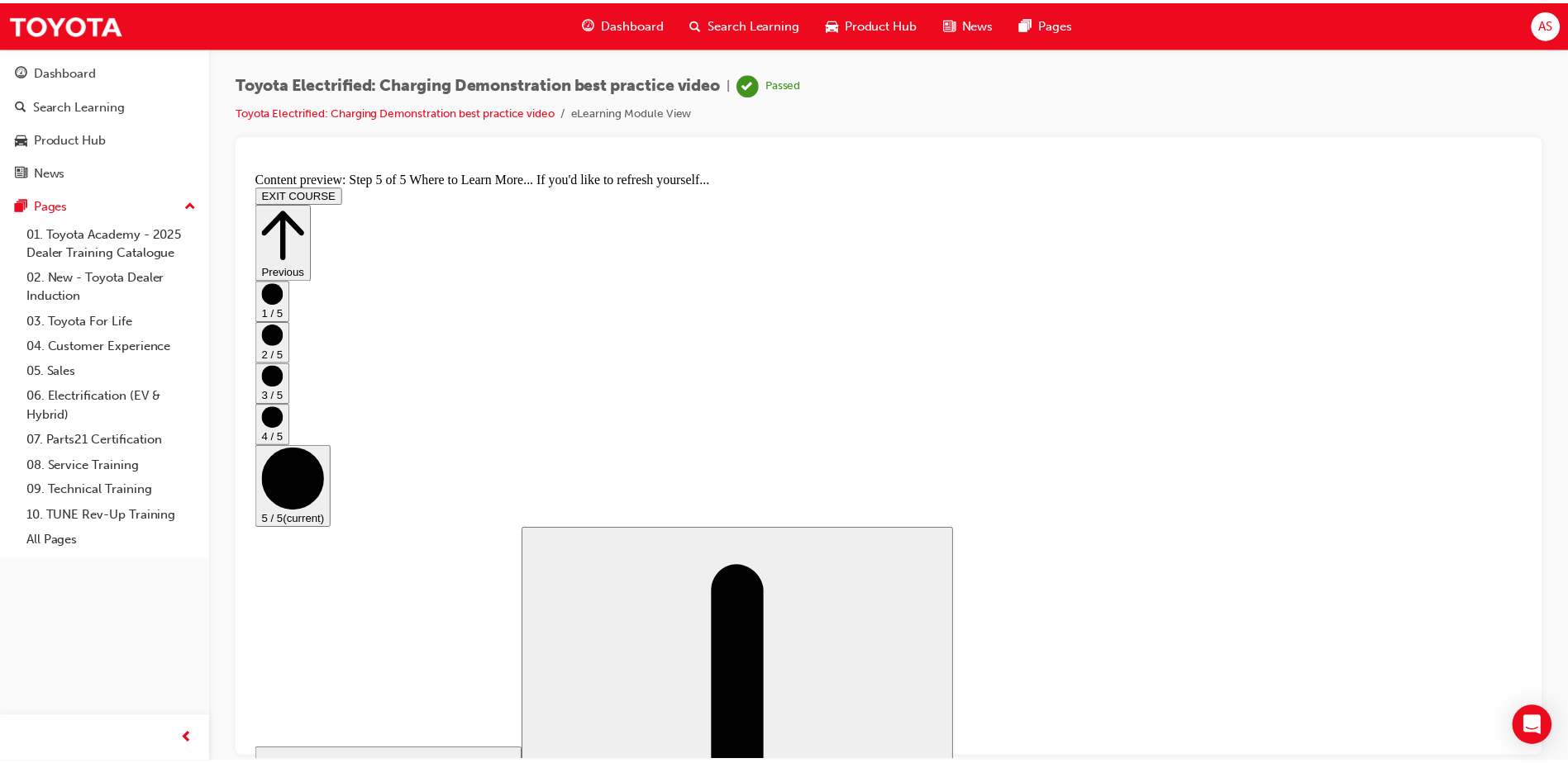
scroll to position [164, 0]
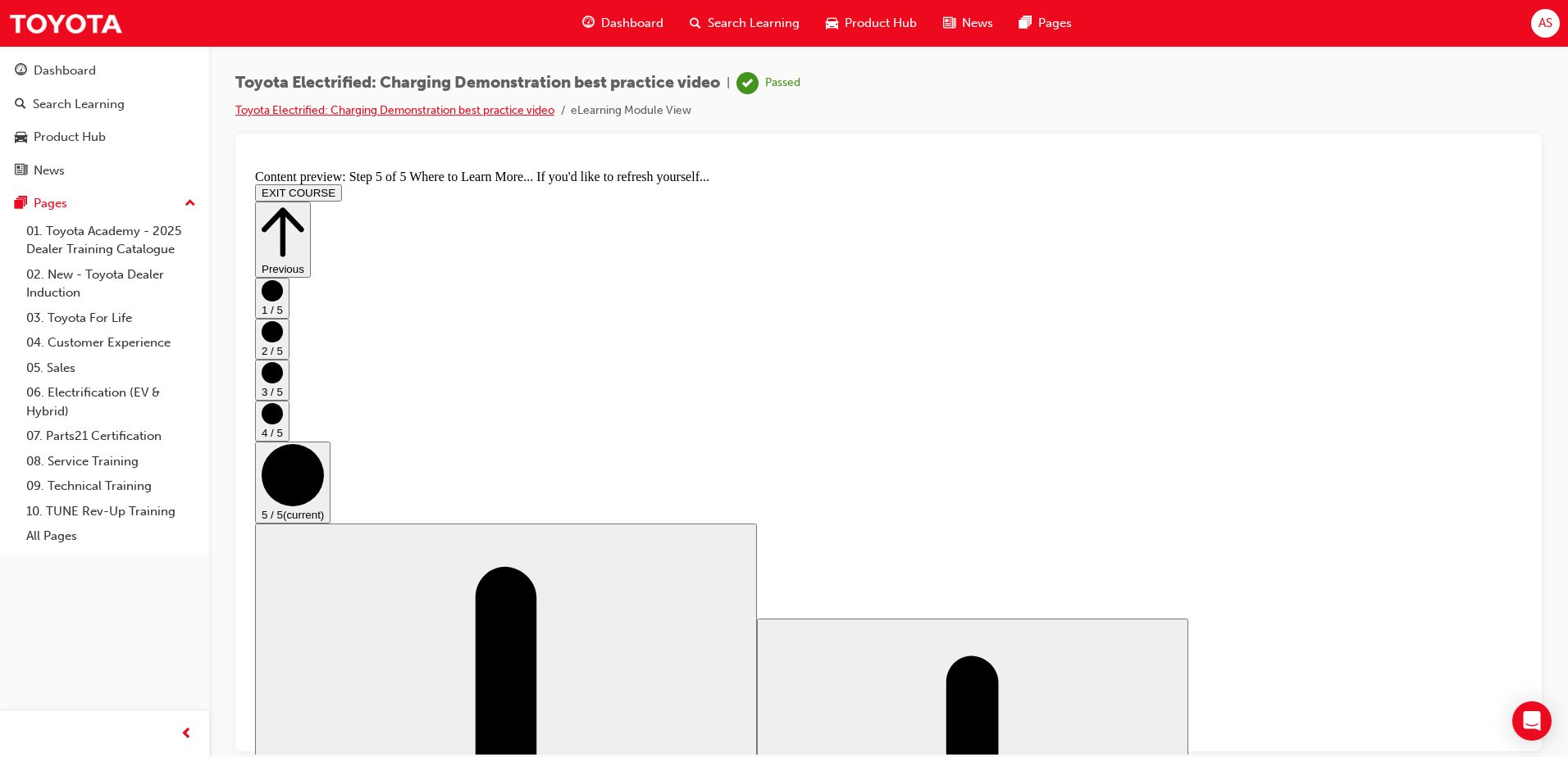
click at [287, 115] on link "Toyota Electrified: Charging Demonstration best practice video" at bounding box center [394, 110] width 319 height 14
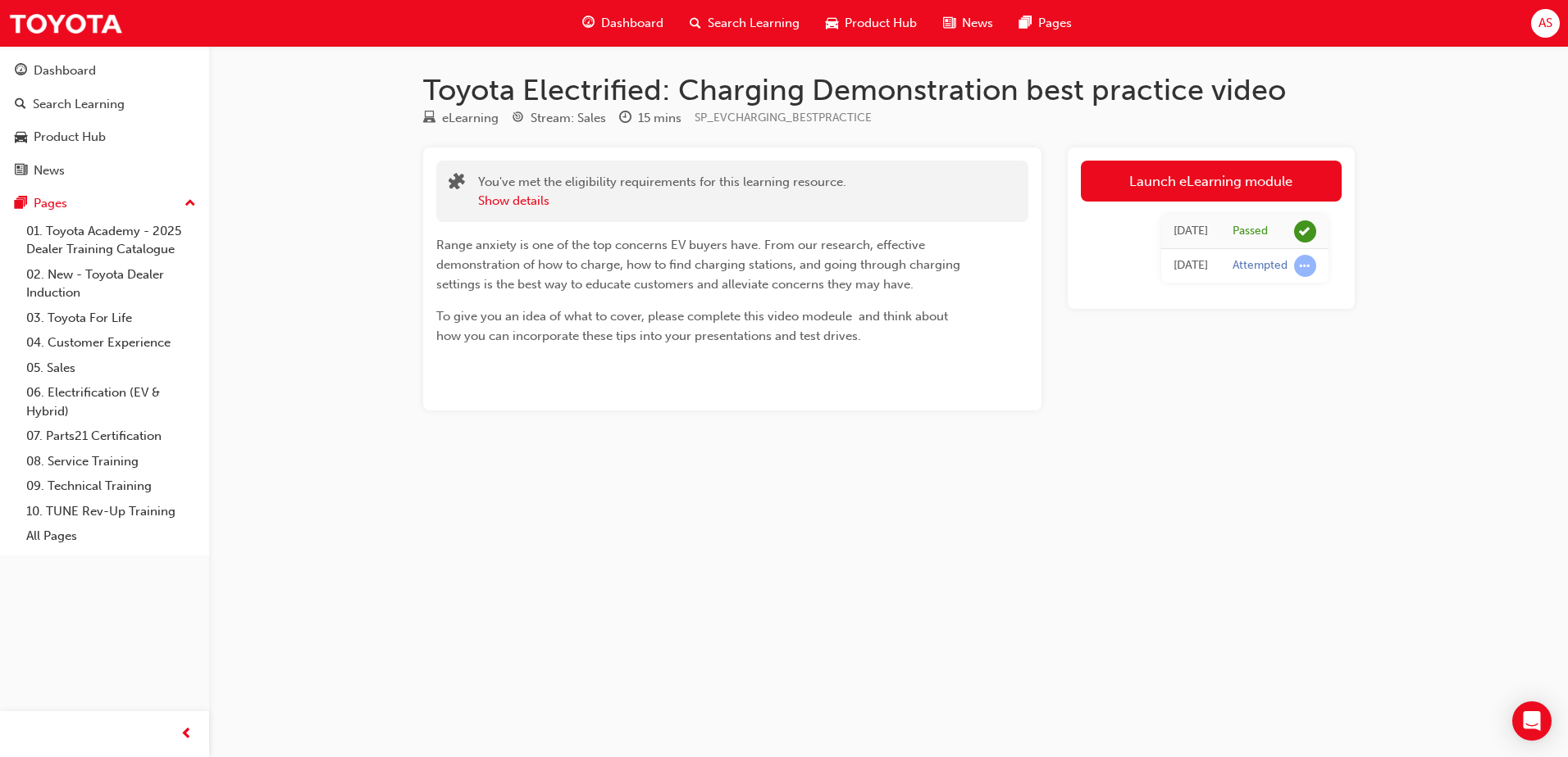
click at [640, 21] on span "Dashboard" at bounding box center [633, 23] width 62 height 19
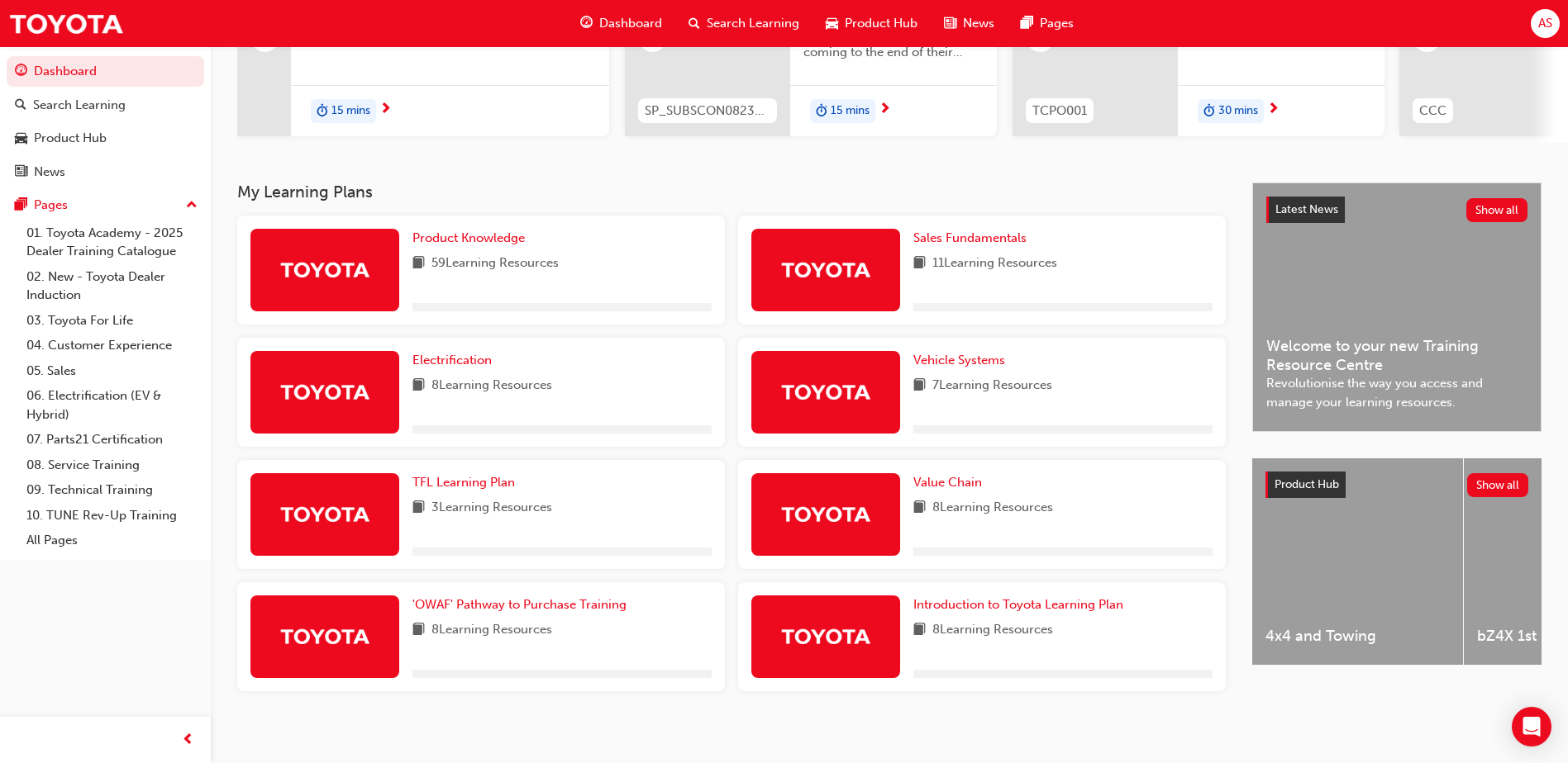
scroll to position [253, 0]
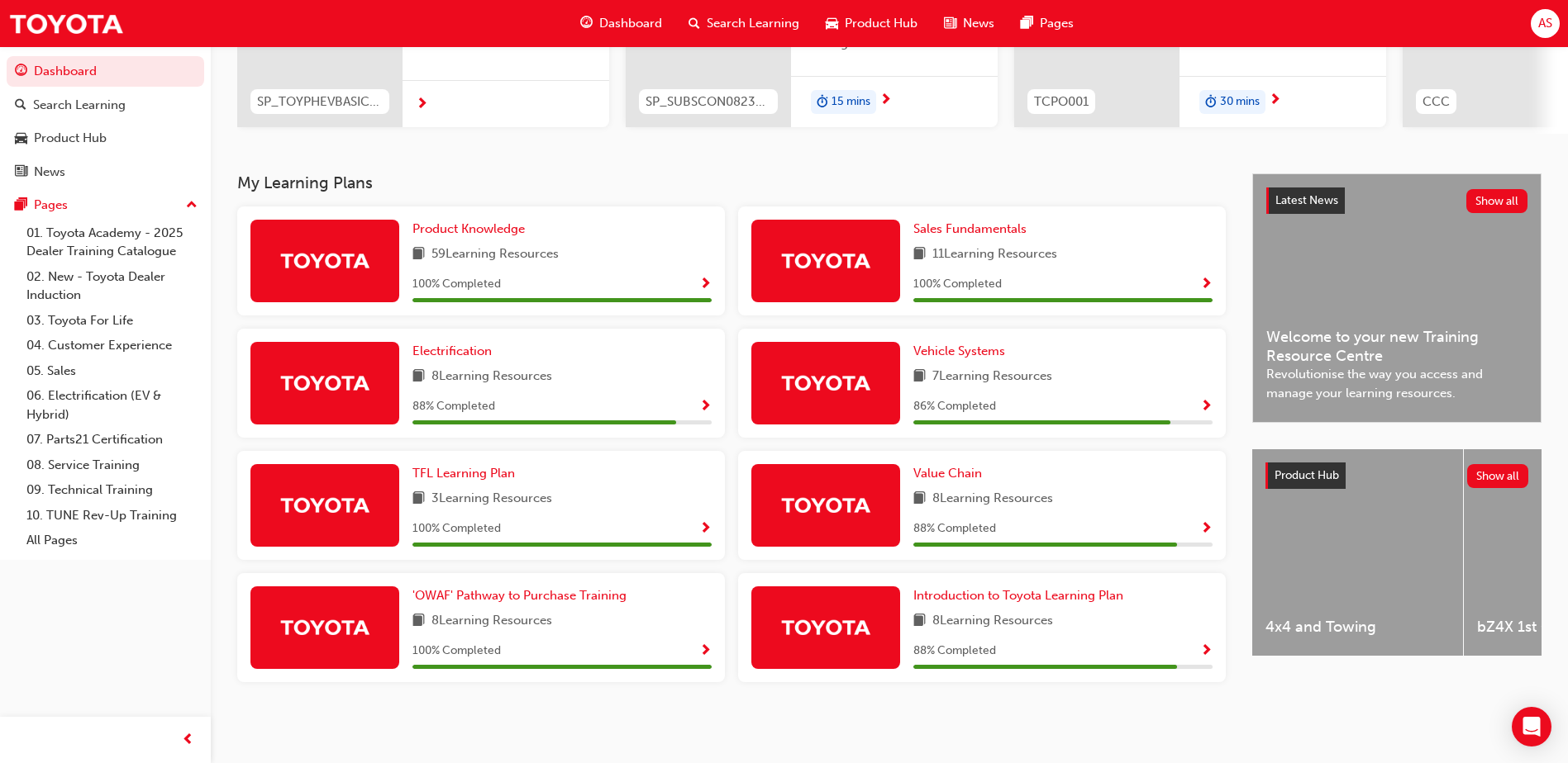
click at [411, 347] on div "Electrification 8 Learning Resources 88 % Completed" at bounding box center [480, 384] width 488 height 109
click at [426, 352] on span "Electrification" at bounding box center [452, 351] width 80 height 15
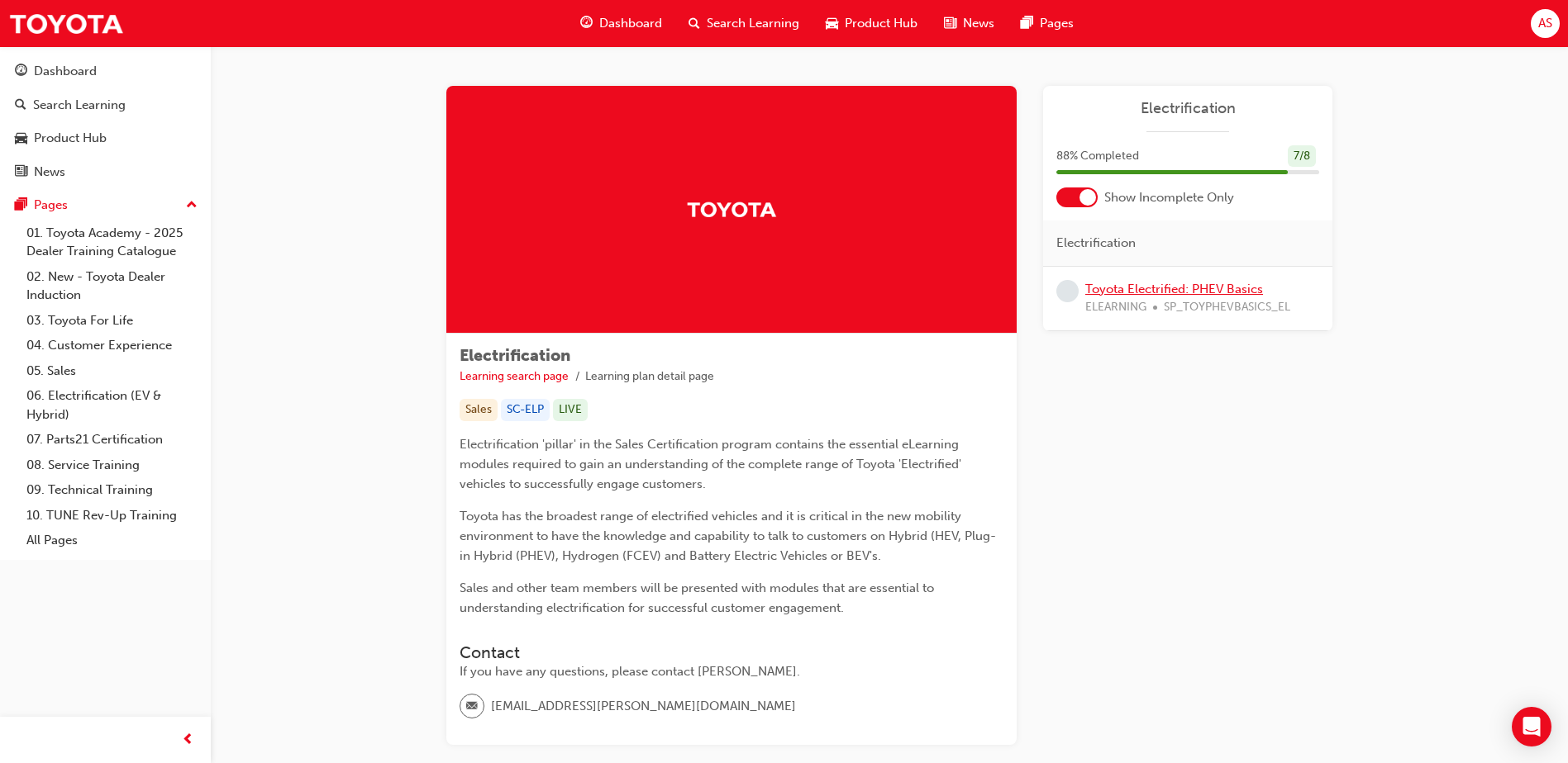
click at [1131, 293] on link "Toyota Electrified: PHEV Basics" at bounding box center [1174, 289] width 178 height 15
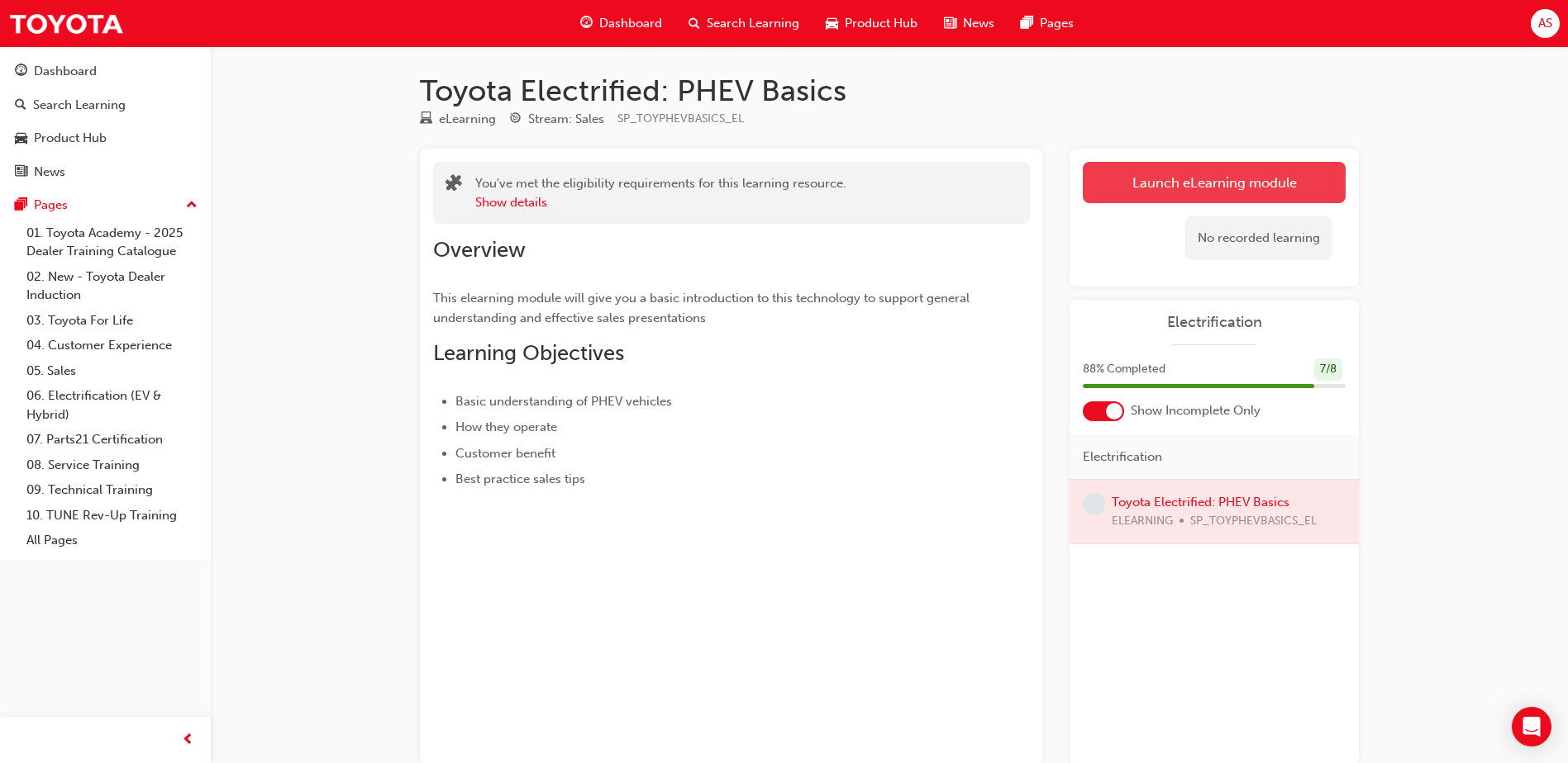
click at [1146, 171] on link "Launch eLearning module" at bounding box center [1214, 182] width 263 height 42
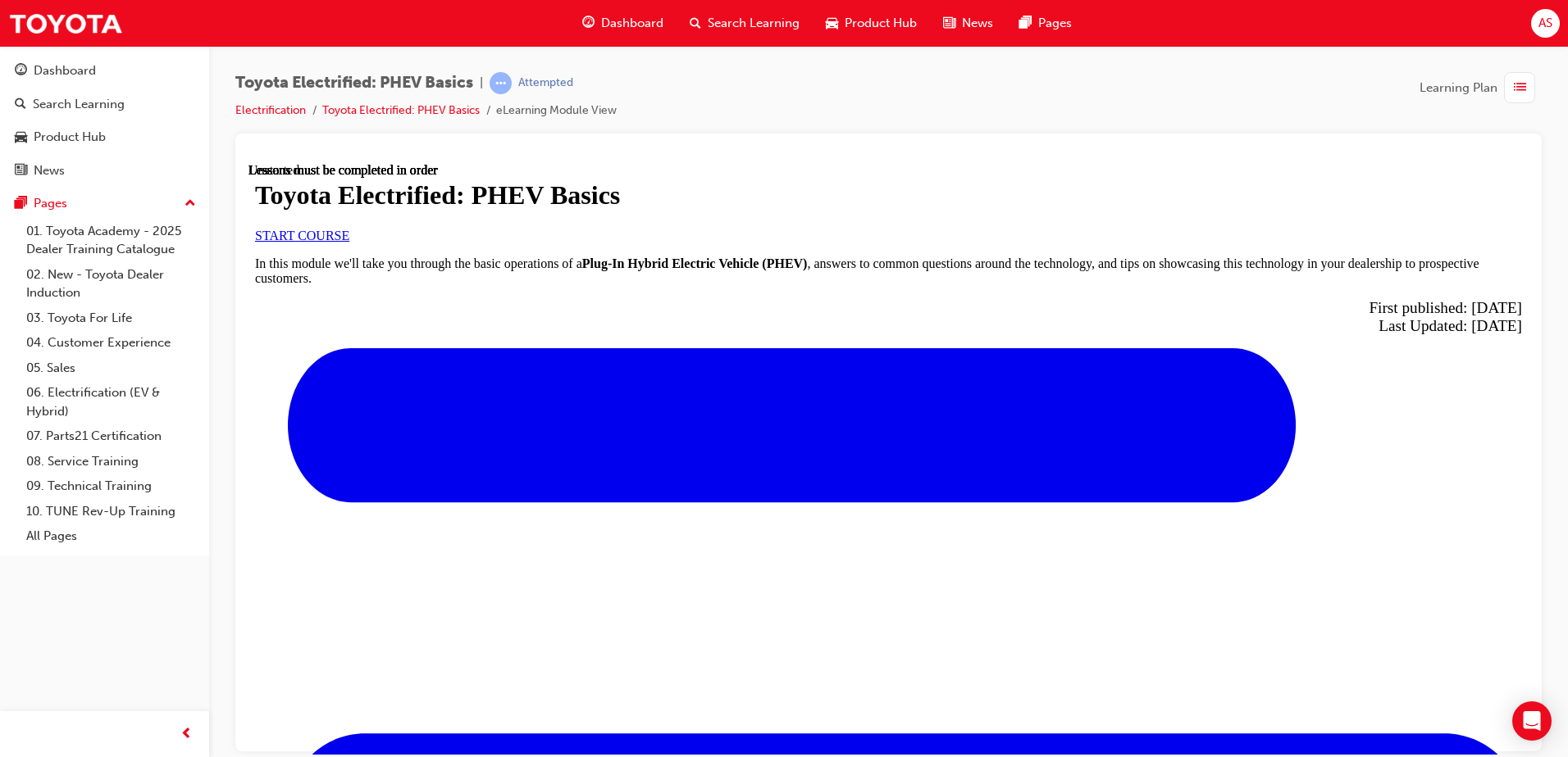
click at [350, 242] on link "START COURSE" at bounding box center [302, 234] width 95 height 14
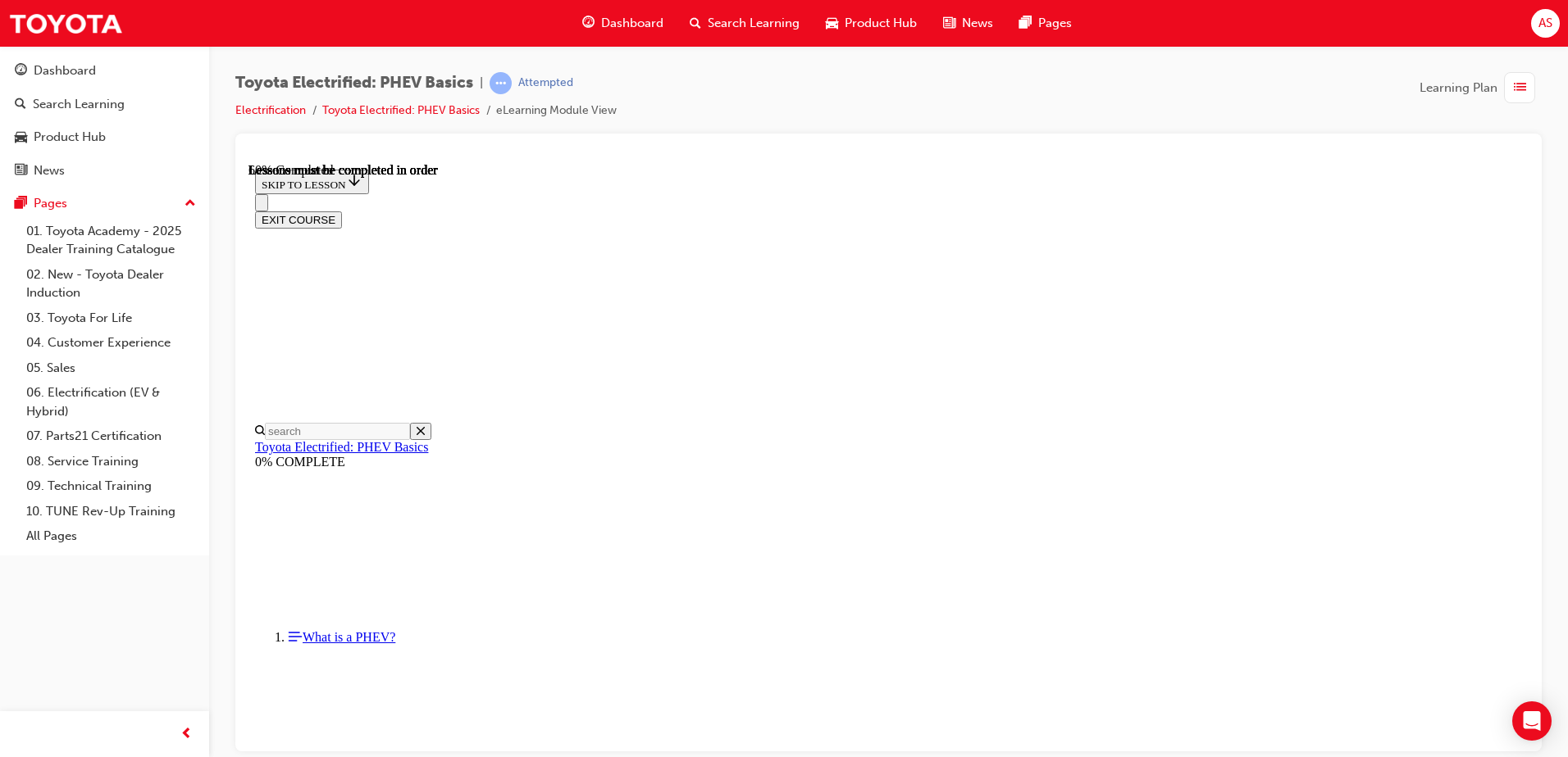
scroll to position [92, 0]
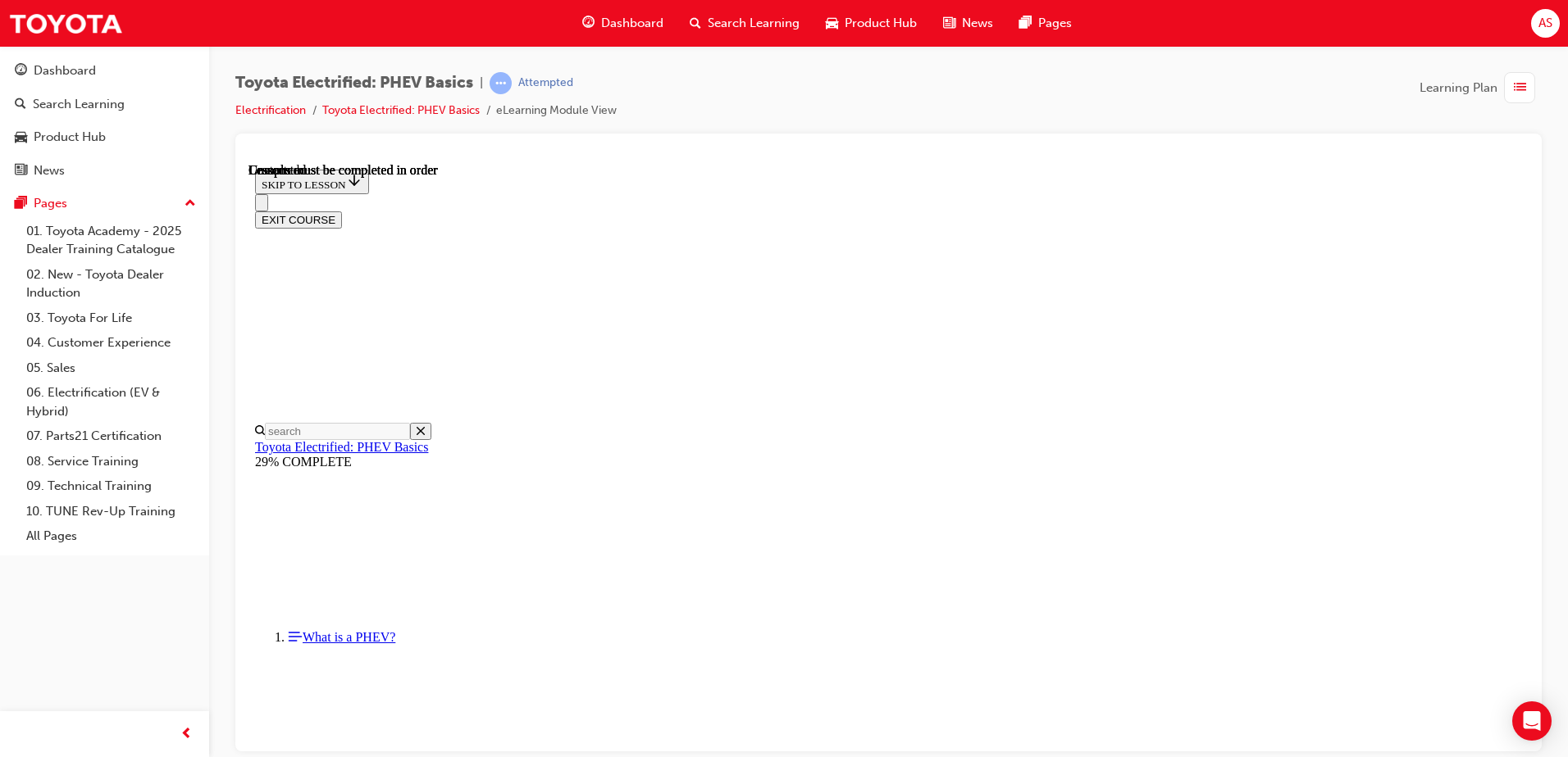
scroll to position [568, 0]
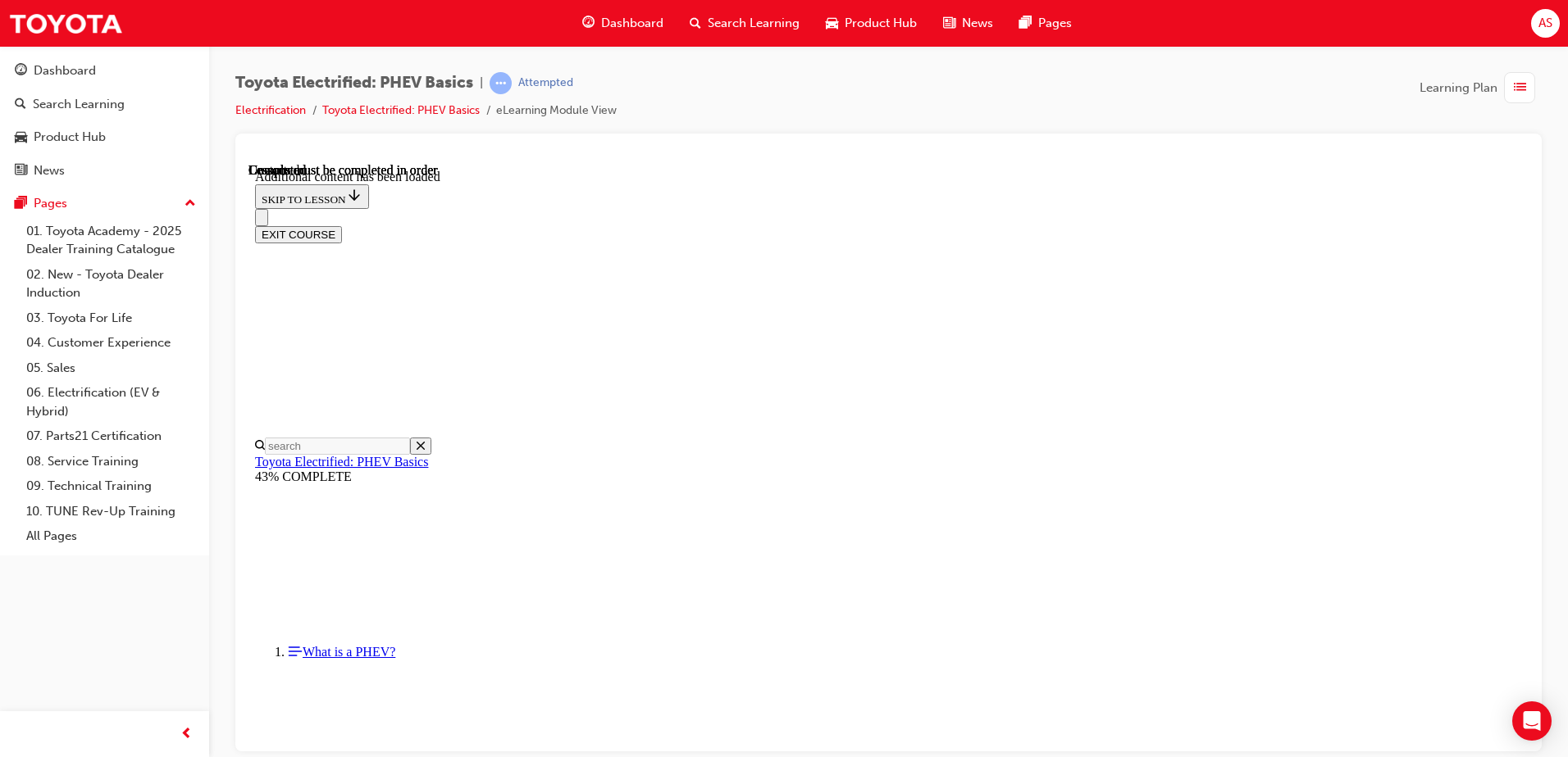
scroll to position [340, 0]
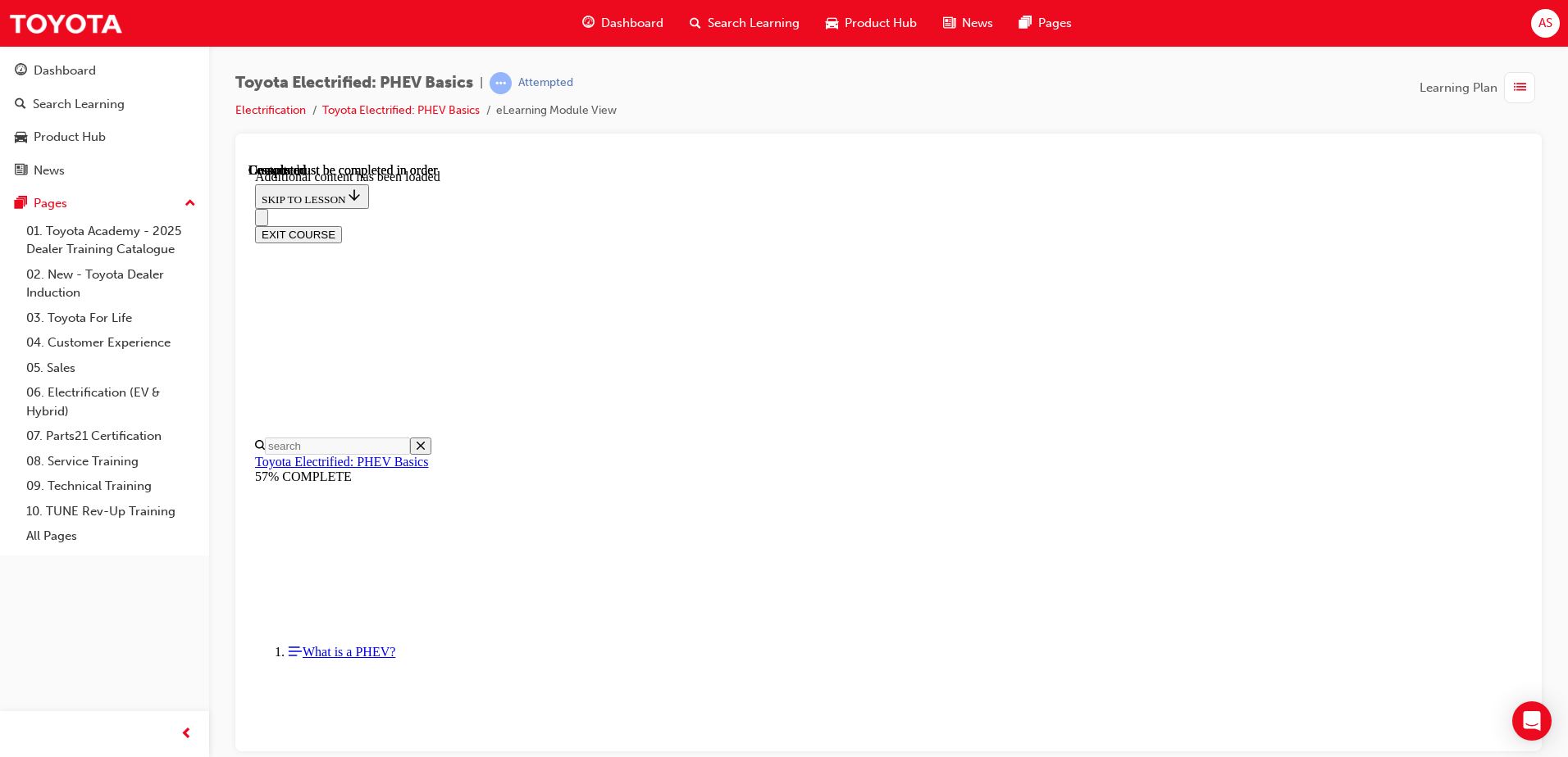
scroll to position [2397, 0]
drag, startPoint x: 1179, startPoint y: 480, endPoint x: 1175, endPoint y: 564, distance: 84.1
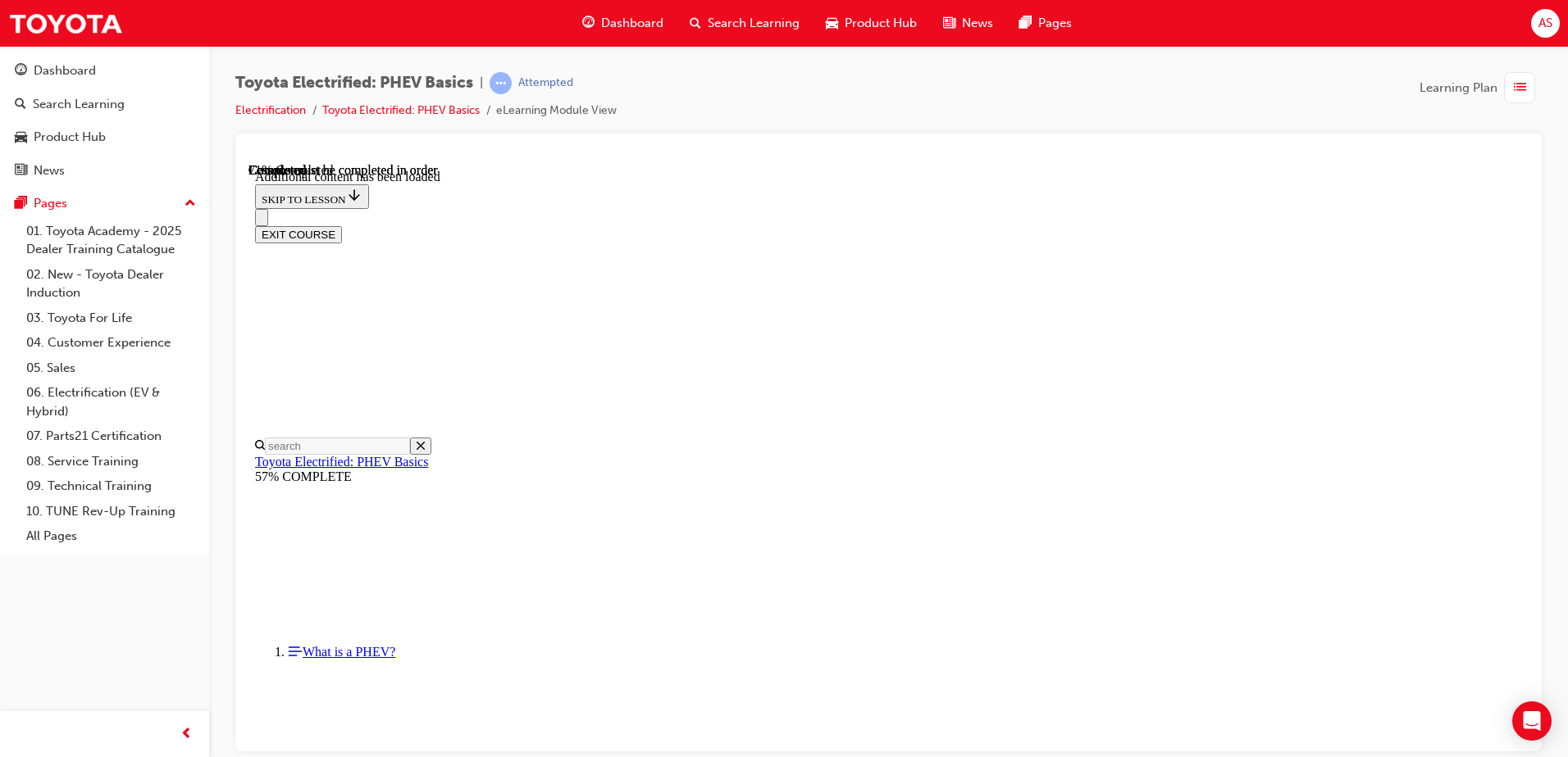
scroll to position [736, 0]
